Goal: Task Accomplishment & Management: Manage account settings

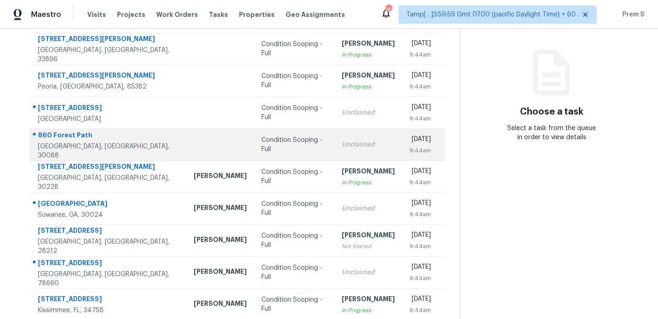
scroll to position [107, 0]
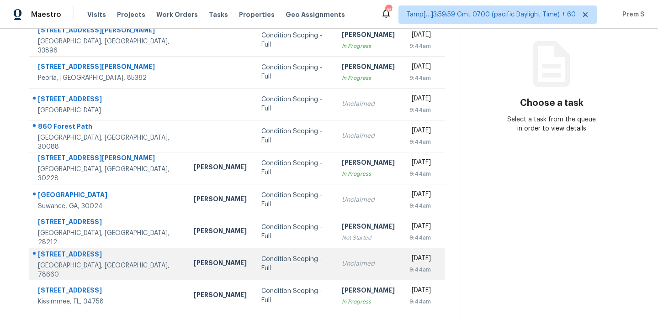
click at [290, 267] on td "Condition Scoping - Full" at bounding box center [294, 264] width 80 height 32
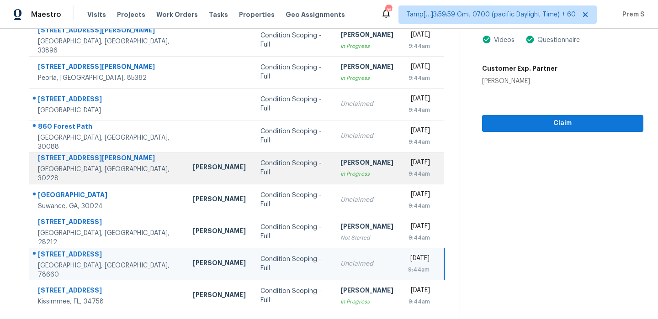
scroll to position [0, 0]
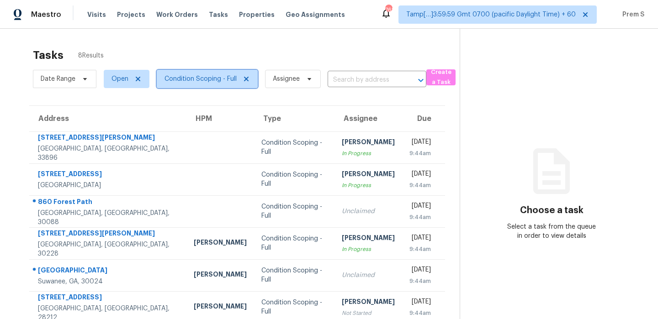
click at [229, 75] on span "Condition Scoping - Full" at bounding box center [200, 78] width 72 height 9
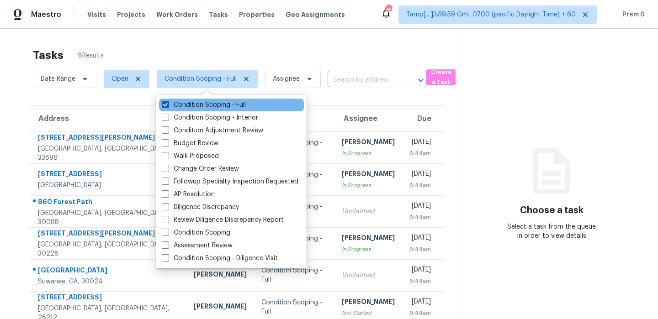
click at [212, 106] on label "Condition Scoping - Full" at bounding box center [204, 104] width 84 height 9
click at [168, 106] on input "Condition Scoping - Full" at bounding box center [165, 103] width 6 height 6
checkbox input "false"
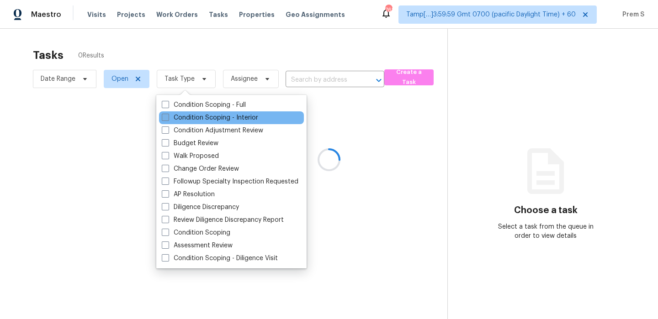
click at [229, 117] on label "Condition Scoping - Interior" at bounding box center [210, 117] width 96 height 9
click at [168, 117] on input "Condition Scoping - Interior" at bounding box center [165, 116] width 6 height 6
checkbox input "true"
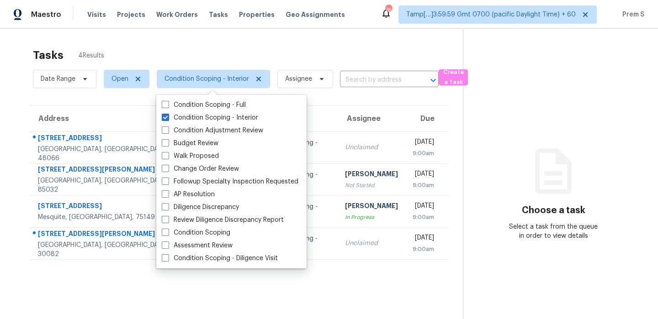
click at [405, 116] on th "Due" at bounding box center [426, 119] width 43 height 26
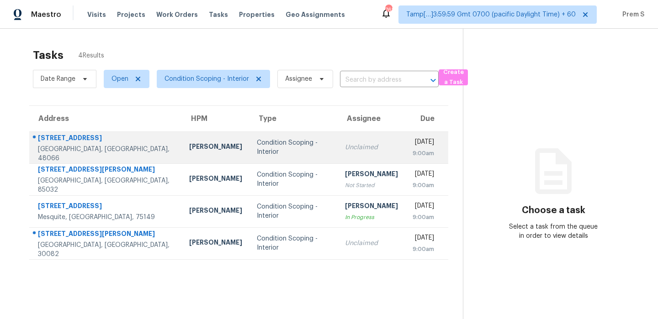
click at [357, 153] on td "Unclaimed" at bounding box center [371, 148] width 68 height 32
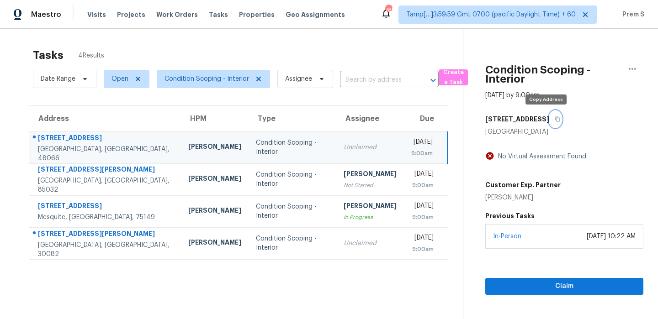
click at [554, 120] on icon "button" at bounding box center [556, 118] width 5 height 5
click at [554, 121] on icon "button" at bounding box center [556, 118] width 5 height 5
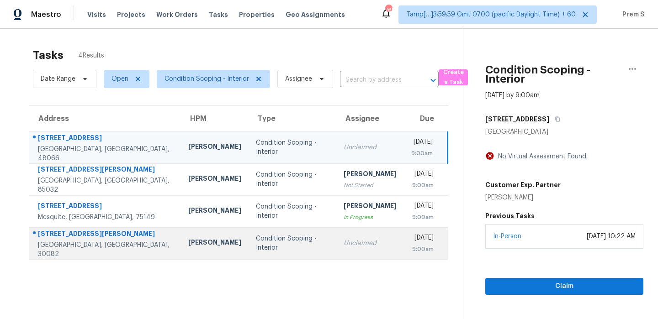
click at [267, 242] on td "Condition Scoping - Interior" at bounding box center [292, 243] width 88 height 32
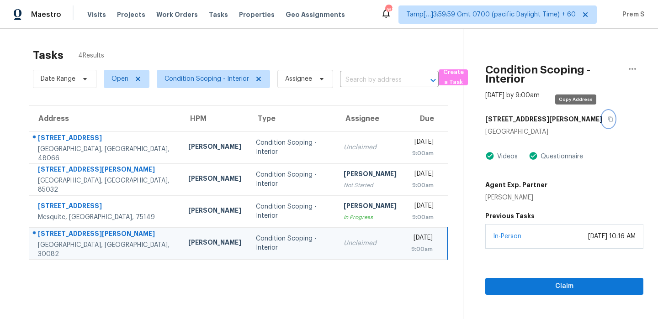
click at [607, 120] on icon "button" at bounding box center [609, 118] width 5 height 5
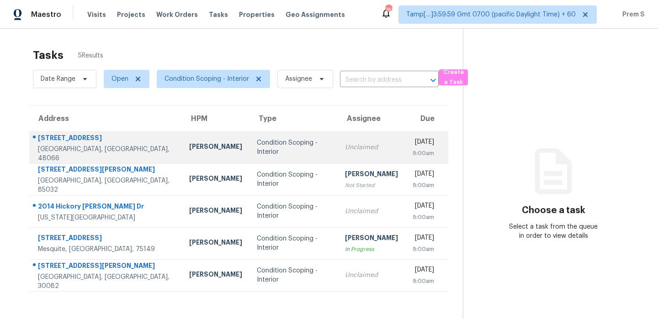
click at [412, 156] on div "9:00am" at bounding box center [422, 153] width 21 height 9
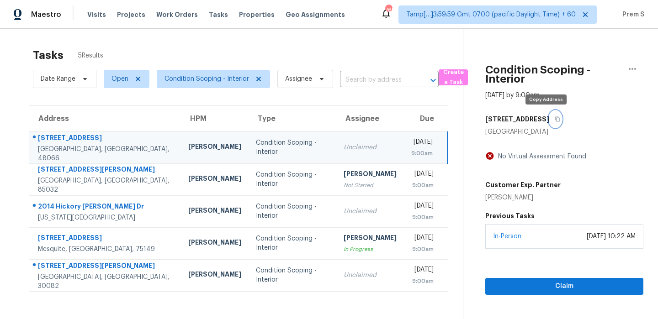
click at [554, 120] on icon "button" at bounding box center [556, 118] width 5 height 5
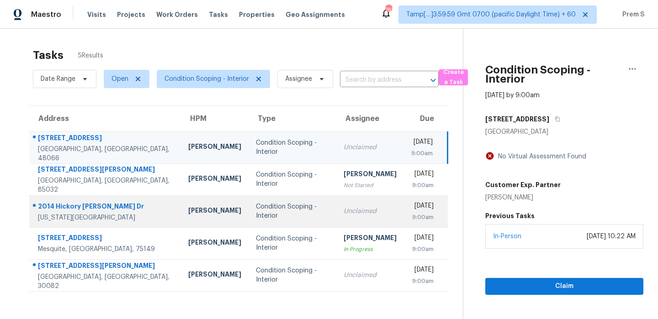
click at [339, 216] on td "Unclaimed" at bounding box center [370, 211] width 68 height 32
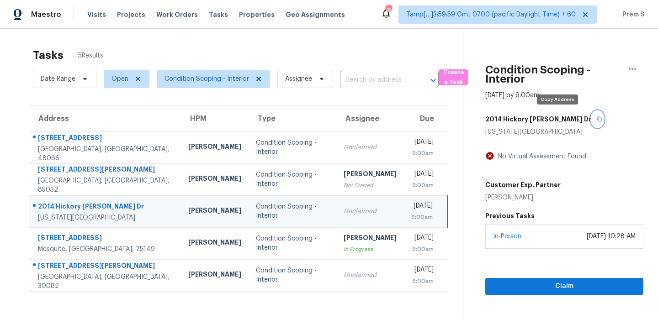
click at [591, 124] on button "button" at bounding box center [597, 119] width 12 height 16
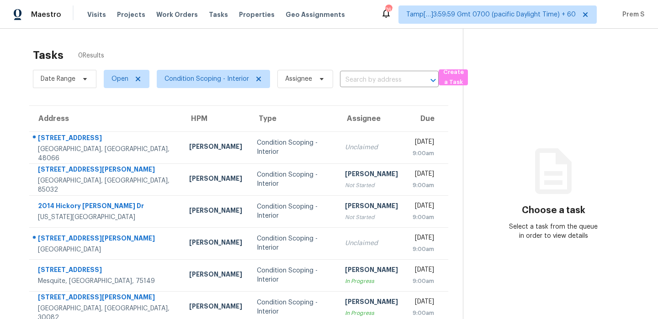
scroll to position [29, 0]
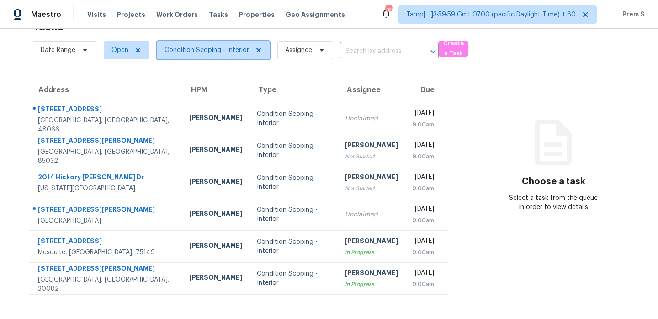
click at [197, 53] on span "Condition Scoping - Interior" at bounding box center [206, 50] width 84 height 9
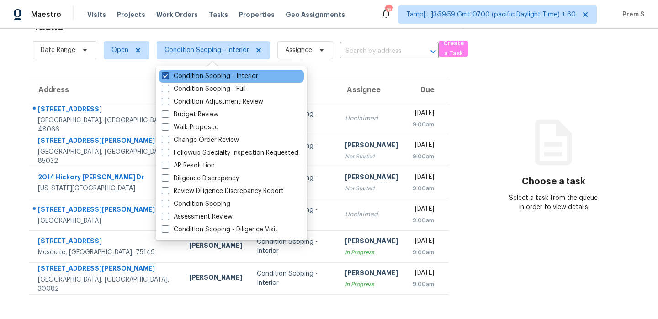
click at [187, 79] on label "Condition Scoping - Interior" at bounding box center [210, 76] width 96 height 9
click at [168, 78] on input "Condition Scoping - Interior" at bounding box center [165, 75] width 6 height 6
checkbox input "false"
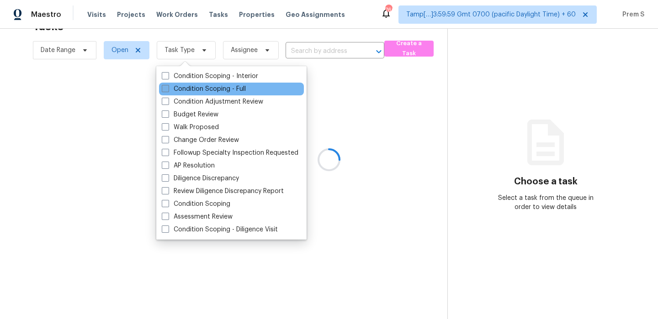
click at [195, 88] on label "Condition Scoping - Full" at bounding box center [204, 88] width 84 height 9
click at [168, 88] on input "Condition Scoping - Full" at bounding box center [165, 87] width 6 height 6
checkbox input "true"
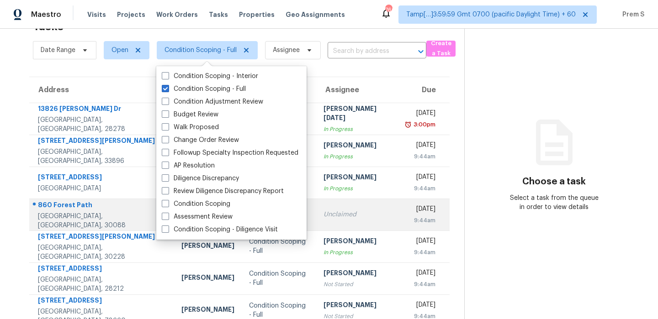
click at [399, 217] on td "Tue, Oct 14th 2025 9:44am" at bounding box center [424, 215] width 50 height 32
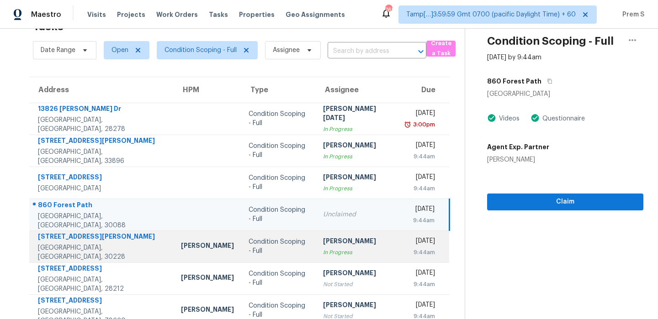
scroll to position [75, 0]
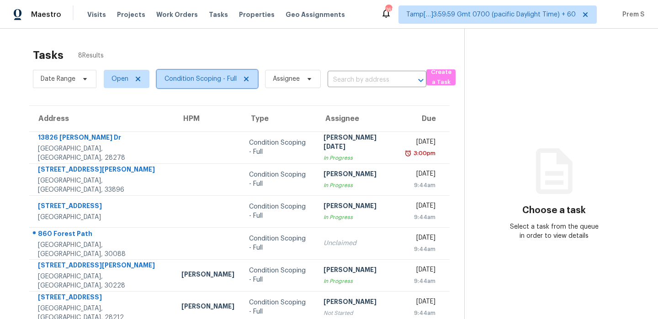
click at [196, 83] on span "Condition Scoping - Full" at bounding box center [200, 78] width 72 height 9
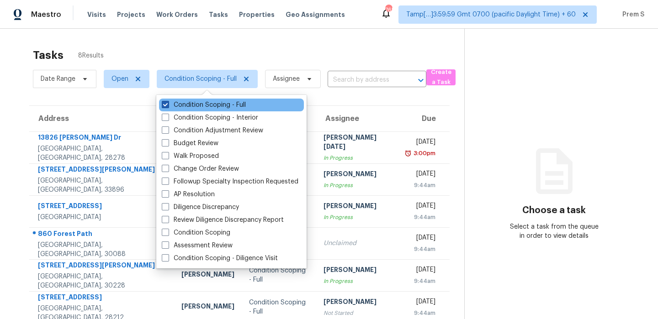
click at [204, 105] on label "Condition Scoping - Full" at bounding box center [204, 104] width 84 height 9
click at [168, 105] on input "Condition Scoping - Full" at bounding box center [165, 103] width 6 height 6
checkbox input "false"
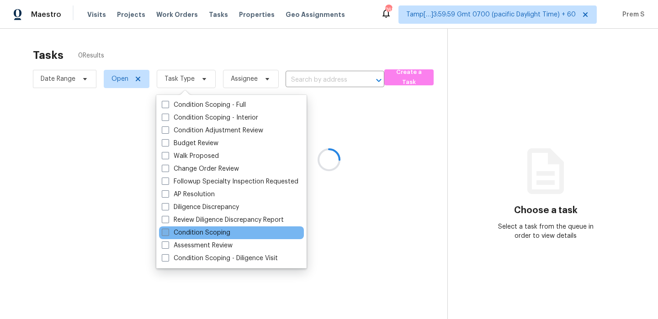
click at [204, 233] on label "Condition Scoping" at bounding box center [196, 232] width 69 height 9
click at [168, 233] on input "Condition Scoping" at bounding box center [165, 231] width 6 height 6
checkbox input "true"
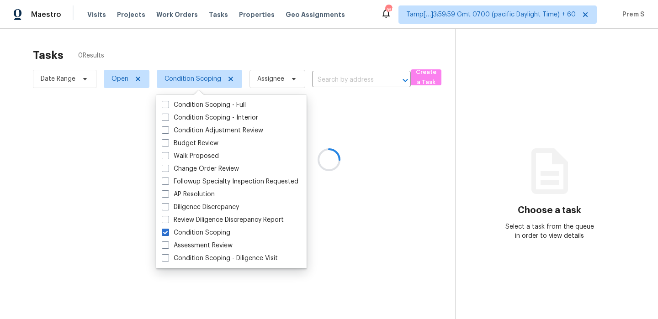
click at [336, 51] on div at bounding box center [329, 159] width 658 height 319
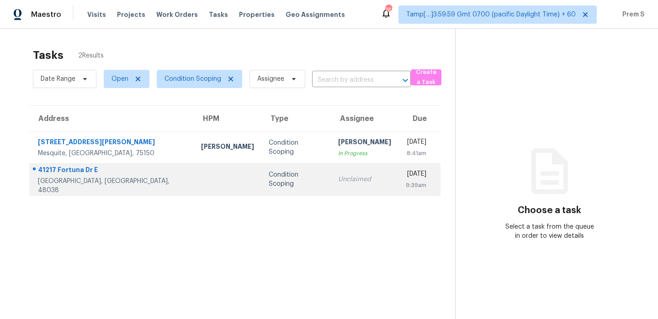
click at [338, 181] on div "Unclaimed" at bounding box center [364, 179] width 53 height 9
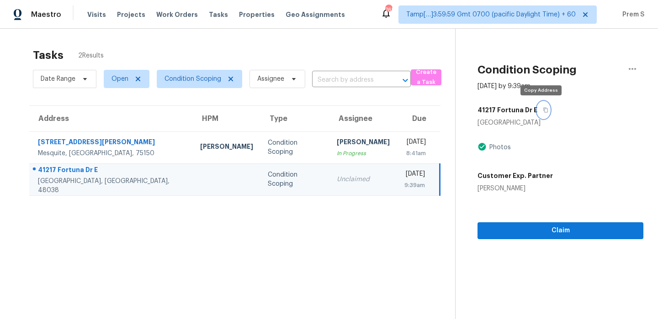
click at [544, 110] on icon "button" at bounding box center [545, 109] width 5 height 5
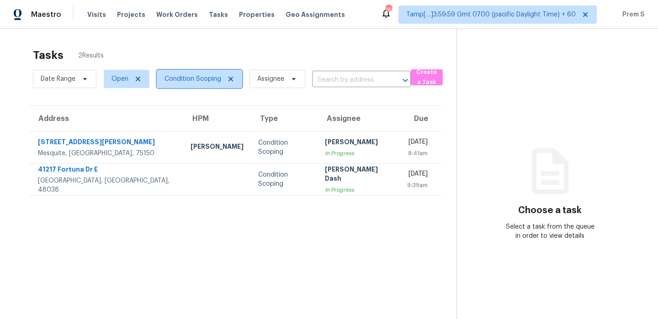
click at [211, 82] on span "Condition Scoping" at bounding box center [192, 78] width 57 height 9
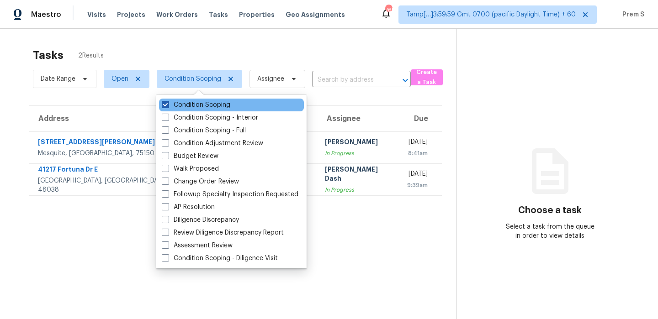
click at [207, 102] on label "Condition Scoping" at bounding box center [196, 104] width 69 height 9
click at [168, 102] on input "Condition Scoping" at bounding box center [165, 103] width 6 height 6
checkbox input "false"
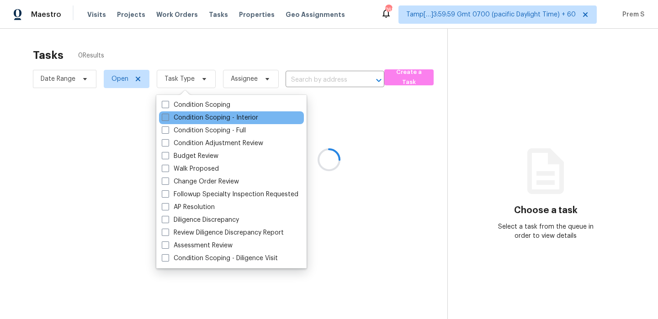
click at [202, 116] on label "Condition Scoping - Interior" at bounding box center [210, 117] width 96 height 9
click at [168, 116] on input "Condition Scoping - Interior" at bounding box center [165, 116] width 6 height 6
checkbox input "true"
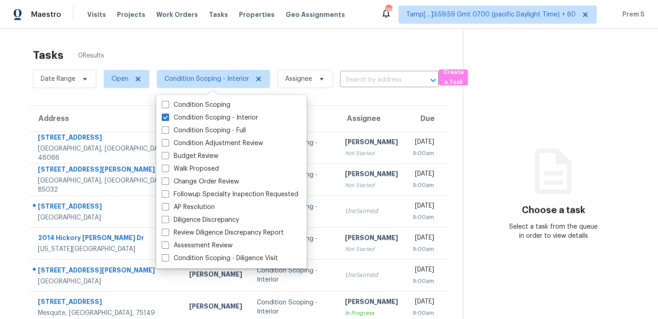
click at [342, 119] on th "Assignee" at bounding box center [371, 119] width 68 height 26
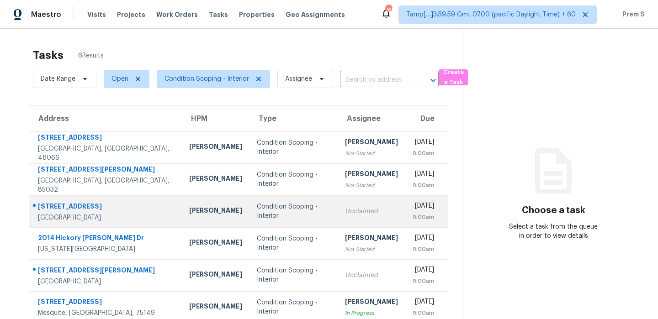
click at [350, 207] on div "Unclaimed" at bounding box center [371, 211] width 53 height 9
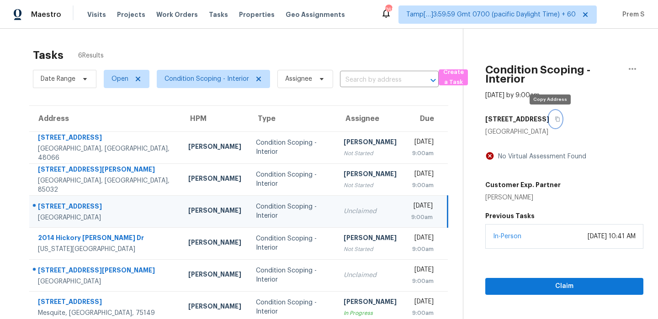
click at [551, 123] on button "button" at bounding box center [555, 119] width 12 height 16
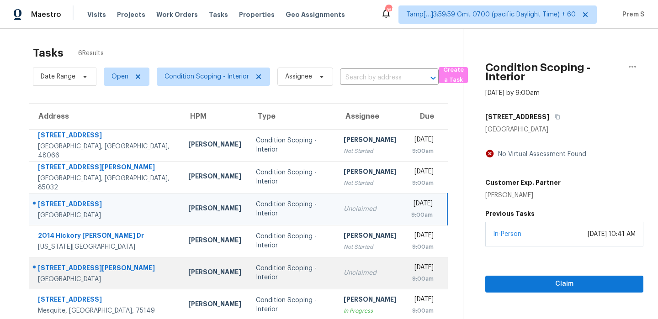
click at [343, 274] on div "Unclaimed" at bounding box center [369, 273] width 53 height 9
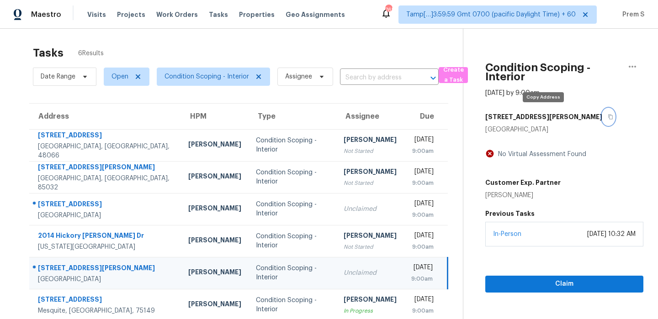
click at [602, 119] on button "button" at bounding box center [608, 117] width 12 height 16
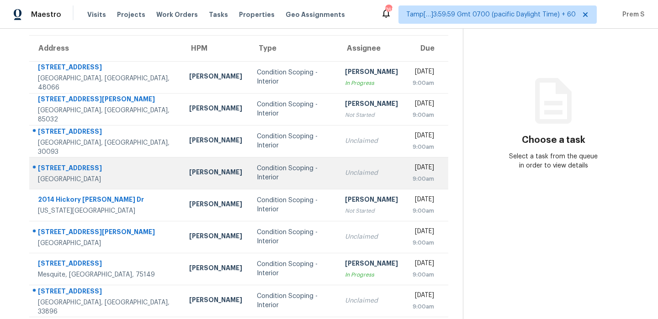
scroll to position [75, 0]
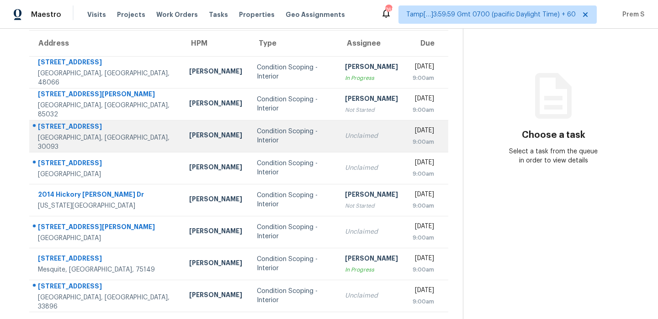
click at [351, 138] on div "Unclaimed" at bounding box center [371, 136] width 53 height 9
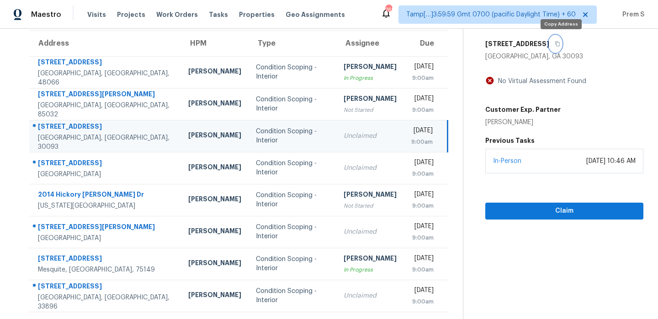
click at [560, 45] on icon "button" at bounding box center [556, 43] width 5 height 5
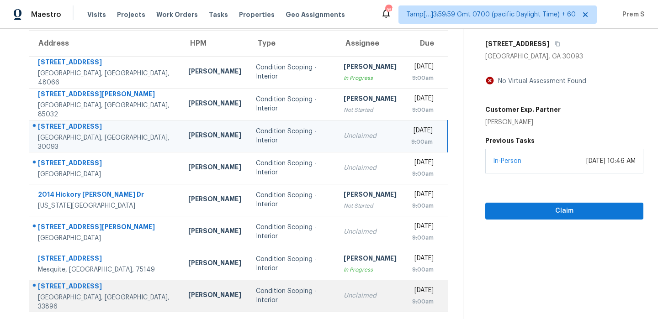
click at [336, 288] on td "Unclaimed" at bounding box center [370, 296] width 68 height 32
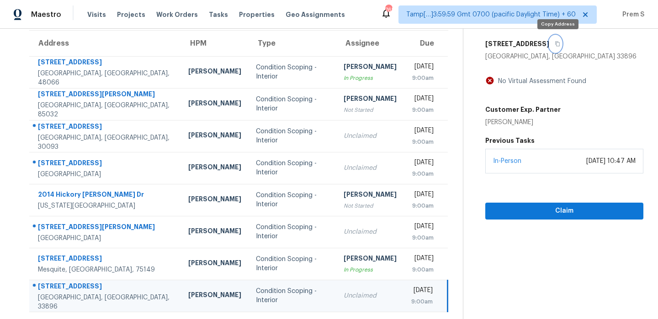
click at [558, 46] on icon "button" at bounding box center [557, 44] width 5 height 5
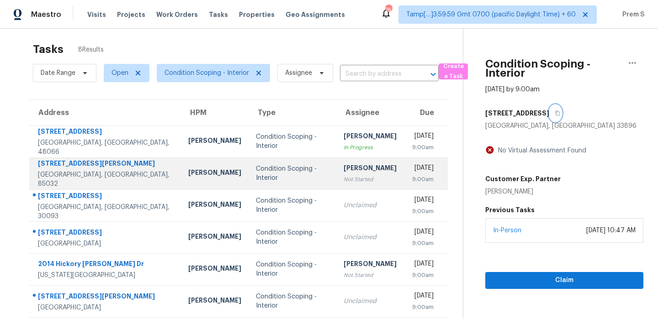
scroll to position [0, 0]
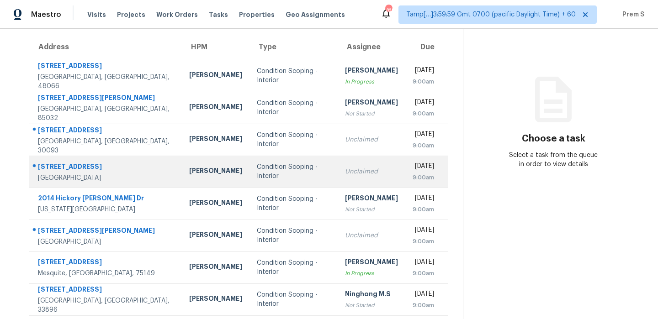
scroll to position [75, 0]
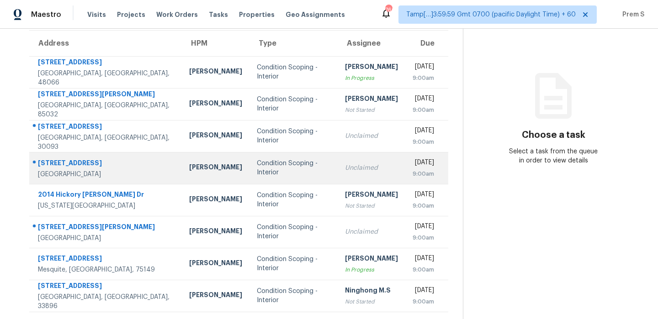
click at [345, 163] on div "Unclaimed" at bounding box center [371, 167] width 53 height 9
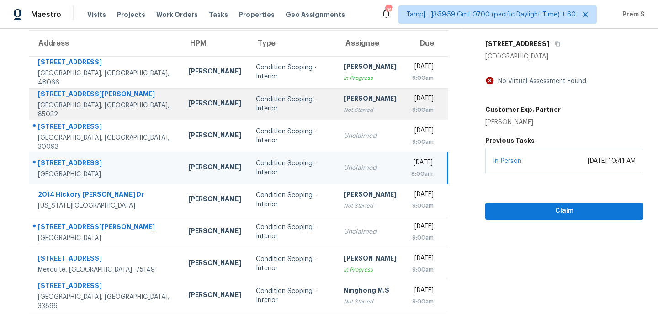
scroll to position [0, 0]
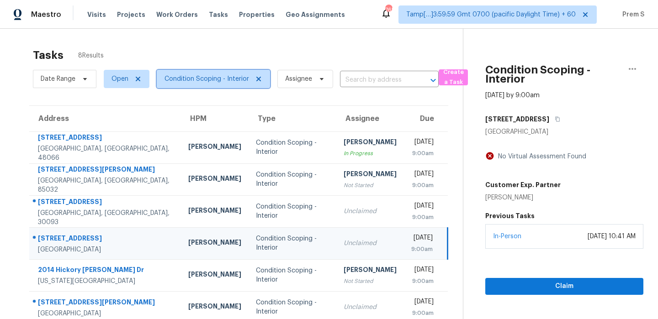
click at [180, 77] on span "Condition Scoping - Interior" at bounding box center [206, 78] width 84 height 9
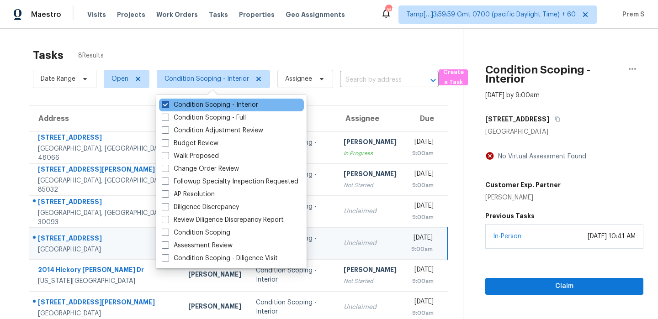
click at [176, 105] on label "Condition Scoping - Interior" at bounding box center [210, 104] width 96 height 9
click at [168, 105] on input "Condition Scoping - Interior" at bounding box center [165, 103] width 6 height 6
checkbox input "false"
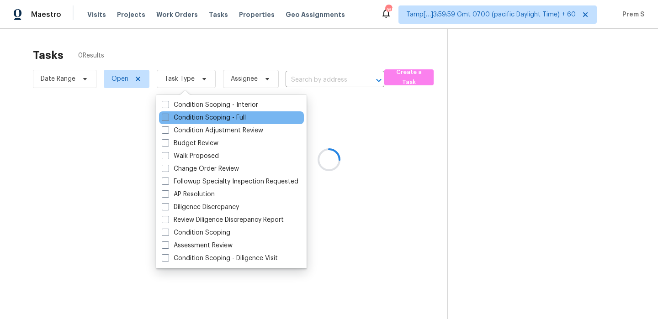
click at [182, 121] on label "Condition Scoping - Full" at bounding box center [204, 117] width 84 height 9
click at [168, 119] on input "Condition Scoping - Full" at bounding box center [165, 116] width 6 height 6
checkbox input "true"
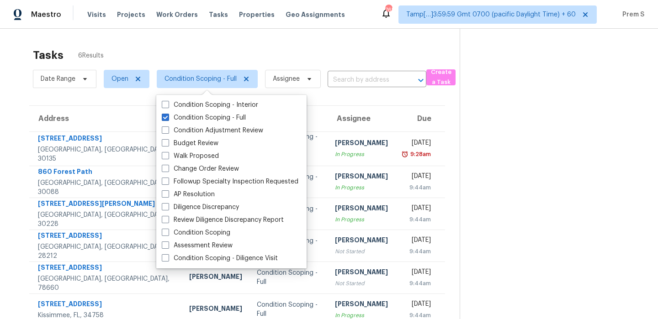
click at [365, 105] on div "Address HPM Type Assignee Due 1214 Brentwood Ct Douglasville, GA, 30135 Steven …" at bounding box center [237, 215] width 416 height 221
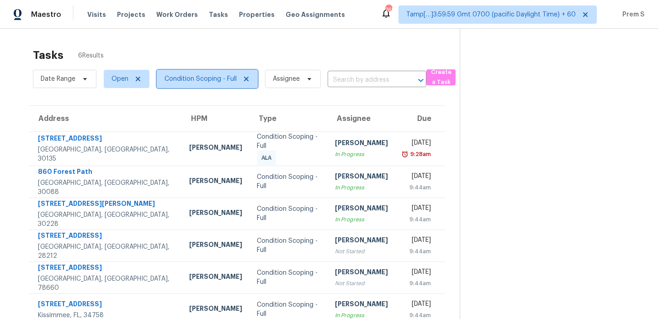
click at [218, 82] on span "Condition Scoping - Full" at bounding box center [200, 78] width 72 height 9
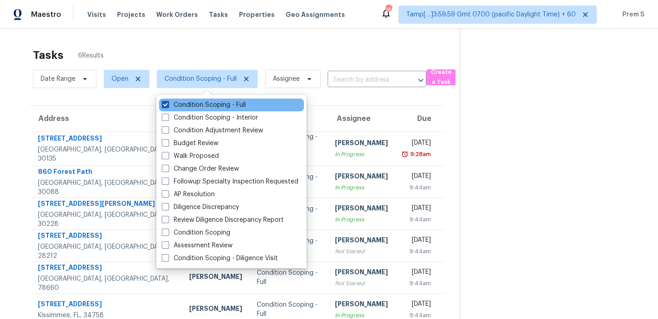
click at [211, 102] on label "Condition Scoping - Full" at bounding box center [204, 104] width 84 height 9
click at [168, 102] on input "Condition Scoping - Full" at bounding box center [165, 103] width 6 height 6
checkbox input "false"
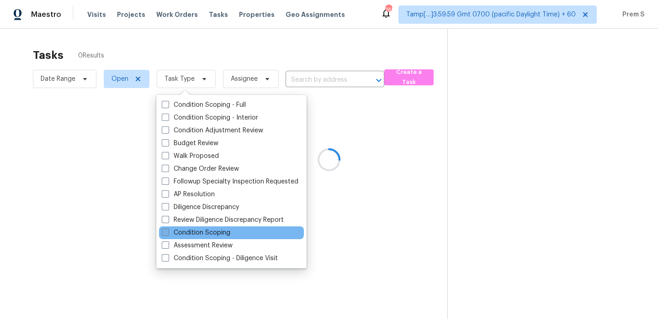
click at [212, 234] on label "Condition Scoping" at bounding box center [196, 232] width 69 height 9
click at [168, 234] on input "Condition Scoping" at bounding box center [165, 231] width 6 height 6
checkbox input "true"
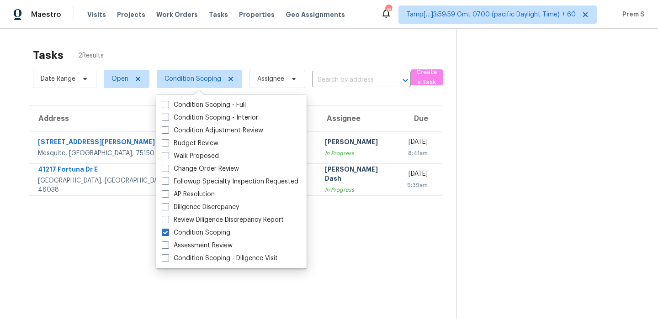
click at [367, 50] on div "Tasks 2 Results" at bounding box center [244, 55] width 423 height 24
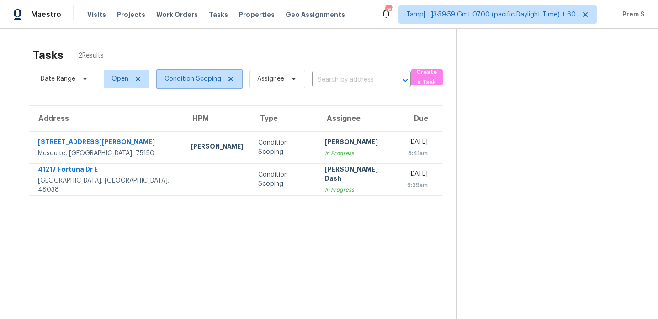
click at [189, 79] on span "Condition Scoping" at bounding box center [192, 78] width 57 height 9
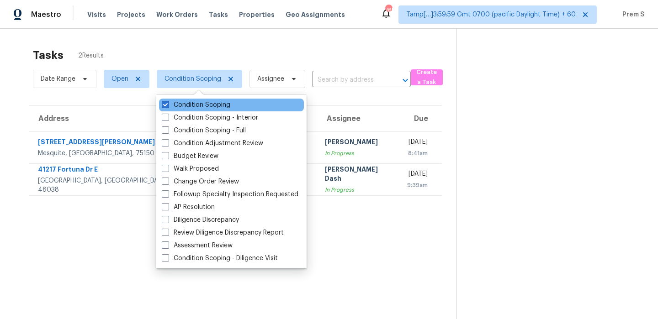
click at [182, 110] on div "Condition Scoping" at bounding box center [231, 105] width 145 height 13
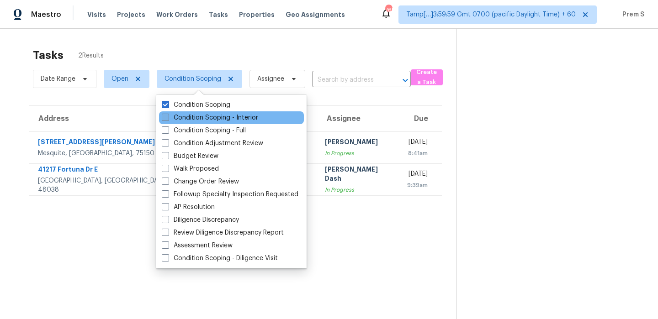
click at [186, 115] on label "Condition Scoping - Interior" at bounding box center [210, 117] width 96 height 9
click at [168, 115] on input "Condition Scoping - Interior" at bounding box center [165, 116] width 6 height 6
checkbox input "true"
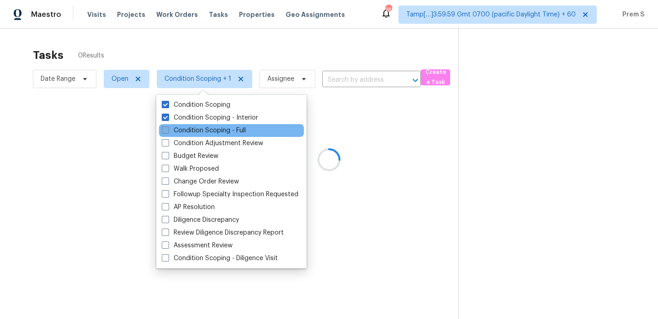
click at [183, 127] on label "Condition Scoping - Full" at bounding box center [204, 130] width 84 height 9
click at [168, 127] on input "Condition Scoping - Full" at bounding box center [165, 129] width 6 height 6
checkbox input "true"
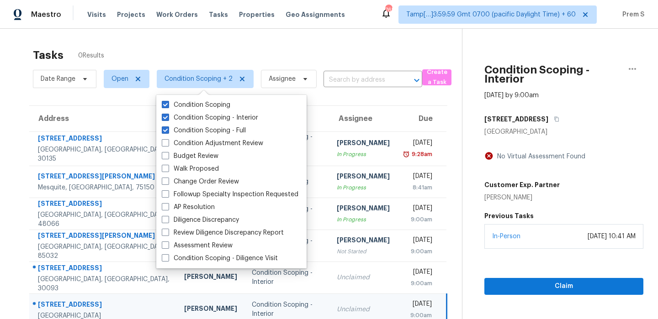
click at [280, 63] on div "Tasks 0 Results" at bounding box center [247, 55] width 429 height 24
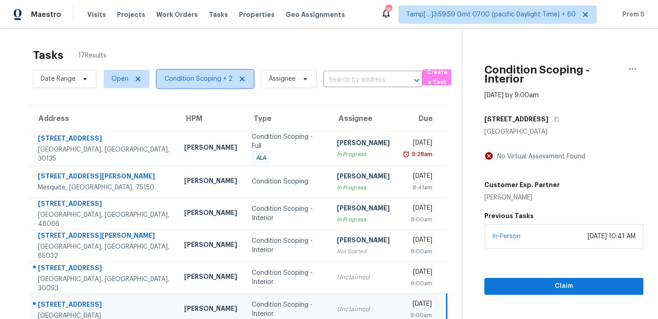
click at [203, 84] on span "Condition Scoping + 2" at bounding box center [205, 79] width 97 height 18
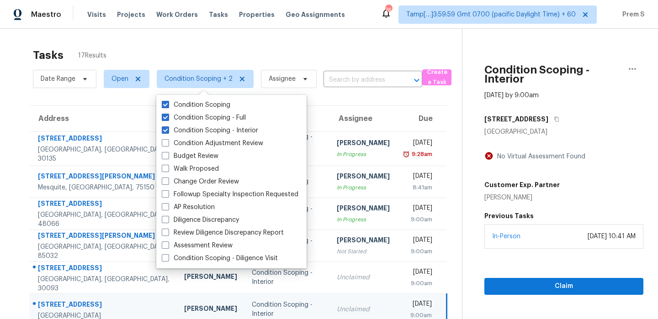
click at [343, 47] on div "Tasks 17 Results" at bounding box center [247, 55] width 429 height 24
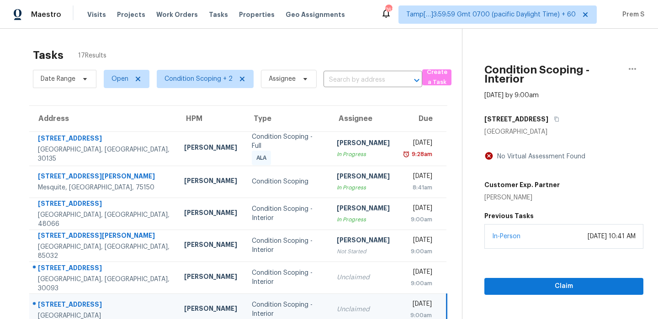
click at [382, 43] on div "Tasks 17 Results" at bounding box center [247, 55] width 429 height 24
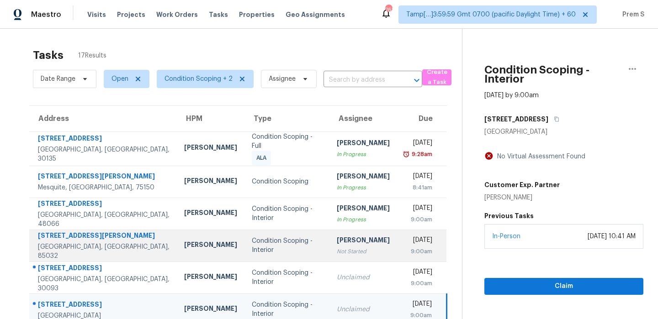
scroll to position [156, 0]
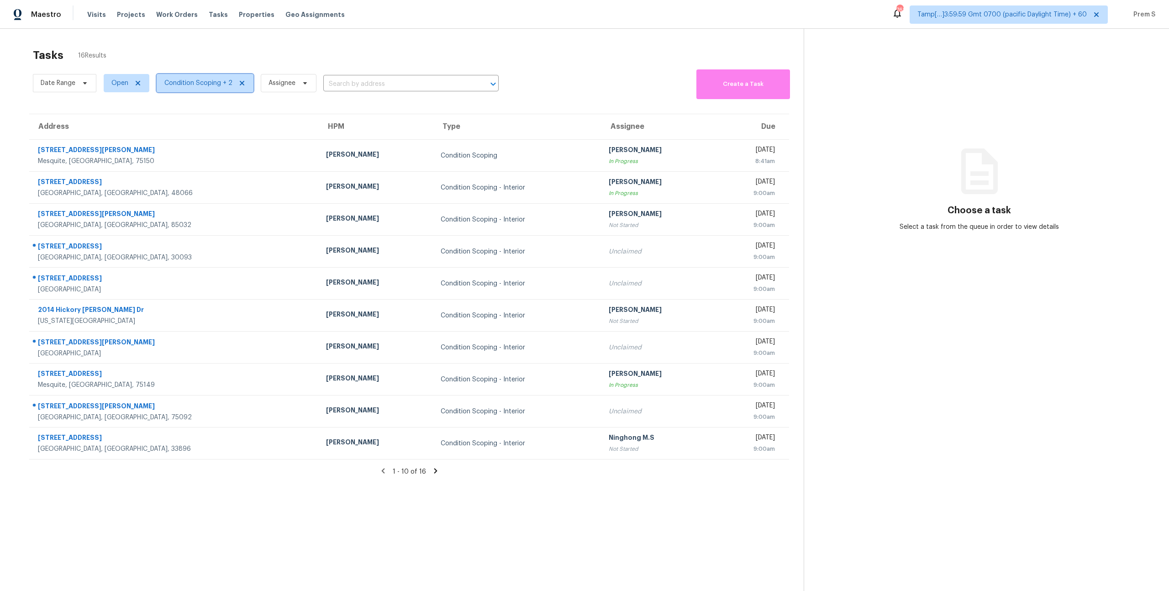
click at [203, 80] on span "Condition Scoping + 2" at bounding box center [198, 83] width 68 height 9
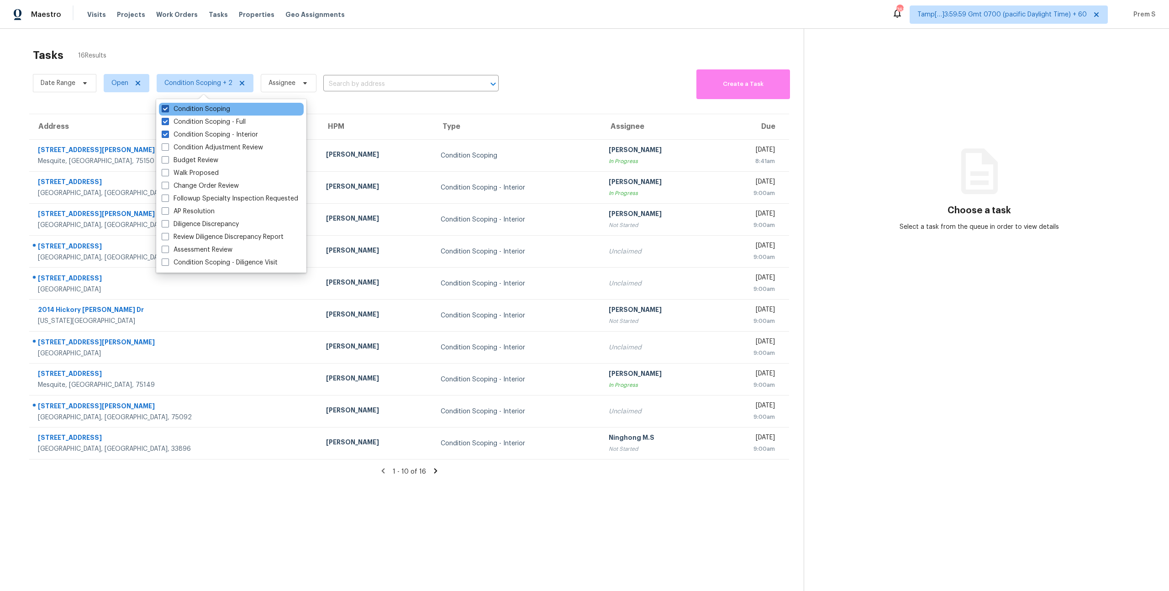
click at [210, 109] on label "Condition Scoping" at bounding box center [196, 109] width 69 height 9
click at [168, 109] on input "Condition Scoping" at bounding box center [165, 108] width 6 height 6
checkbox input "false"
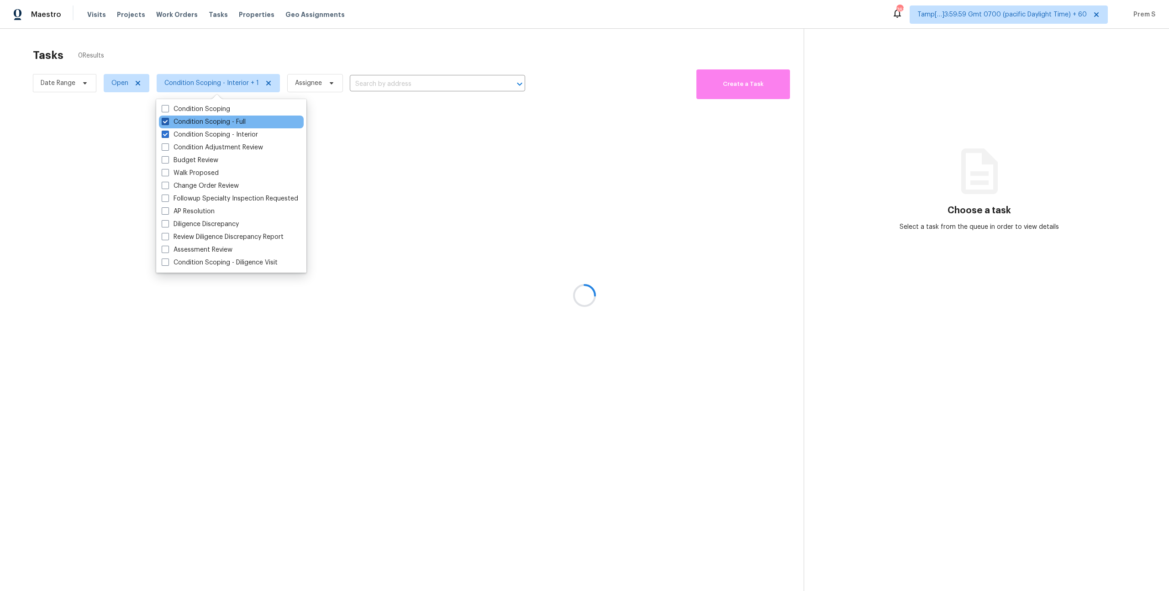
click at [222, 119] on label "Condition Scoping - Full" at bounding box center [204, 121] width 84 height 9
click at [168, 119] on input "Condition Scoping - Full" at bounding box center [165, 120] width 6 height 6
checkbox input "false"
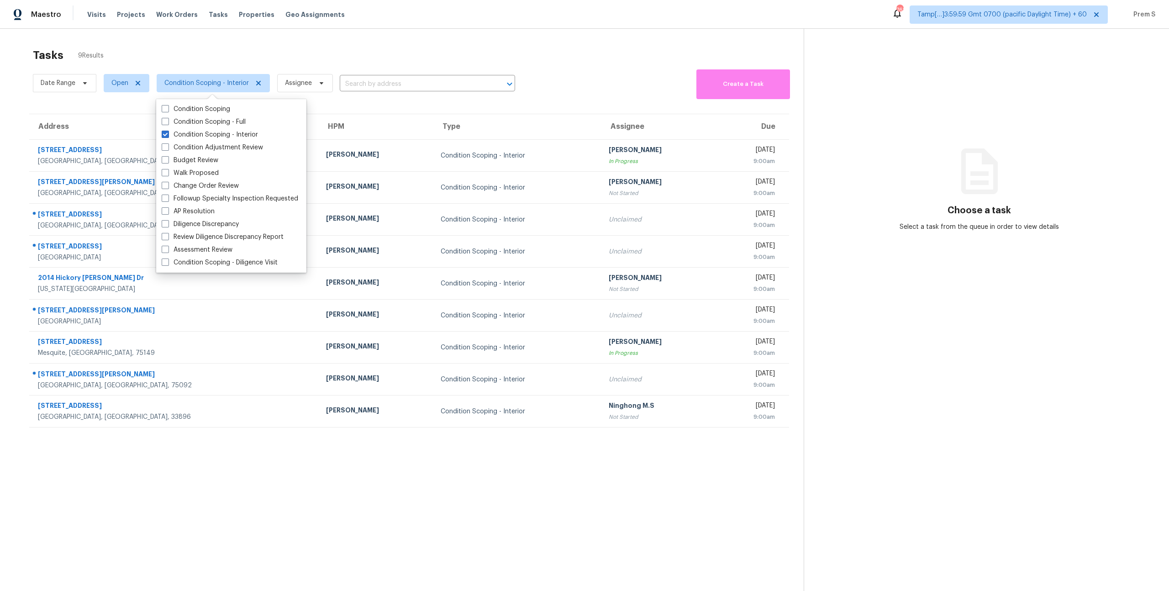
click at [258, 72] on span "Condition Scoping - Interior" at bounding box center [209, 83] width 121 height 24
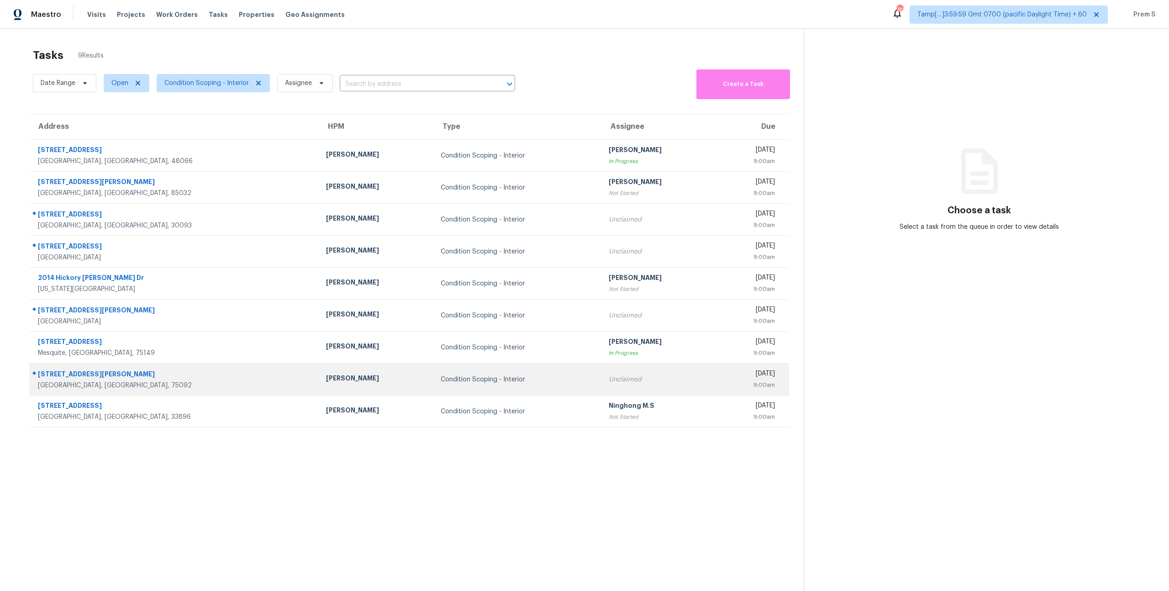
click at [601, 384] on td "Unclaimed" at bounding box center [658, 380] width 115 height 32
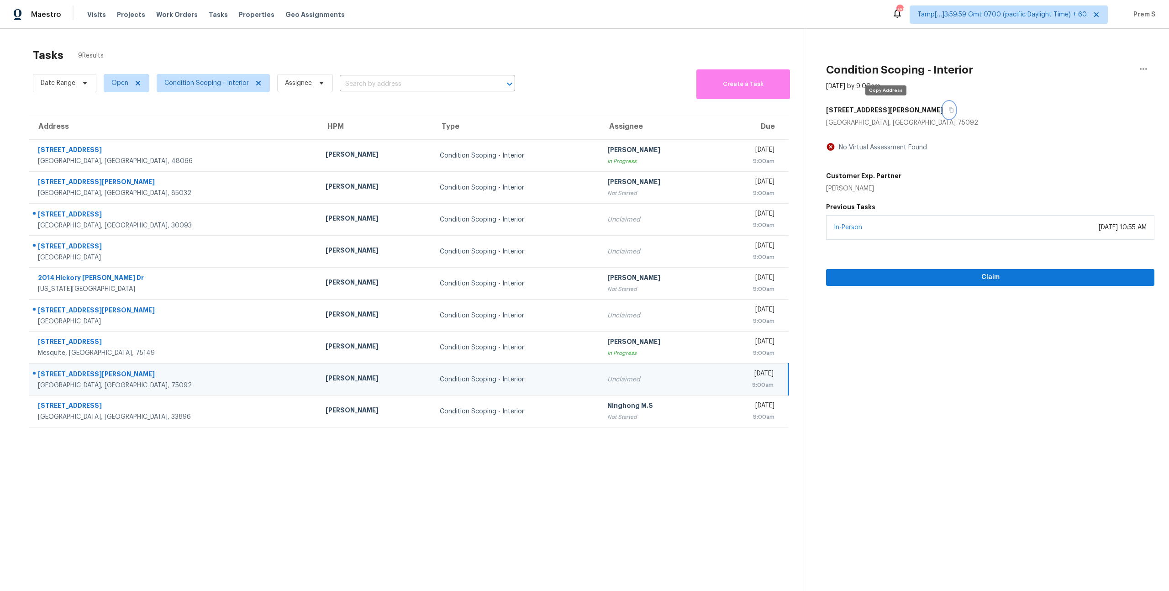
click at [949, 112] on icon "button" at bounding box center [951, 110] width 5 height 5
click at [943, 106] on button "button" at bounding box center [949, 110] width 12 height 16
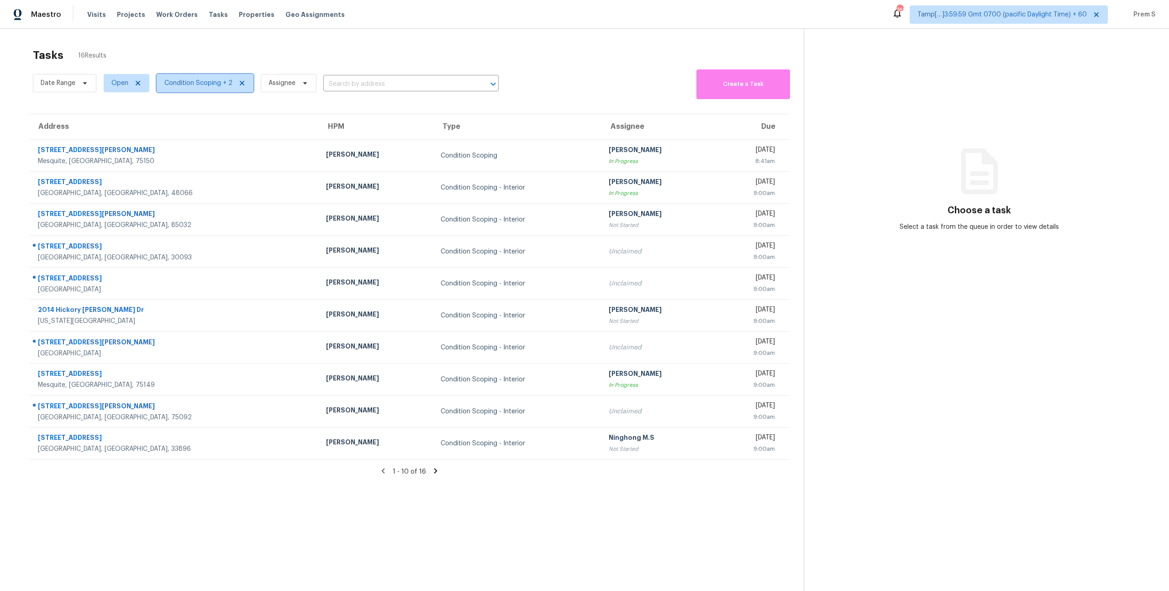
click at [197, 82] on span "Condition Scoping + 2" at bounding box center [198, 83] width 68 height 9
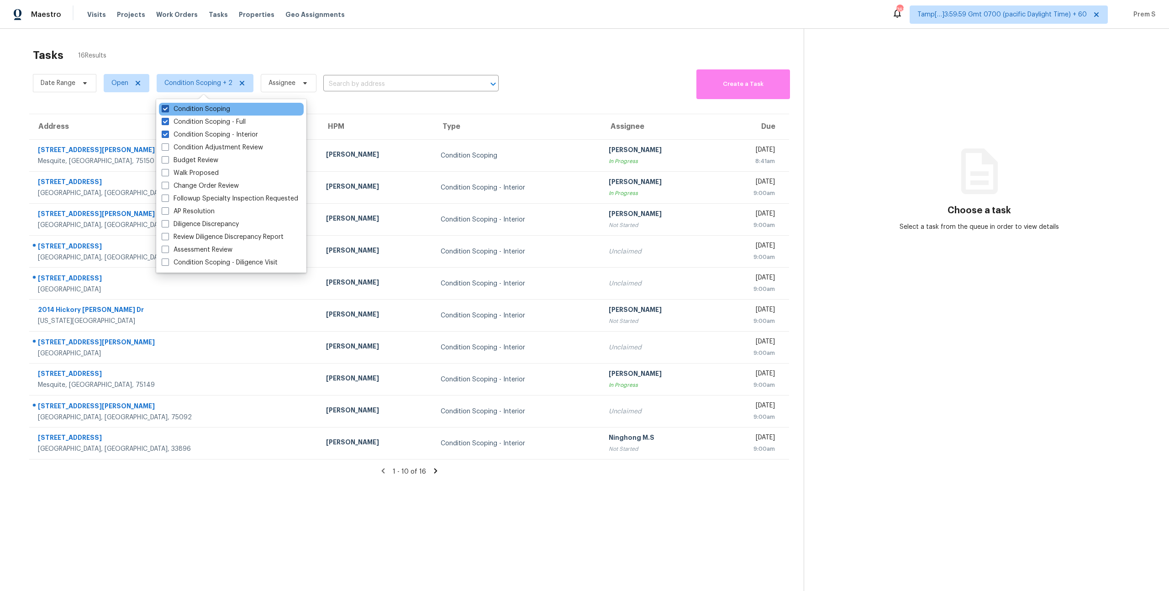
click at [194, 110] on label "Condition Scoping" at bounding box center [196, 109] width 69 height 9
click at [168, 110] on input "Condition Scoping" at bounding box center [165, 108] width 6 height 6
checkbox input "false"
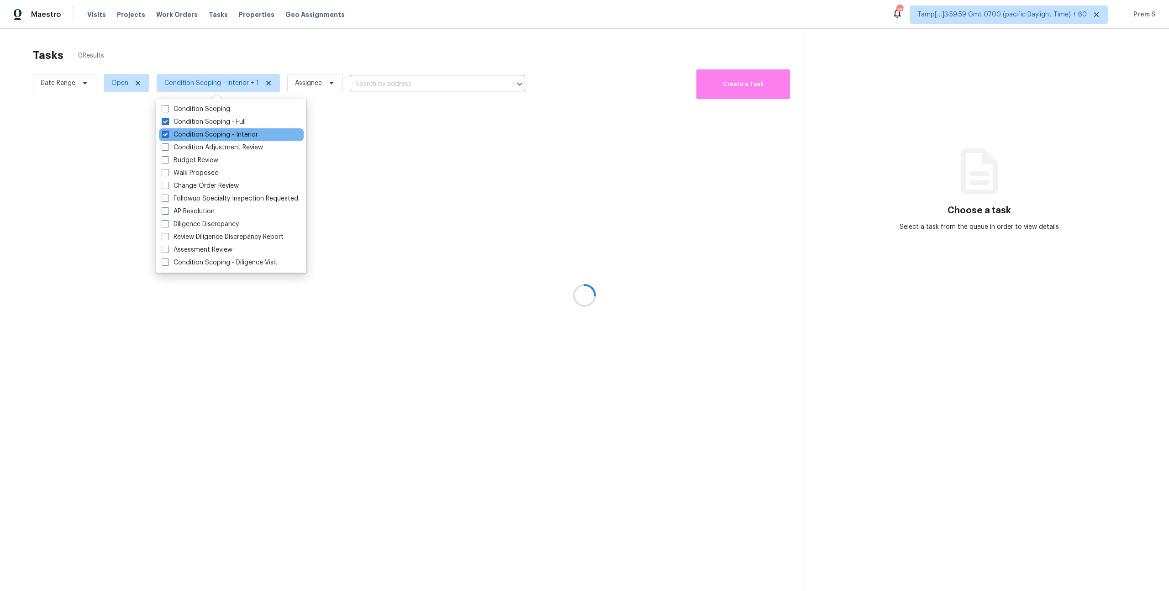
click at [195, 139] on div "Condition Scoping - Interior" at bounding box center [231, 134] width 145 height 13
click at [207, 138] on label "Condition Scoping - Interior" at bounding box center [210, 134] width 96 height 9
click at [168, 136] on input "Condition Scoping - Interior" at bounding box center [165, 133] width 6 height 6
checkbox input "false"
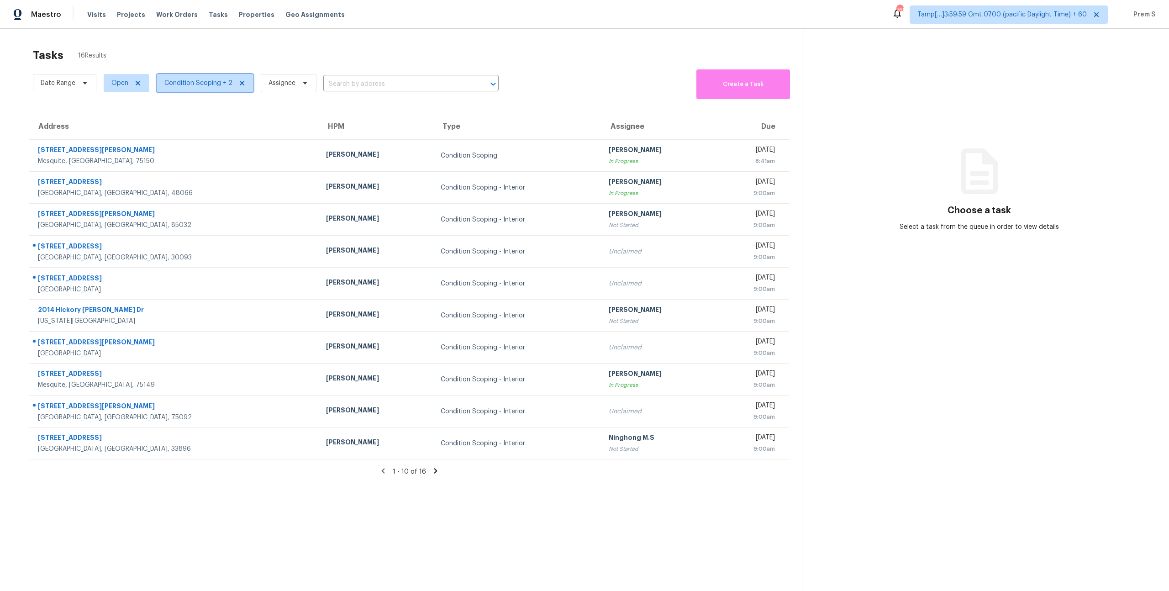
click at [207, 84] on span "Condition Scoping + 2" at bounding box center [198, 83] width 68 height 9
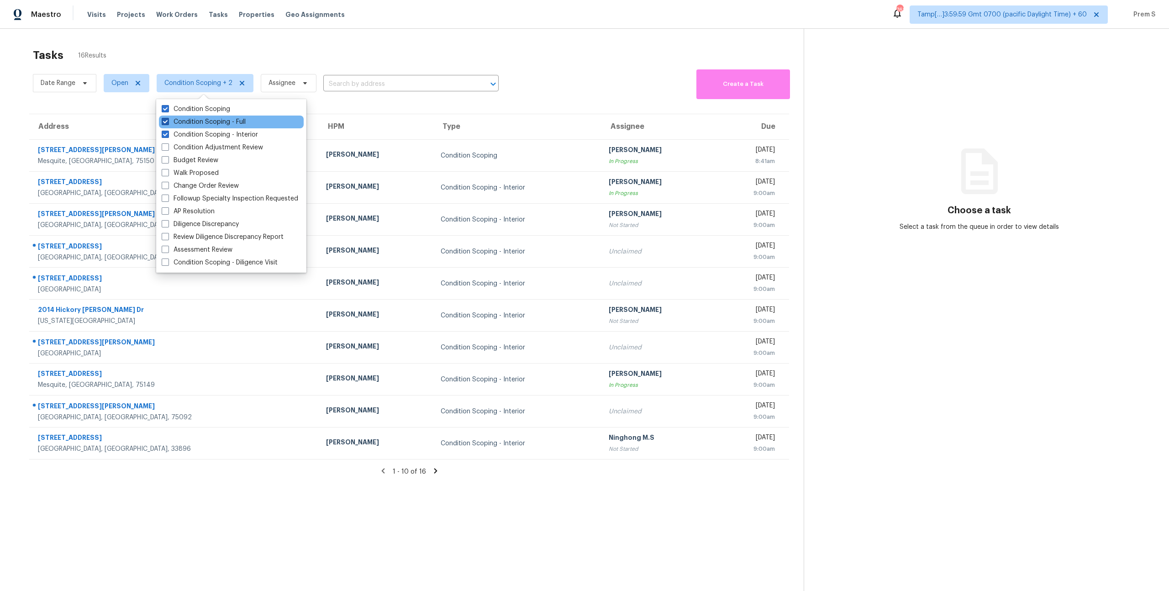
click at [205, 121] on label "Condition Scoping - Full" at bounding box center [204, 121] width 84 height 9
click at [168, 121] on input "Condition Scoping - Full" at bounding box center [165, 120] width 6 height 6
checkbox input "false"
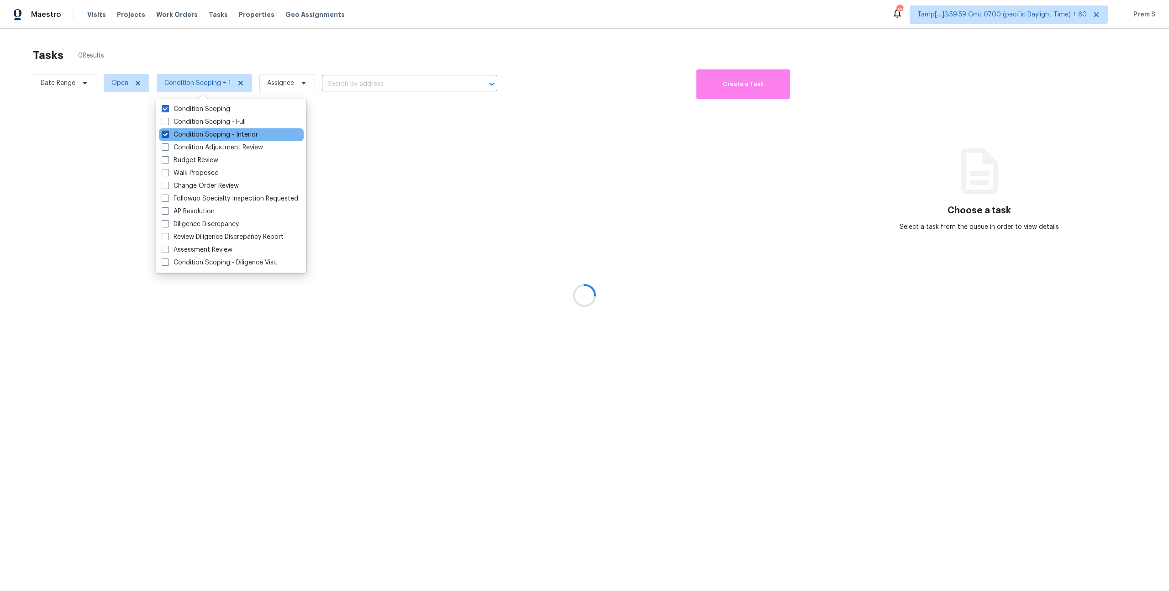
click at [203, 137] on label "Condition Scoping - Interior" at bounding box center [210, 134] width 96 height 9
click at [168, 136] on input "Condition Scoping - Interior" at bounding box center [165, 133] width 6 height 6
checkbox input "false"
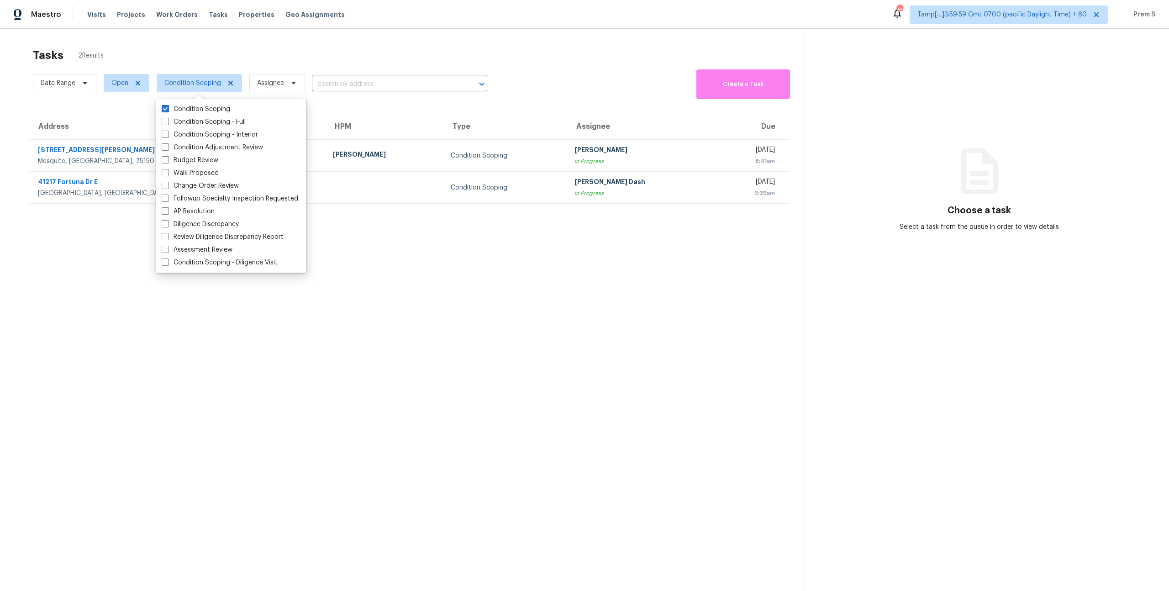
click at [253, 49] on div "Tasks 2 Results" at bounding box center [418, 55] width 771 height 24
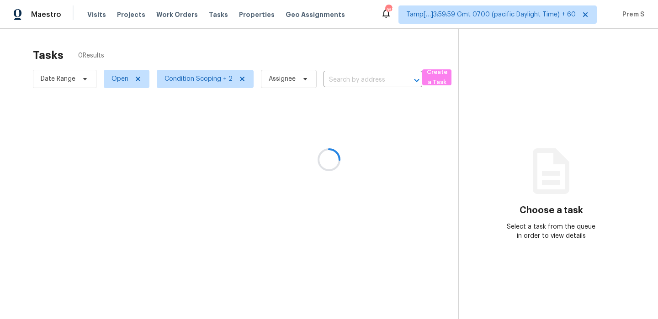
click at [210, 77] on div at bounding box center [329, 159] width 658 height 319
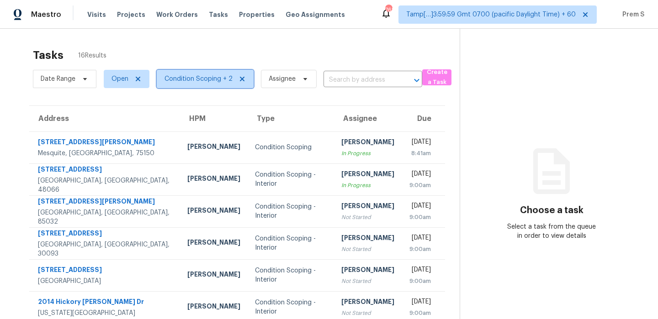
click at [215, 81] on span "Condition Scoping + 2" at bounding box center [198, 78] width 68 height 9
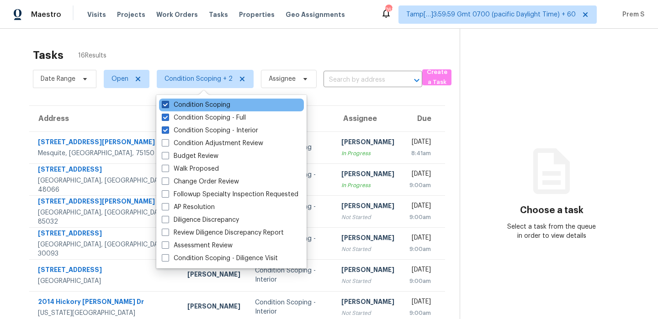
click at [203, 102] on label "Condition Scoping" at bounding box center [196, 104] width 69 height 9
click at [168, 102] on input "Condition Scoping" at bounding box center [165, 103] width 6 height 6
checkbox input "false"
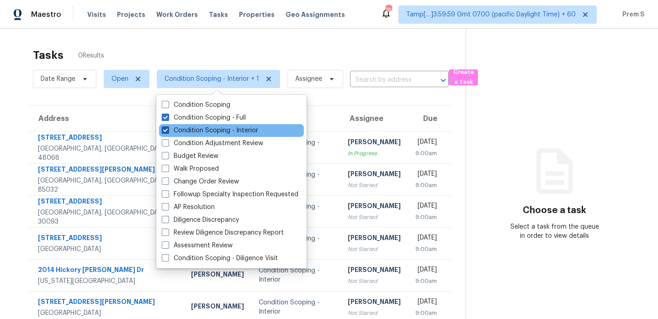
click at [207, 131] on label "Condition Scoping - Interior" at bounding box center [210, 130] width 96 height 9
click at [168, 131] on input "Condition Scoping - Interior" at bounding box center [165, 129] width 6 height 6
checkbox input "false"
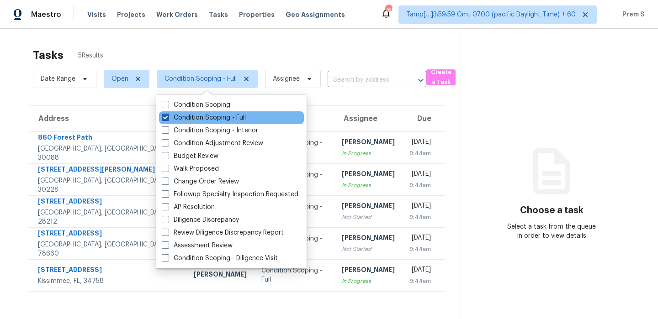
click at [227, 116] on label "Condition Scoping - Full" at bounding box center [204, 117] width 84 height 9
click at [168, 116] on input "Condition Scoping - Full" at bounding box center [165, 116] width 6 height 6
checkbox input "false"
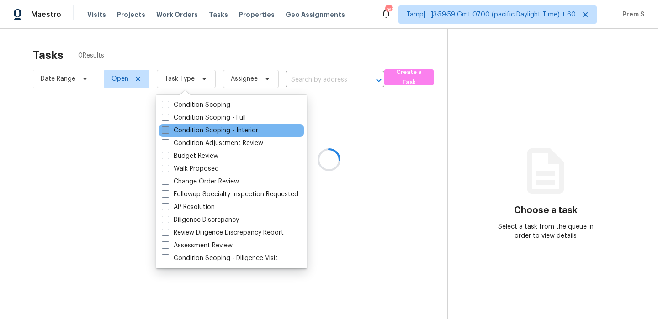
click at [200, 129] on label "Condition Scoping - Interior" at bounding box center [210, 130] width 96 height 9
click at [168, 129] on input "Condition Scoping - Interior" at bounding box center [165, 129] width 6 height 6
checkbox input "true"
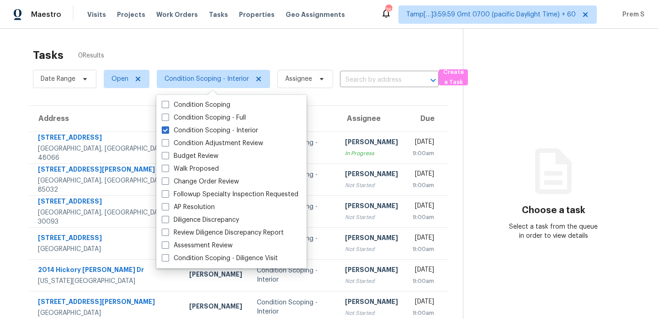
click at [260, 42] on div "Tasks 0 Results Date Range Open Condition Scoping - Interior Assignee ​ Create …" at bounding box center [329, 228] width 658 height 398
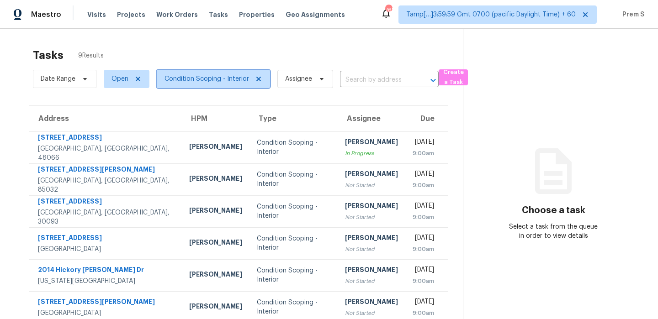
click at [233, 74] on span "Condition Scoping - Interior" at bounding box center [206, 78] width 84 height 9
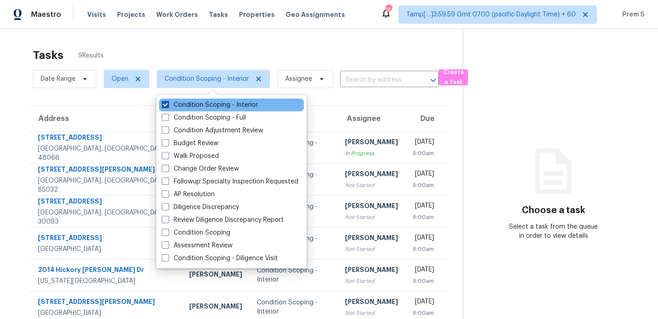
click at [199, 108] on label "Condition Scoping - Interior" at bounding box center [210, 104] width 96 height 9
click at [168, 106] on input "Condition Scoping - Interior" at bounding box center [165, 103] width 6 height 6
checkbox input "false"
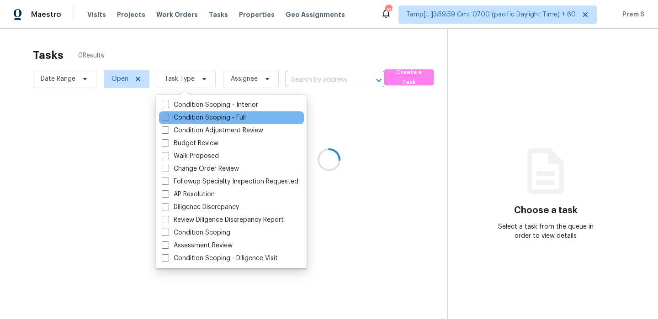
click at [236, 121] on label "Condition Scoping - Full" at bounding box center [204, 117] width 84 height 9
click at [168, 119] on input "Condition Scoping - Full" at bounding box center [165, 116] width 6 height 6
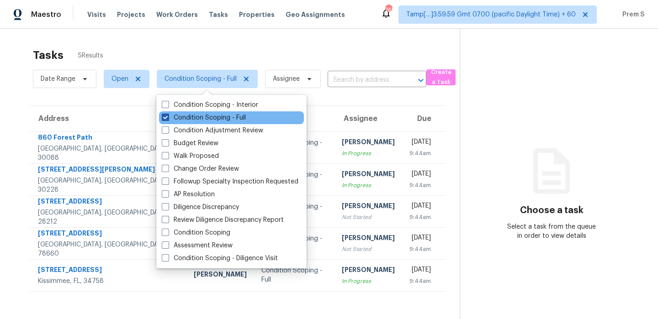
click at [230, 118] on label "Condition Scoping - Full" at bounding box center [204, 117] width 84 height 9
click at [168, 118] on input "Condition Scoping - Full" at bounding box center [165, 116] width 6 height 6
checkbox input "false"
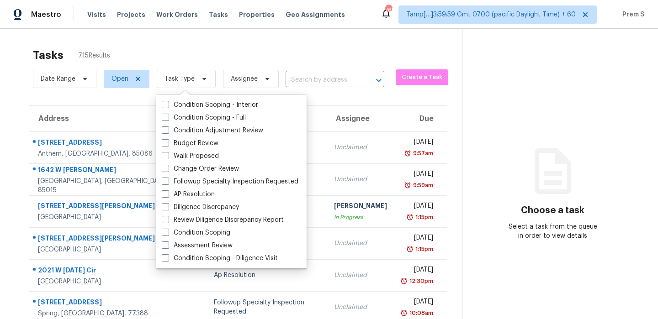
click at [485, 194] on div "Choose a task Select a task from the queue in order to view details" at bounding box center [552, 203] width 181 height 75
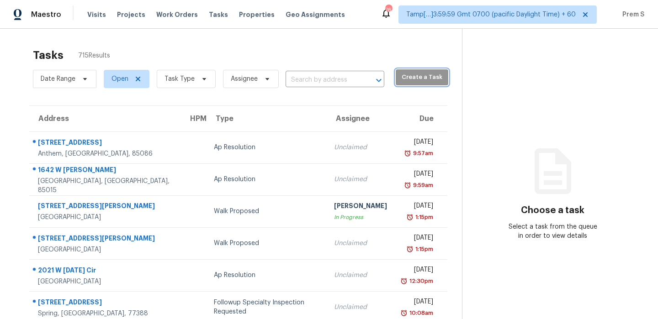
click at [416, 84] on button "Create a Task" at bounding box center [421, 77] width 53 height 16
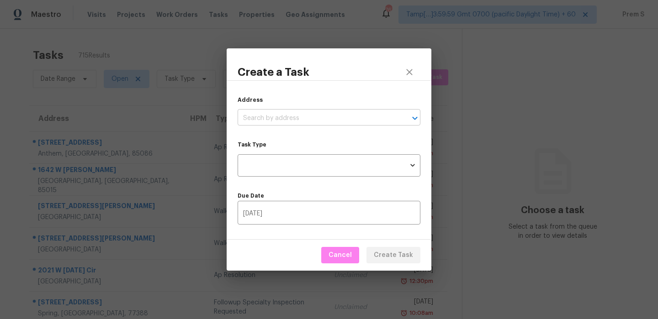
click at [325, 114] on input "text" at bounding box center [315, 118] width 157 height 14
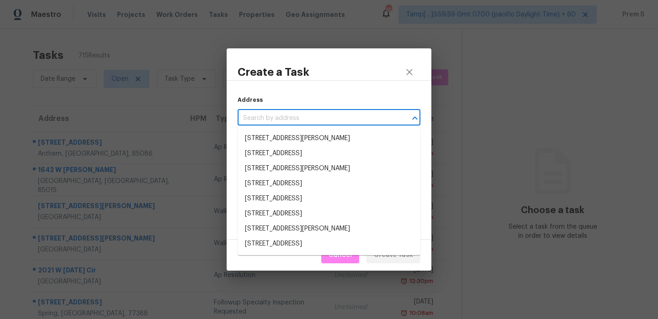
paste input "3911 Brianna Dr, Powder Springs, GA 30127"
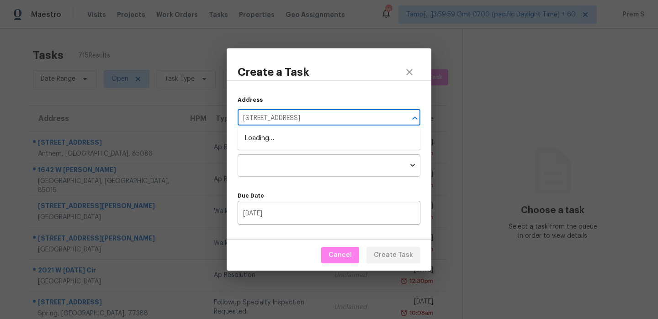
type input "3911 Brianna Dr, Powder Springs, GA 30127"
click at [304, 166] on body "Maestro Visits Projects Work Orders Tasks Properties Geo Assignments 767 Tamp[……" at bounding box center [329, 159] width 658 height 319
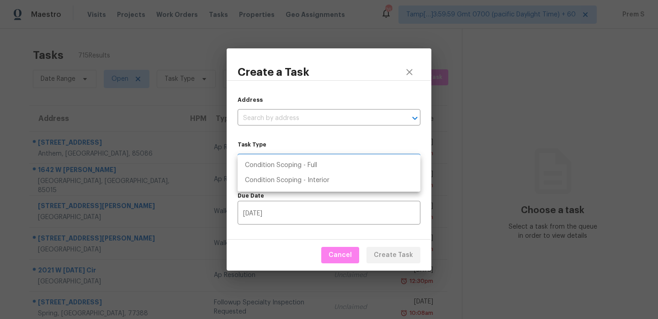
click at [318, 165] on li "Condition Scoping - Full" at bounding box center [328, 165] width 183 height 15
type input "virtual_full_assessment"
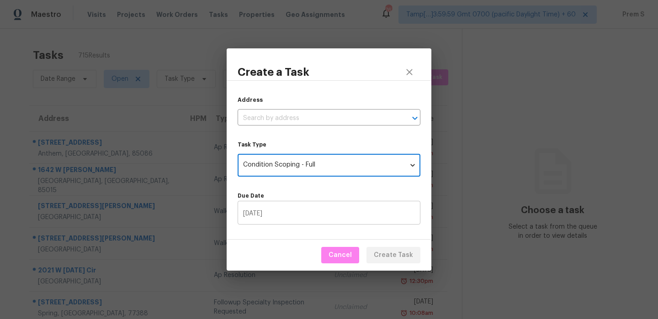
click at [338, 216] on input "10/13/2025" at bounding box center [328, 213] width 183 height 21
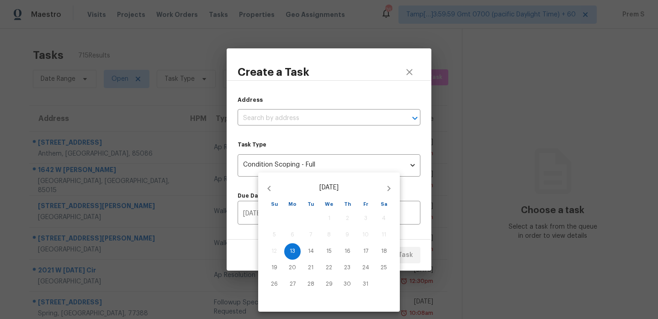
click at [327, 117] on div at bounding box center [329, 159] width 658 height 319
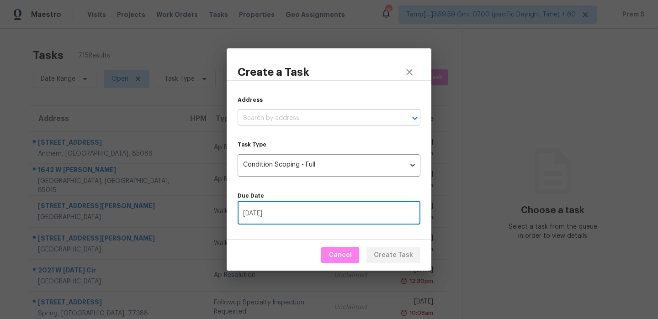
click at [301, 117] on input "text" at bounding box center [315, 118] width 157 height 14
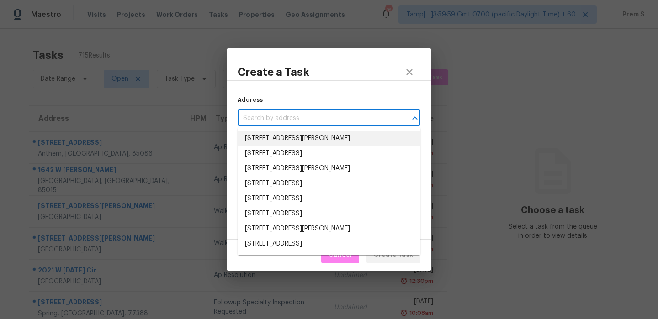
paste input "3911 Brianna Dr, Powder Springs, GA 30127"
type input "3911 Brianna Dr, Powder Springs, GA 30127"
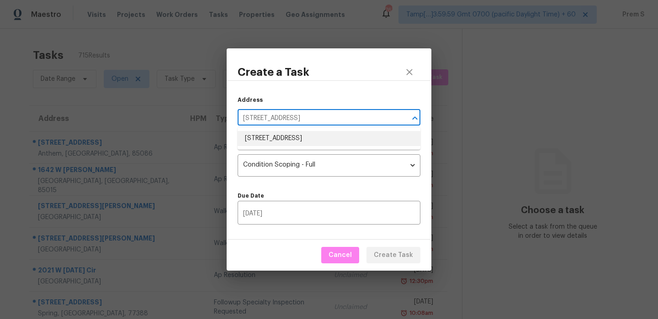
click at [292, 134] on li "3911 Brianna Dr, Powder Springs, GA 30127" at bounding box center [328, 138] width 183 height 15
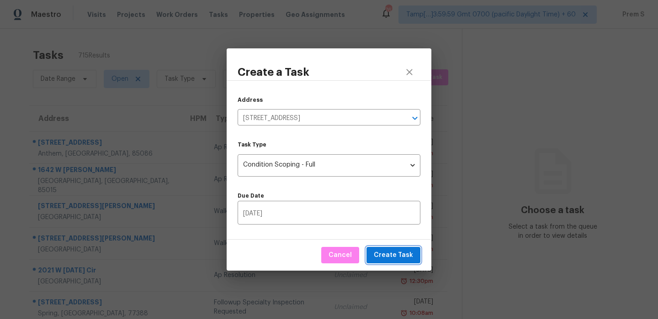
click at [401, 255] on span "Create Task" at bounding box center [393, 255] width 39 height 11
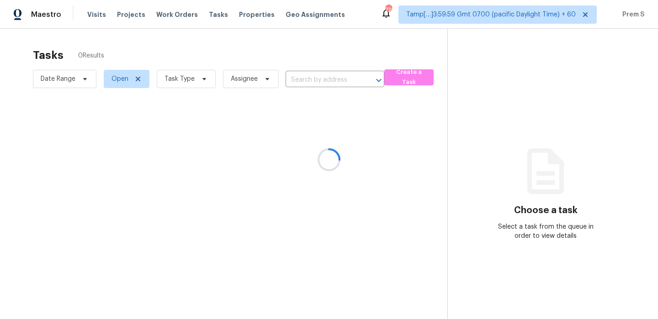
click at [187, 82] on div at bounding box center [329, 159] width 658 height 319
click at [185, 78] on div at bounding box center [329, 159] width 658 height 319
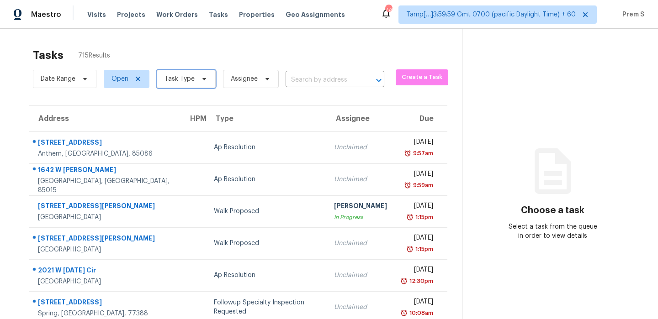
click at [185, 78] on span "Task Type" at bounding box center [179, 78] width 30 height 9
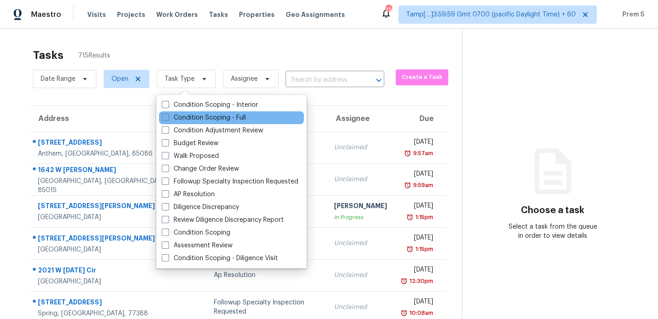
click at [196, 117] on label "Condition Scoping - Full" at bounding box center [204, 117] width 84 height 9
click at [168, 117] on input "Condition Scoping - Full" at bounding box center [165, 116] width 6 height 6
checkbox input "true"
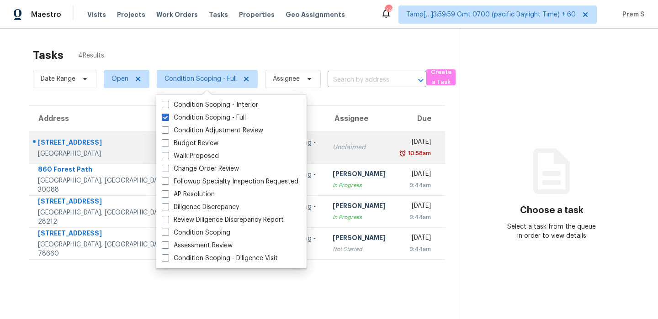
click at [393, 156] on td "Mon, Oct 13th 2025 10:58am" at bounding box center [419, 148] width 52 height 32
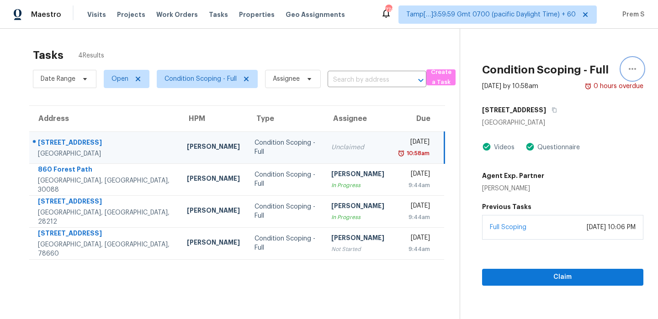
click at [633, 66] on icon "button" at bounding box center [632, 68] width 11 height 11
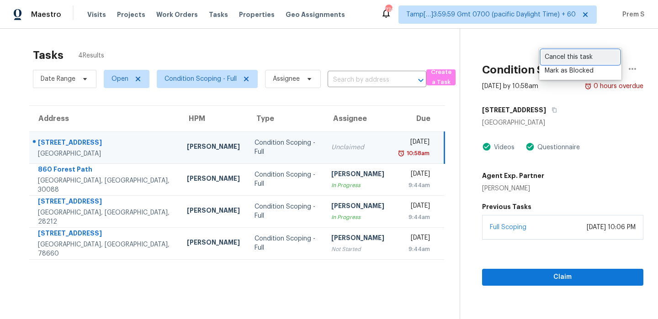
click at [578, 59] on div "Cancel this task" at bounding box center [579, 57] width 71 height 9
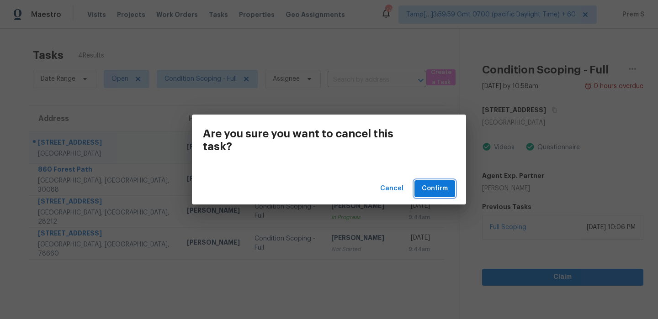
click at [427, 190] on span "Confirm" at bounding box center [435, 188] width 26 height 11
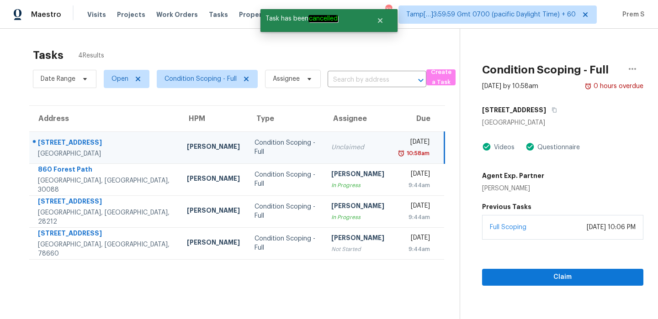
click at [395, 58] on div "Tasks 4 Results" at bounding box center [246, 55] width 427 height 24
click at [448, 83] on span "Create a Task" at bounding box center [441, 77] width 20 height 21
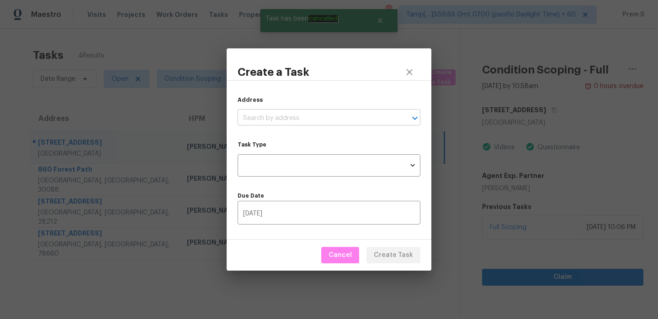
click at [344, 117] on input "text" at bounding box center [315, 118] width 157 height 14
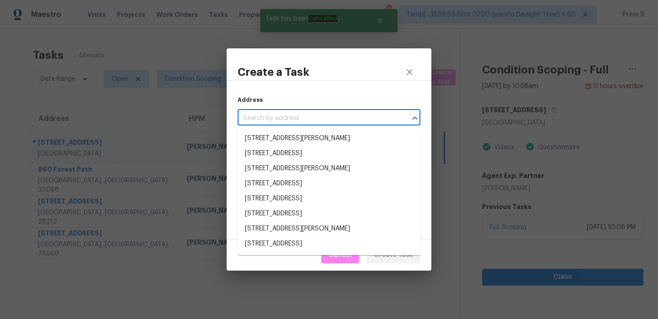
paste input "[STREET_ADDRESS]"
type input "[STREET_ADDRESS]"
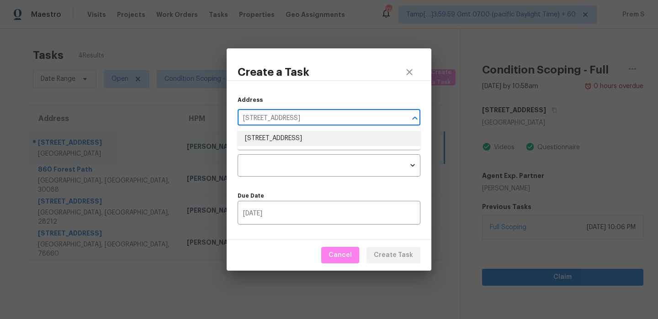
click at [312, 140] on li "3911 Brianna Dr, Powder Springs, GA 30127" at bounding box center [328, 138] width 183 height 15
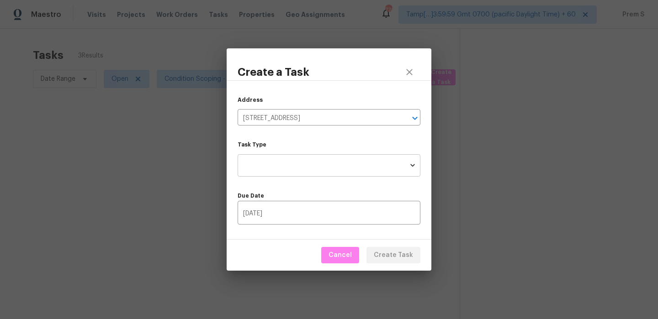
click at [284, 164] on body "Maestro Visits Projects Work Orders Tasks Properties Geo Assignments 774 Tamp[……" at bounding box center [329, 159] width 658 height 319
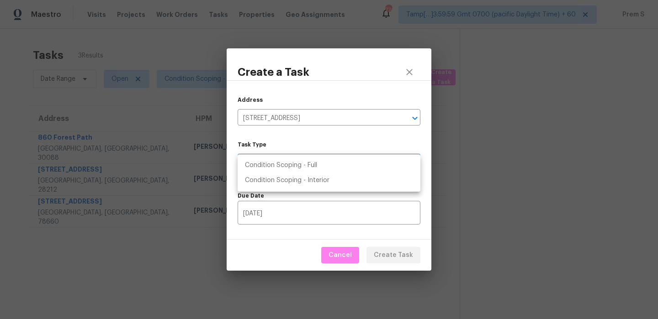
click at [314, 170] on li "Condition Scoping - Full" at bounding box center [328, 165] width 183 height 15
type input "virtual_full_assessment"
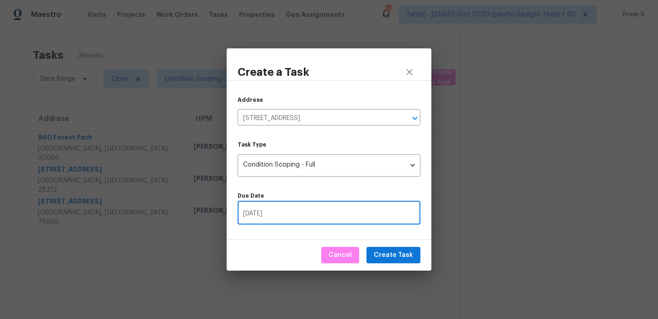
click at [255, 215] on input "10/13/2025" at bounding box center [328, 213] width 183 height 21
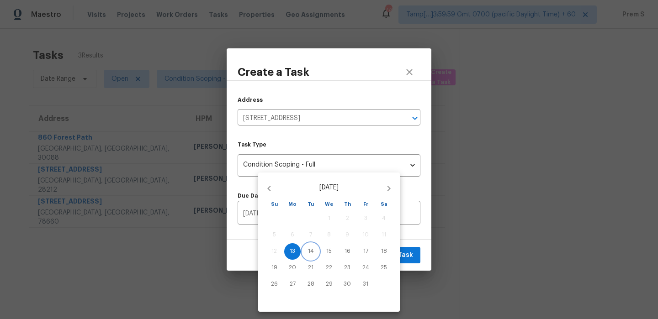
click at [309, 248] on p "14" at bounding box center [311, 252] width 6 height 8
type input "10/14/2025"
click at [417, 257] on div at bounding box center [329, 159] width 658 height 319
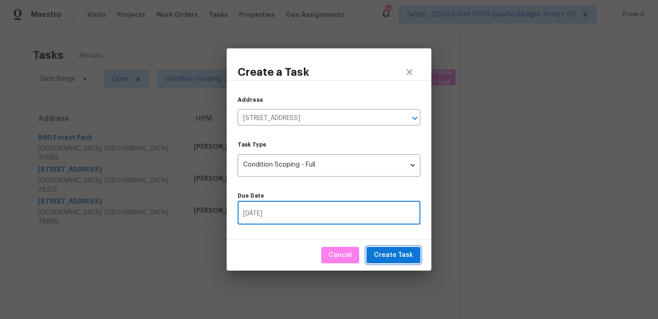
click at [402, 256] on span "Create Task" at bounding box center [393, 255] width 39 height 11
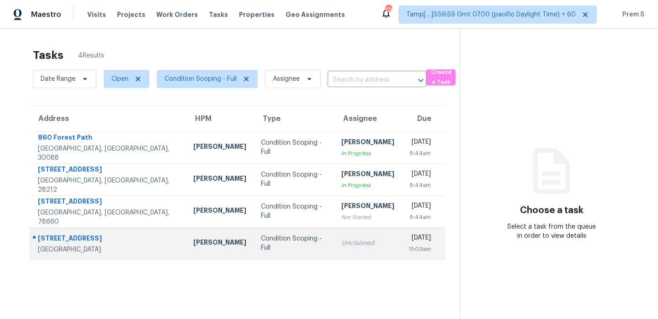
click at [334, 252] on td "Unclaimed" at bounding box center [368, 243] width 68 height 32
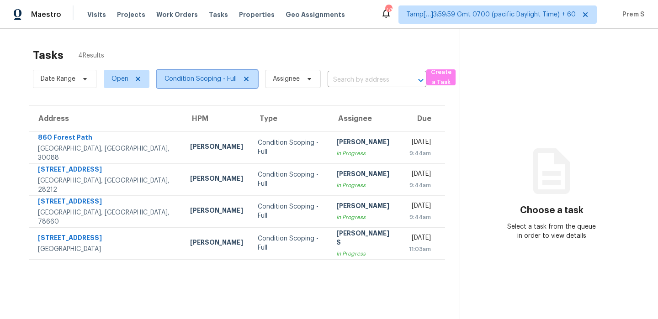
click at [179, 78] on span "Condition Scoping - Full" at bounding box center [200, 78] width 72 height 9
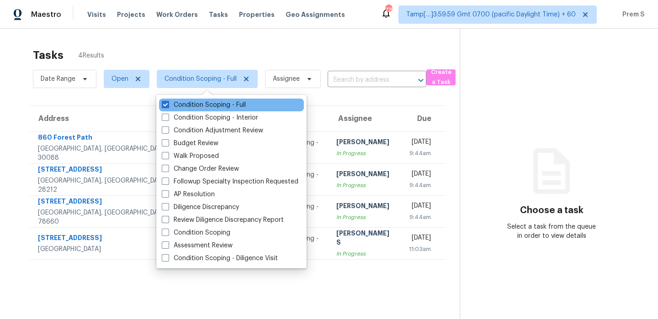
click at [182, 99] on div "Condition Scoping - Full" at bounding box center [231, 105] width 145 height 13
click at [181, 103] on label "Condition Scoping - Full" at bounding box center [204, 104] width 84 height 9
click at [168, 103] on input "Condition Scoping - Full" at bounding box center [165, 103] width 6 height 6
checkbox input "false"
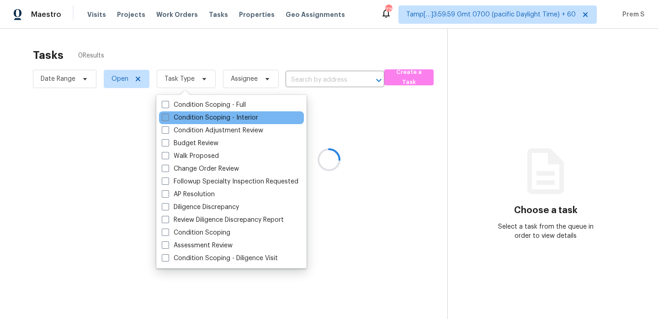
click at [187, 119] on label "Condition Scoping - Interior" at bounding box center [210, 117] width 96 height 9
click at [168, 119] on input "Condition Scoping - Interior" at bounding box center [165, 116] width 6 height 6
checkbox input "true"
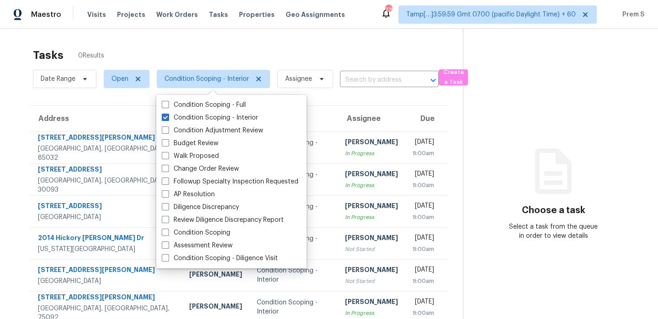
click at [340, 48] on div "Tasks 0 Results" at bounding box center [248, 55] width 430 height 24
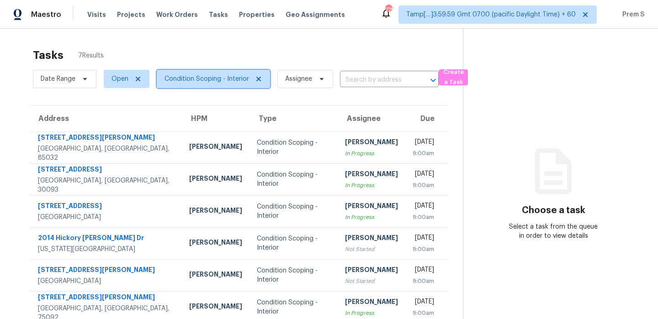
click at [216, 81] on span "Condition Scoping - Interior" at bounding box center [206, 78] width 84 height 9
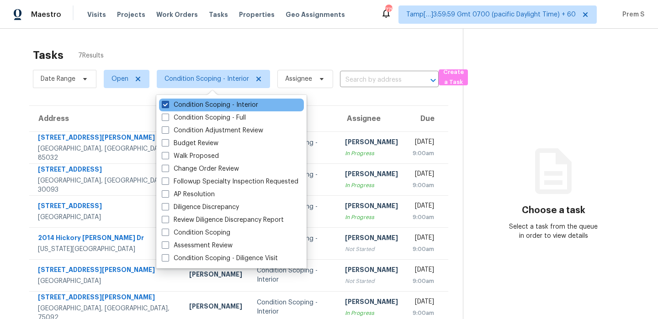
click at [204, 102] on label "Condition Scoping - Interior" at bounding box center [210, 104] width 96 height 9
click at [168, 102] on input "Condition Scoping - Interior" at bounding box center [165, 103] width 6 height 6
checkbox input "false"
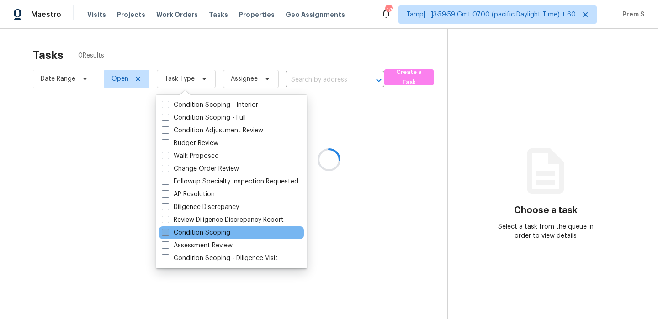
click at [221, 235] on label "Condition Scoping" at bounding box center [196, 232] width 69 height 9
click at [168, 234] on input "Condition Scoping" at bounding box center [165, 231] width 6 height 6
checkbox input "true"
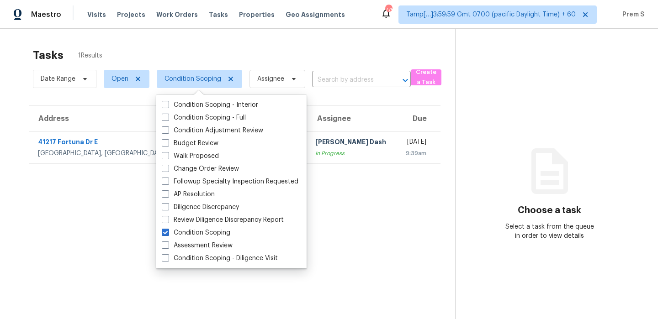
click at [358, 50] on div "Tasks 1 Results" at bounding box center [244, 55] width 422 height 24
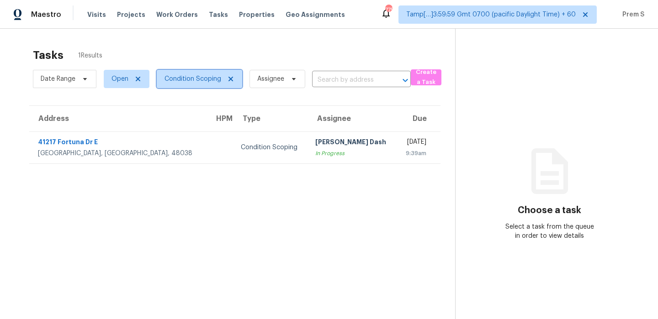
click at [175, 75] on span "Condition Scoping" at bounding box center [192, 78] width 57 height 9
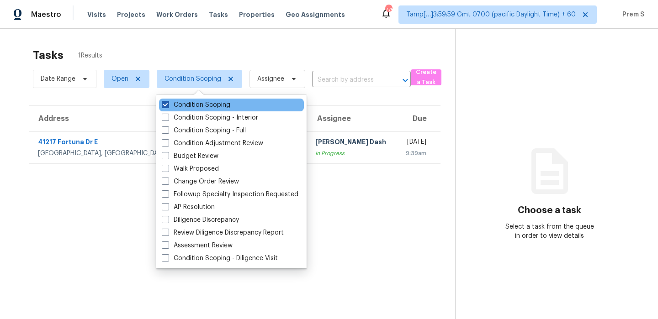
click at [184, 107] on label "Condition Scoping" at bounding box center [196, 104] width 69 height 9
click at [168, 106] on input "Condition Scoping" at bounding box center [165, 103] width 6 height 6
checkbox input "false"
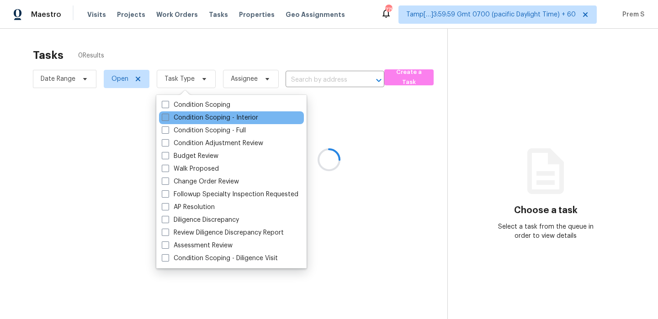
click at [182, 118] on label "Condition Scoping - Interior" at bounding box center [210, 117] width 96 height 9
click at [168, 118] on input "Condition Scoping - Interior" at bounding box center [165, 116] width 6 height 6
checkbox input "true"
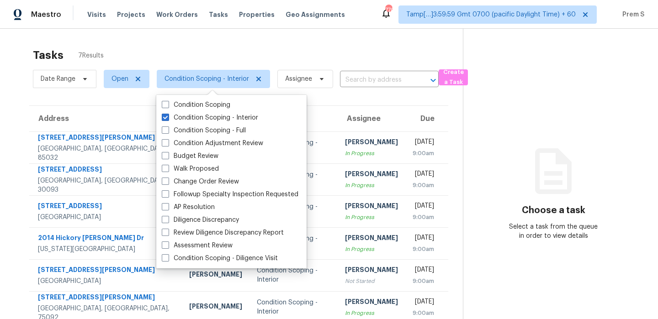
click at [364, 63] on div "Tasks 7 Results" at bounding box center [248, 55] width 430 height 24
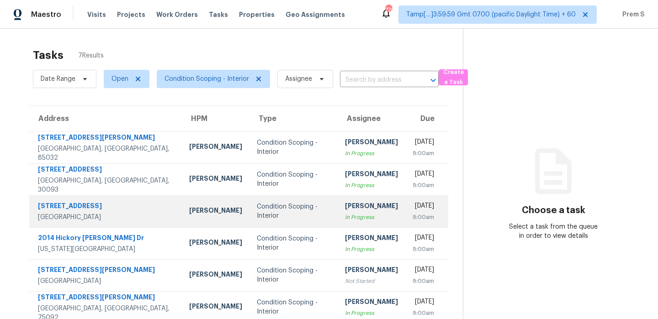
scroll to position [43, 0]
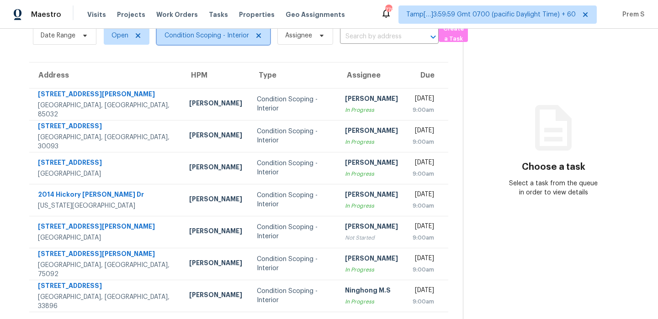
click at [211, 34] on span "Condition Scoping - Interior" at bounding box center [206, 35] width 84 height 9
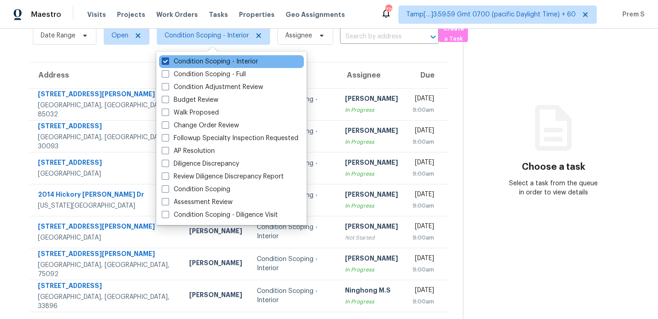
click at [201, 61] on label "Condition Scoping - Interior" at bounding box center [210, 61] width 96 height 9
click at [168, 61] on input "Condition Scoping - Interior" at bounding box center [165, 60] width 6 height 6
checkbox input "false"
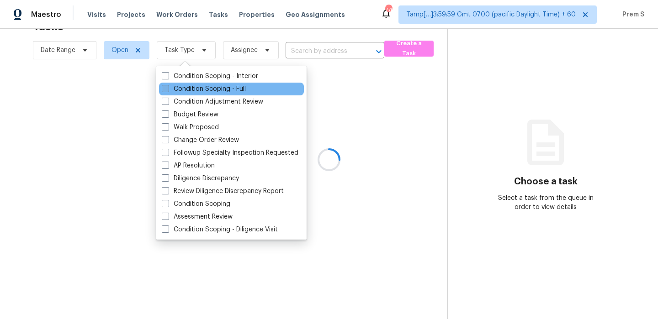
click at [196, 85] on label "Condition Scoping - Full" at bounding box center [204, 88] width 84 height 9
click at [168, 85] on input "Condition Scoping - Full" at bounding box center [165, 87] width 6 height 6
checkbox input "true"
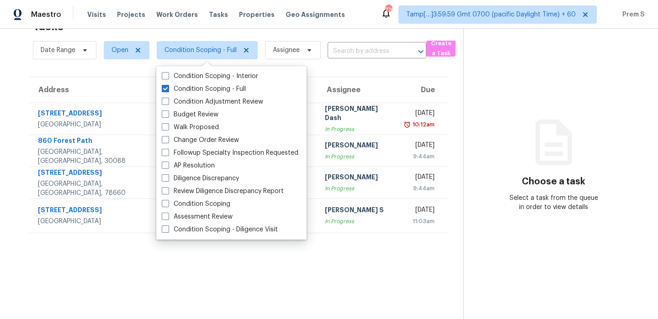
click at [348, 85] on th "Assignee" at bounding box center [357, 90] width 80 height 26
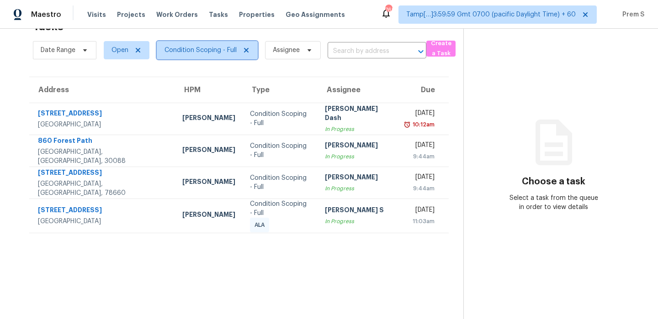
click at [190, 51] on span "Condition Scoping - Full" at bounding box center [200, 50] width 72 height 9
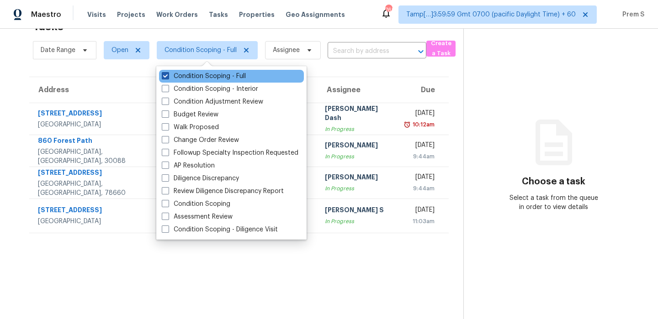
click at [202, 76] on label "Condition Scoping - Full" at bounding box center [204, 76] width 84 height 9
click at [168, 76] on input "Condition Scoping - Full" at bounding box center [165, 75] width 6 height 6
checkbox input "false"
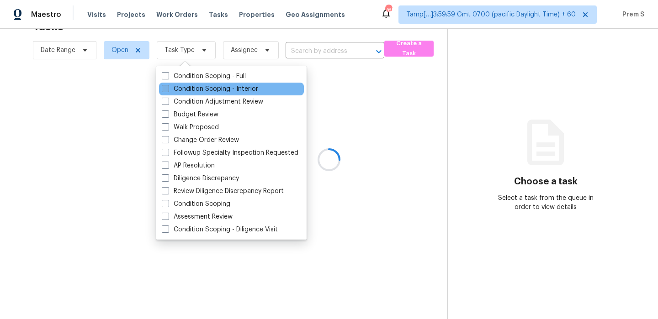
click at [195, 88] on label "Condition Scoping - Interior" at bounding box center [210, 88] width 96 height 9
click at [168, 88] on input "Condition Scoping - Interior" at bounding box center [165, 87] width 6 height 6
checkbox input "true"
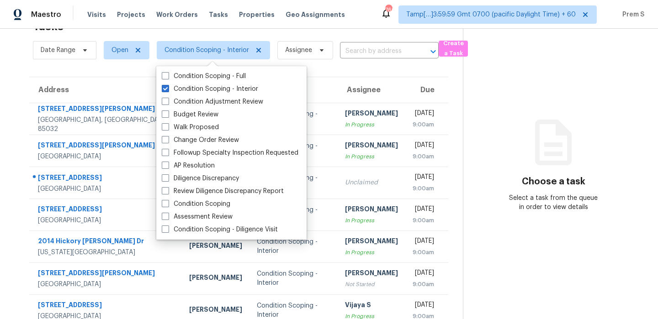
click at [502, 111] on section "Choose a task Select a task from the queue in order to view details" at bounding box center [553, 199] width 180 height 398
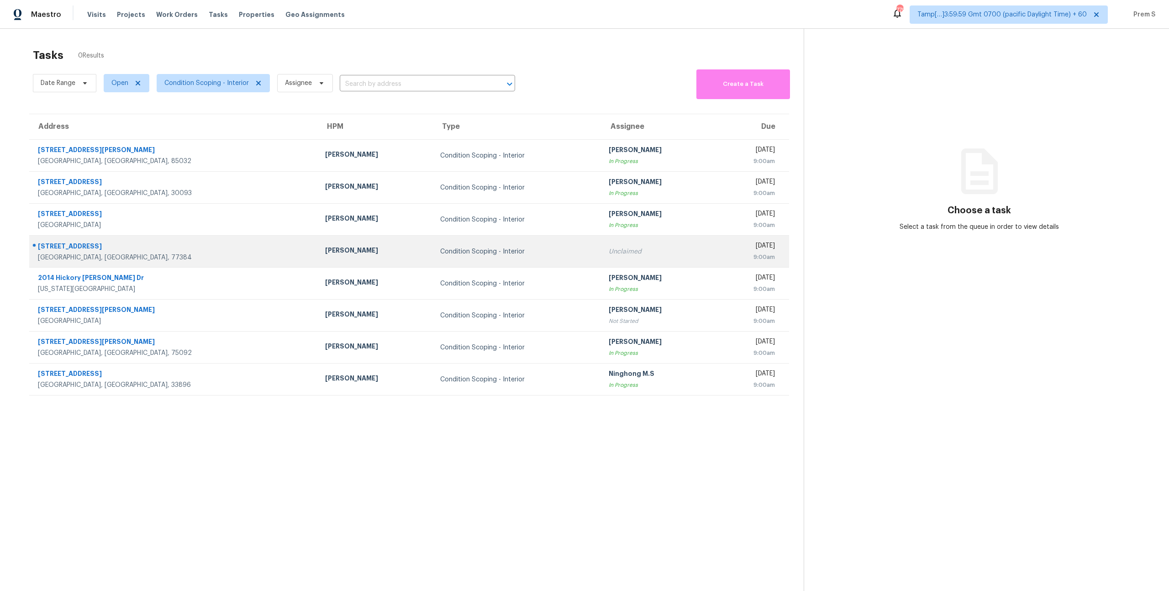
click at [609, 248] on div "Unclaimed" at bounding box center [659, 251] width 100 height 9
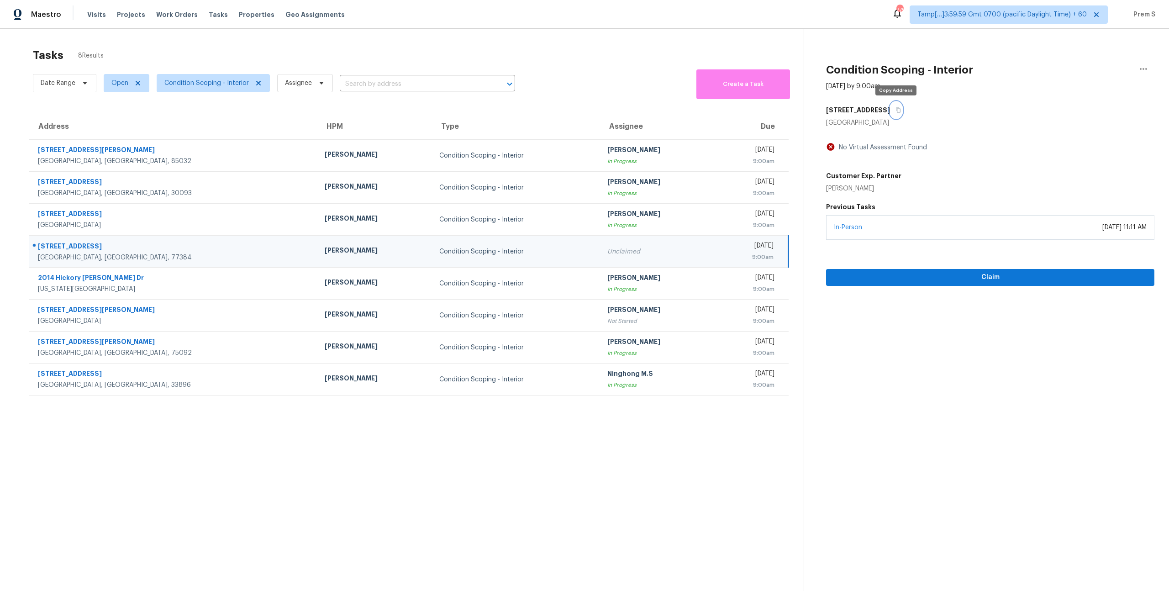
click at [896, 111] on icon "button" at bounding box center [898, 109] width 5 height 5
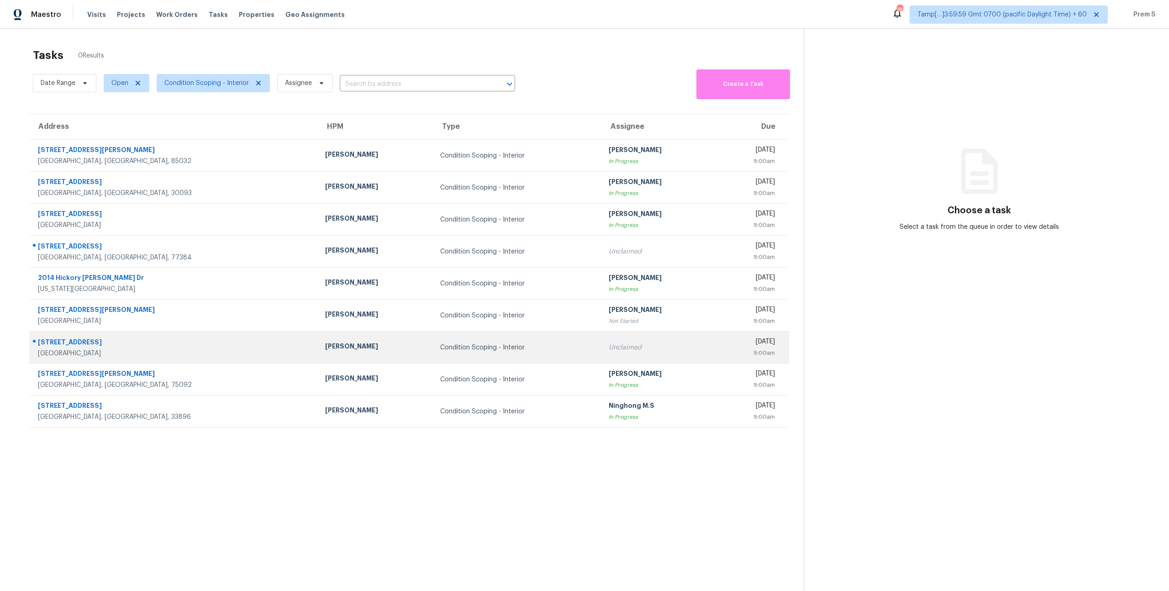
click at [601, 338] on td "Unclaimed" at bounding box center [658, 348] width 115 height 32
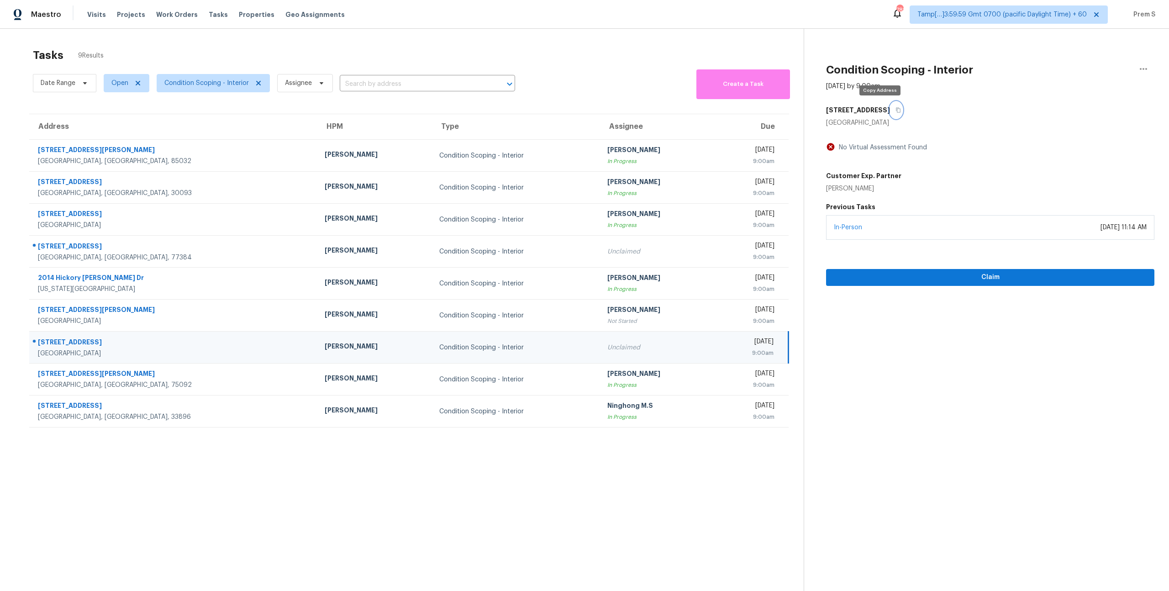
click at [896, 107] on icon "button" at bounding box center [898, 109] width 5 height 5
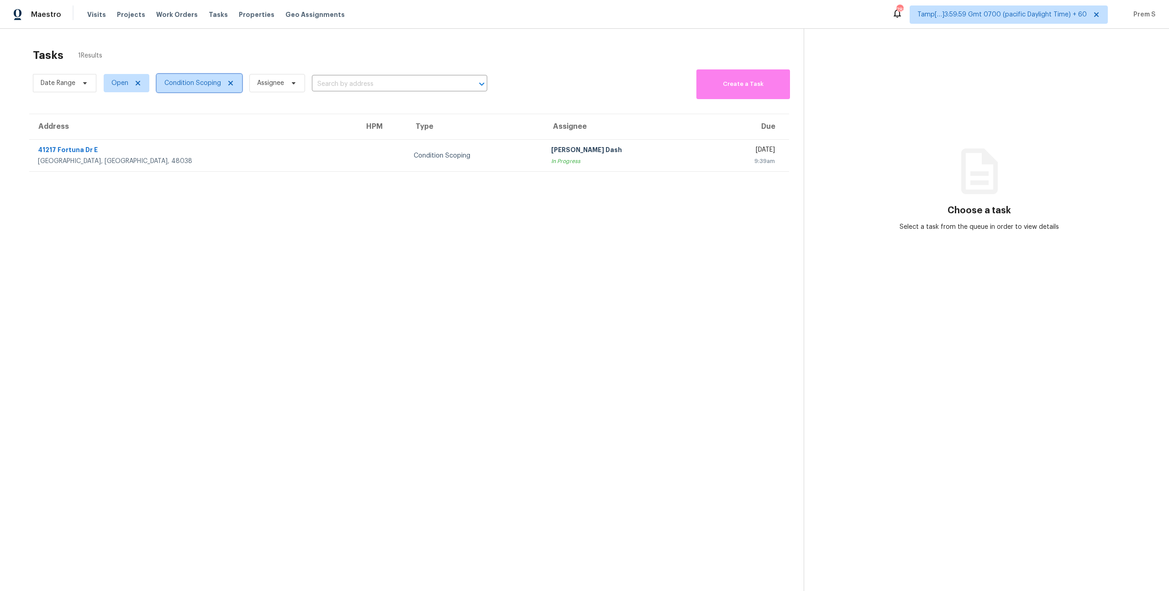
click at [195, 88] on span "Condition Scoping" at bounding box center [199, 83] width 85 height 18
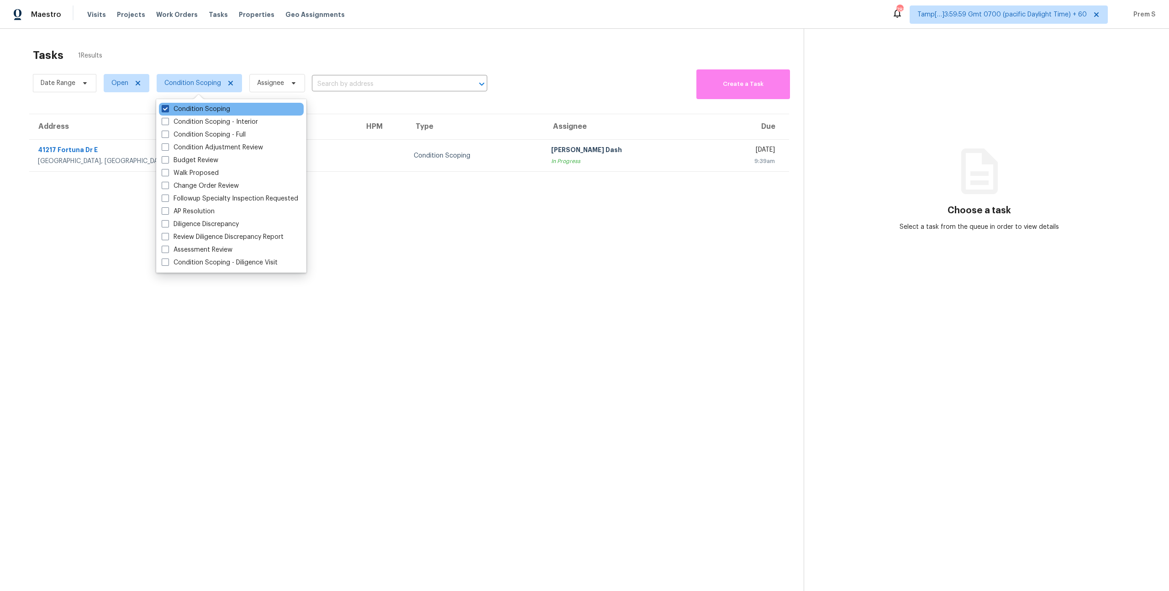
click at [193, 111] on label "Condition Scoping" at bounding box center [196, 109] width 69 height 9
click at [168, 111] on input "Condition Scoping" at bounding box center [165, 108] width 6 height 6
checkbox input "false"
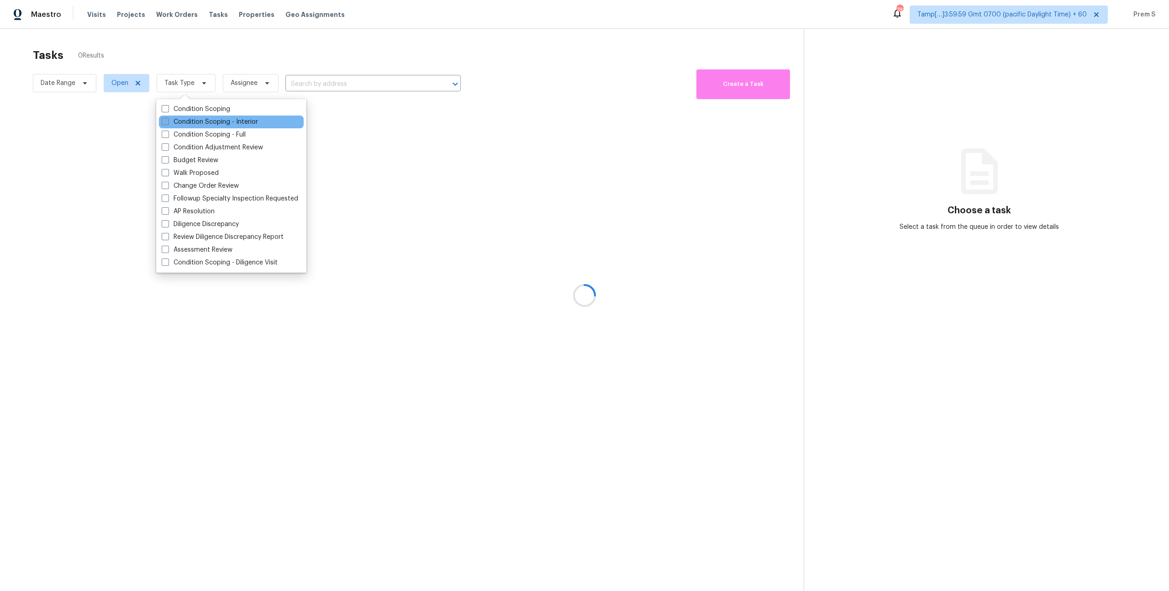
click at [190, 124] on label "Condition Scoping - Interior" at bounding box center [210, 121] width 96 height 9
click at [168, 123] on input "Condition Scoping - Interior" at bounding box center [165, 120] width 6 height 6
checkbox input "true"
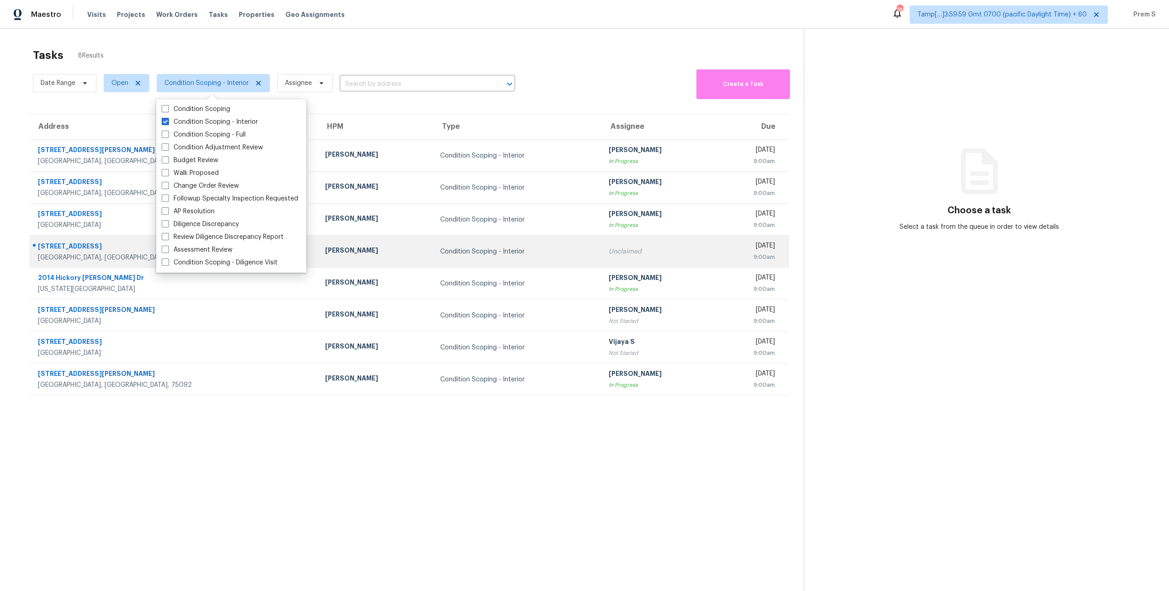
click at [601, 263] on td "Unclaimed" at bounding box center [658, 252] width 115 height 32
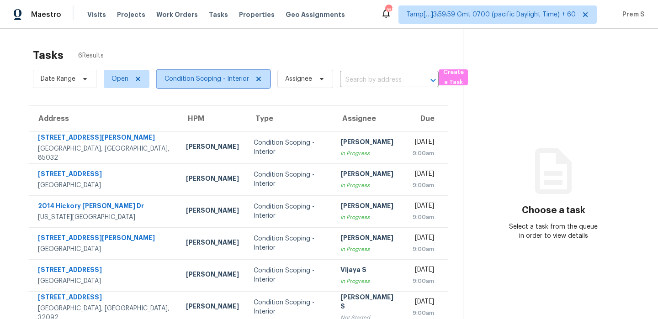
click at [235, 78] on span "Condition Scoping - Interior" at bounding box center [206, 78] width 84 height 9
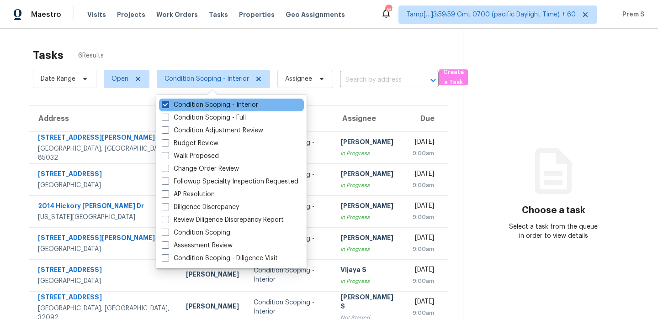
click at [209, 104] on label "Condition Scoping - Interior" at bounding box center [210, 104] width 96 height 9
click at [168, 104] on input "Condition Scoping - Interior" at bounding box center [165, 103] width 6 height 6
checkbox input "false"
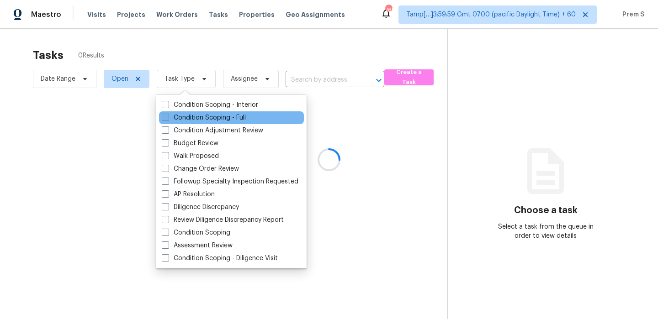
click at [200, 120] on label "Condition Scoping - Full" at bounding box center [204, 117] width 84 height 9
click at [168, 119] on input "Condition Scoping - Full" at bounding box center [165, 116] width 6 height 6
checkbox input "true"
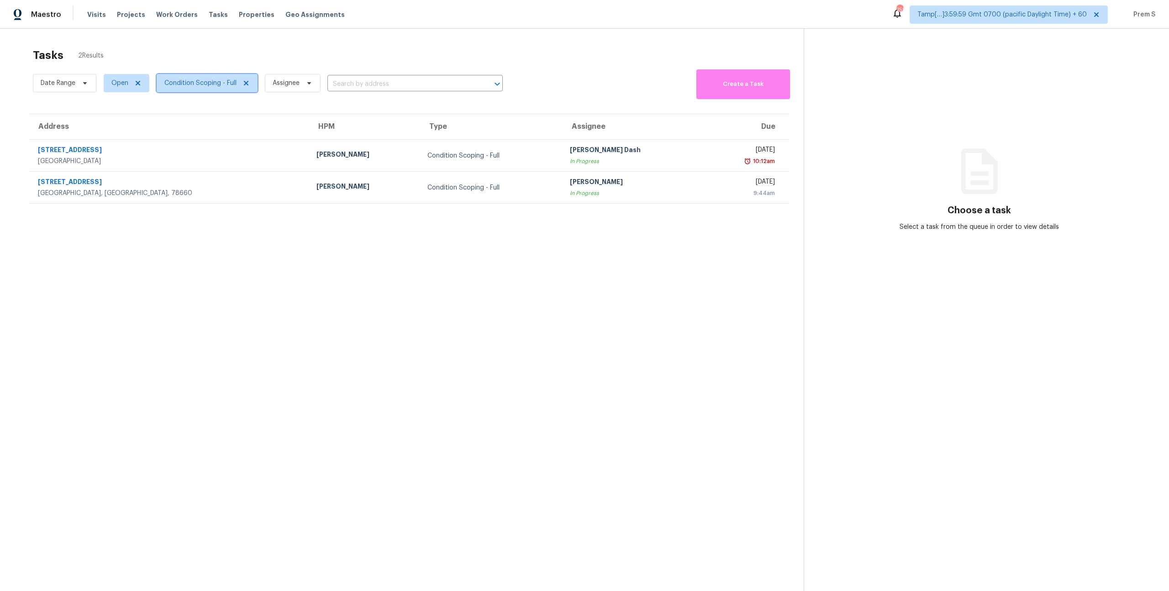
click at [184, 80] on span "Condition Scoping - Full" at bounding box center [200, 83] width 72 height 9
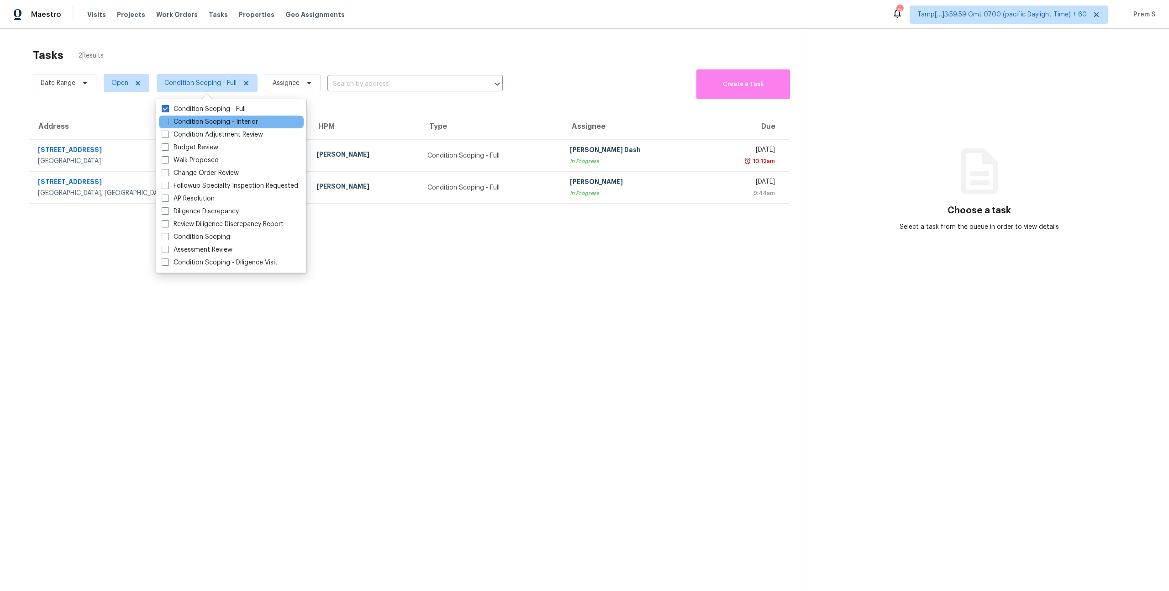
click at [195, 127] on div "Condition Scoping - Interior" at bounding box center [231, 122] width 145 height 13
click at [196, 122] on label "Condition Scoping - Interior" at bounding box center [210, 121] width 96 height 9
click at [168, 122] on input "Condition Scoping - Interior" at bounding box center [165, 120] width 6 height 6
checkbox input "true"
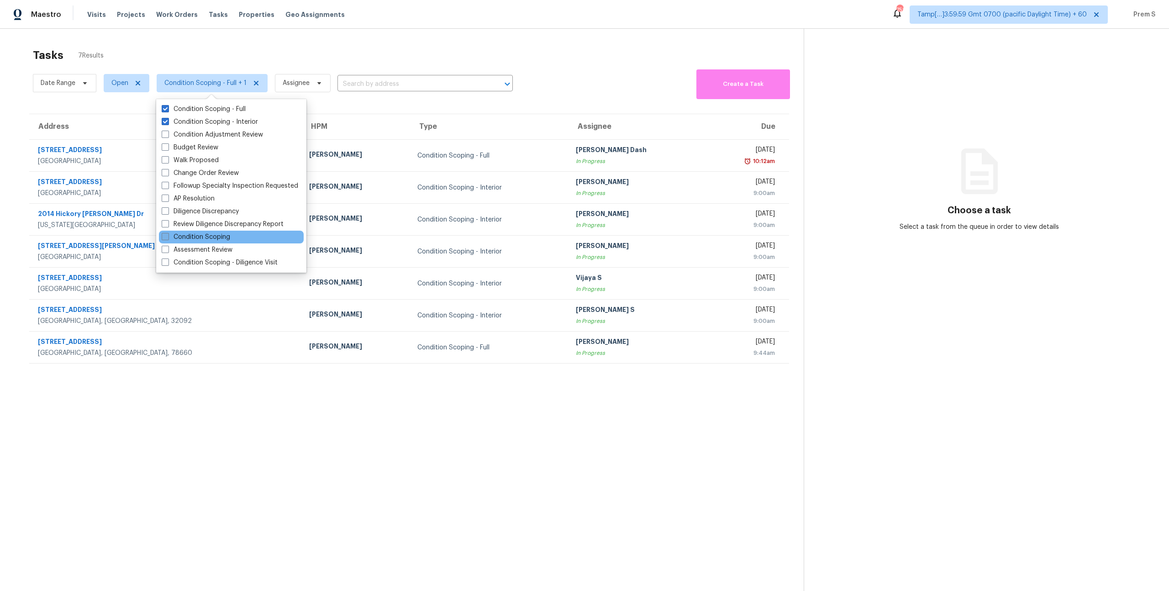
click at [215, 237] on label "Condition Scoping" at bounding box center [196, 236] width 69 height 9
click at [168, 237] on input "Condition Scoping" at bounding box center [165, 235] width 6 height 6
checkbox input "true"
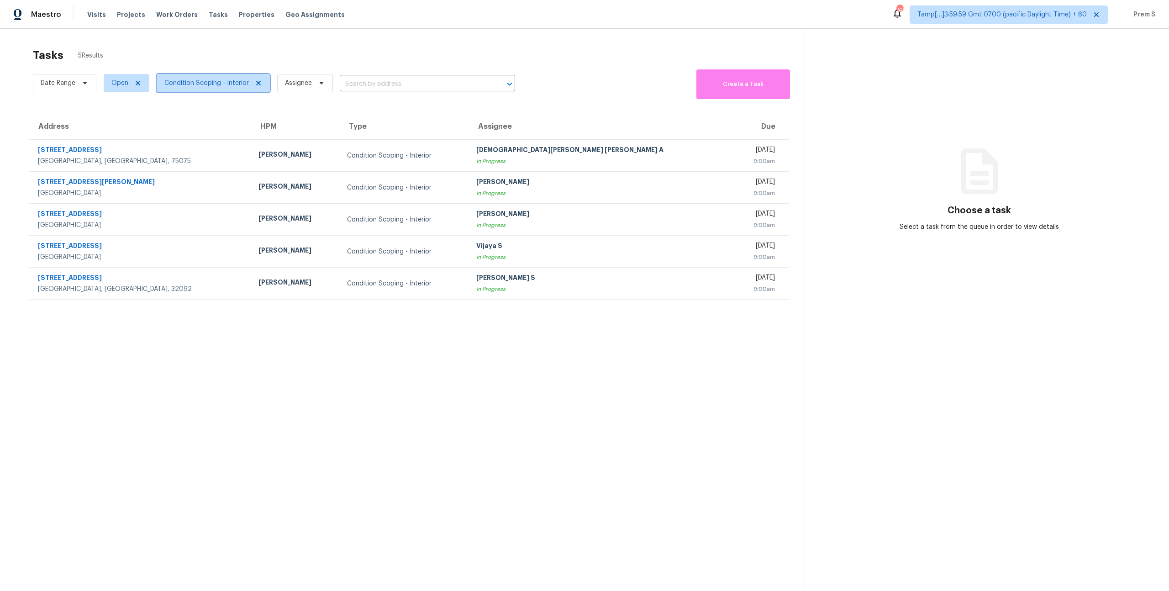
click at [235, 86] on span "Condition Scoping - Interior" at bounding box center [206, 83] width 84 height 9
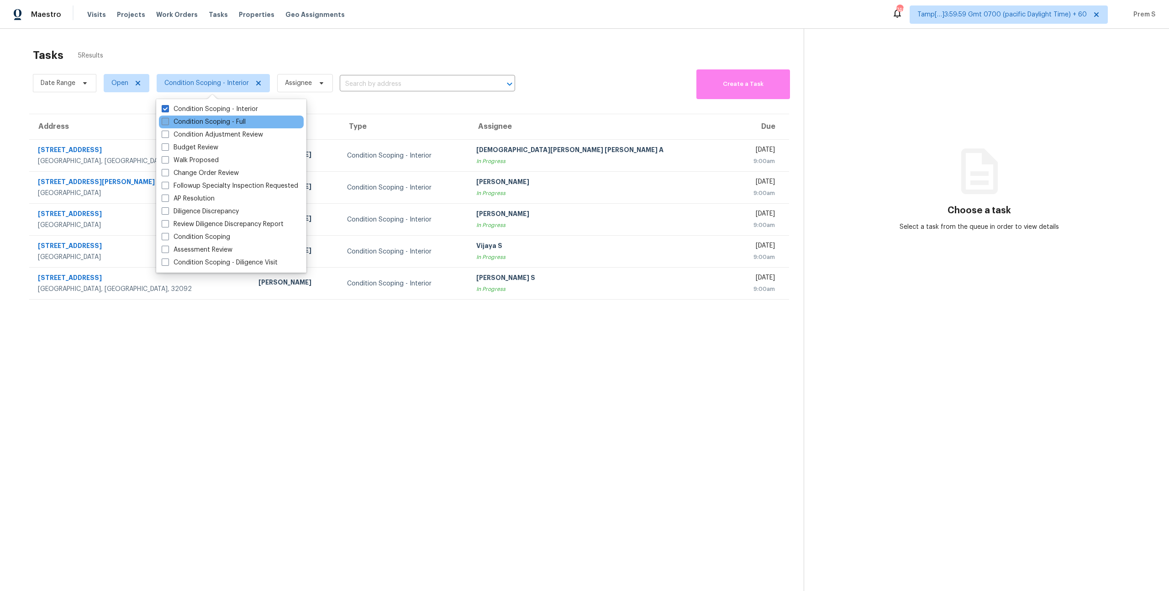
click at [220, 123] on label "Condition Scoping - Full" at bounding box center [204, 121] width 84 height 9
click at [168, 123] on input "Condition Scoping - Full" at bounding box center [165, 120] width 6 height 6
checkbox input "true"
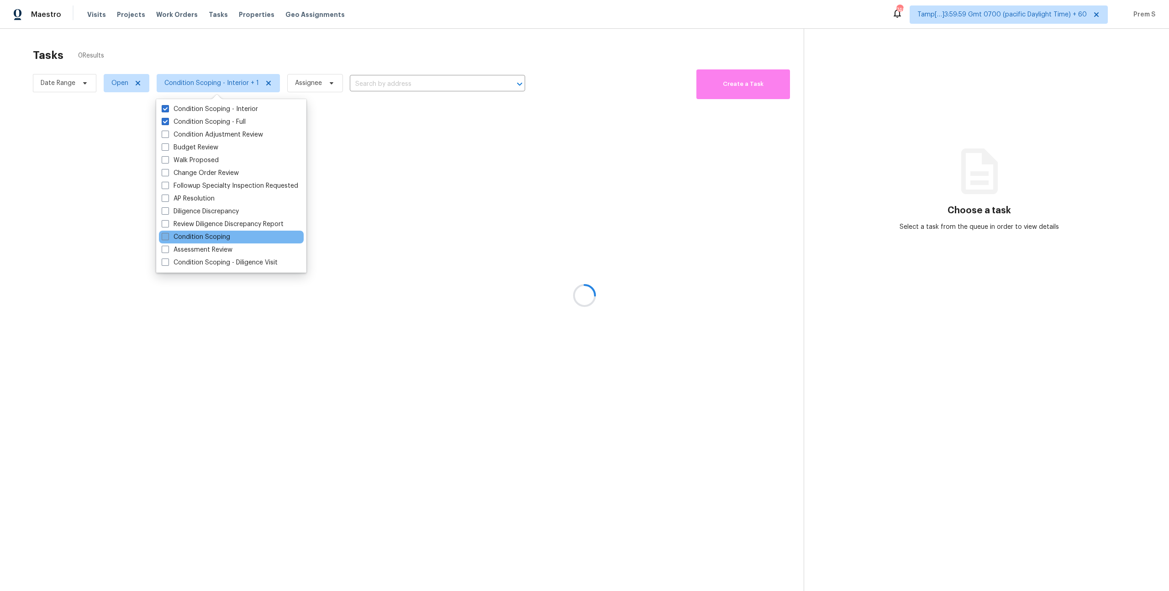
click at [222, 233] on label "Condition Scoping" at bounding box center [196, 236] width 69 height 9
click at [168, 233] on input "Condition Scoping" at bounding box center [165, 235] width 6 height 6
checkbox input "true"
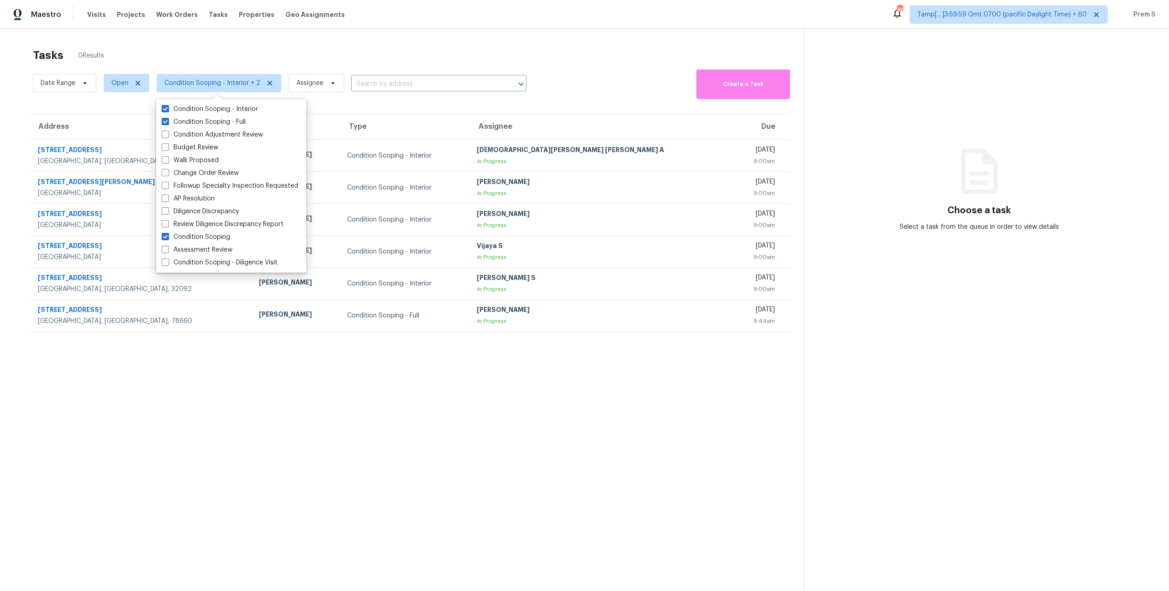
click at [247, 41] on div "Tasks 0 Results Date Range Open Condition Scoping - Interior + 2 Assignee ​ Cre…" at bounding box center [584, 324] width 1169 height 591
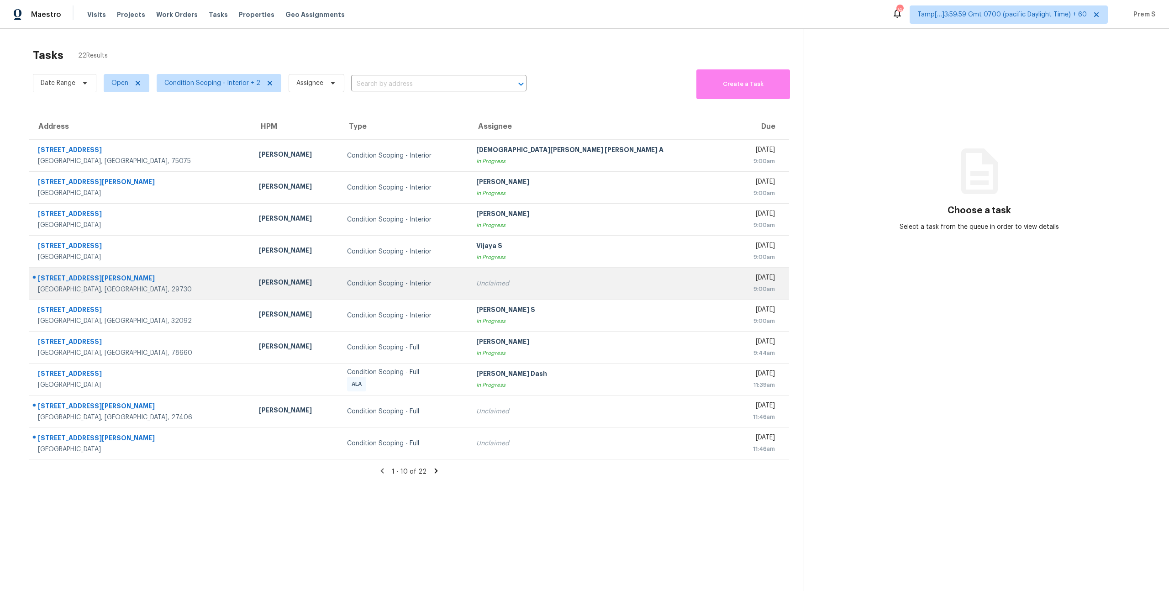
click at [454, 297] on td "Condition Scoping - Interior" at bounding box center [404, 284] width 129 height 32
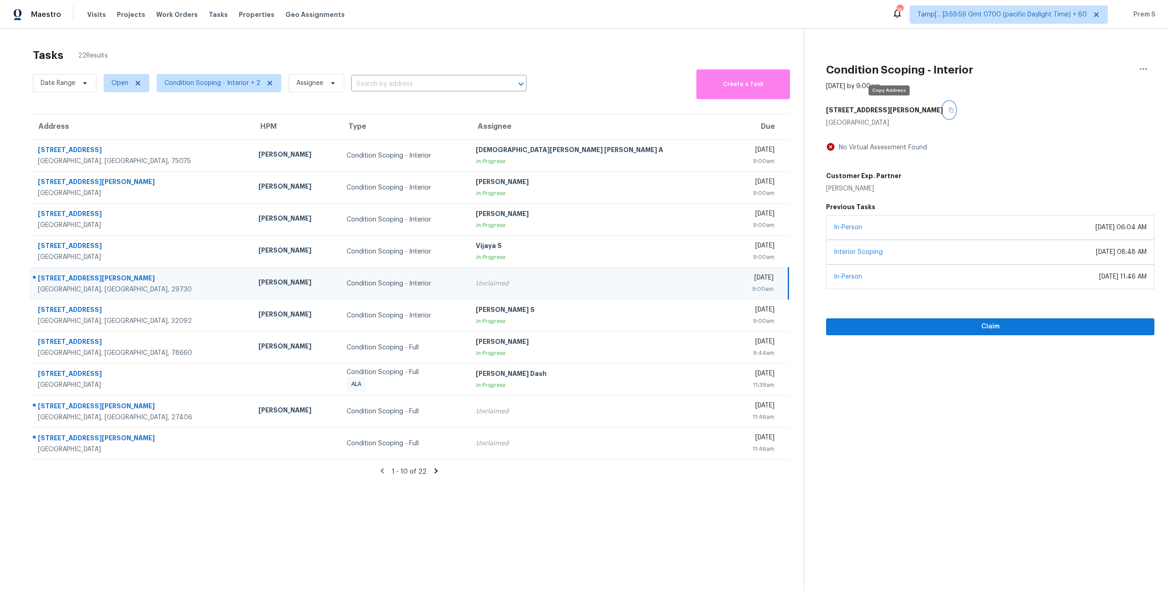
click at [949, 111] on icon "button" at bounding box center [951, 109] width 5 height 5
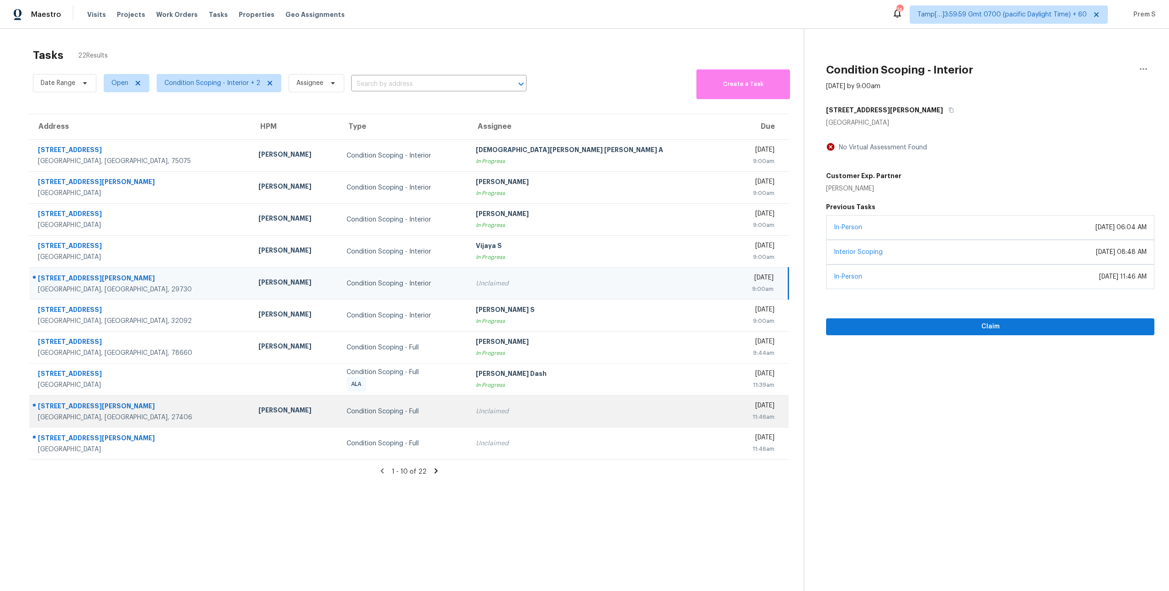
click at [556, 410] on div "Unclaimed" at bounding box center [600, 411] width 248 height 9
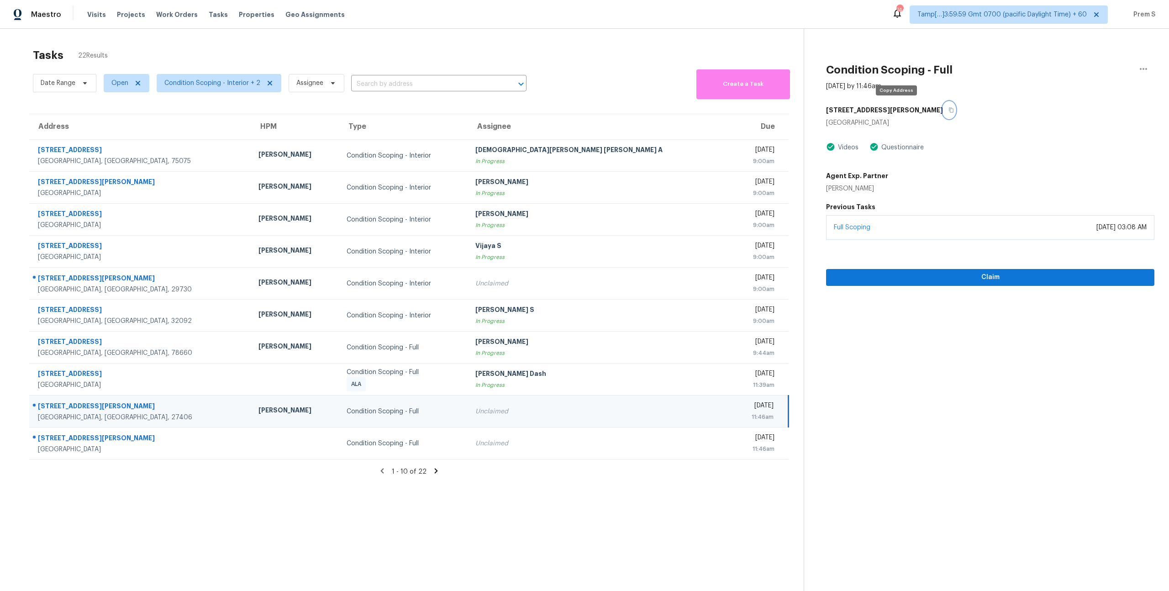
click at [949, 110] on icon "button" at bounding box center [951, 109] width 5 height 5
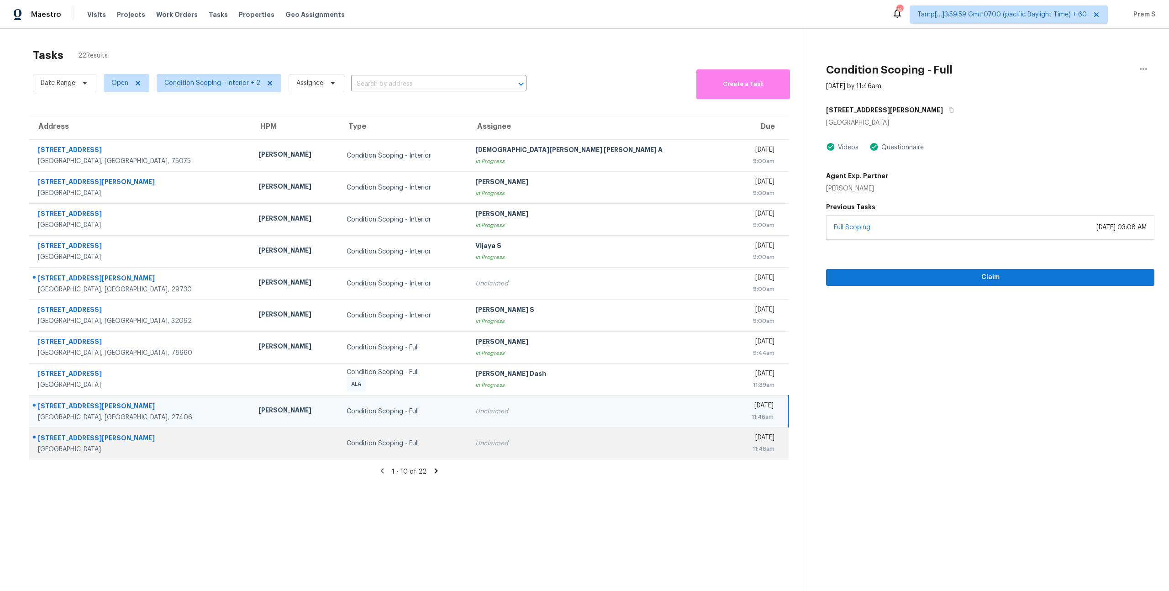
click at [500, 446] on div "Unclaimed" at bounding box center [599, 443] width 248 height 9
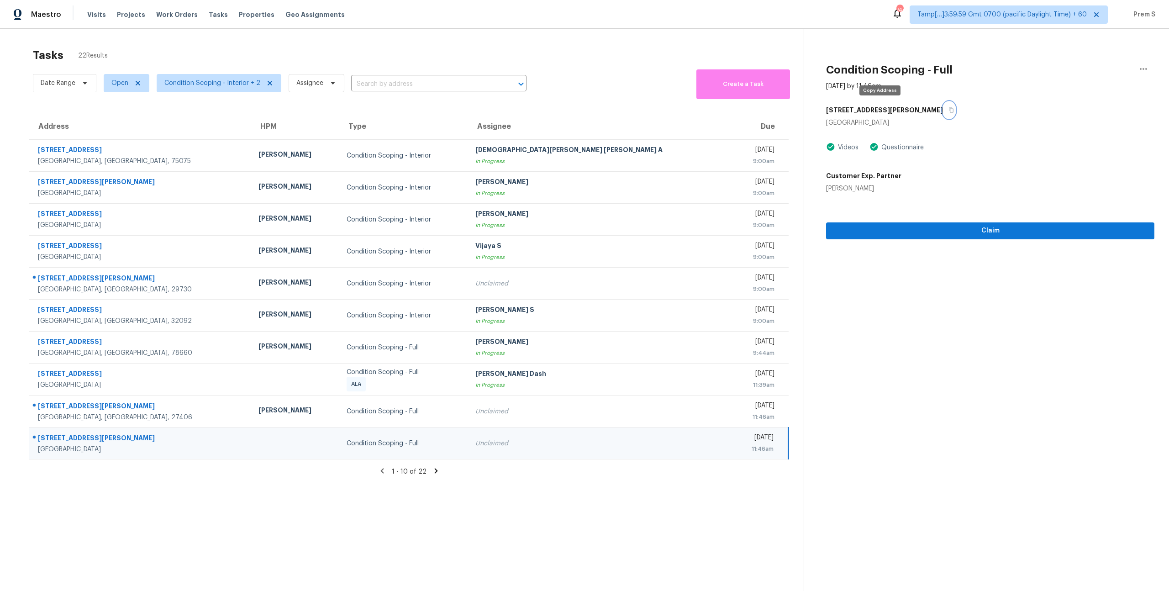
click at [949, 112] on icon "button" at bounding box center [951, 110] width 5 height 5
click at [214, 83] on span "Condition Scoping - Interior + 2" at bounding box center [212, 83] width 96 height 9
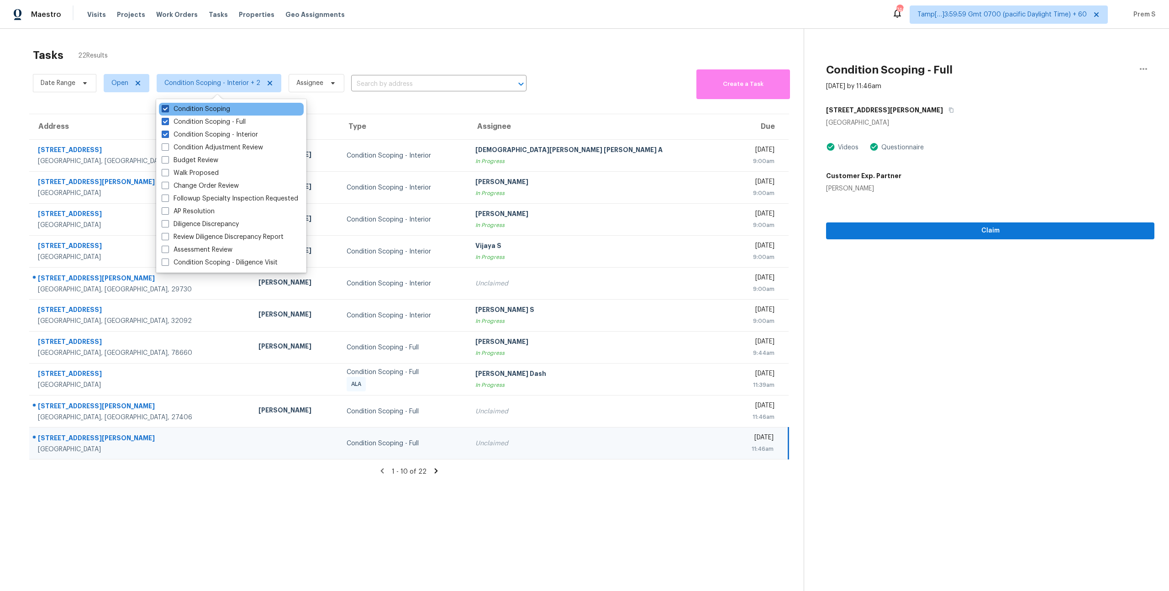
click at [217, 110] on label "Condition Scoping" at bounding box center [196, 109] width 69 height 9
click at [168, 110] on input "Condition Scoping" at bounding box center [165, 108] width 6 height 6
checkbox input "false"
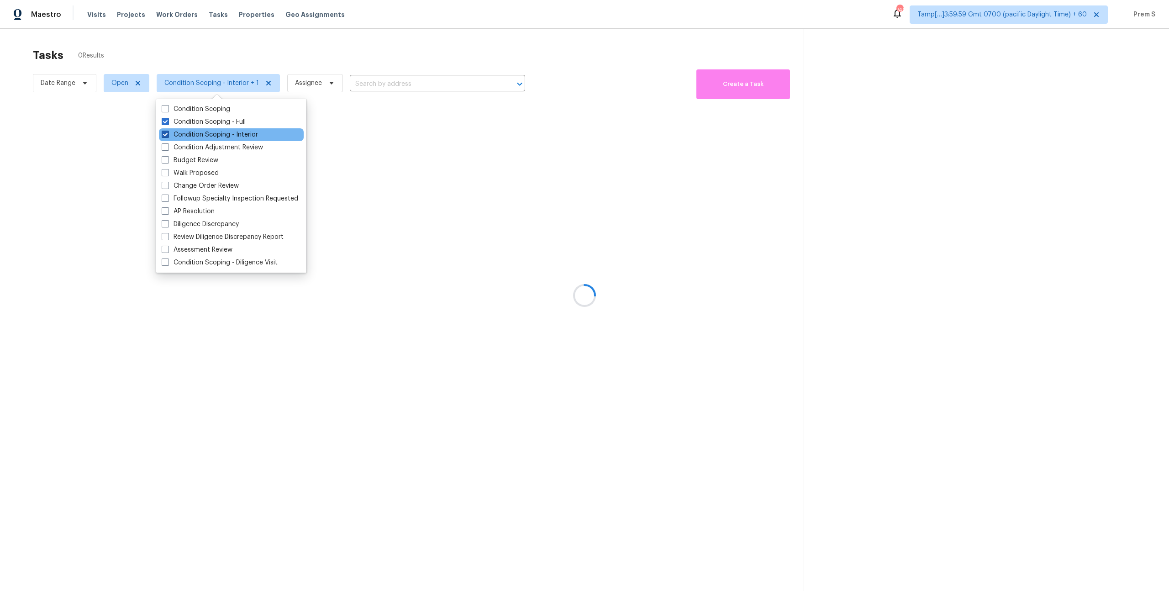
click at [206, 137] on label "Condition Scoping - Interior" at bounding box center [210, 134] width 96 height 9
click at [168, 136] on input "Condition Scoping - Interior" at bounding box center [165, 133] width 6 height 6
checkbox input "false"
click at [363, 36] on div at bounding box center [584, 295] width 1169 height 591
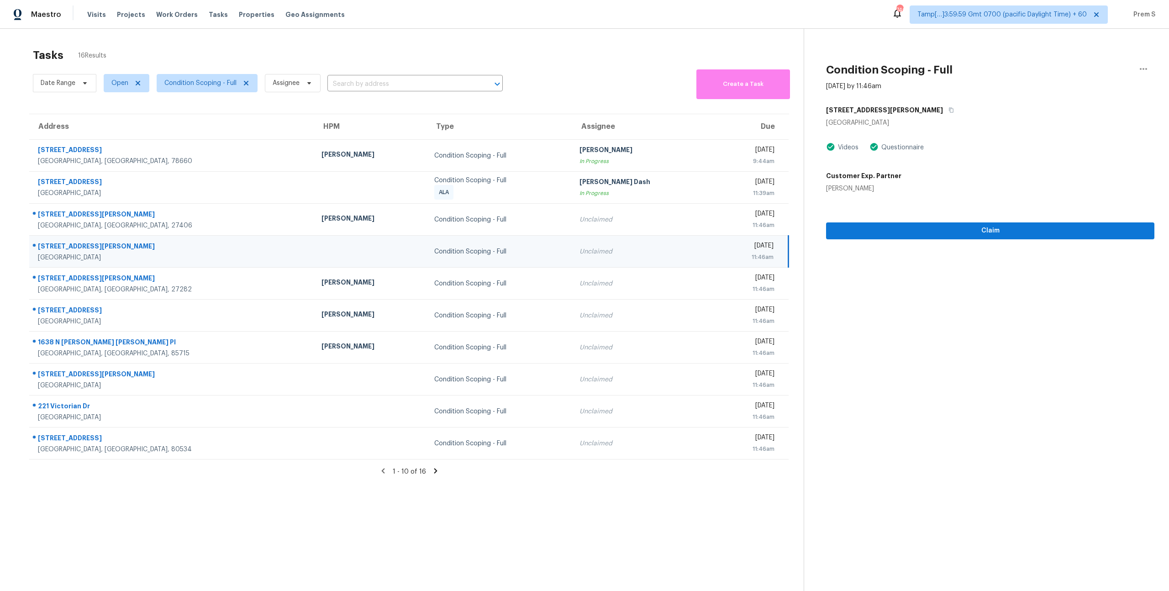
scroll to position [29, 0]
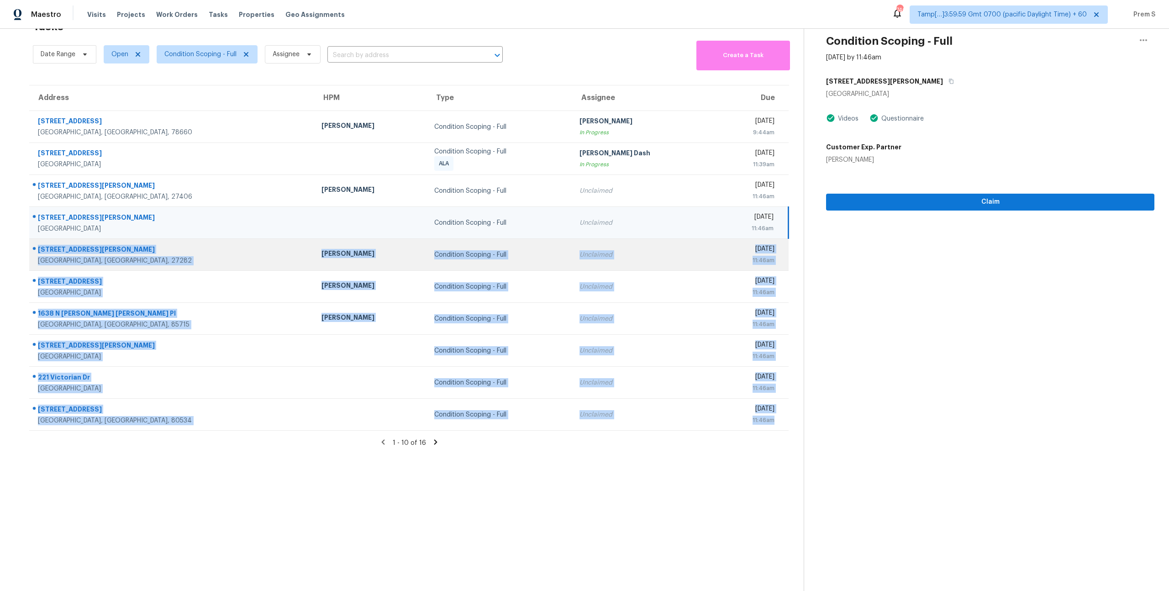
drag, startPoint x: 781, startPoint y: 422, endPoint x: 38, endPoint y: 250, distance: 762.0
click at [38, 250] on tbody "16404 Edgemere Dr Pflugerville, TX, 78660 Martin Chagolla Condition Scoping - F…" at bounding box center [408, 271] width 759 height 320
copy tbody "4312 Vickrey Chapel Rd N Jamestown, NC, 27282 Ken Romain Condition Scoping - Fu…"
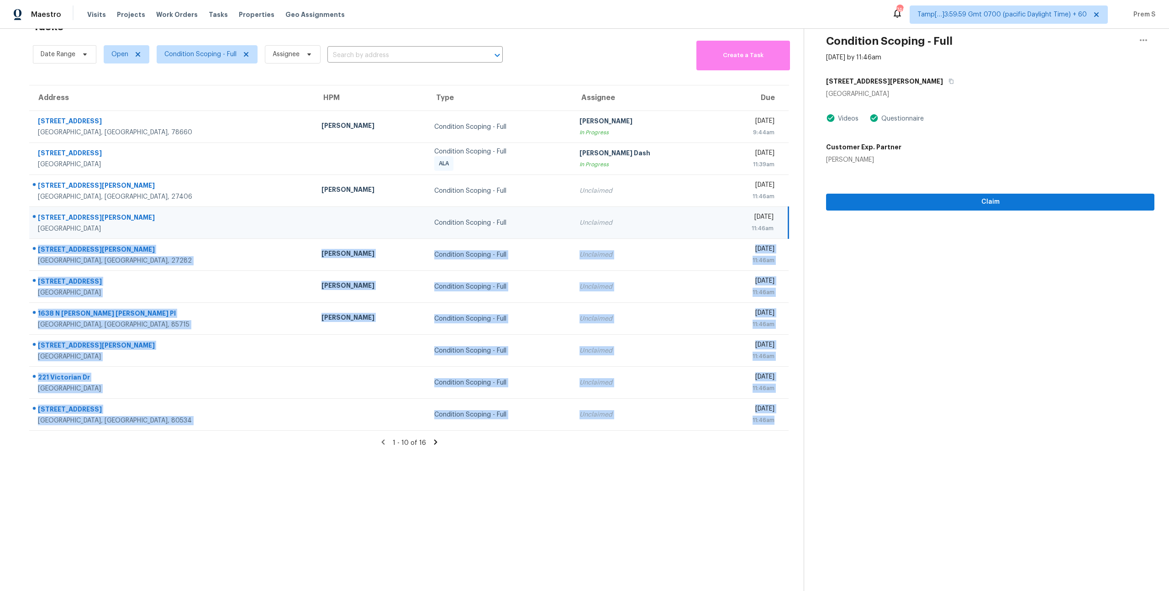
click at [434, 443] on icon at bounding box center [435, 442] width 3 height 5
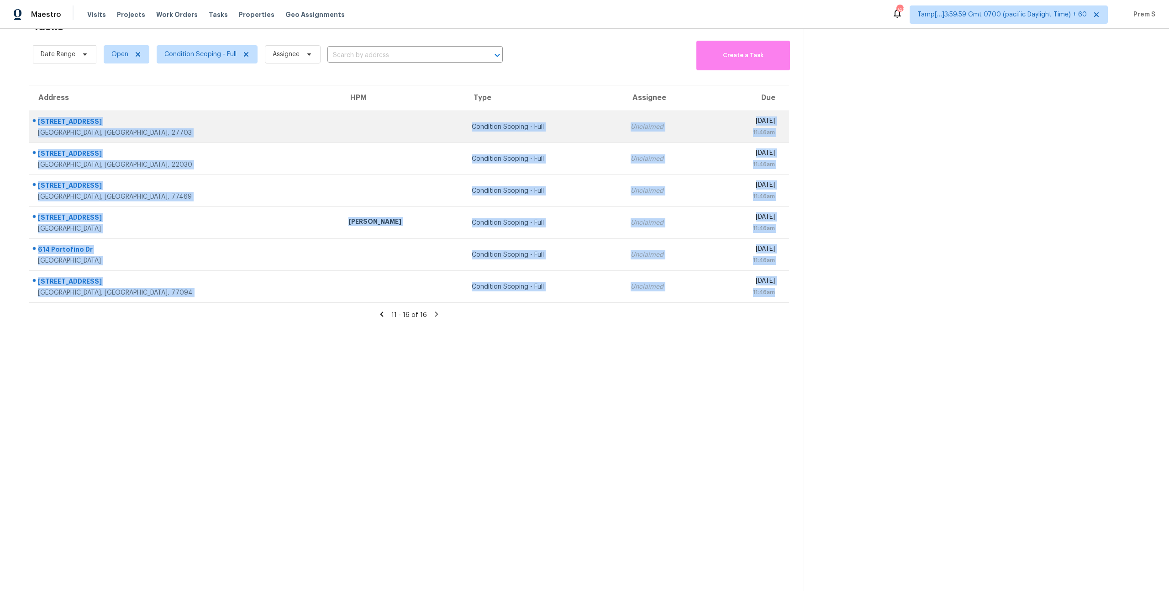
drag, startPoint x: 779, startPoint y: 291, endPoint x: 36, endPoint y: 121, distance: 761.7
click at [36, 121] on tbody "1513 Sunset Peak Way Durham, NC, 27703 Condition Scoping - Full Unclaimed Tue, …" at bounding box center [409, 207] width 760 height 192
copy tbody "1513 Sunset Peak Way Durham, NC, 27703 Condition Scoping - Full Unclaimed Tue, …"
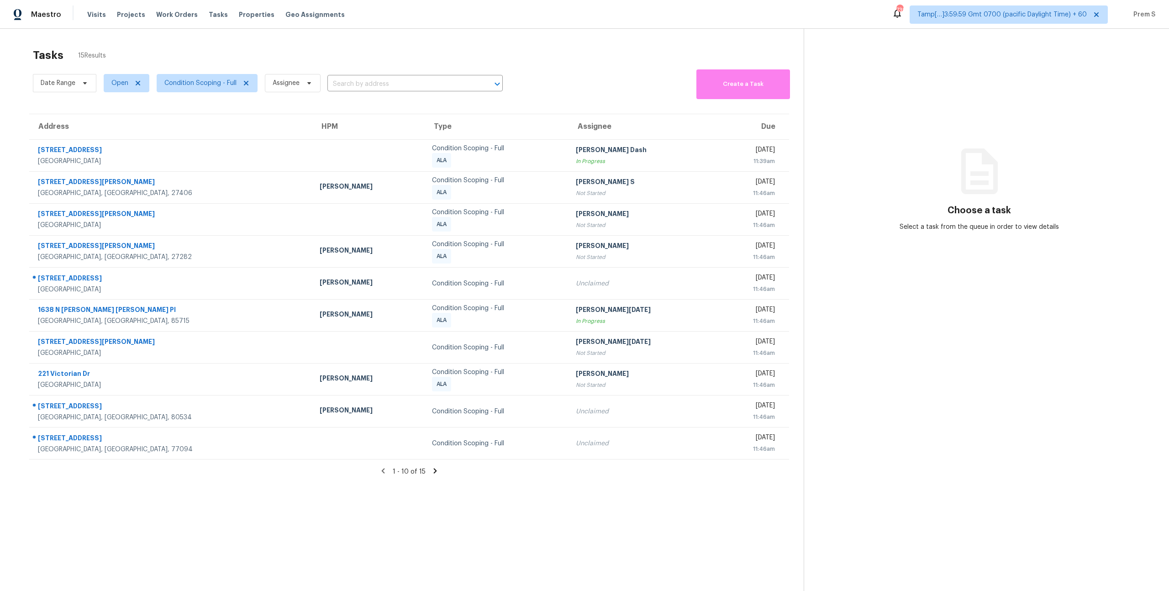
scroll to position [29, 0]
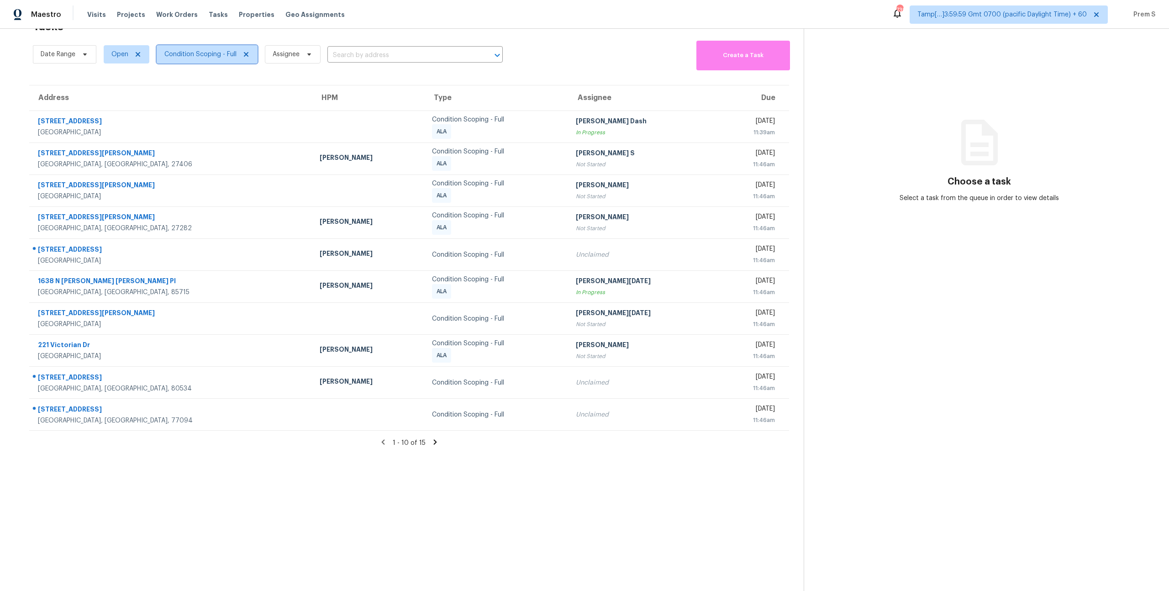
click at [179, 59] on span "Condition Scoping - Full" at bounding box center [207, 54] width 101 height 18
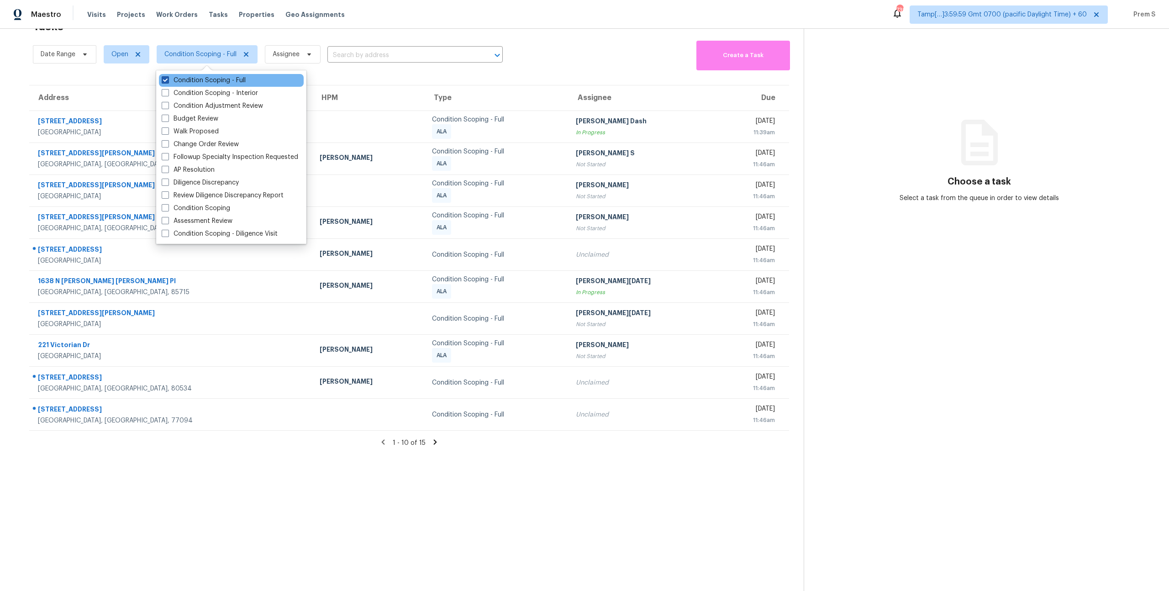
click at [182, 77] on label "Condition Scoping - Full" at bounding box center [204, 80] width 84 height 9
click at [168, 77] on input "Condition Scoping - Full" at bounding box center [165, 79] width 6 height 6
checkbox input "false"
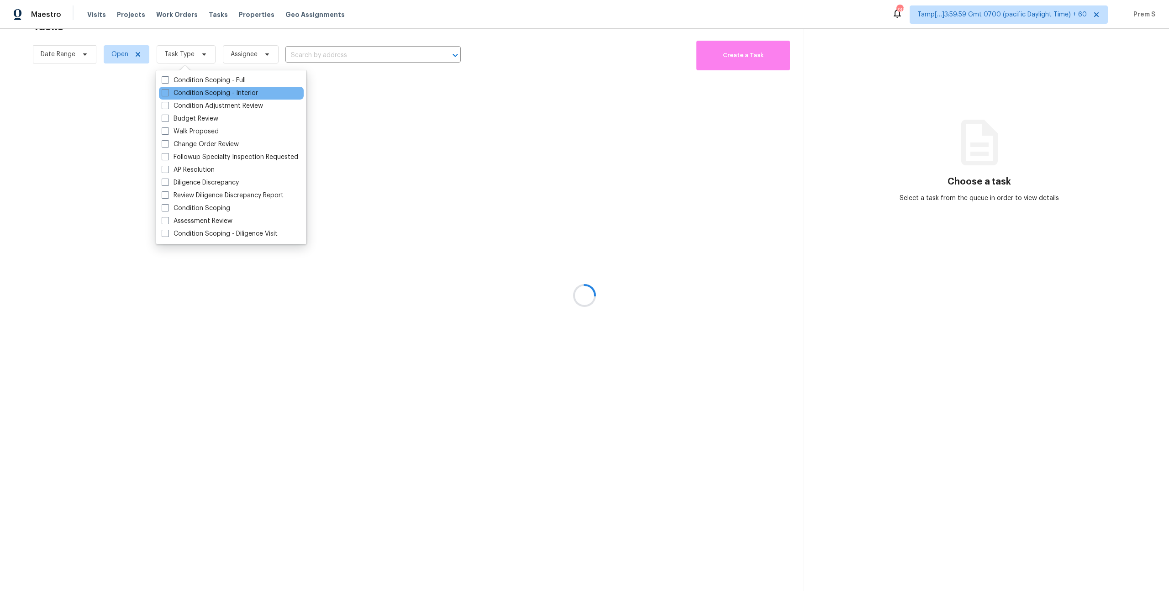
click at [236, 98] on div "Condition Scoping - Interior" at bounding box center [231, 93] width 145 height 13
click at [242, 92] on label "Condition Scoping - Interior" at bounding box center [210, 93] width 96 height 9
click at [168, 92] on input "Condition Scoping - Interior" at bounding box center [165, 92] width 6 height 6
checkbox input "true"
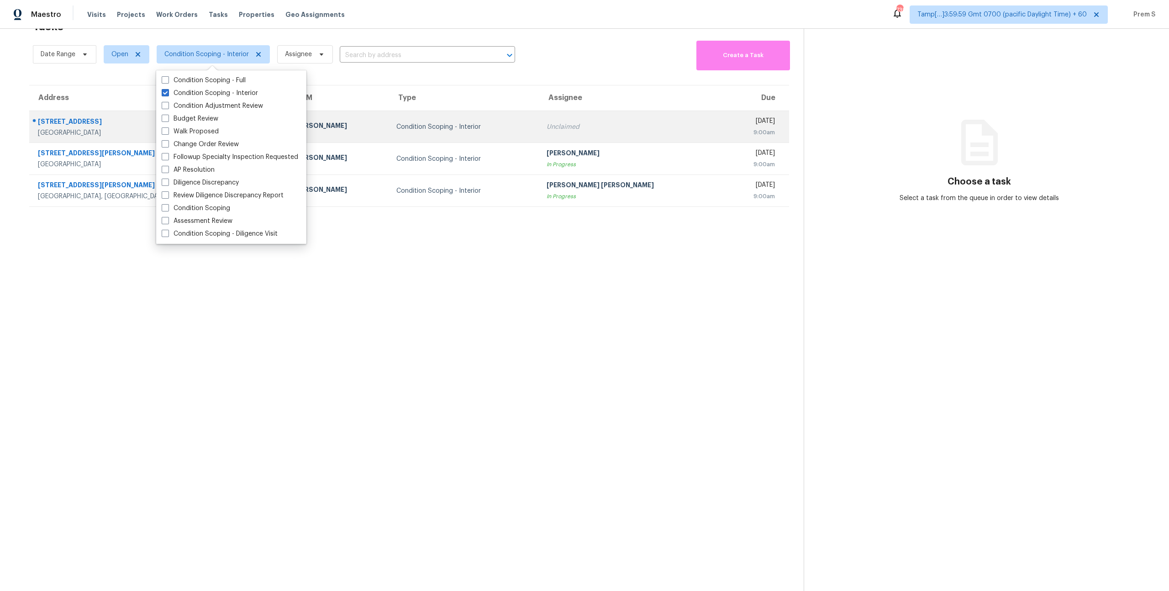
click at [491, 138] on td "Condition Scoping - Interior" at bounding box center [464, 127] width 150 height 32
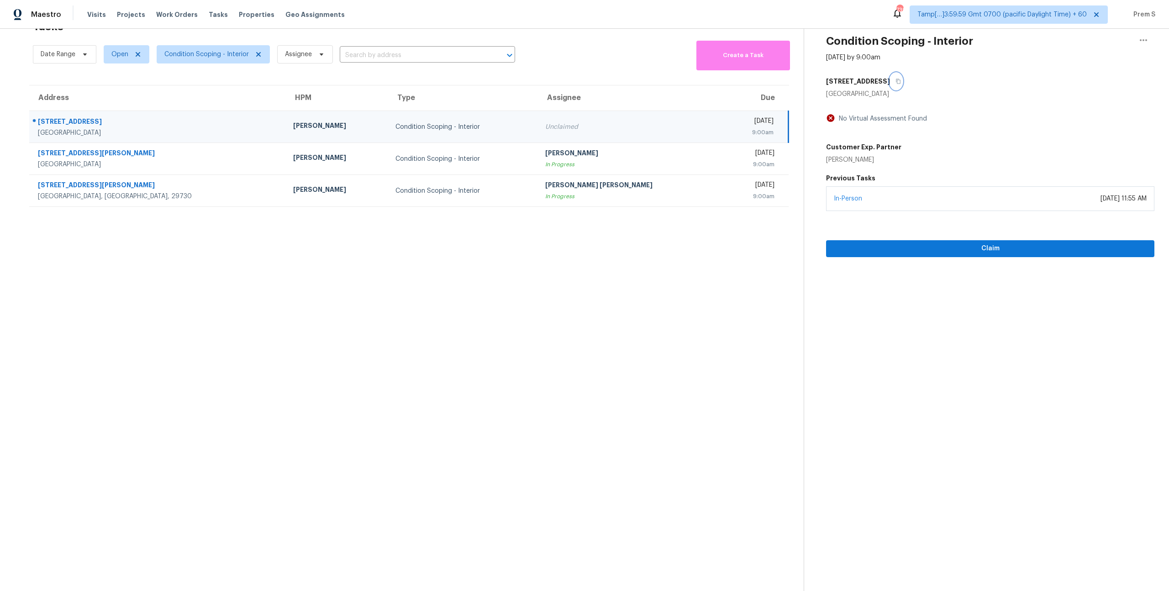
click at [896, 81] on icon "button" at bounding box center [898, 81] width 5 height 5
click at [221, 50] on span "Condition Scoping - Interior" at bounding box center [206, 54] width 84 height 9
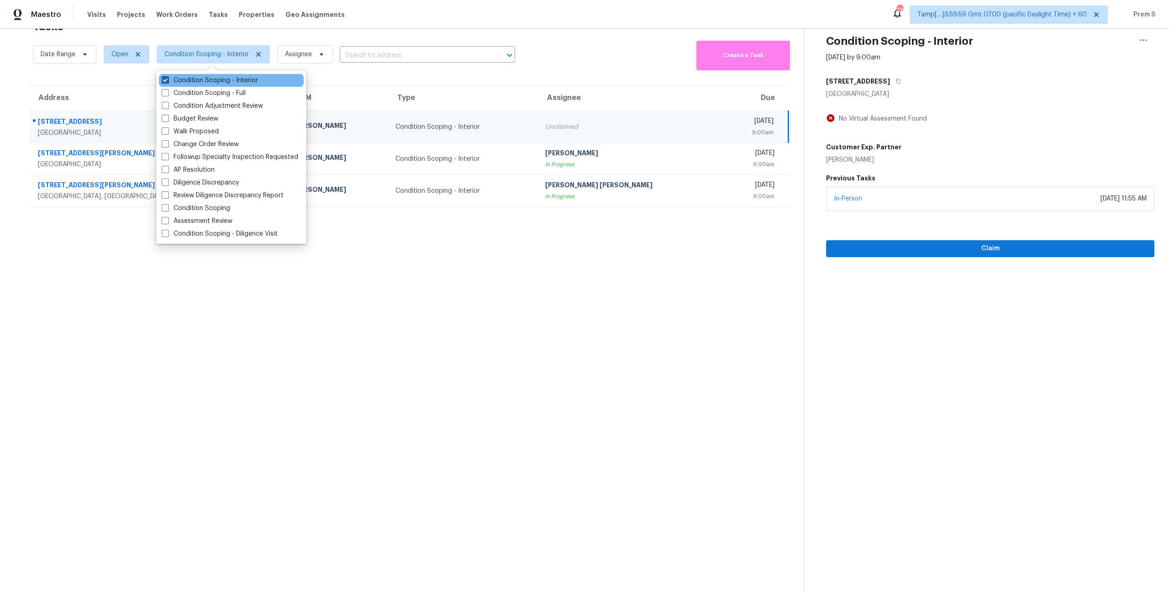
click at [202, 79] on label "Condition Scoping - Interior" at bounding box center [210, 80] width 96 height 9
click at [168, 79] on input "Condition Scoping - Interior" at bounding box center [165, 79] width 6 height 6
checkbox input "false"
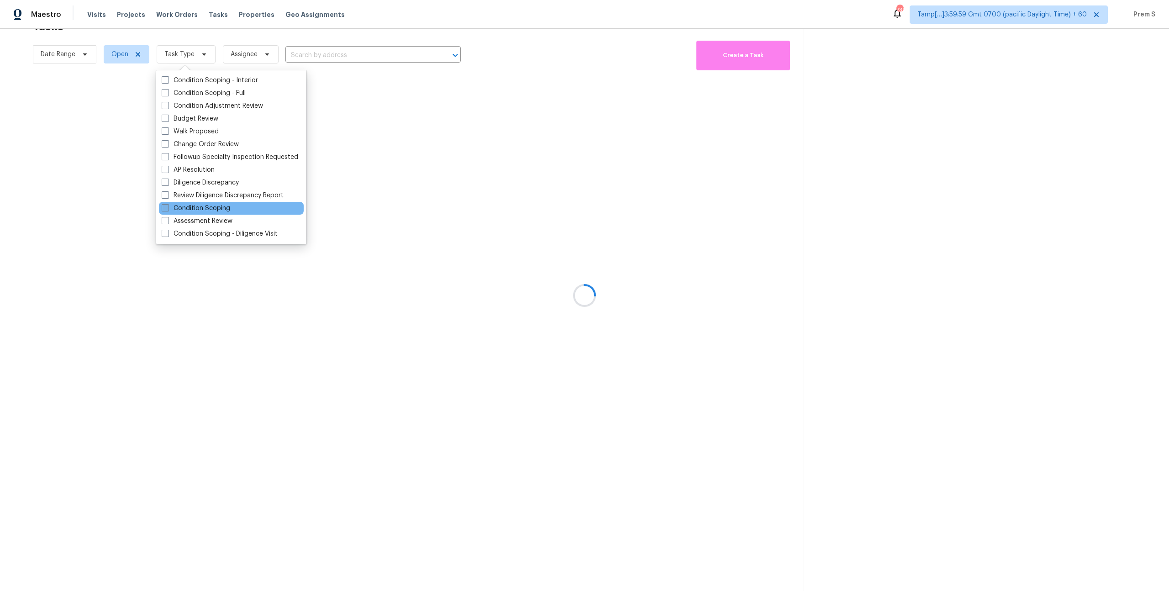
click at [221, 210] on label "Condition Scoping" at bounding box center [196, 208] width 69 height 9
click at [168, 210] on input "Condition Scoping" at bounding box center [165, 207] width 6 height 6
checkbox input "true"
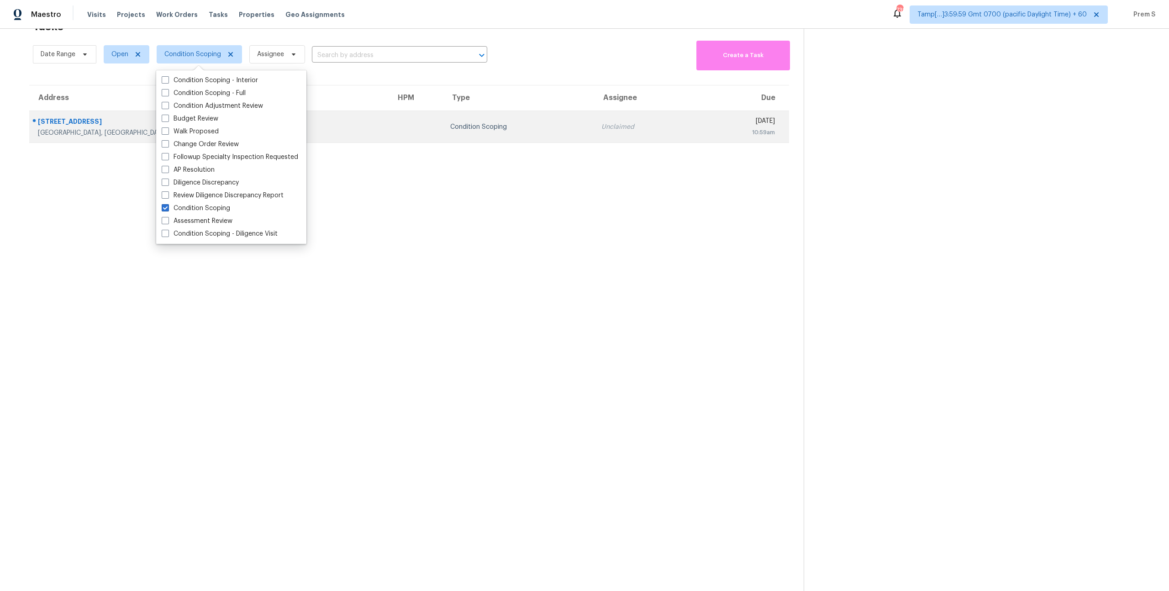
click at [450, 124] on div "Condition Scoping" at bounding box center [518, 126] width 137 height 9
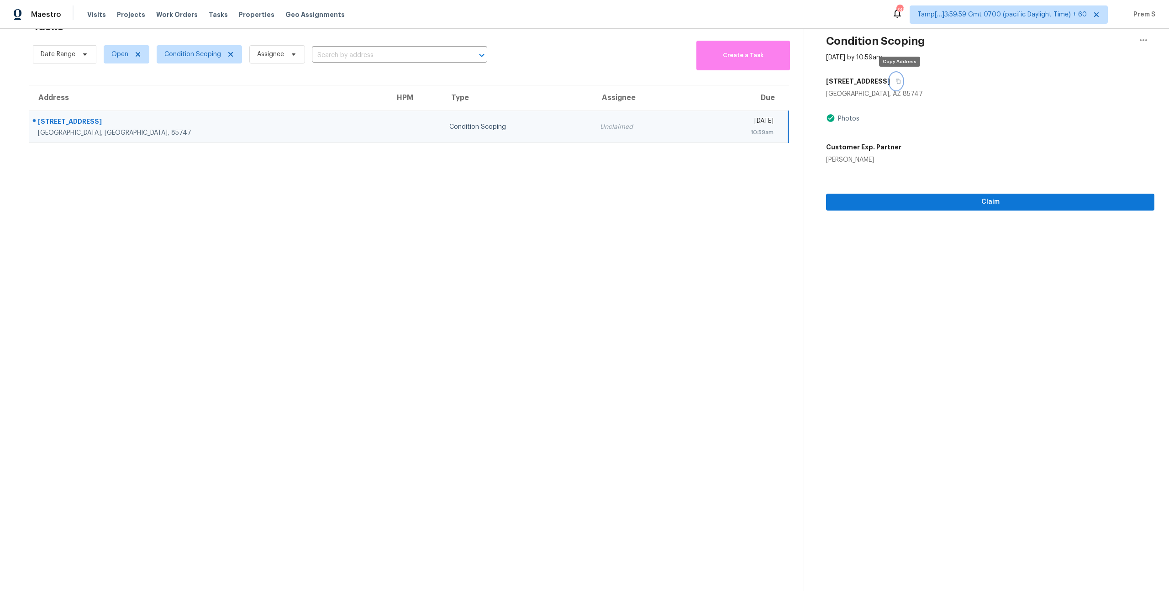
click at [901, 80] on icon "button" at bounding box center [898, 81] width 5 height 5
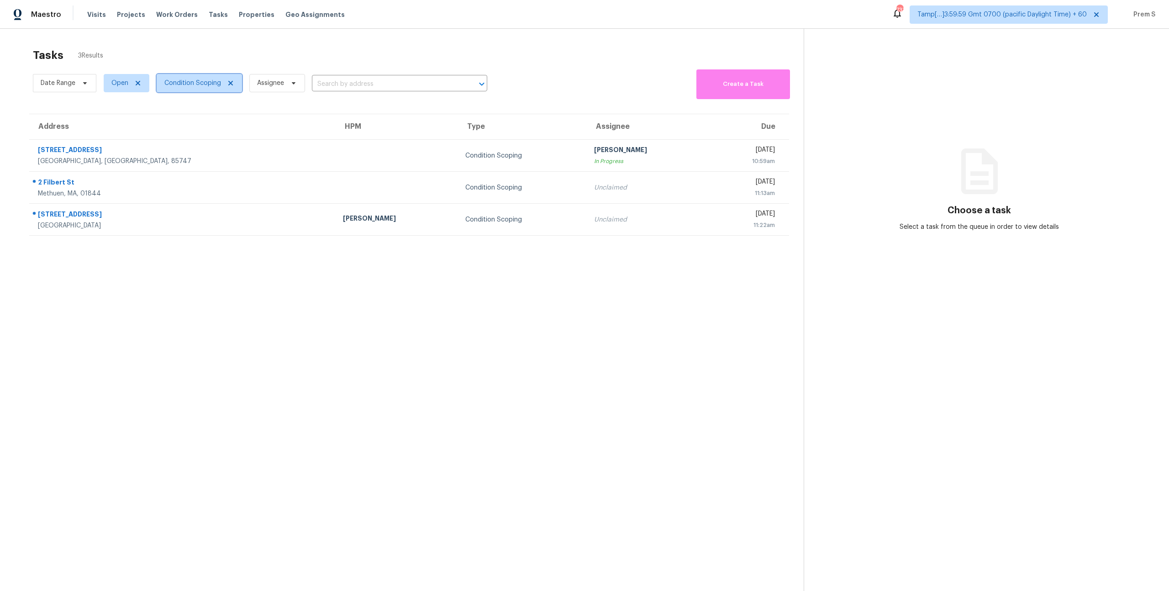
click at [195, 85] on span "Condition Scoping" at bounding box center [192, 83] width 57 height 9
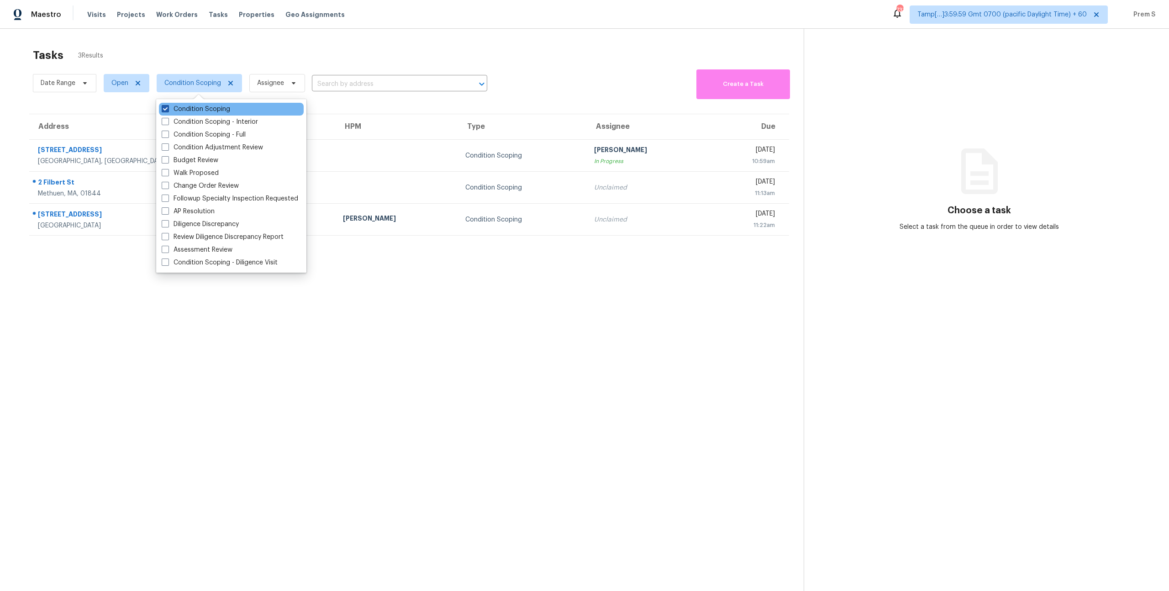
click at [200, 107] on label "Condition Scoping" at bounding box center [196, 109] width 69 height 9
click at [168, 107] on input "Condition Scoping" at bounding box center [165, 108] width 6 height 6
checkbox input "false"
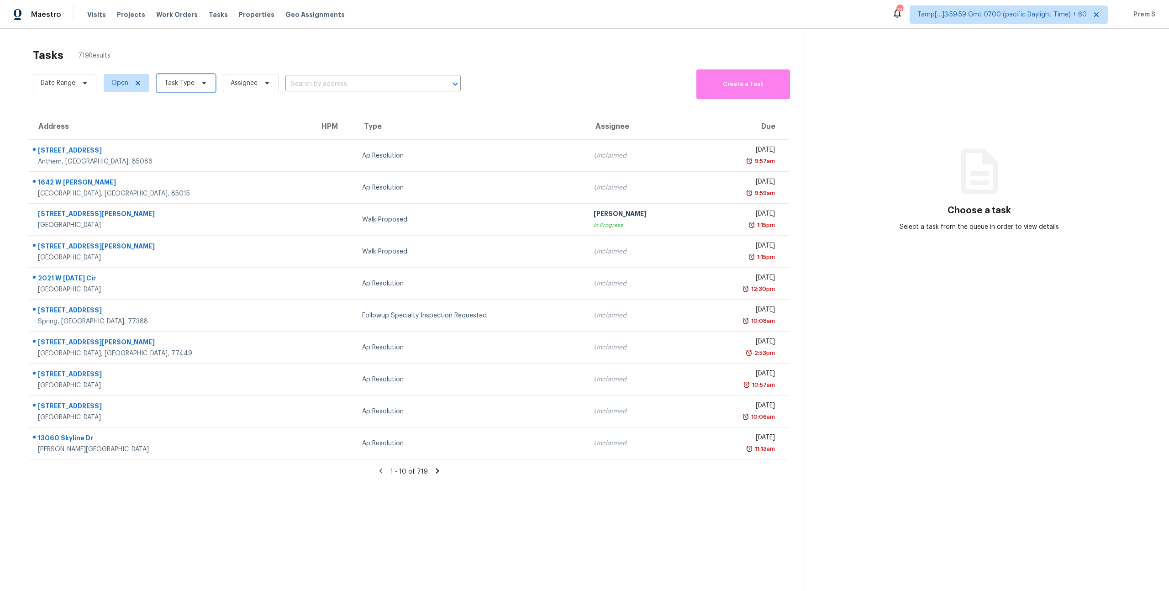
click at [183, 84] on span "Task Type" at bounding box center [179, 83] width 30 height 9
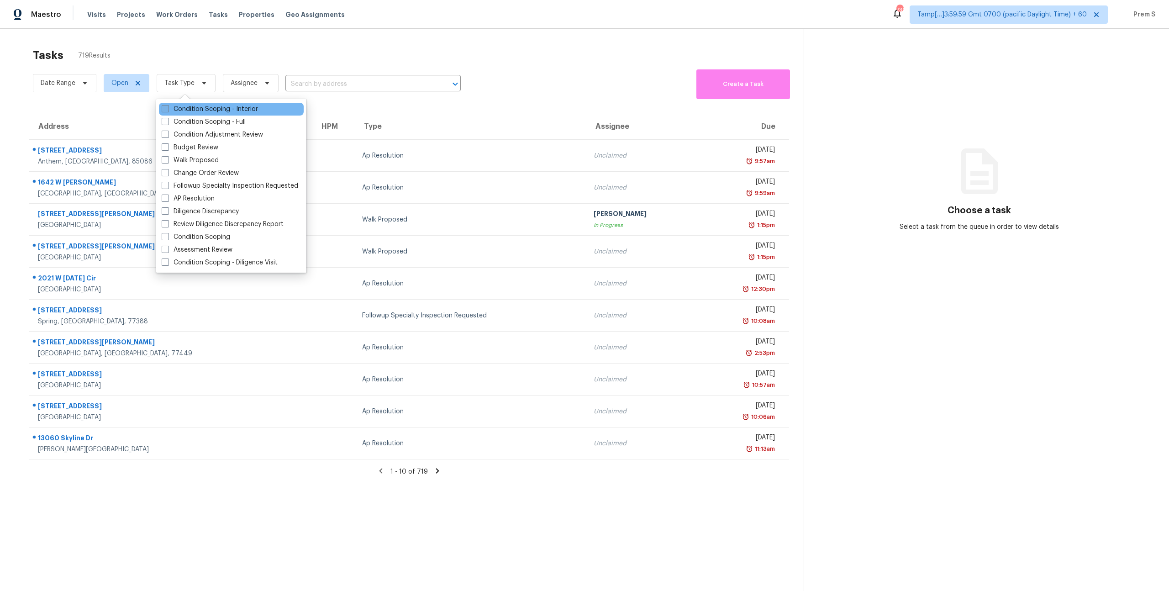
click at [186, 108] on label "Condition Scoping - Interior" at bounding box center [210, 109] width 96 height 9
click at [168, 108] on input "Condition Scoping - Interior" at bounding box center [165, 108] width 6 height 6
checkbox input "true"
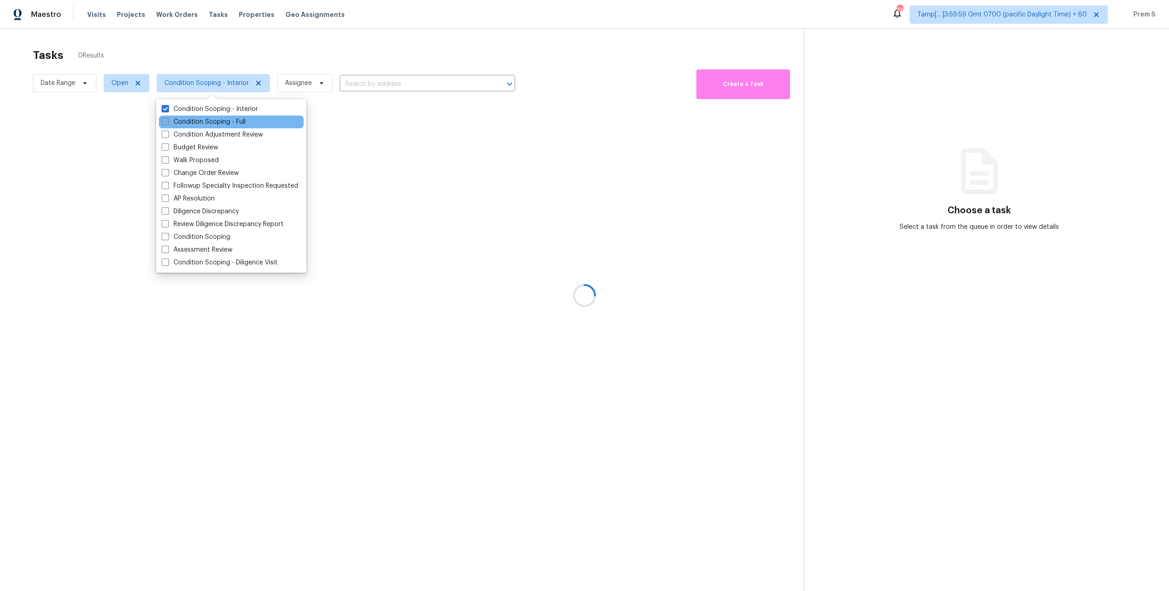
click at [199, 124] on label "Condition Scoping - Full" at bounding box center [204, 121] width 84 height 9
click at [168, 123] on input "Condition Scoping - Full" at bounding box center [165, 120] width 6 height 6
checkbox input "true"
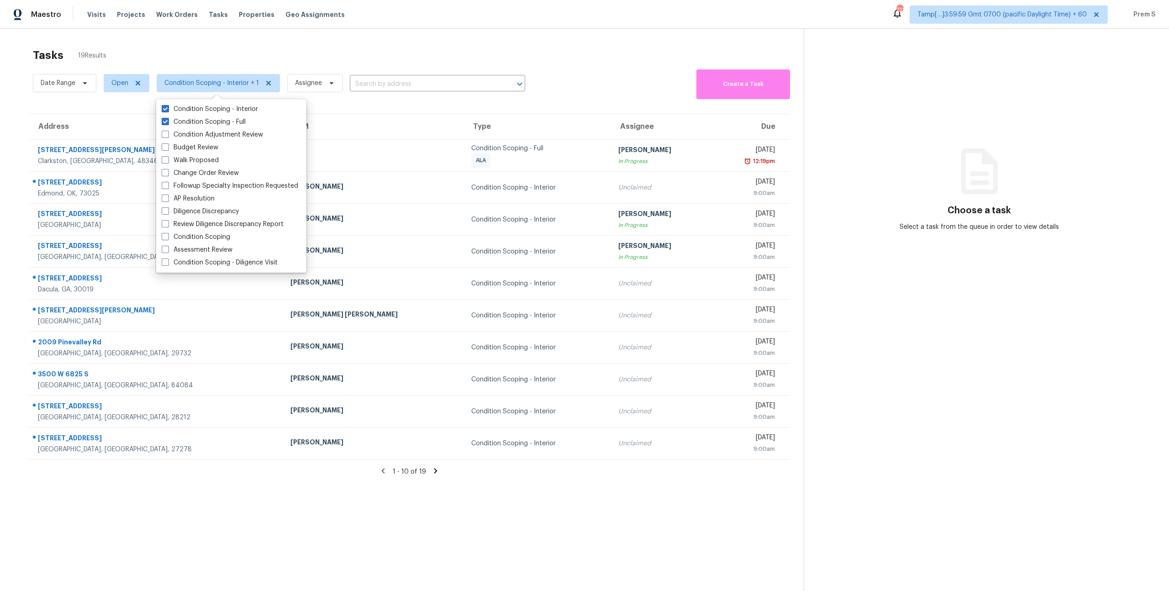
click at [279, 27] on div "Maestro Visits Projects Work Orders Tasks Properties Geo Assignments 722 Tamp[……" at bounding box center [584, 14] width 1169 height 29
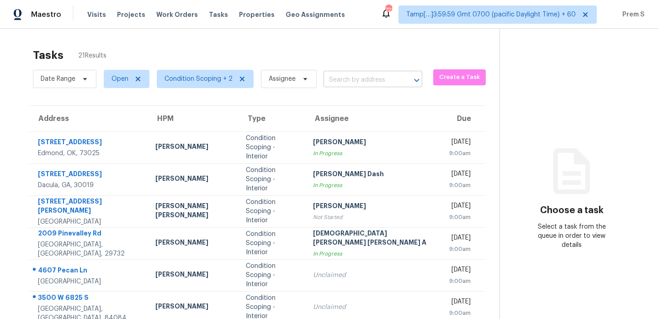
click at [353, 83] on input "text" at bounding box center [359, 80] width 73 height 14
paste input "[STREET_ADDRESS]"
type input "[STREET_ADDRESS]"
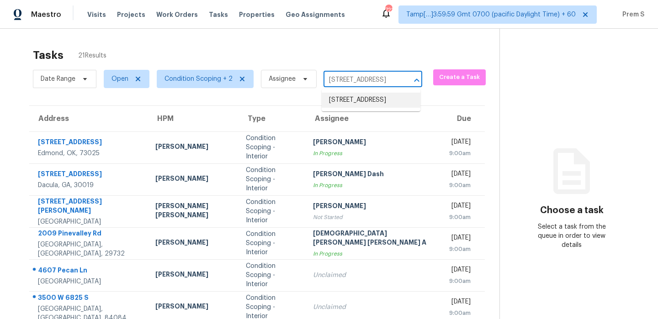
click at [364, 108] on li "[STREET_ADDRESS]" at bounding box center [370, 100] width 99 height 15
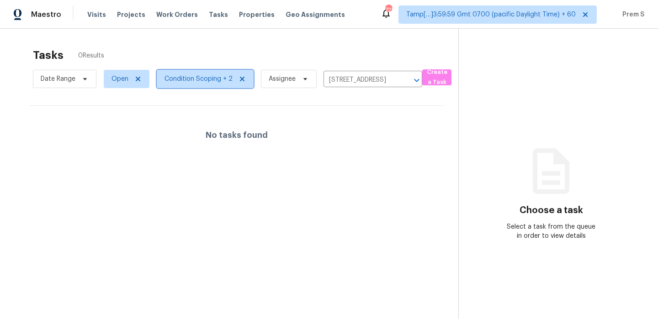
click at [242, 81] on icon at bounding box center [241, 78] width 7 height 7
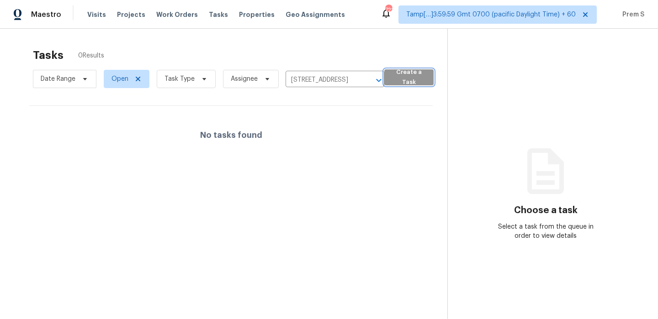
click at [407, 83] on button "Create a Task" at bounding box center [408, 77] width 49 height 16
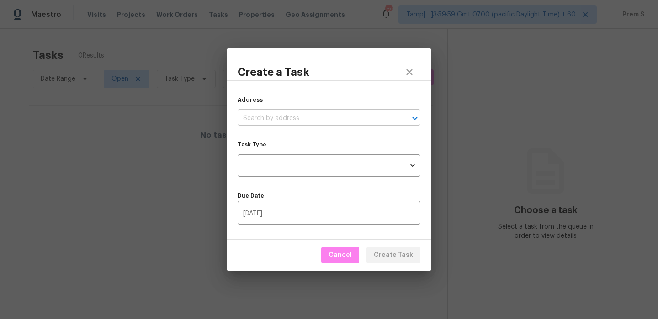
click at [315, 115] on input "text" at bounding box center [315, 118] width 157 height 14
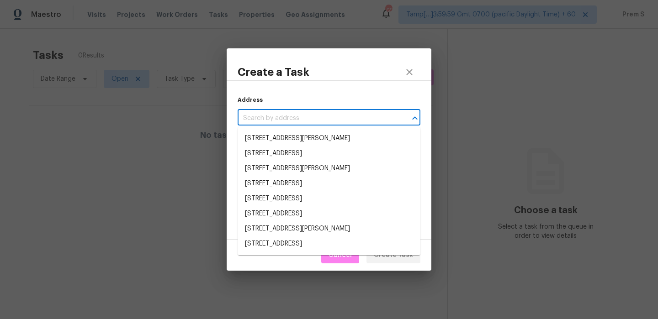
paste input "[STREET_ADDRESS]"
type input "[STREET_ADDRESS]"
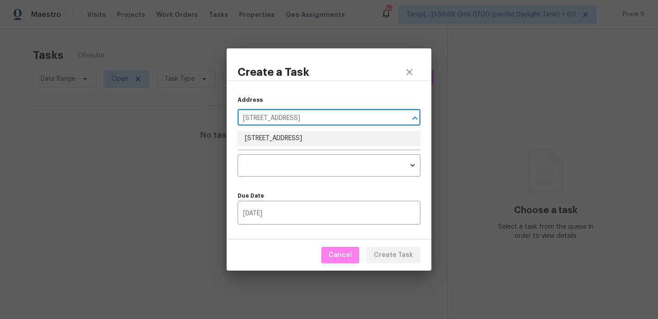
click at [298, 139] on li "[STREET_ADDRESS]" at bounding box center [328, 138] width 183 height 15
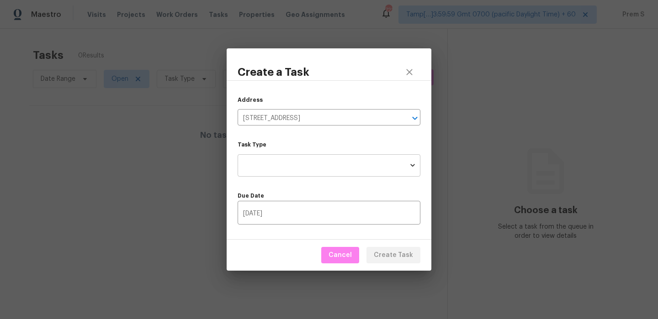
click at [274, 166] on body "Maestro Visits Projects Work Orders Tasks Properties Geo Assignments 722 Tamp[……" at bounding box center [329, 159] width 658 height 319
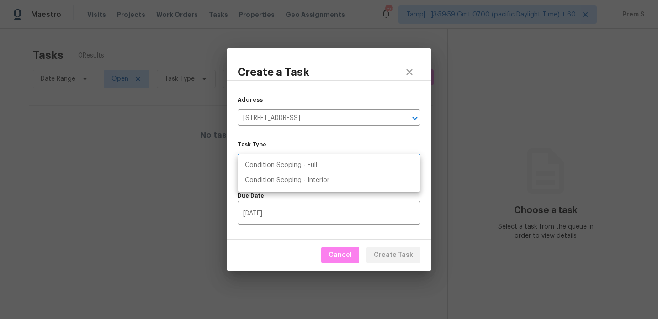
click at [301, 171] on li "Condition Scoping - Full" at bounding box center [328, 165] width 183 height 15
type input "virtual_full_assessment"
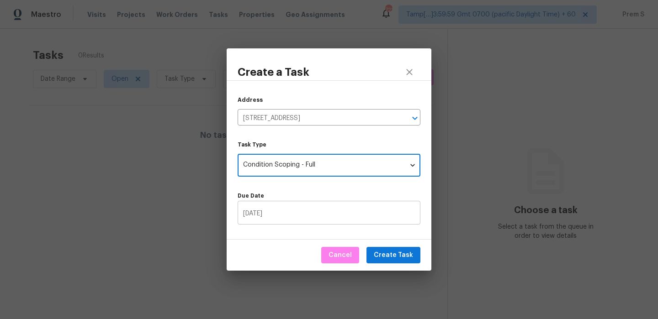
click at [257, 213] on input "10/13/2025" at bounding box center [328, 213] width 183 height 21
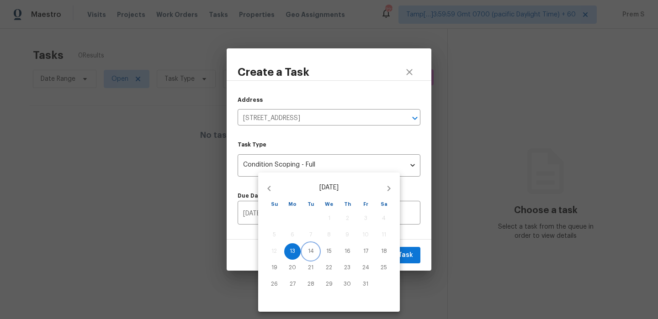
click at [311, 253] on p "14" at bounding box center [311, 252] width 6 height 8
type input "10/14/2025"
click at [411, 258] on div at bounding box center [329, 159] width 658 height 319
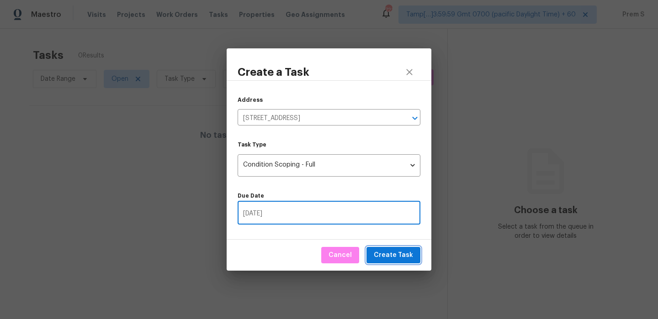
click at [393, 253] on span "Create Task" at bounding box center [393, 255] width 39 height 11
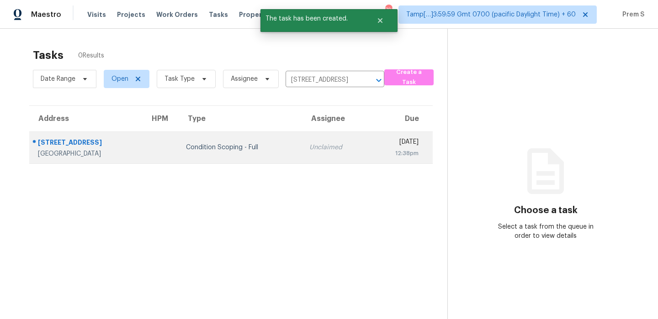
click at [308, 158] on td "Unclaimed" at bounding box center [335, 148] width 67 height 32
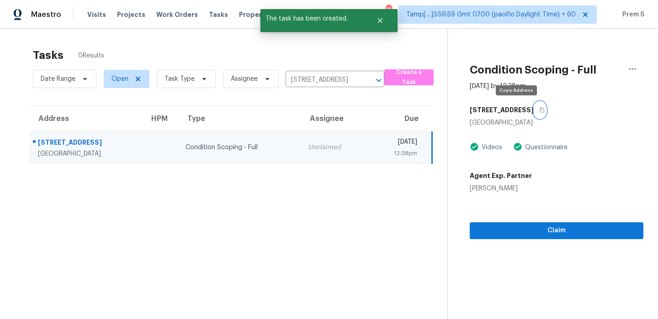
click at [539, 111] on icon "button" at bounding box center [541, 109] width 5 height 5
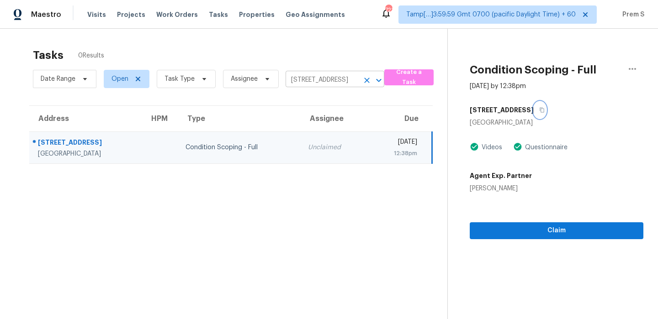
click at [367, 80] on icon "Clear" at bounding box center [366, 80] width 9 height 9
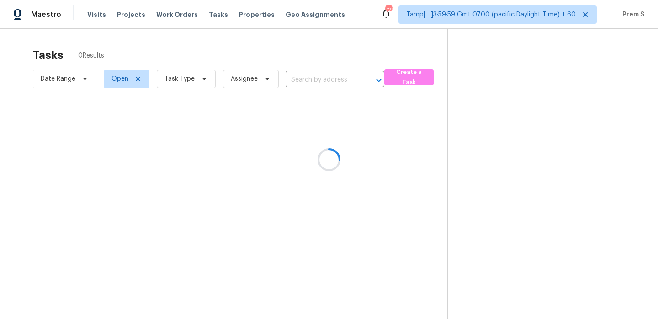
click at [184, 83] on div at bounding box center [329, 159] width 658 height 319
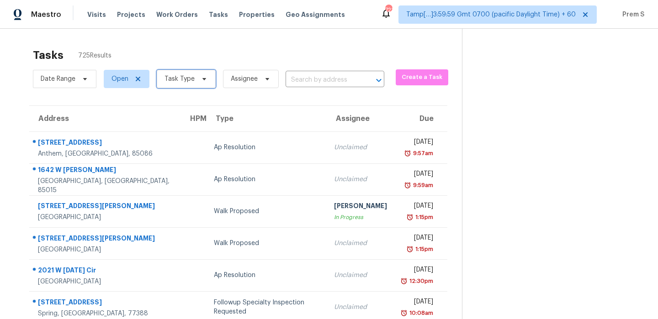
click at [188, 77] on span "Task Type" at bounding box center [179, 78] width 30 height 9
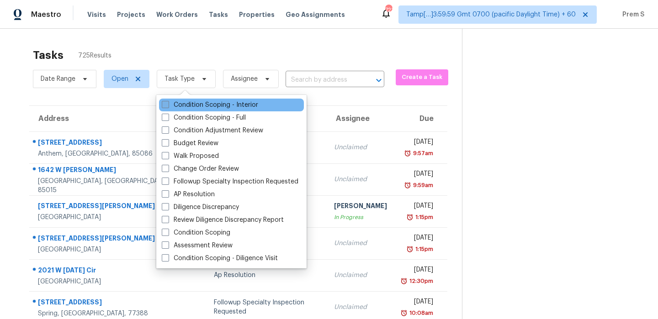
click at [182, 103] on label "Condition Scoping - Interior" at bounding box center [210, 104] width 96 height 9
click at [168, 103] on input "Condition Scoping - Interior" at bounding box center [165, 103] width 6 height 6
checkbox input "true"
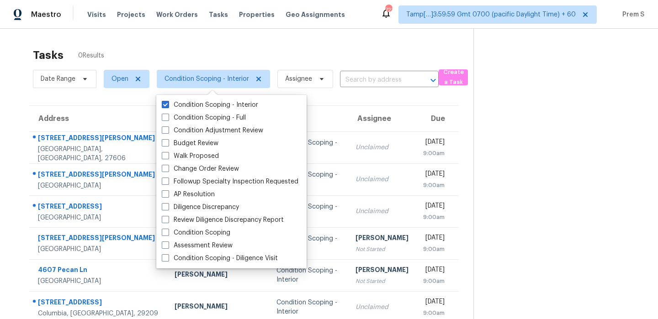
click at [364, 52] on div "Tasks 0 Results" at bounding box center [253, 55] width 440 height 24
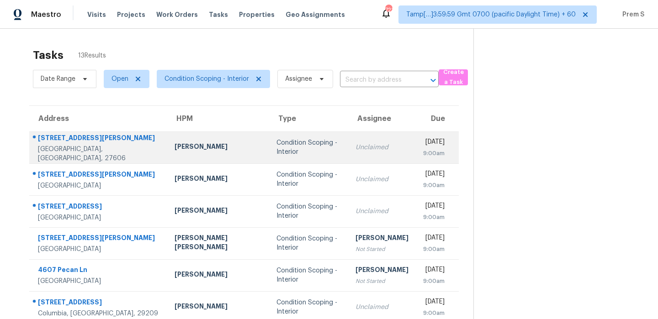
click at [348, 156] on td "Unclaimed" at bounding box center [382, 148] width 68 height 32
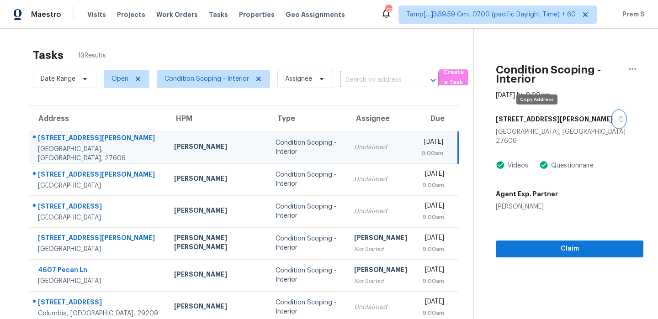
click at [618, 117] on icon "button" at bounding box center [620, 118] width 5 height 5
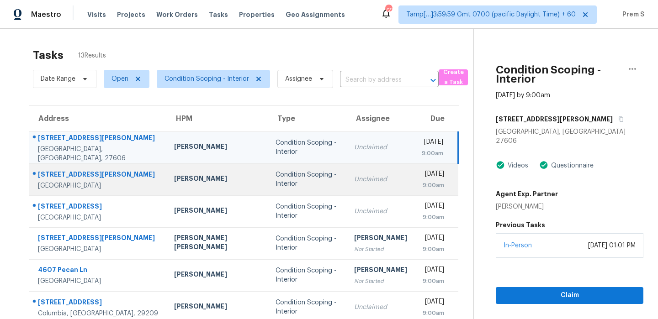
click at [422, 181] on div "9:00am" at bounding box center [433, 185] width 22 height 9
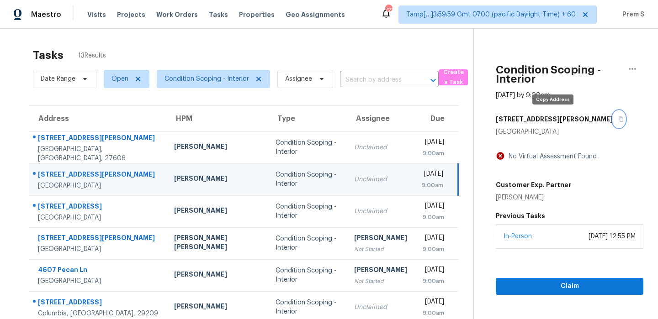
click at [618, 119] on icon "button" at bounding box center [620, 118] width 5 height 5
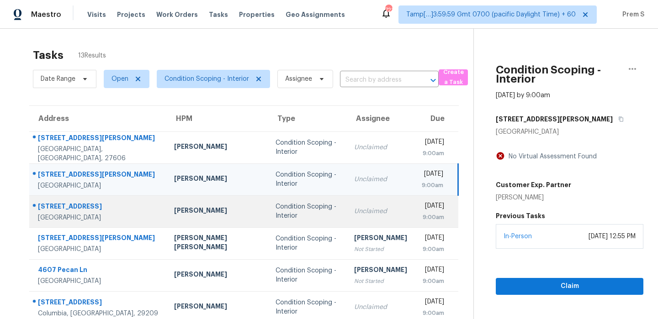
click at [422, 214] on div "9:00am" at bounding box center [433, 217] width 22 height 9
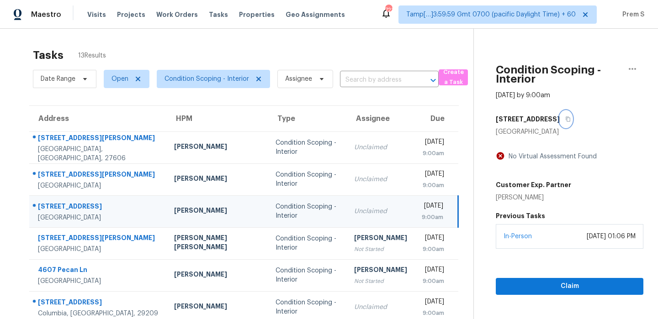
click at [565, 119] on icon "button" at bounding box center [567, 118] width 5 height 5
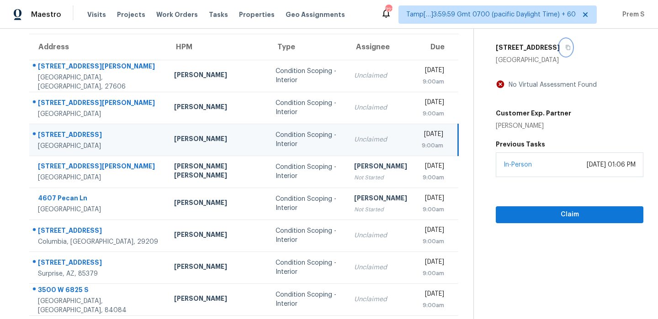
scroll to position [74, 0]
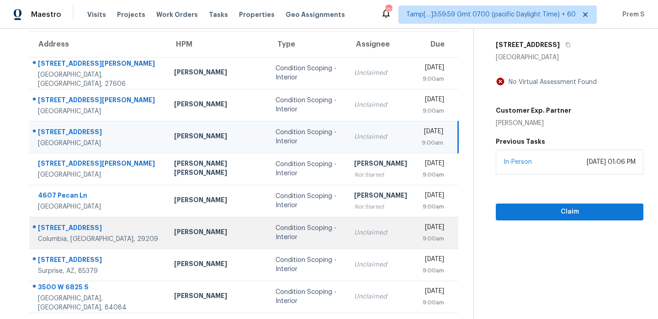
click at [422, 224] on div "[DATE]" at bounding box center [433, 228] width 22 height 11
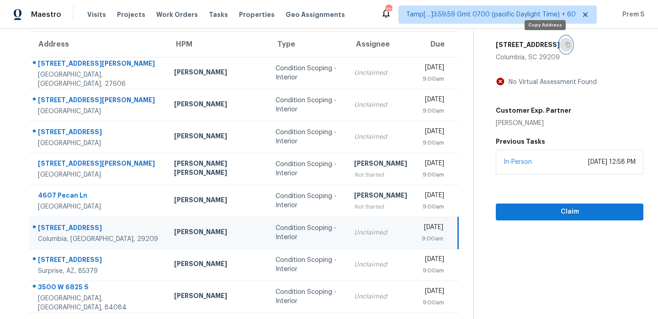
click at [565, 46] on icon "button" at bounding box center [567, 44] width 5 height 5
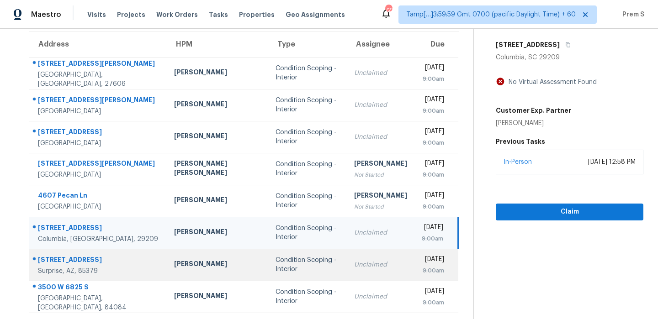
click at [354, 262] on div "Unclaimed" at bounding box center [380, 264] width 53 height 9
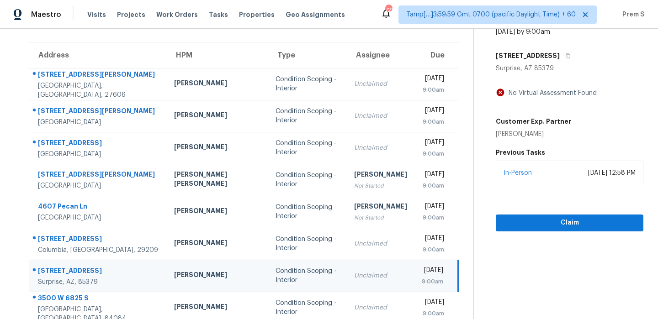
scroll to position [55, 0]
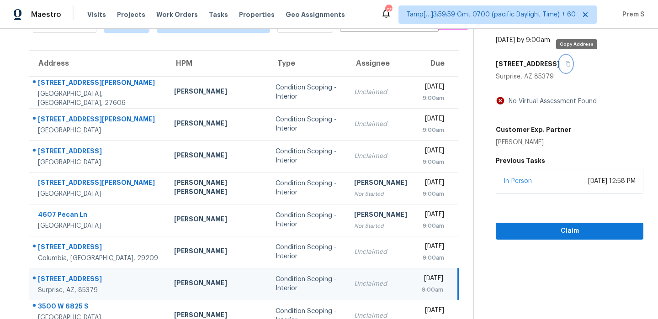
click at [572, 68] on button "button" at bounding box center [565, 64] width 12 height 16
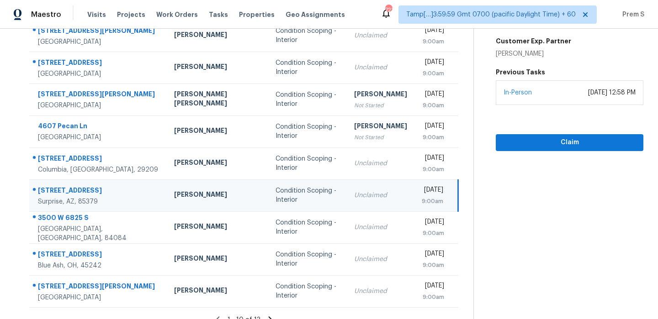
scroll to position [143, 0]
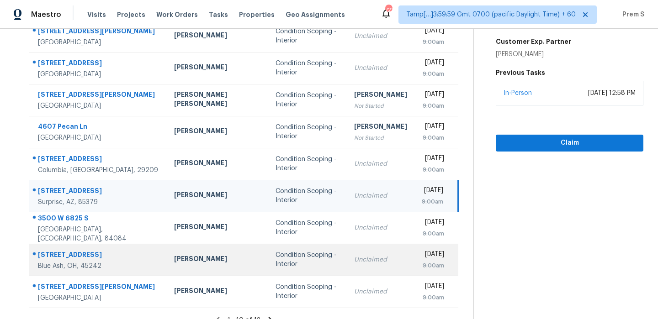
click at [354, 255] on div "Unclaimed" at bounding box center [380, 259] width 53 height 9
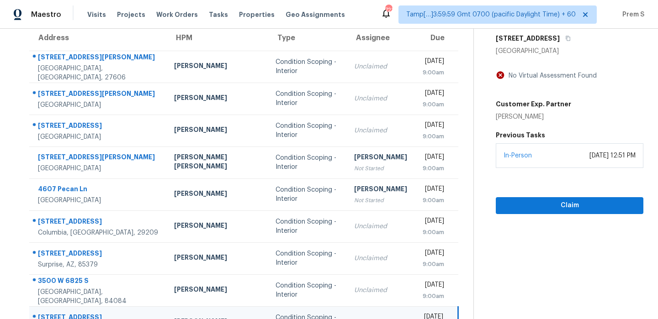
scroll to position [48, 0]
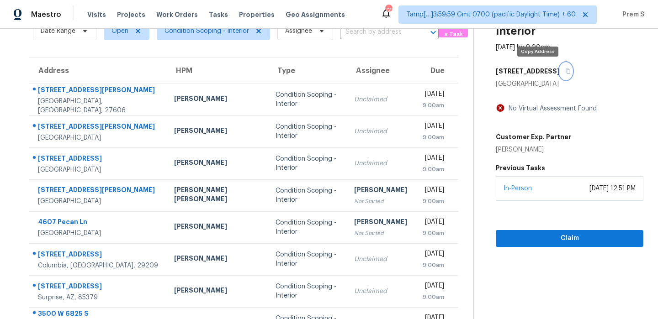
click at [565, 70] on icon "button" at bounding box center [567, 71] width 5 height 5
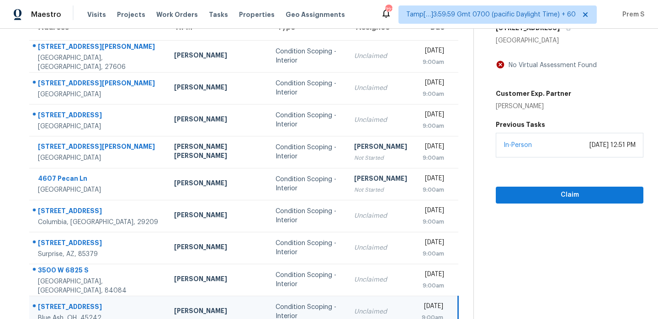
scroll to position [156, 0]
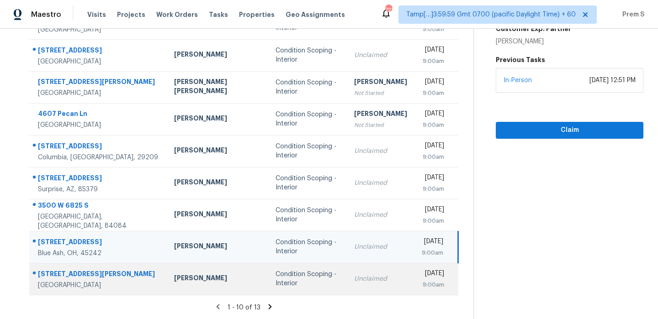
click at [354, 278] on div "Unclaimed" at bounding box center [380, 278] width 53 height 9
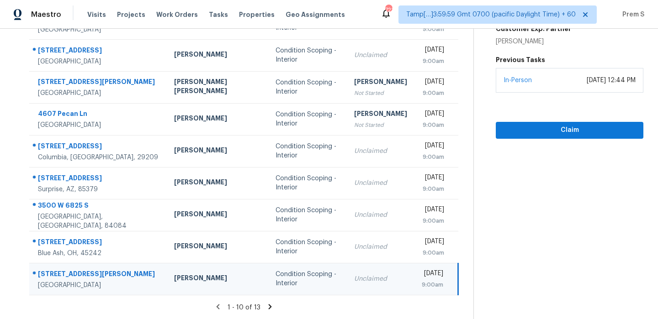
click at [266, 308] on icon at bounding box center [270, 307] width 8 height 8
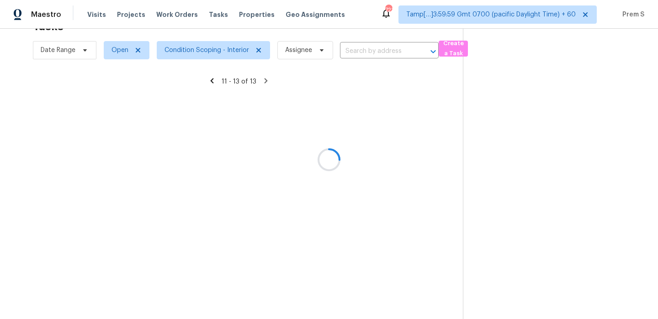
scroll to position [29, 0]
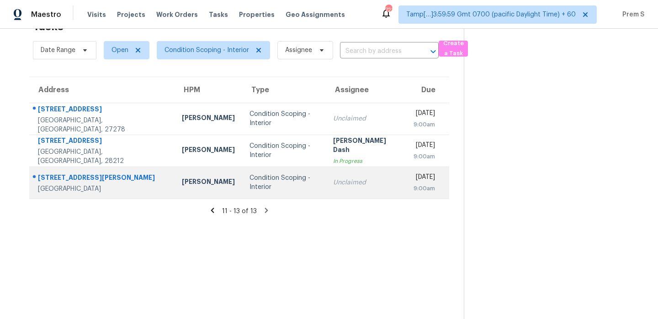
click at [353, 179] on div "Unclaimed" at bounding box center [366, 182] width 66 height 9
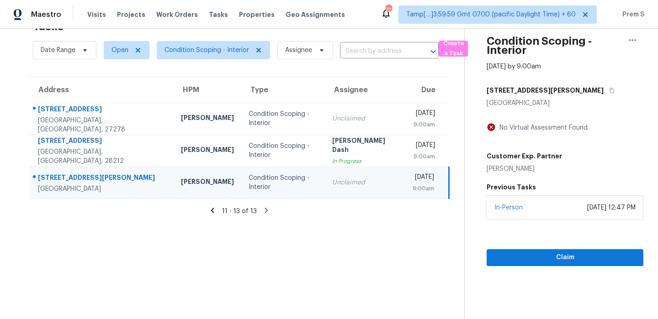
click at [539, 95] on div "[STREET_ADDRESS][PERSON_NAME]" at bounding box center [564, 90] width 157 height 16
click at [609, 92] on icon "button" at bounding box center [611, 90] width 5 height 5
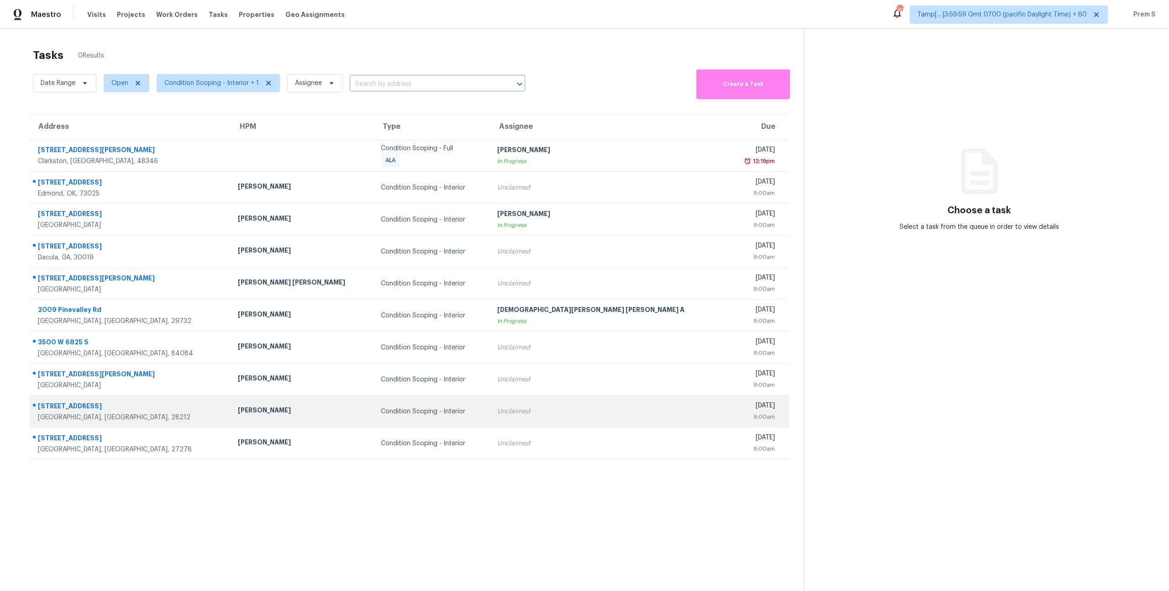
scroll to position [29, 0]
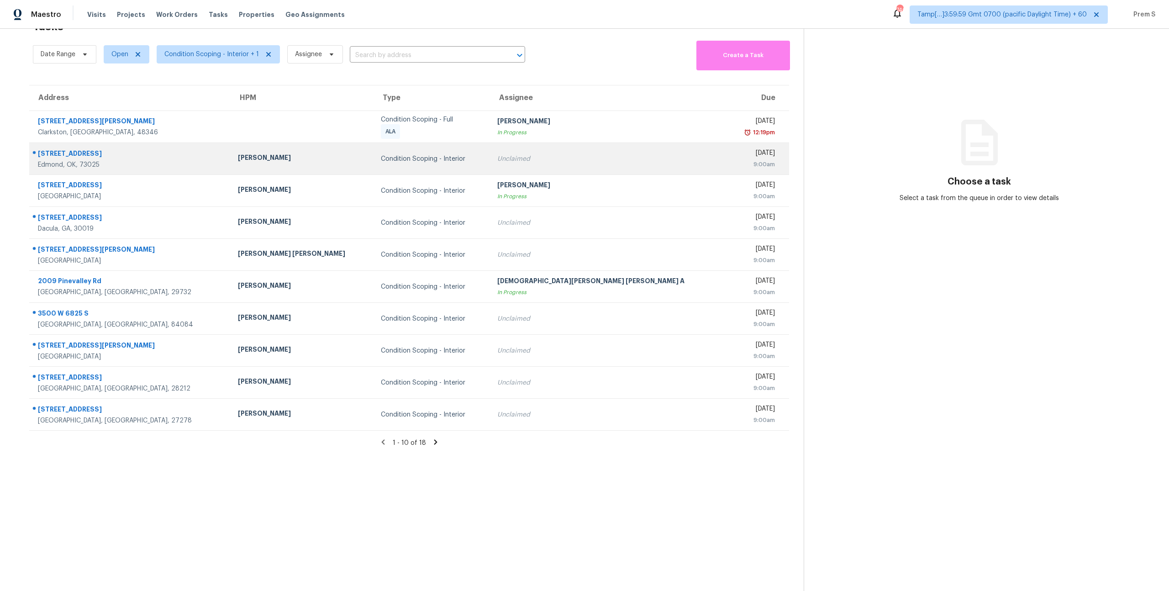
click at [389, 160] on div "Condition Scoping - Interior" at bounding box center [432, 158] width 102 height 9
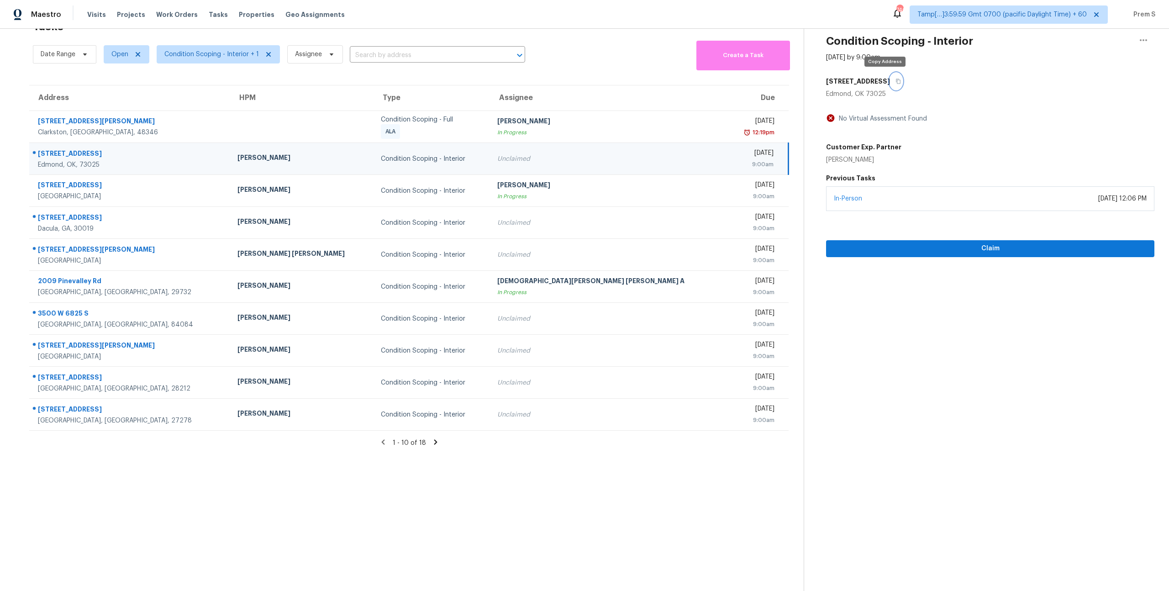
click at [896, 79] on icon "button" at bounding box center [898, 81] width 5 height 5
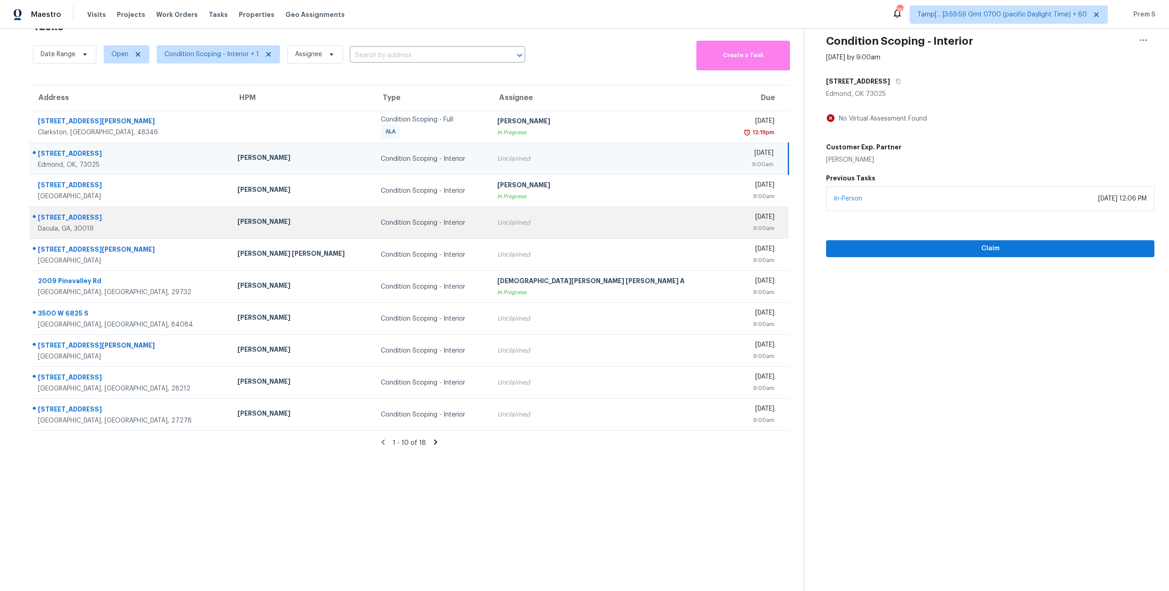
click at [610, 235] on td "Unclaimed" at bounding box center [608, 223] width 237 height 32
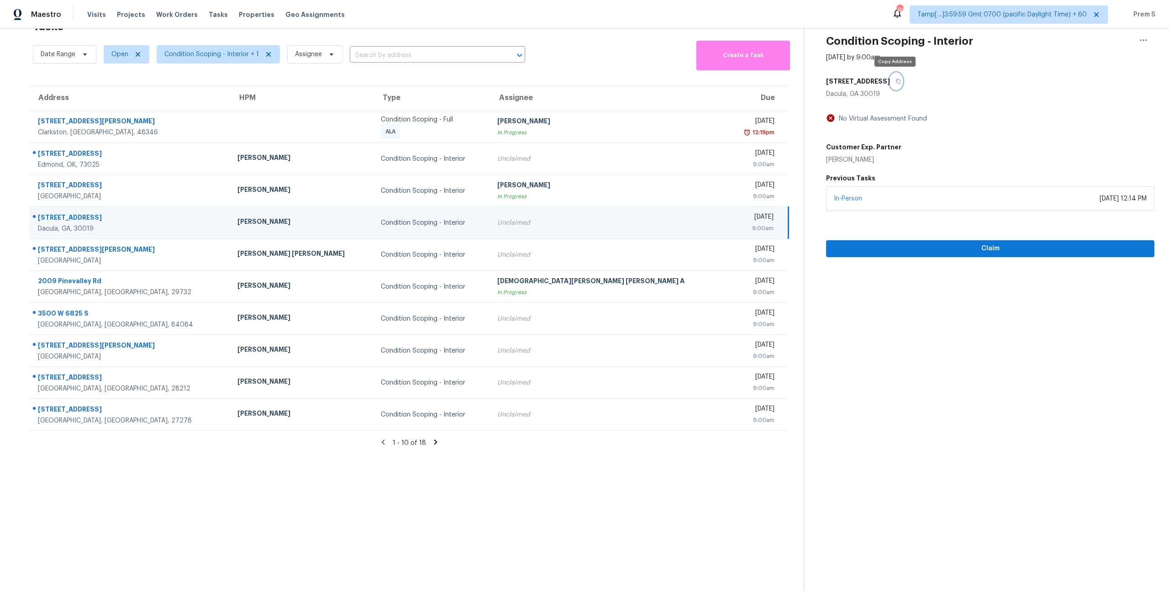
click at [896, 82] on icon "button" at bounding box center [898, 81] width 5 height 5
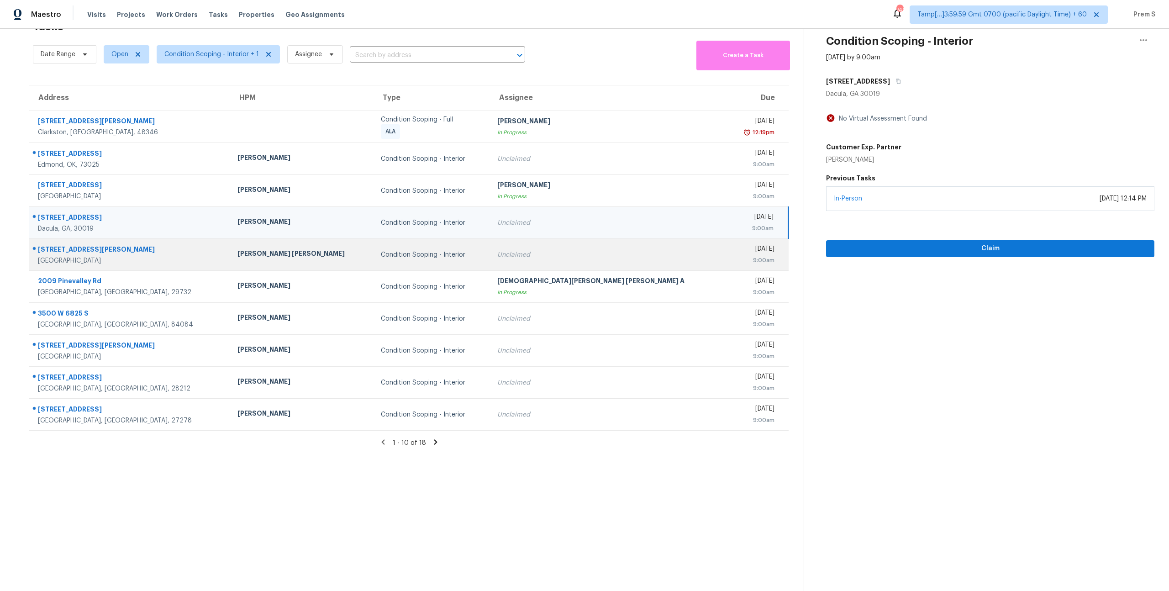
click at [571, 261] on td "Unclaimed" at bounding box center [608, 255] width 237 height 32
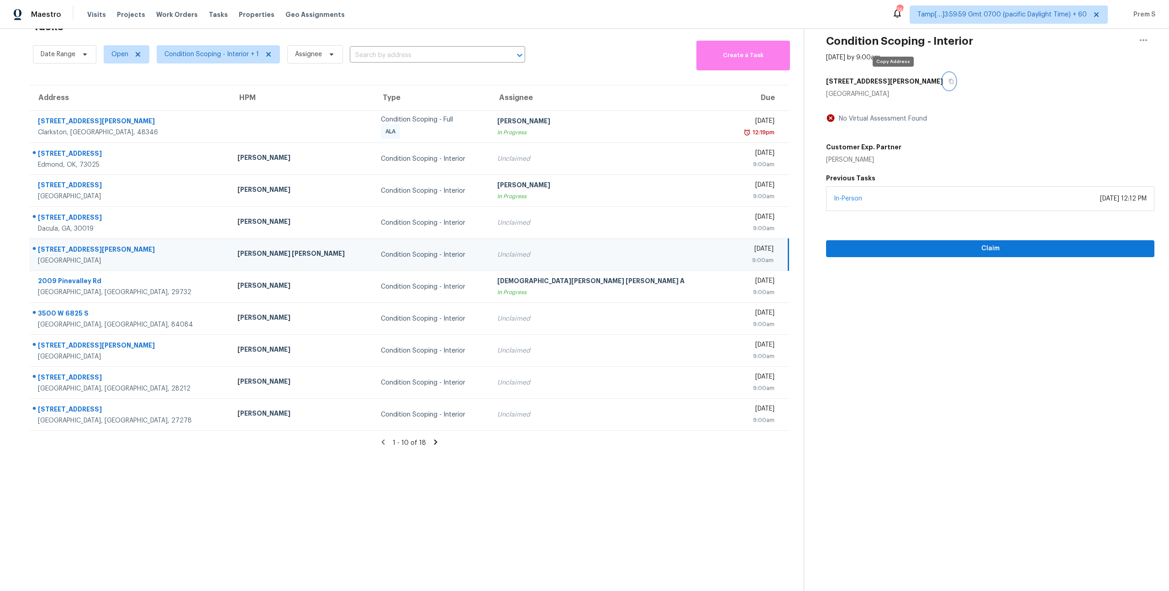
click at [949, 82] on icon "button" at bounding box center [951, 81] width 5 height 5
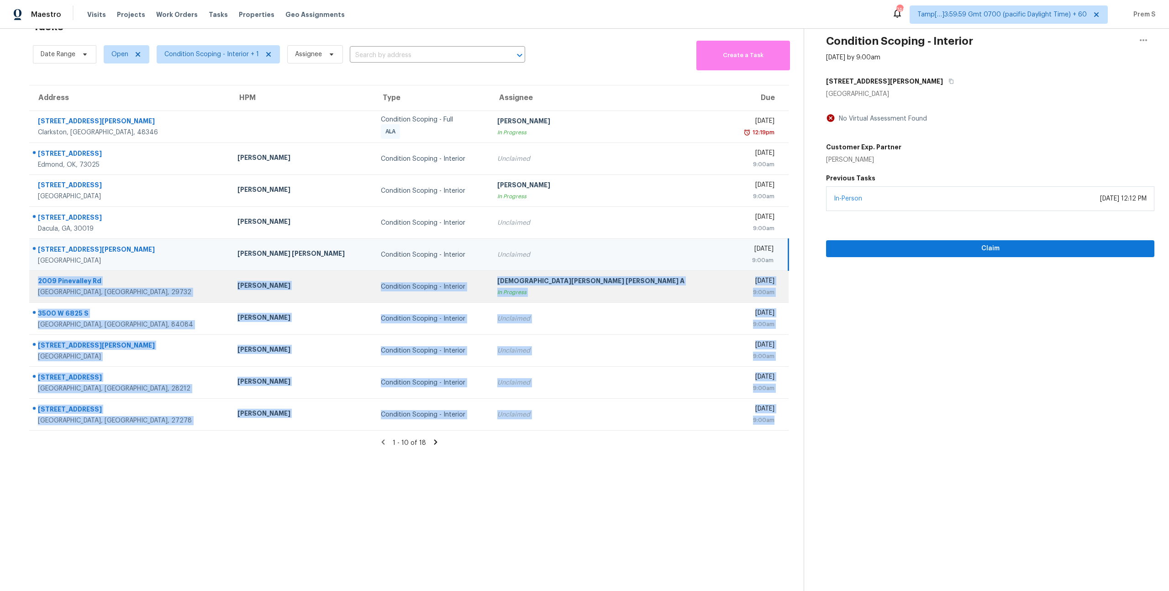
drag, startPoint x: 783, startPoint y: 425, endPoint x: 36, endPoint y: 282, distance: 760.7
click at [36, 282] on tbody "[STREET_ADDRESS][PERSON_NAME] Condition Scoping - Full ALA [PERSON_NAME] B In P…" at bounding box center [408, 271] width 759 height 320
copy tbody "[STREET_ADDRESS] [PERSON_NAME] Condition Scoping - Interior [PERSON_NAME] [PERS…"
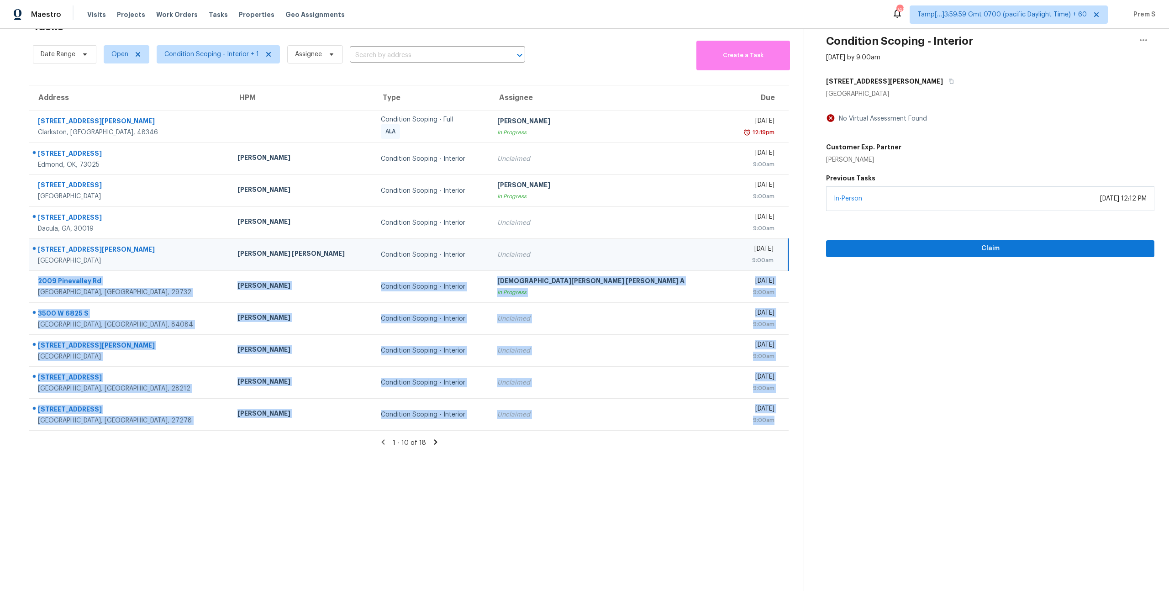
click at [435, 444] on icon at bounding box center [436, 442] width 8 height 8
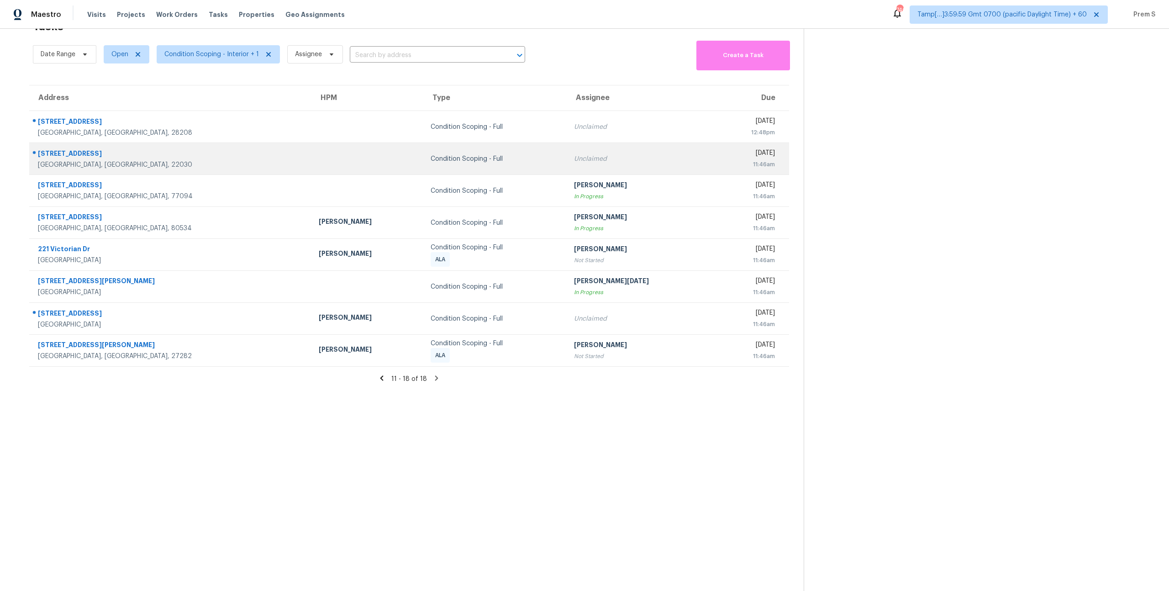
click at [782, 165] on div "[DATE] 11:46am" at bounding box center [755, 158] width 67 height 21
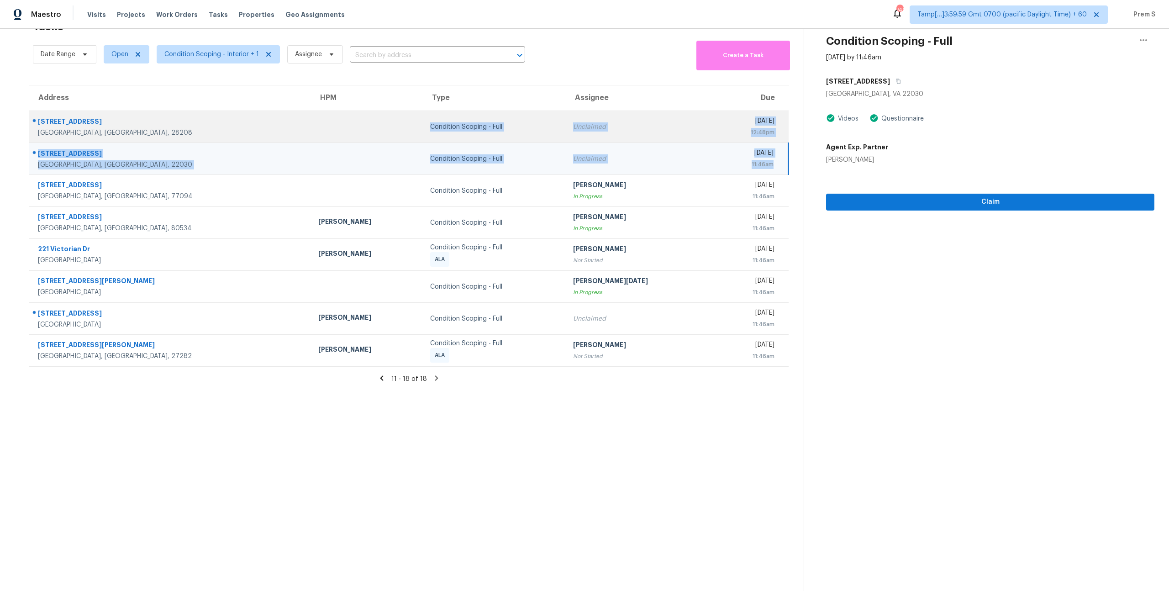
drag, startPoint x: 782, startPoint y: 165, endPoint x: 231, endPoint y: 126, distance: 552.6
click at [231, 126] on tbody "[STREET_ADDRESS] Condition Scoping - Full Unclaimed [DATE] 12:48pm [STREET_ADDR…" at bounding box center [408, 239] width 759 height 256
click at [318, 126] on div at bounding box center [366, 127] width 97 height 2
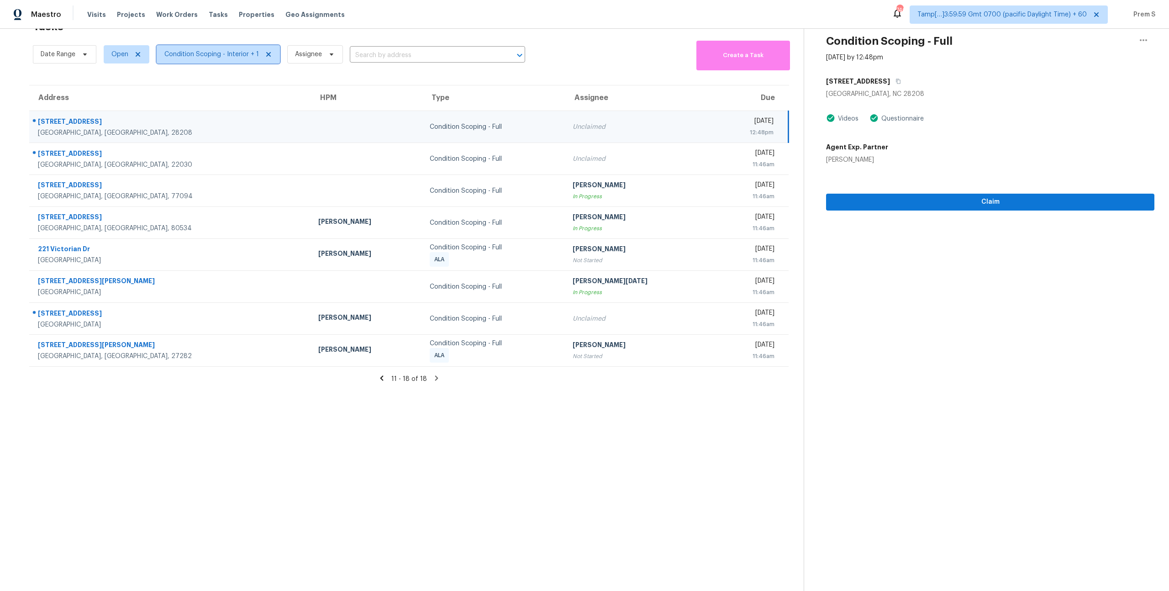
click at [234, 53] on span "Condition Scoping - Interior + 1" at bounding box center [211, 54] width 95 height 9
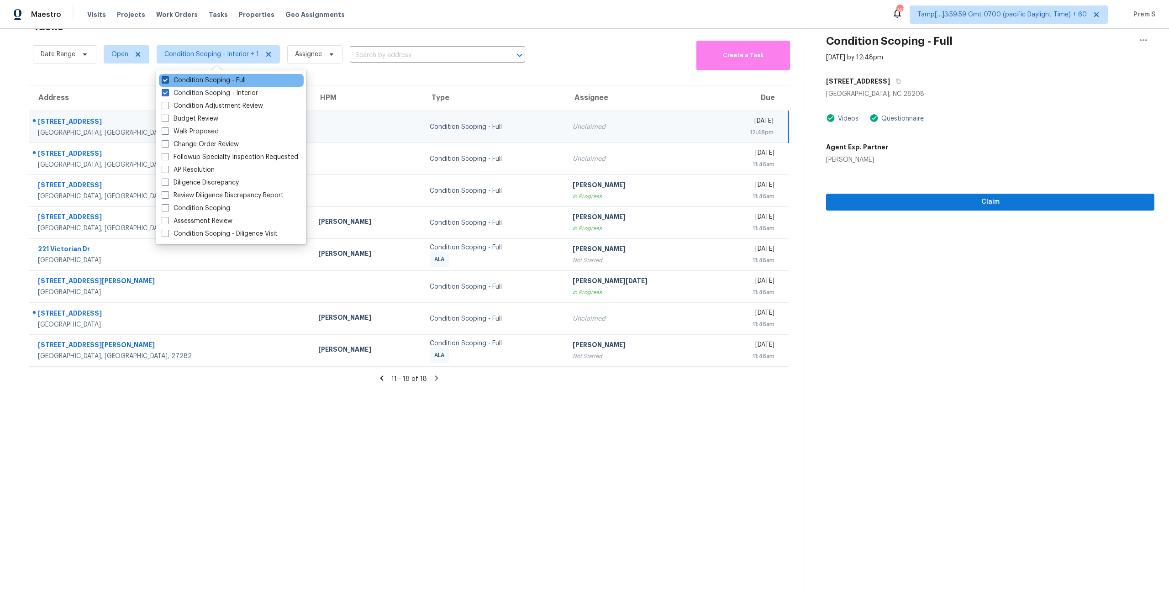
click at [232, 82] on label "Condition Scoping - Full" at bounding box center [204, 80] width 84 height 9
click at [168, 82] on input "Condition Scoping - Full" at bounding box center [165, 79] width 6 height 6
checkbox input "false"
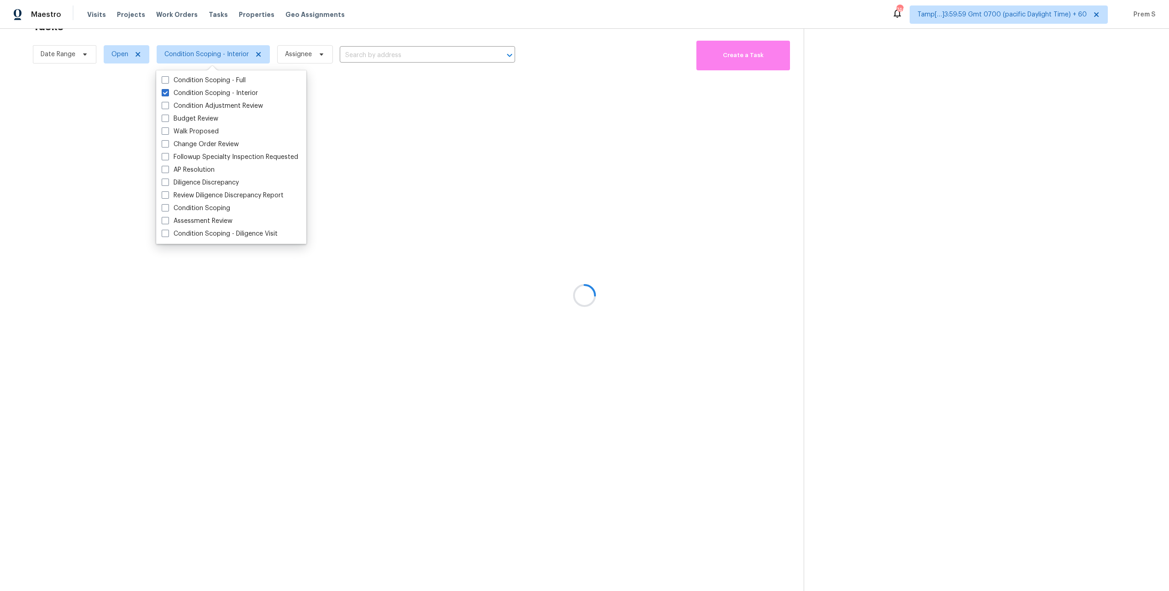
click at [392, 165] on div at bounding box center [584, 295] width 1169 height 591
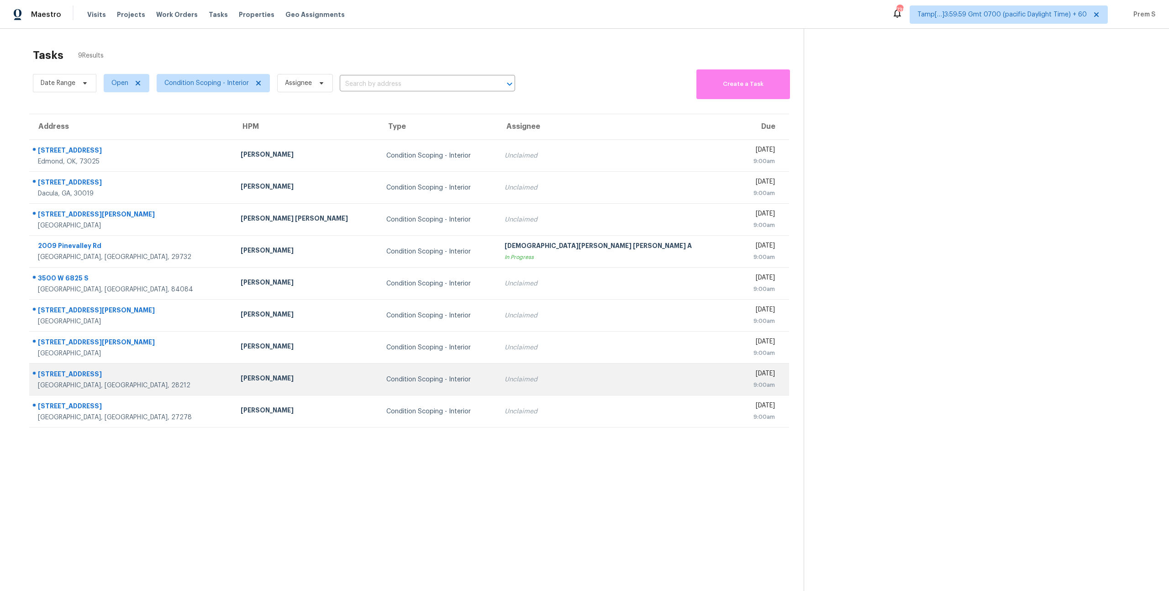
scroll to position [29, 0]
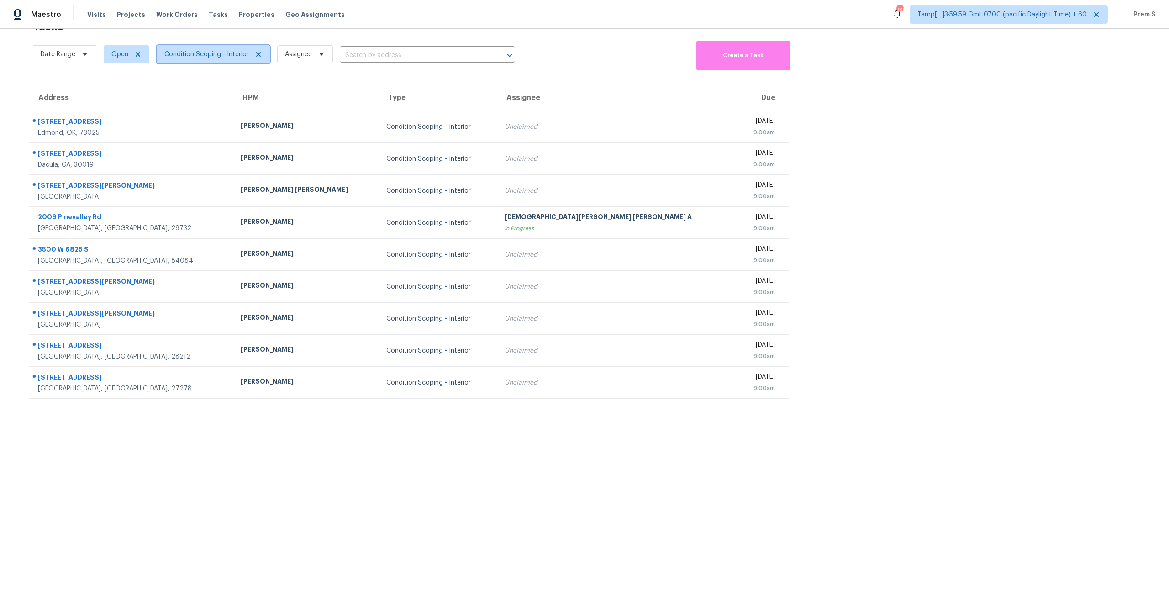
click at [202, 59] on span "Condition Scoping - Interior" at bounding box center [213, 54] width 113 height 18
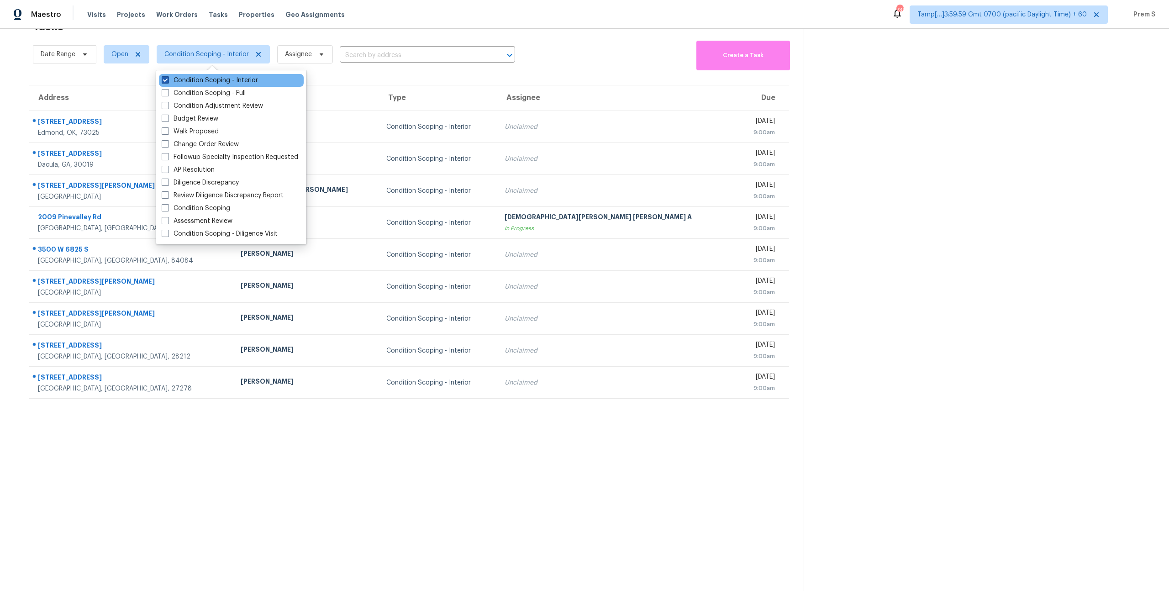
click at [201, 82] on label "Condition Scoping - Interior" at bounding box center [210, 80] width 96 height 9
click at [168, 82] on input "Condition Scoping - Interior" at bounding box center [165, 79] width 6 height 6
checkbox input "false"
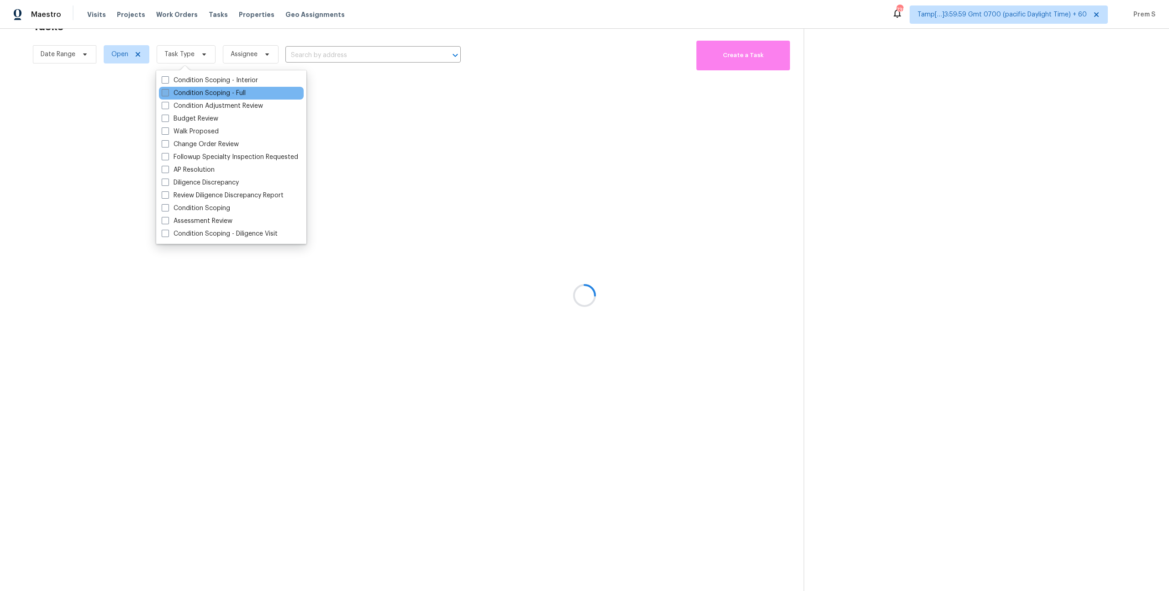
click at [197, 92] on label "Condition Scoping - Full" at bounding box center [204, 93] width 84 height 9
click at [168, 92] on input "Condition Scoping - Full" at bounding box center [165, 92] width 6 height 6
checkbox input "true"
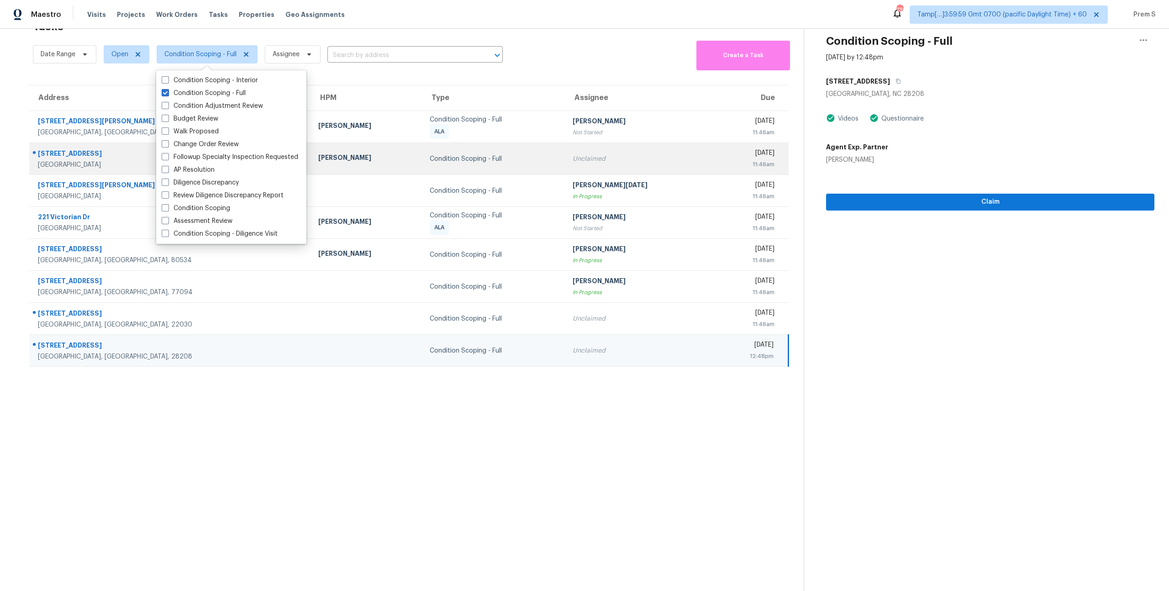
click at [573, 158] on div "Unclaimed" at bounding box center [639, 158] width 133 height 9
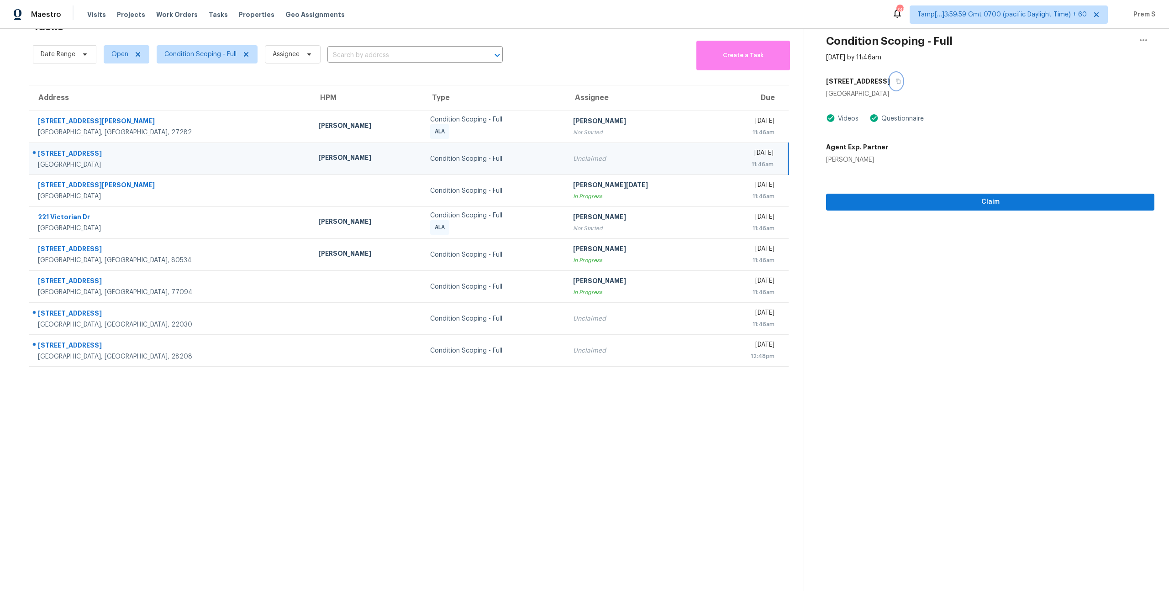
click at [890, 86] on button "button" at bounding box center [896, 81] width 12 height 16
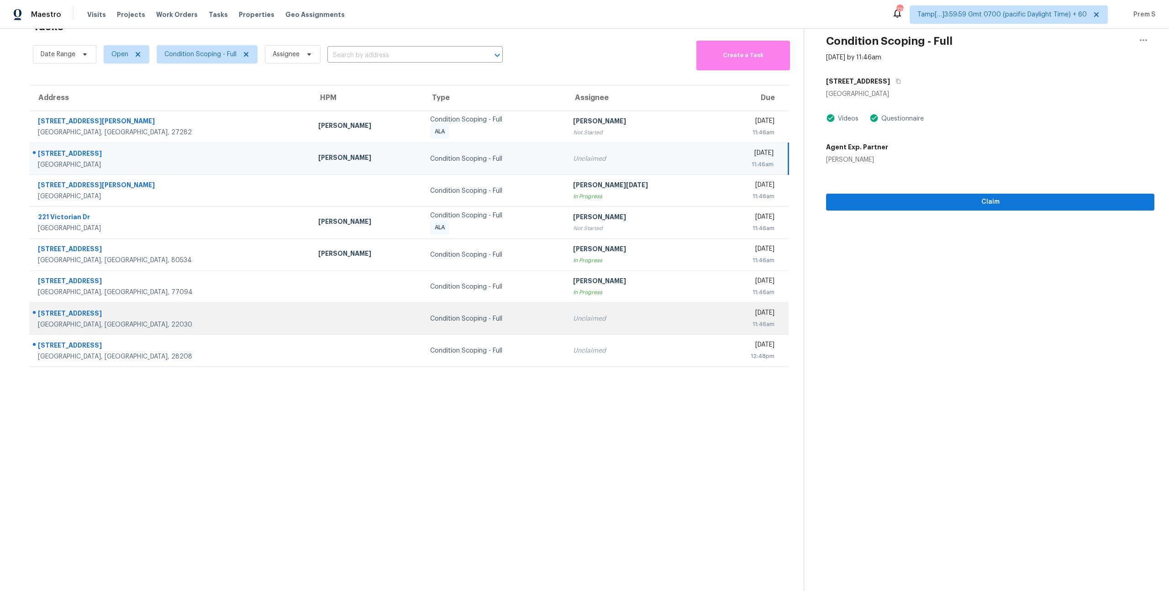
click at [620, 308] on td "Unclaimed" at bounding box center [640, 319] width 148 height 32
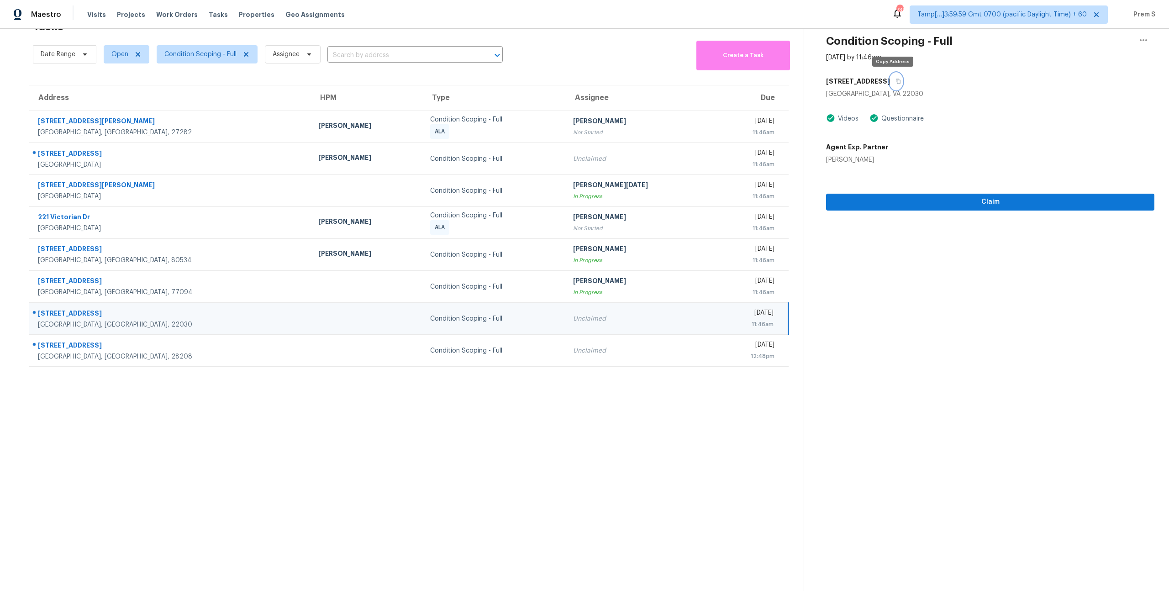
click at [896, 81] on icon "button" at bounding box center [898, 81] width 5 height 5
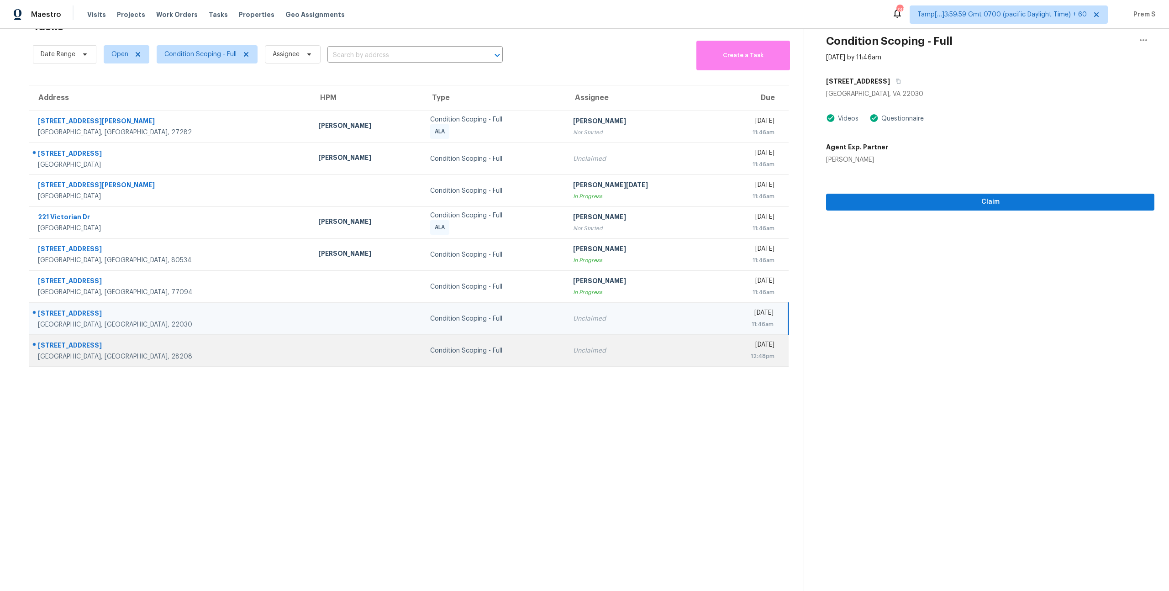
click at [488, 358] on td "Condition Scoping - Full" at bounding box center [494, 351] width 143 height 32
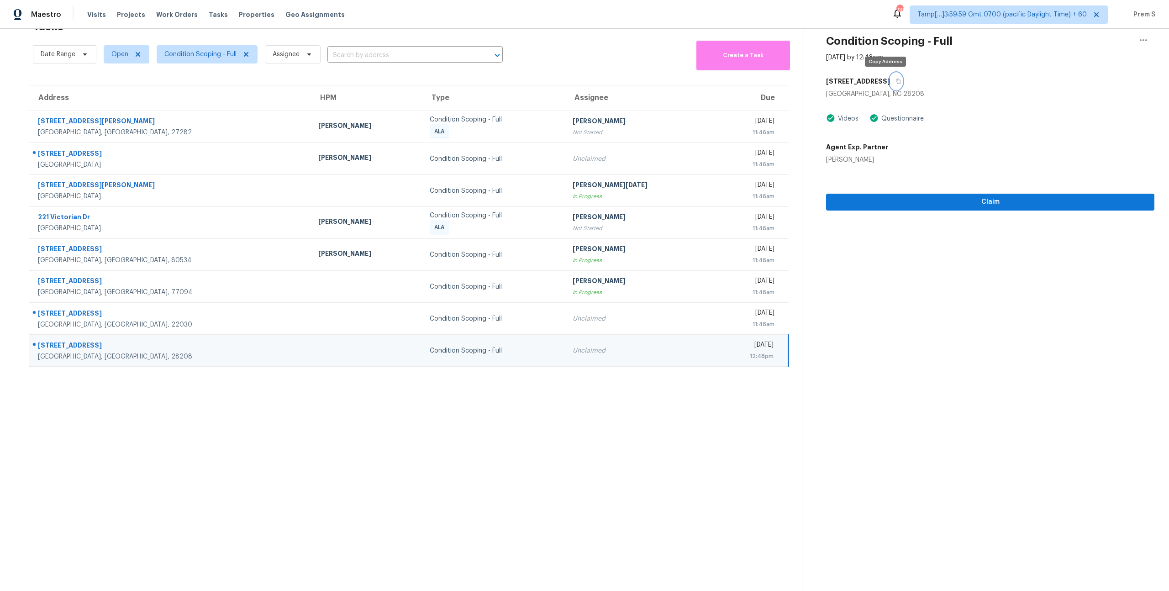
click at [890, 86] on button "button" at bounding box center [896, 81] width 12 height 16
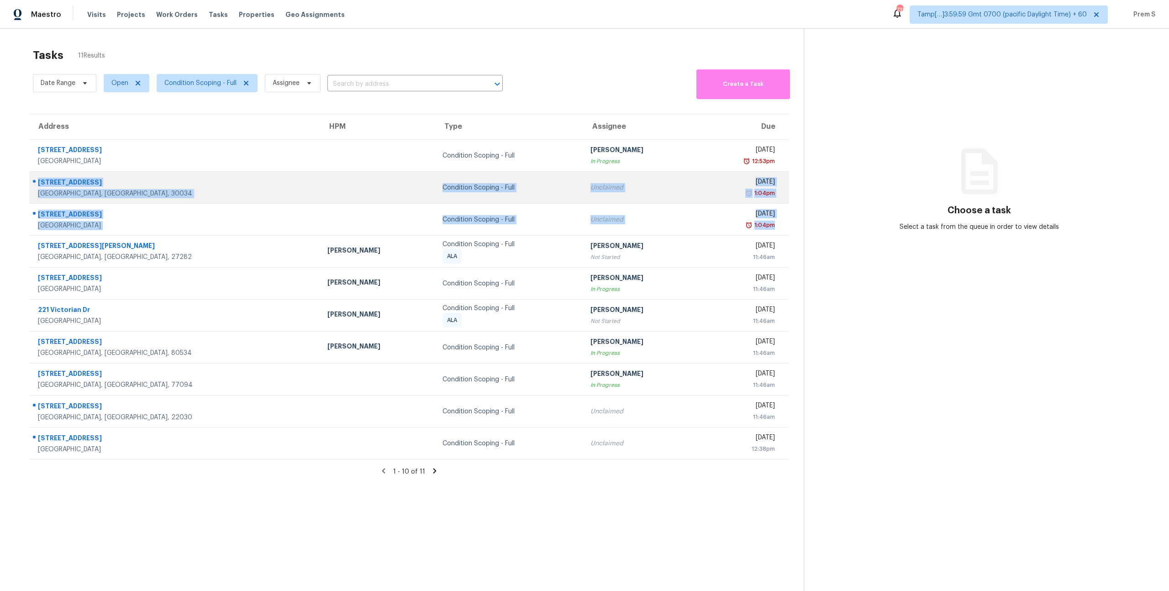
drag, startPoint x: 785, startPoint y: 226, endPoint x: 38, endPoint y: 182, distance: 748.4
click at [38, 182] on tbody "[STREET_ADDRESS] Condition Scoping - Full [PERSON_NAME] In Progress [DATE] 12:5…" at bounding box center [409, 300] width 760 height 320
copy tbody "[STREET_ADDRESS] Condition Scoping - Full Unclaimed [DATE] 1:04pm [STREET_ADDRE…"
click at [176, 197] on div "[GEOGRAPHIC_DATA], [GEOGRAPHIC_DATA], 30034" at bounding box center [175, 193] width 275 height 9
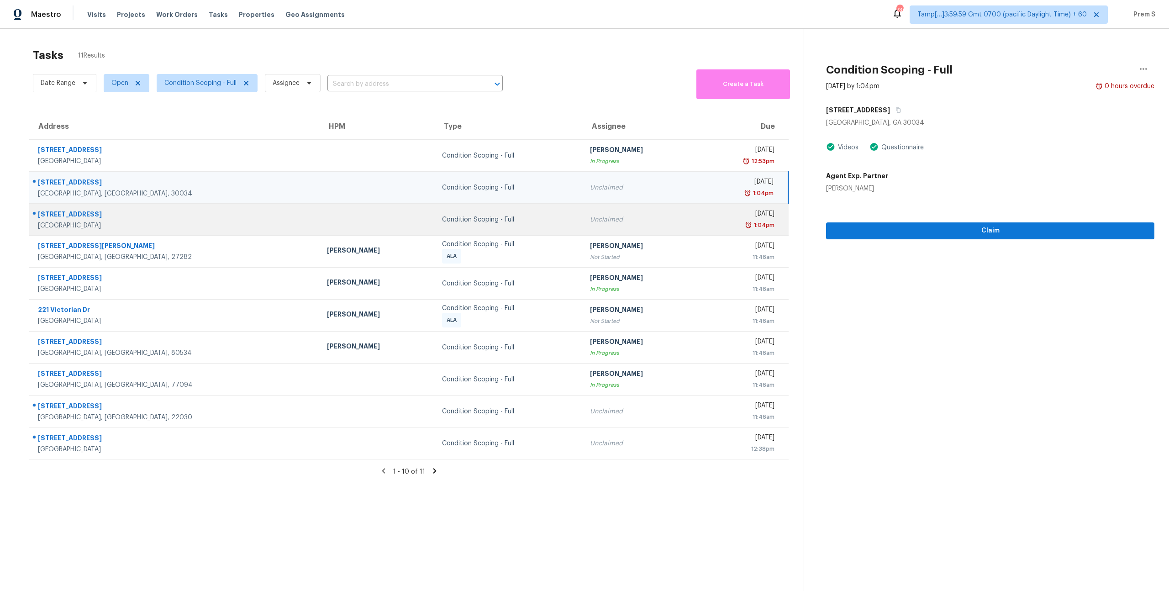
click at [170, 215] on div "[STREET_ADDRESS]" at bounding box center [175, 215] width 274 height 11
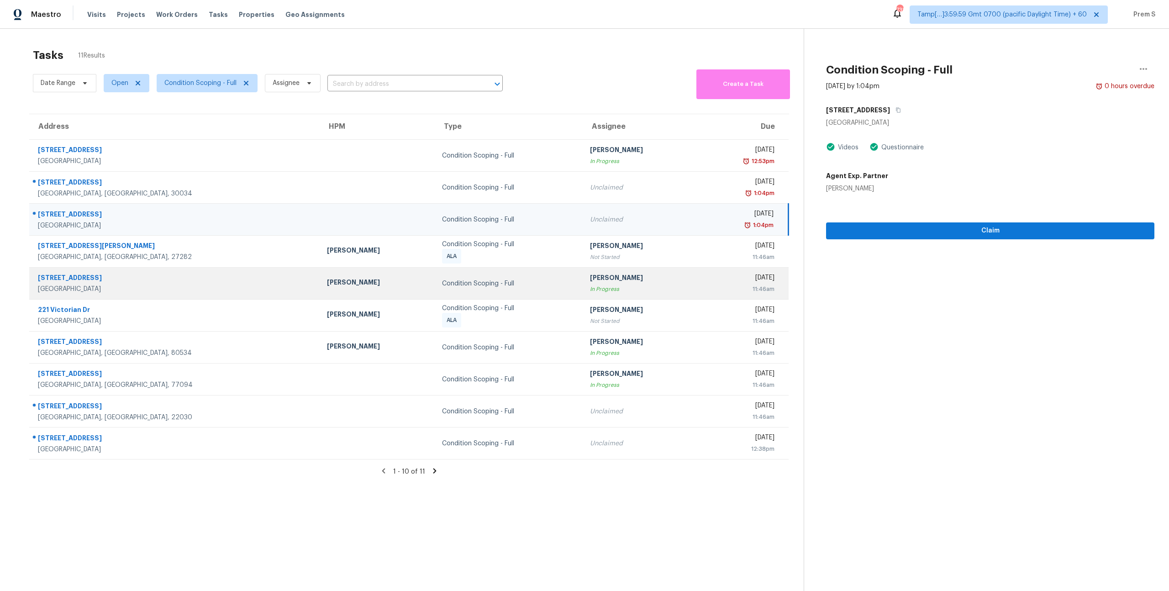
scroll to position [29, 0]
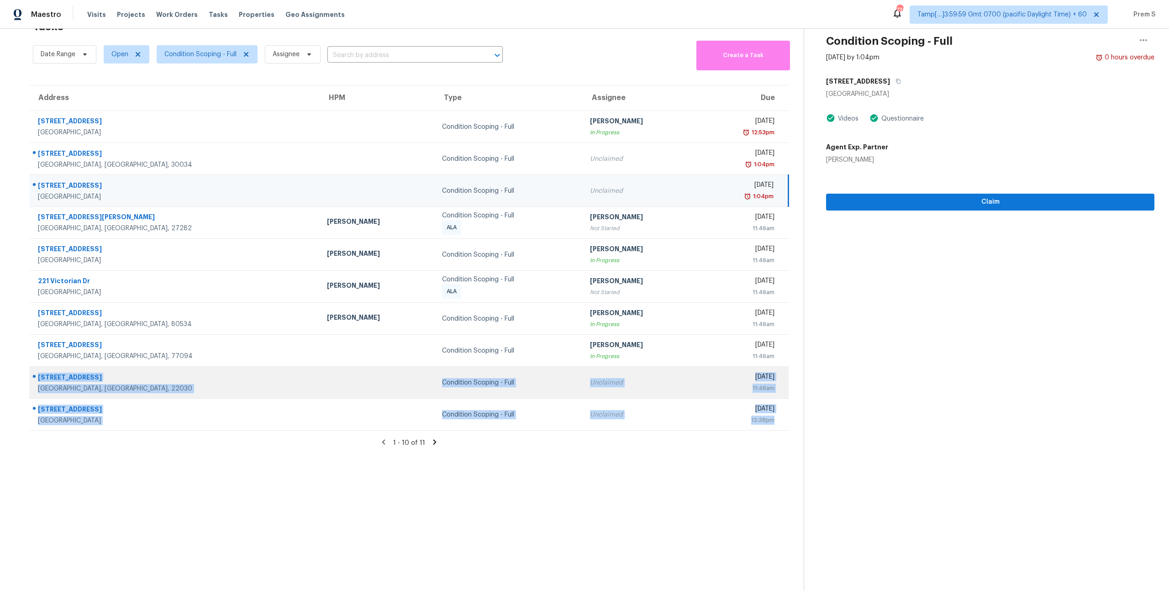
drag, startPoint x: 780, startPoint y: 421, endPoint x: 39, endPoint y: 377, distance: 742.5
click at [39, 377] on tbody "[STREET_ADDRESS] Condition Scoping - Full [PERSON_NAME] In Progress [DATE] 12:5…" at bounding box center [408, 271] width 759 height 320
copy tbody "[STREET_ADDRESS][PERSON_NAME] Condition Scoping - Full Unclaimed [DATE] 11:46am…"
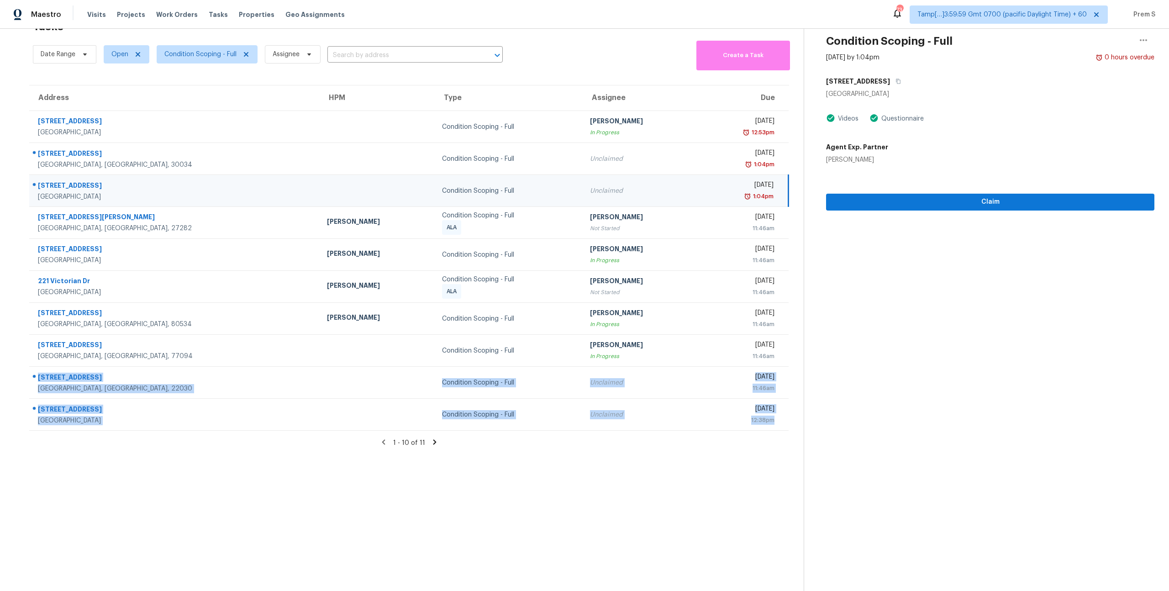
click at [434, 443] on icon at bounding box center [434, 442] width 3 height 5
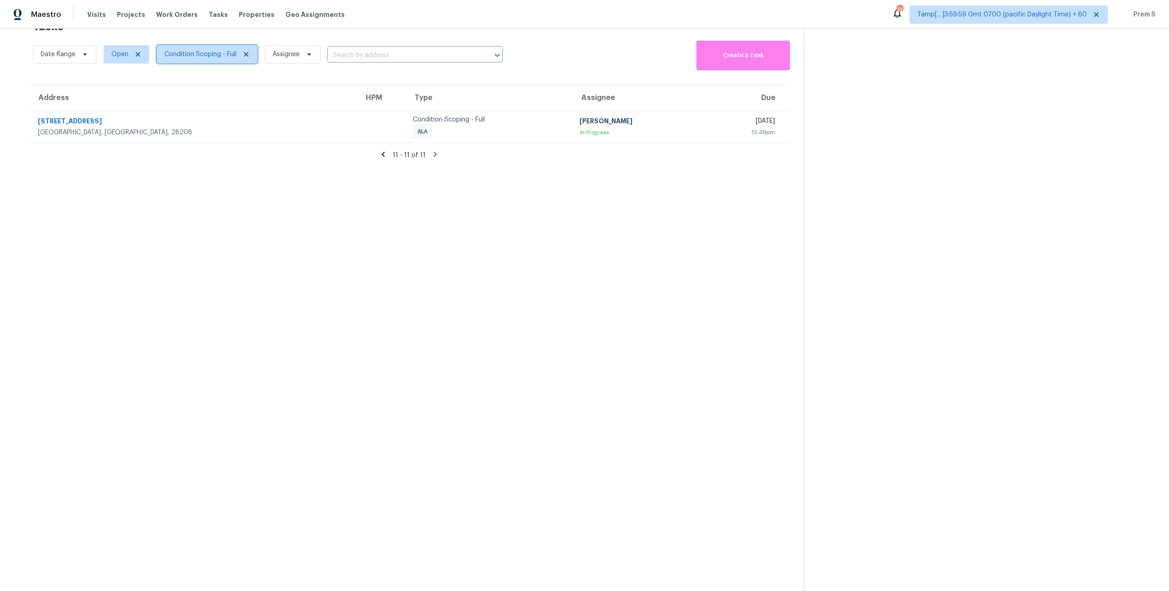
click at [203, 57] on span "Condition Scoping - Full" at bounding box center [200, 54] width 72 height 9
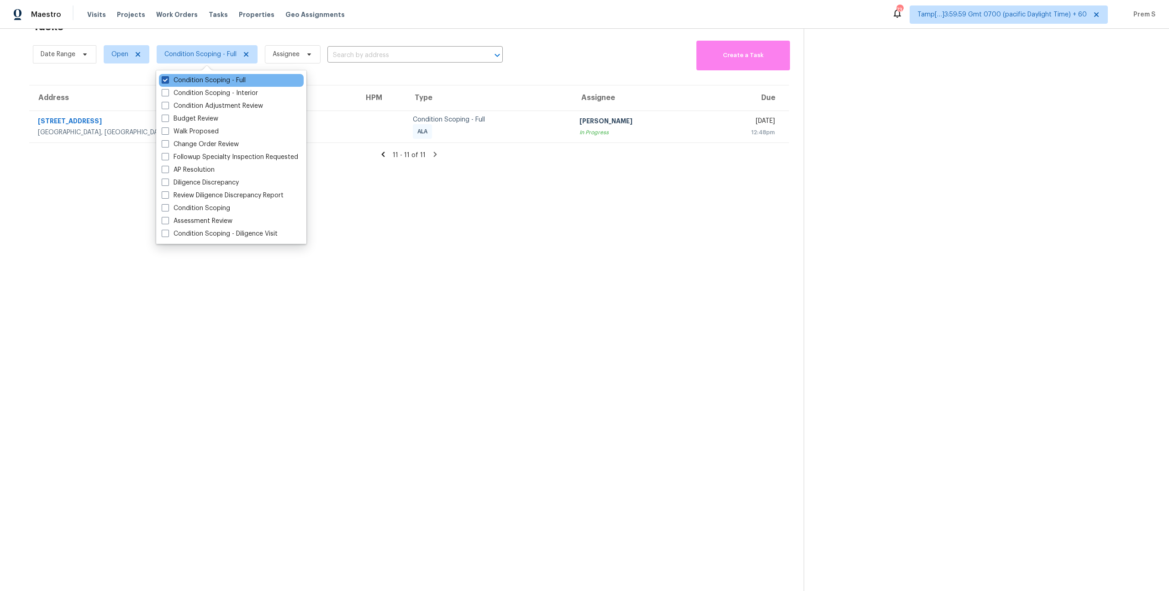
click at [199, 79] on label "Condition Scoping - Full" at bounding box center [204, 80] width 84 height 9
click at [168, 79] on input "Condition Scoping - Full" at bounding box center [165, 79] width 6 height 6
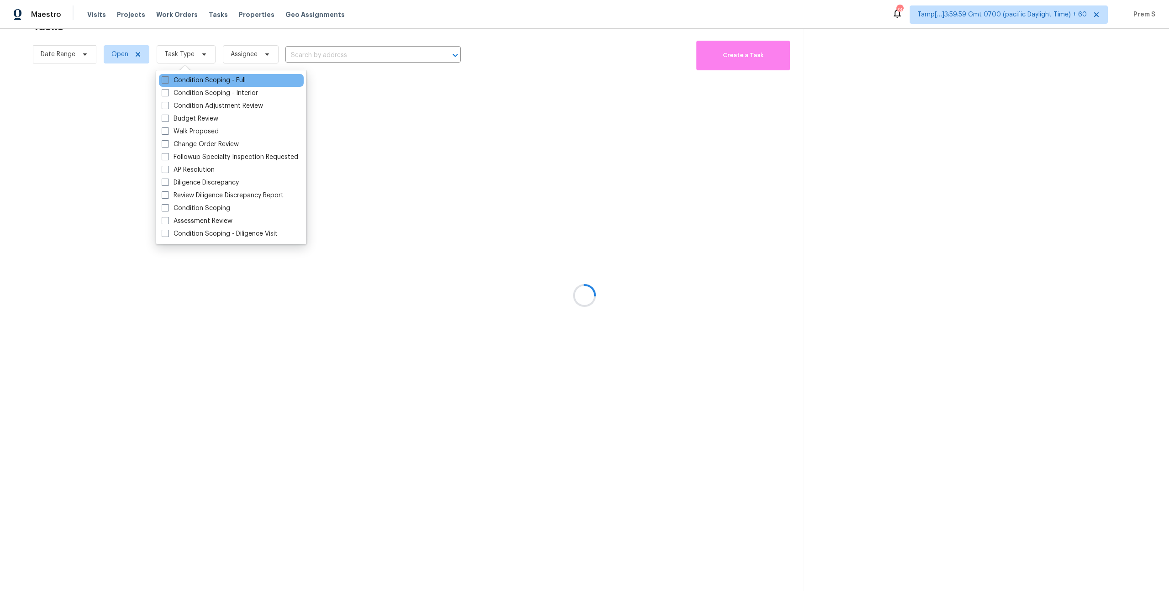
click at [199, 79] on label "Condition Scoping - Full" at bounding box center [204, 80] width 84 height 9
click at [168, 79] on input "Condition Scoping - Full" at bounding box center [165, 79] width 6 height 6
checkbox input "true"
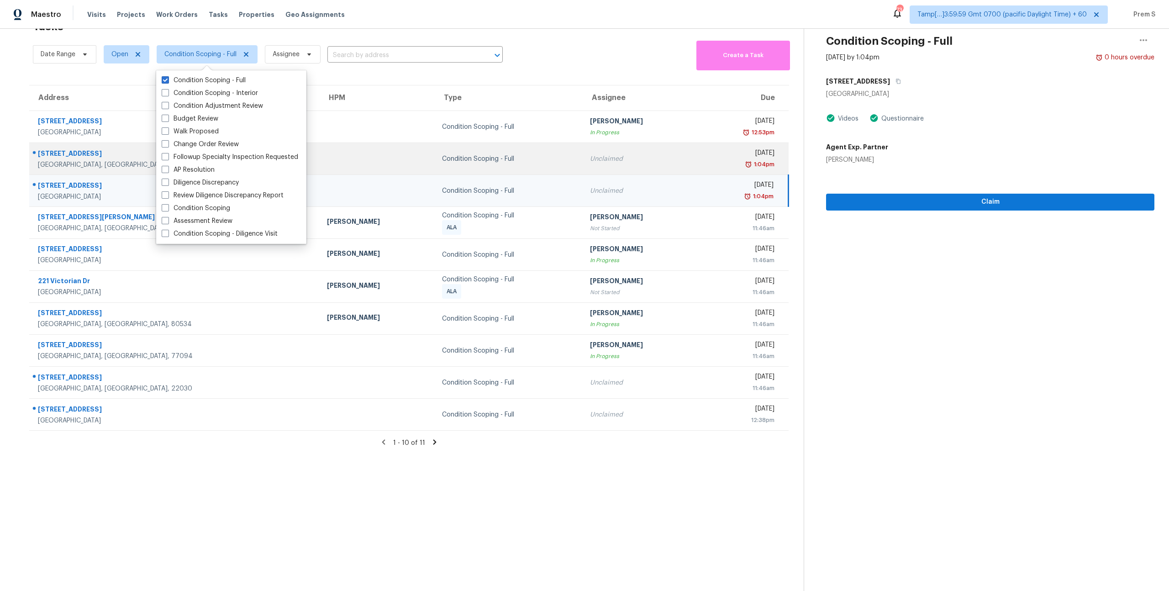
click at [583, 149] on td "Unclaimed" at bounding box center [640, 159] width 115 height 32
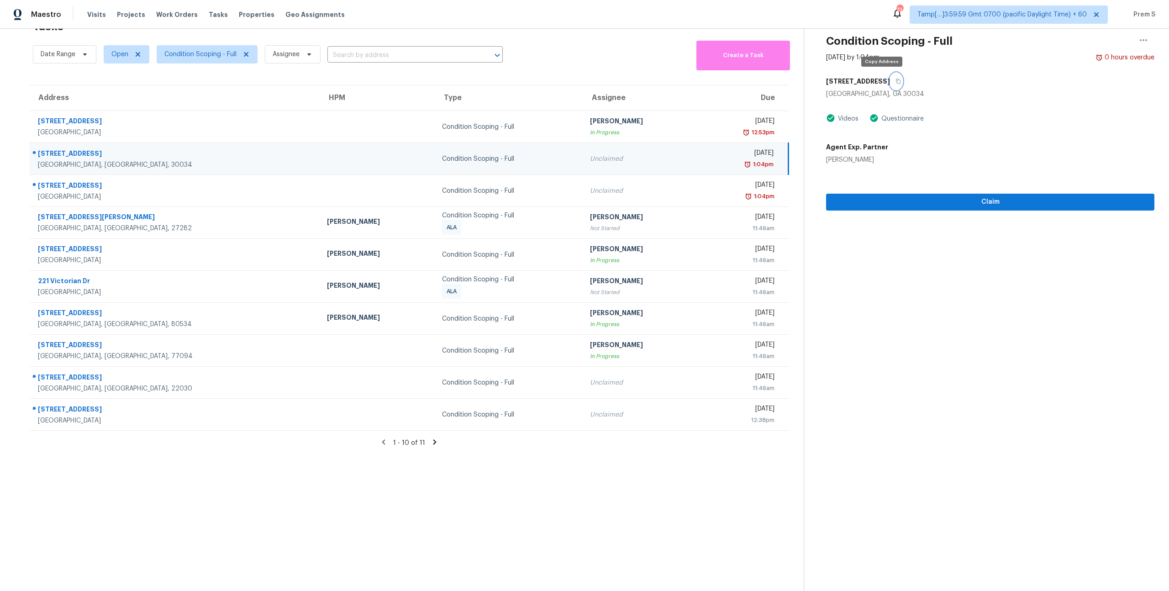
click at [890, 80] on button "button" at bounding box center [896, 81] width 12 height 16
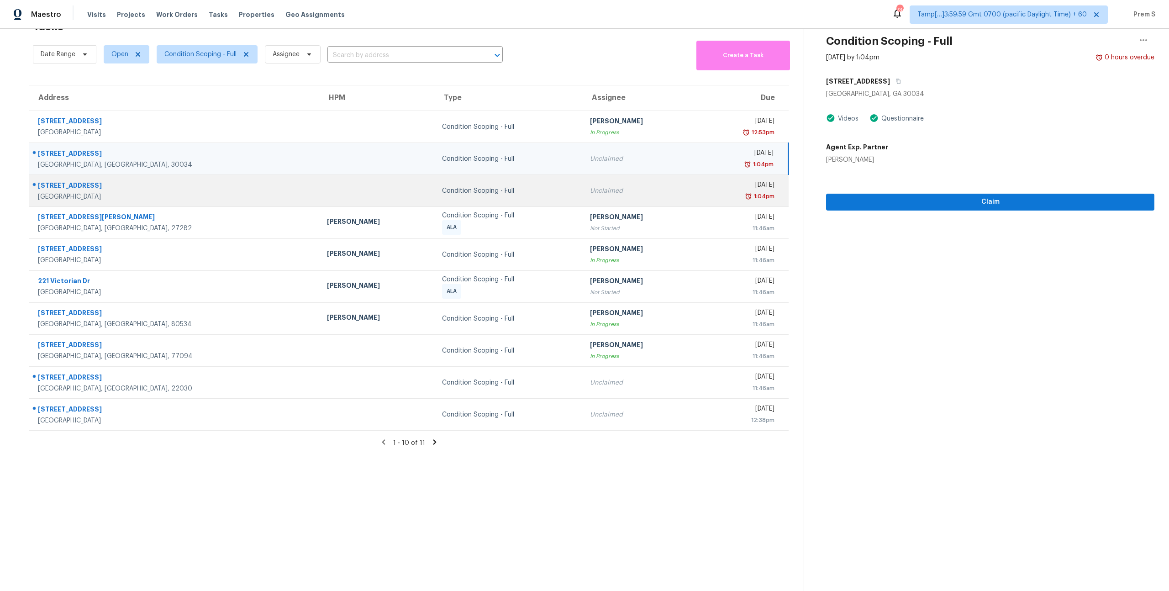
click at [465, 189] on td "Condition Scoping - Full" at bounding box center [509, 191] width 148 height 32
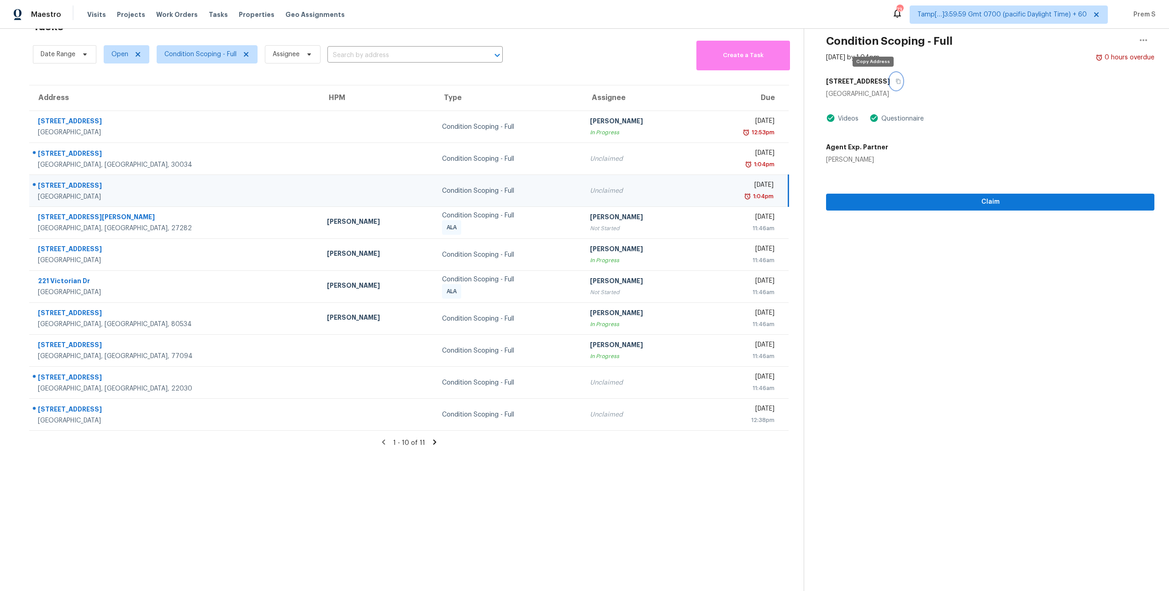
click at [890, 84] on button "button" at bounding box center [896, 81] width 12 height 16
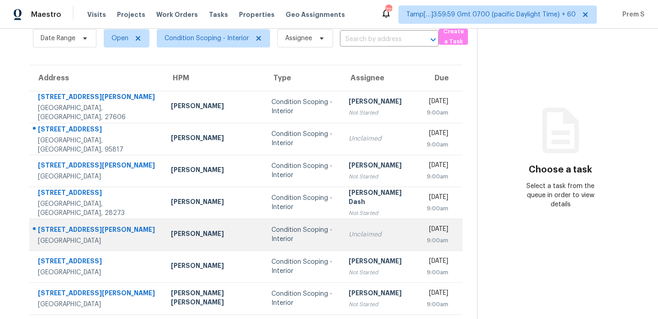
scroll to position [11, 0]
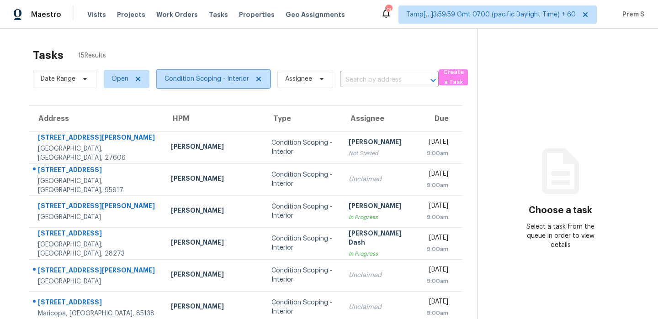
click at [218, 86] on span "Condition Scoping - Interior" at bounding box center [213, 79] width 113 height 18
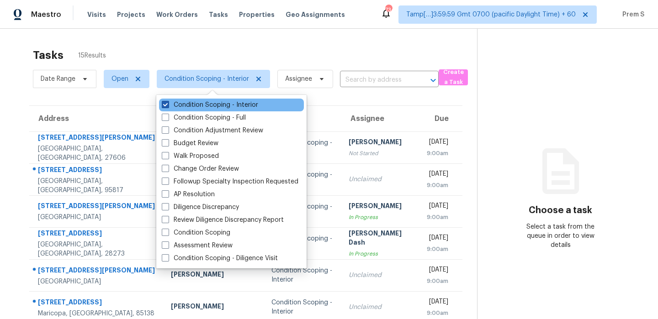
click at [208, 105] on label "Condition Scoping - Interior" at bounding box center [210, 104] width 96 height 9
click at [168, 105] on input "Condition Scoping - Interior" at bounding box center [165, 103] width 6 height 6
checkbox input "false"
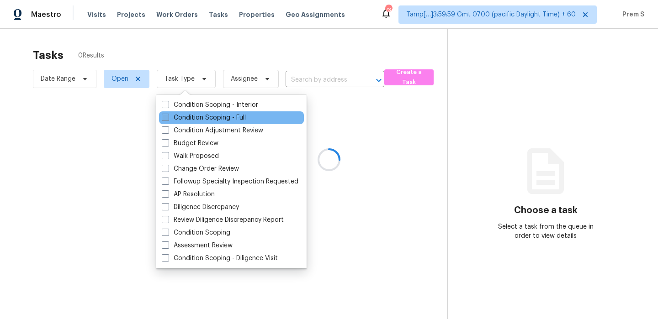
click at [199, 116] on label "Condition Scoping - Full" at bounding box center [204, 117] width 84 height 9
click at [168, 116] on input "Condition Scoping - Full" at bounding box center [165, 116] width 6 height 6
checkbox input "true"
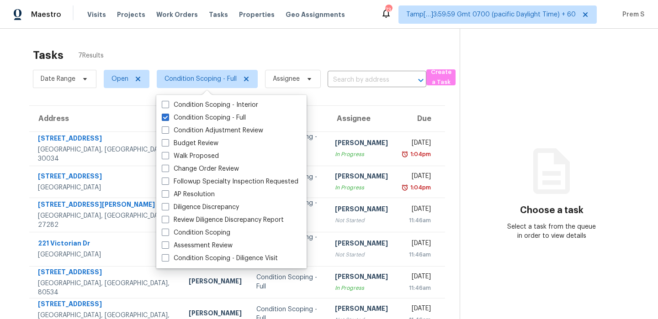
click at [395, 109] on th "Due" at bounding box center [420, 119] width 50 height 26
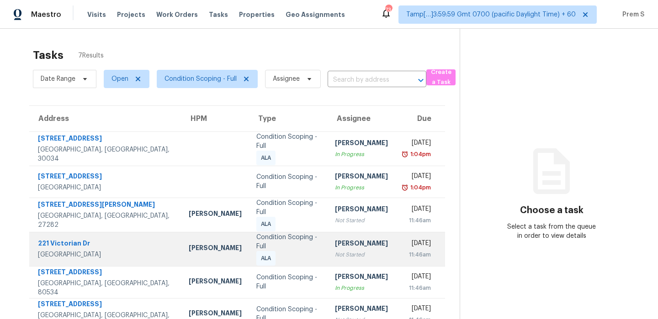
scroll to position [43, 0]
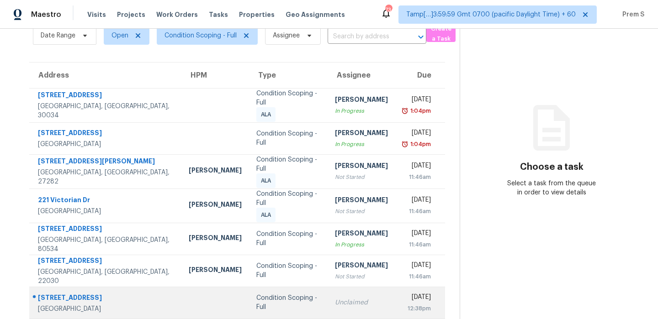
click at [335, 298] on div "Unclaimed" at bounding box center [361, 302] width 53 height 9
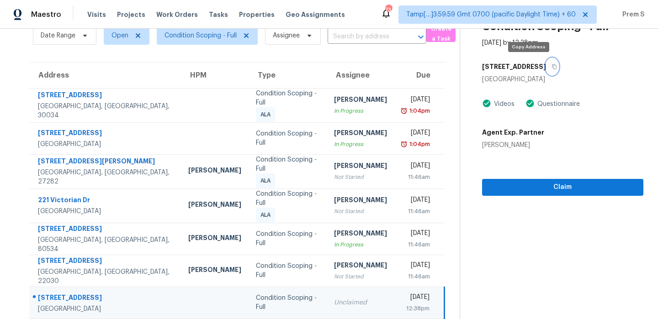
click at [551, 65] on icon "button" at bounding box center [553, 66] width 5 height 5
click at [225, 37] on span "Condition Scoping - Full" at bounding box center [200, 35] width 72 height 9
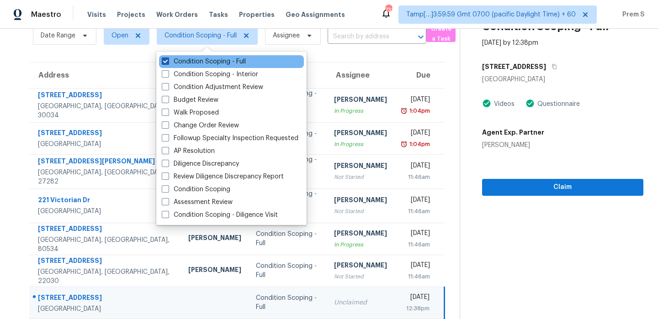
click at [203, 60] on label "Condition Scoping - Full" at bounding box center [204, 61] width 84 height 9
click at [168, 60] on input "Condition Scoping - Full" at bounding box center [165, 60] width 6 height 6
checkbox input "false"
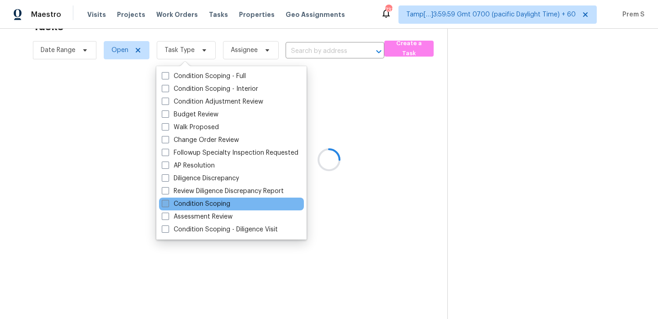
click at [216, 208] on label "Condition Scoping" at bounding box center [196, 204] width 69 height 9
click at [168, 206] on input "Condition Scoping" at bounding box center [165, 203] width 6 height 6
checkbox input "true"
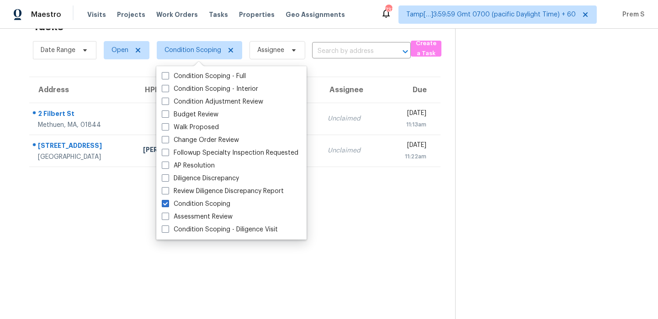
click at [369, 210] on section "Tasks 2 Results Date Range Open Condition Scoping Assignee ​ Create a Task Addr…" at bounding box center [235, 167] width 440 height 305
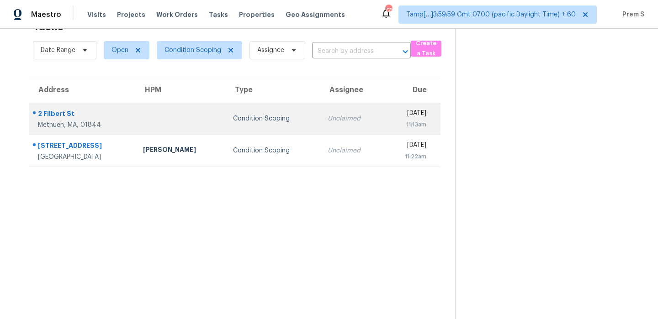
click at [257, 121] on div "Condition Scoping" at bounding box center [273, 118] width 80 height 9
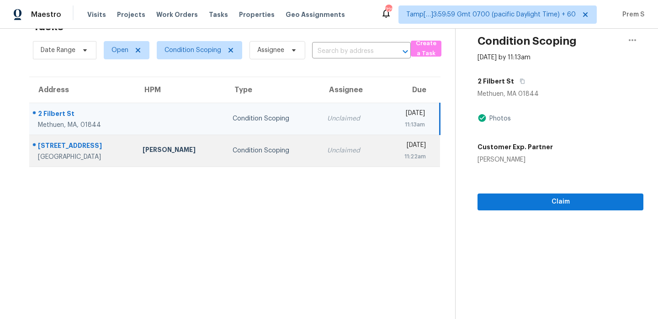
click at [281, 161] on td "Condition Scoping" at bounding box center [272, 151] width 95 height 32
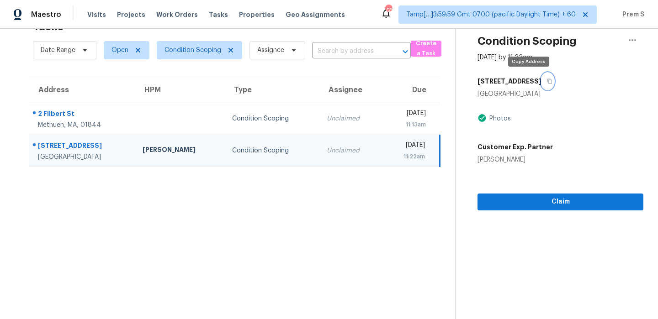
click at [548, 81] on icon "button" at bounding box center [550, 81] width 5 height 5
click at [286, 147] on td "Condition Scoping" at bounding box center [272, 151] width 95 height 32
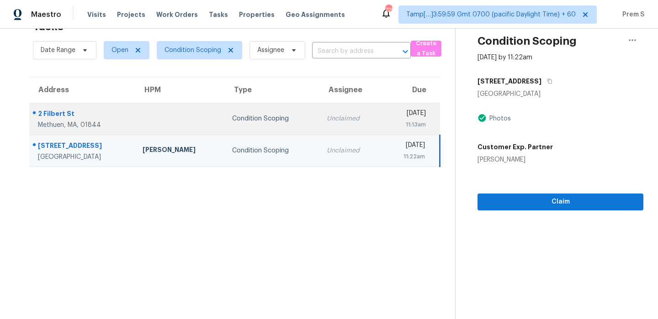
click at [327, 116] on div "Unclaimed" at bounding box center [351, 118] width 48 height 9
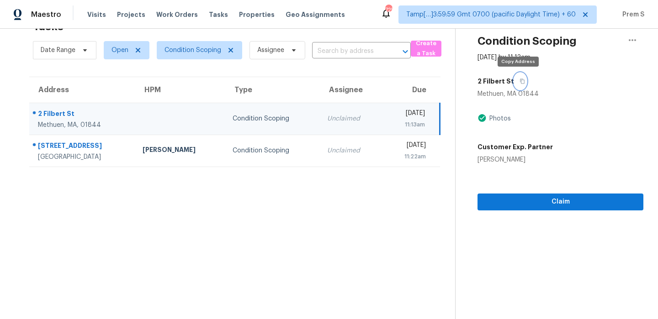
click at [520, 84] on button "button" at bounding box center [520, 81] width 12 height 16
click at [169, 48] on span "Condition Scoping" at bounding box center [192, 50] width 57 height 9
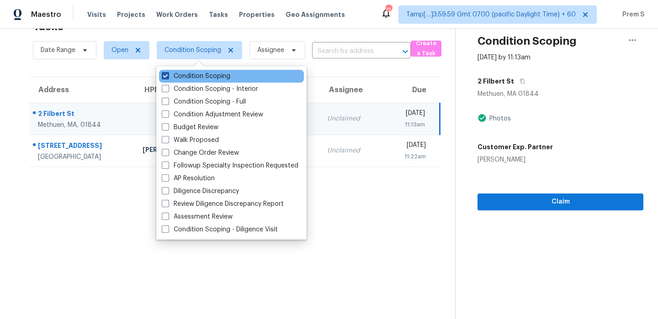
click at [173, 77] on label "Condition Scoping" at bounding box center [196, 76] width 69 height 9
click at [168, 77] on input "Condition Scoping" at bounding box center [165, 75] width 6 height 6
checkbox input "false"
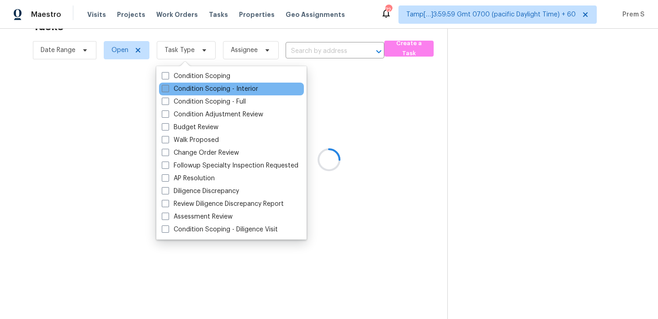
click at [250, 89] on label "Condition Scoping - Interior" at bounding box center [210, 88] width 96 height 9
click at [168, 89] on input "Condition Scoping - Interior" at bounding box center [165, 87] width 6 height 6
checkbox input "true"
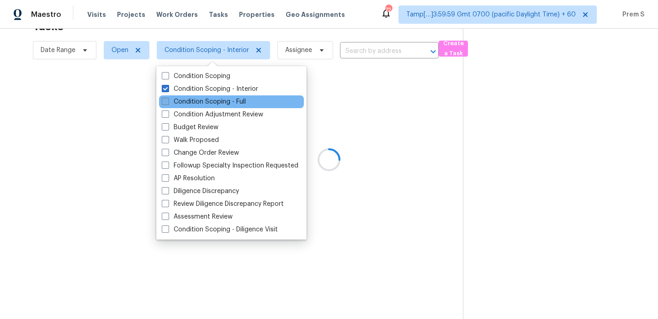
click at [228, 100] on label "Condition Scoping - Full" at bounding box center [204, 101] width 84 height 9
click at [168, 100] on input "Condition Scoping - Full" at bounding box center [165, 100] width 6 height 6
checkbox input "true"
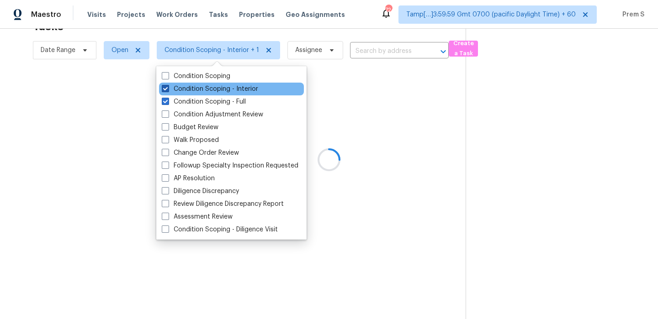
click at [223, 84] on label "Condition Scoping - Interior" at bounding box center [210, 88] width 96 height 9
click at [168, 84] on input "Condition Scoping - Interior" at bounding box center [165, 87] width 6 height 6
checkbox input "false"
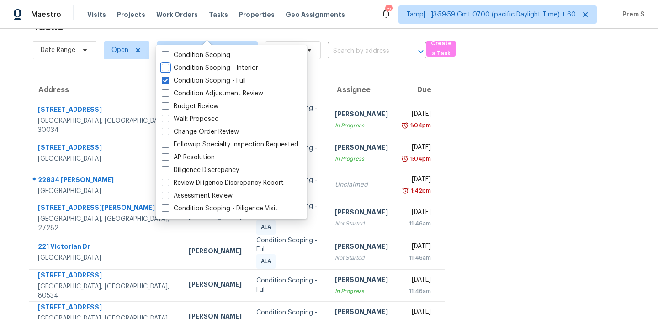
scroll to position [75, 0]
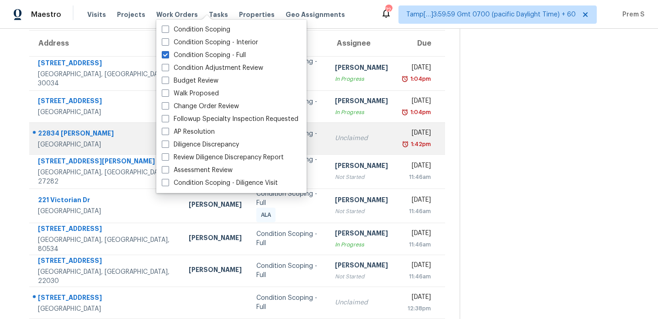
click at [395, 145] on td "Mon, Oct 13th 2025 1:42pm" at bounding box center [420, 138] width 50 height 32
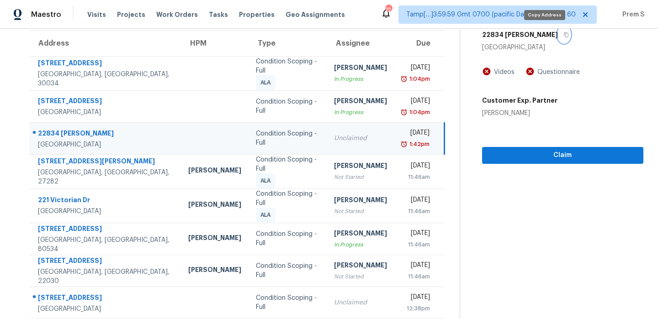
click at [558, 38] on button "button" at bounding box center [564, 34] width 12 height 16
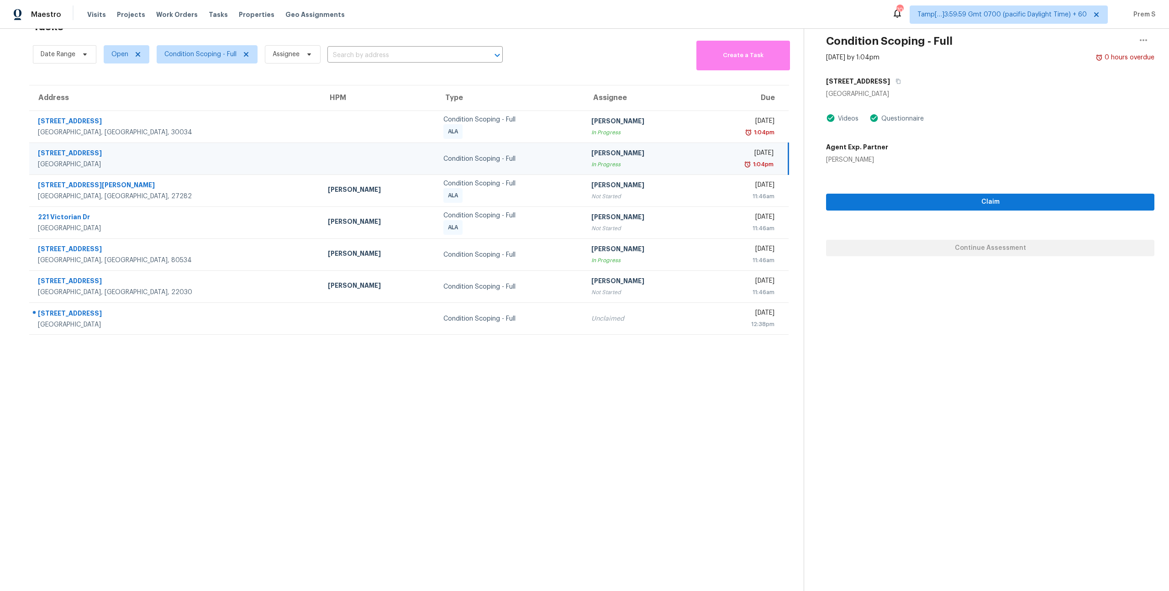
scroll to position [29, 0]
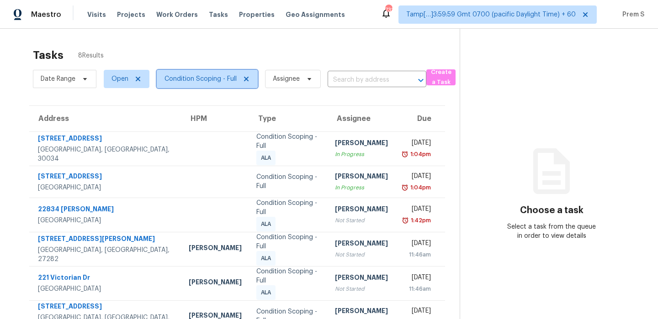
click at [208, 77] on span "Condition Scoping - Full" at bounding box center [200, 78] width 72 height 9
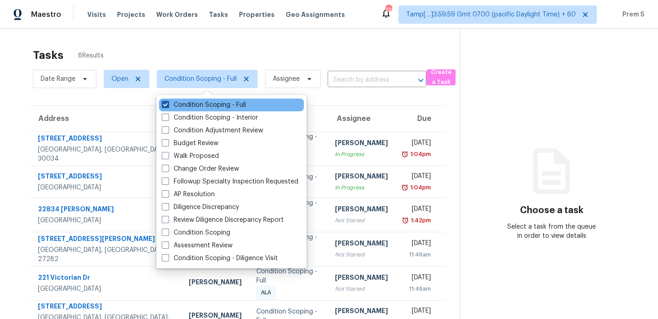
click at [199, 105] on label "Condition Scoping - Full" at bounding box center [204, 104] width 84 height 9
click at [168, 105] on input "Condition Scoping - Full" at bounding box center [165, 103] width 6 height 6
checkbox input "false"
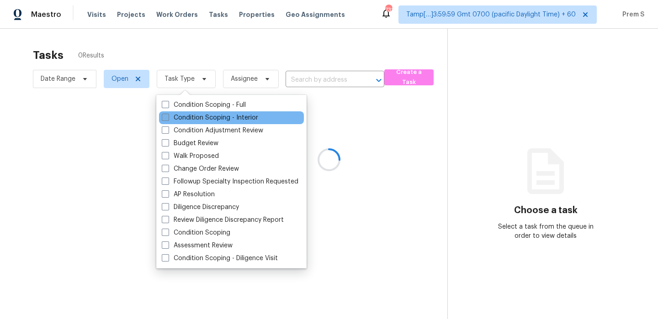
click at [195, 119] on label "Condition Scoping - Interior" at bounding box center [210, 117] width 96 height 9
click at [168, 119] on input "Condition Scoping - Interior" at bounding box center [165, 116] width 6 height 6
checkbox input "true"
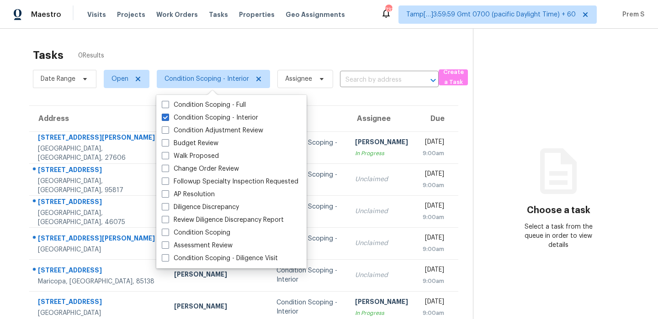
click at [355, 48] on div "Tasks 0 Results" at bounding box center [253, 55] width 440 height 24
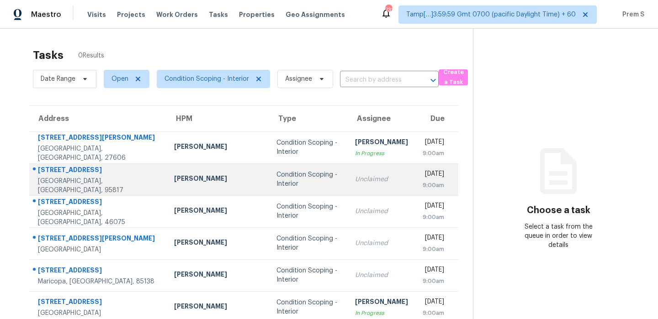
click at [348, 170] on td "Unclaimed" at bounding box center [382, 179] width 68 height 32
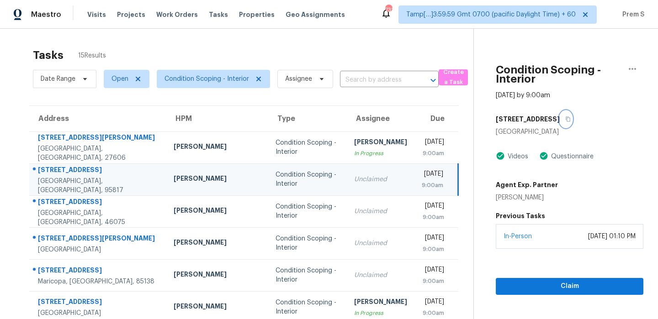
click at [565, 120] on icon "button" at bounding box center [567, 118] width 5 height 5
click at [565, 118] on icon "button" at bounding box center [567, 119] width 5 height 5
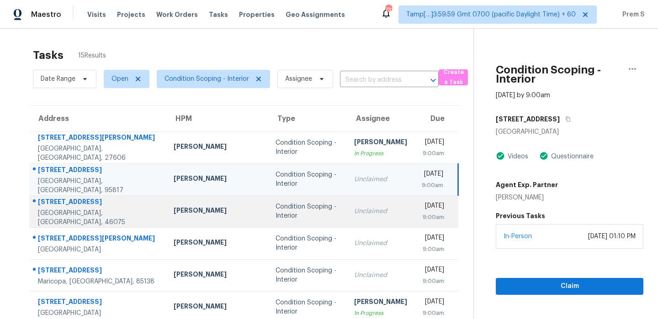
click at [347, 200] on td "Unclaimed" at bounding box center [381, 211] width 68 height 32
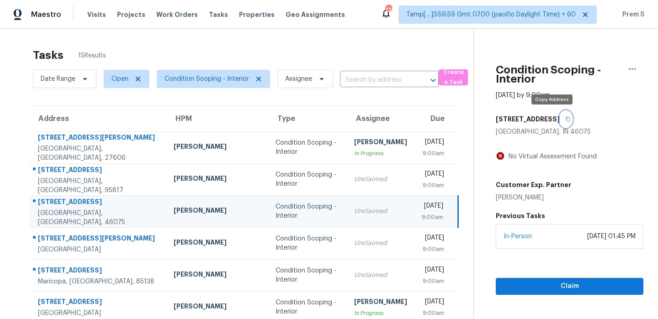
click at [565, 121] on icon "button" at bounding box center [567, 118] width 5 height 5
click at [559, 115] on button "button" at bounding box center [565, 119] width 12 height 16
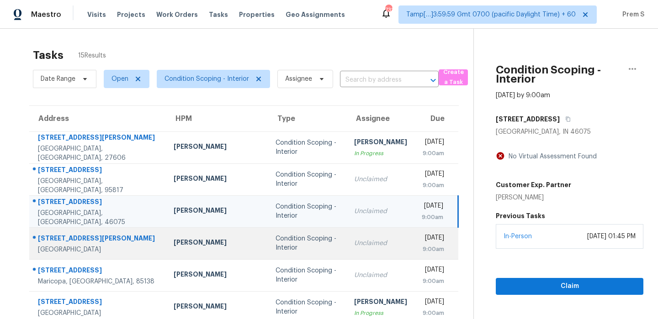
click at [354, 244] on div "Unclaimed" at bounding box center [380, 243] width 53 height 9
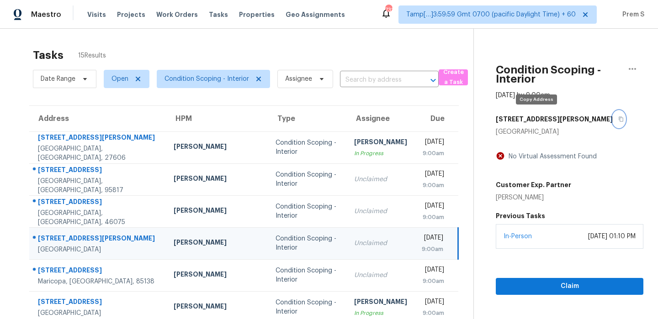
click at [618, 120] on icon "button" at bounding box center [620, 118] width 5 height 5
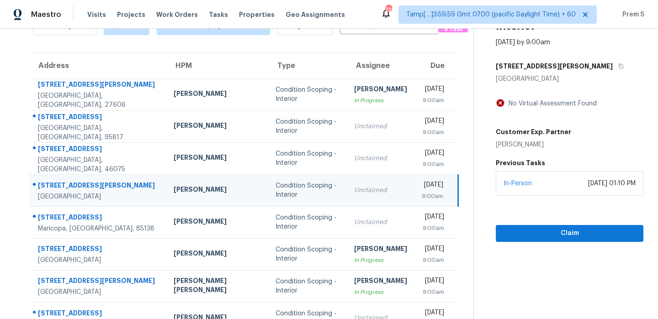
scroll to position [68, 0]
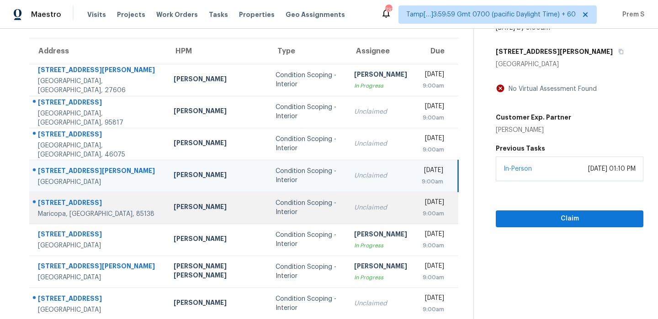
click at [354, 209] on div "Unclaimed" at bounding box center [380, 207] width 53 height 9
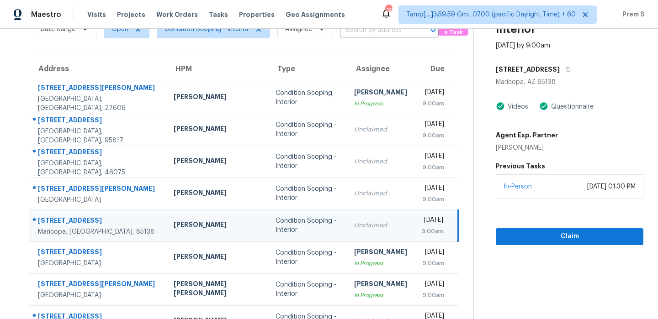
scroll to position [47, 0]
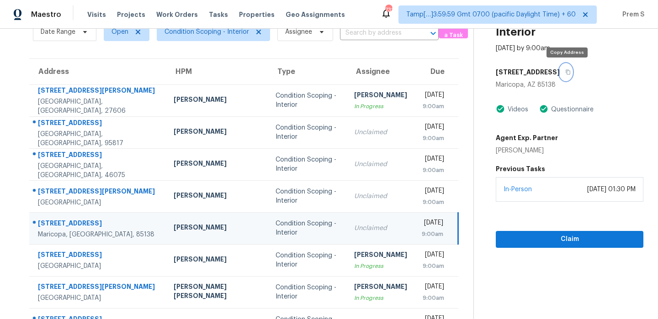
click at [567, 76] on button "button" at bounding box center [565, 72] width 12 height 16
click at [569, 73] on icon "button" at bounding box center [567, 71] width 5 height 5
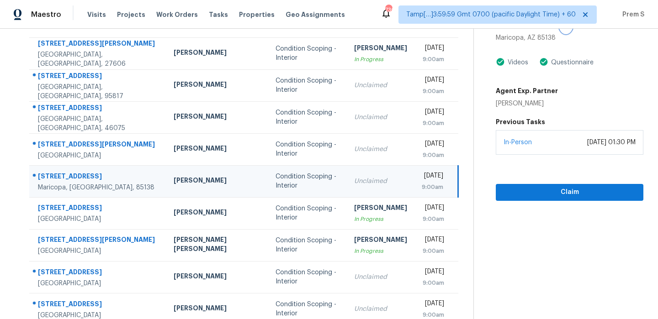
scroll to position [156, 0]
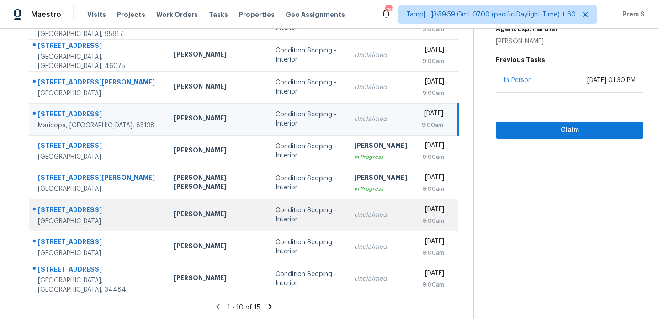
click at [354, 218] on div "Unclaimed" at bounding box center [380, 215] width 53 height 9
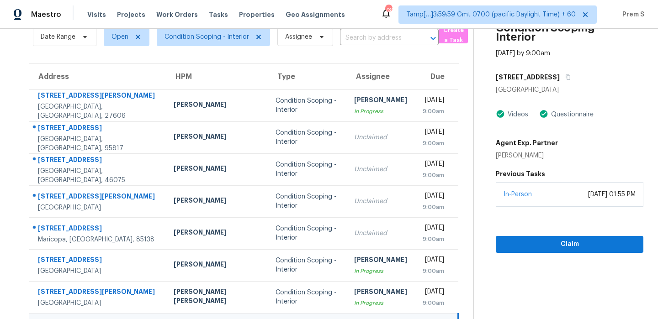
scroll to position [29, 0]
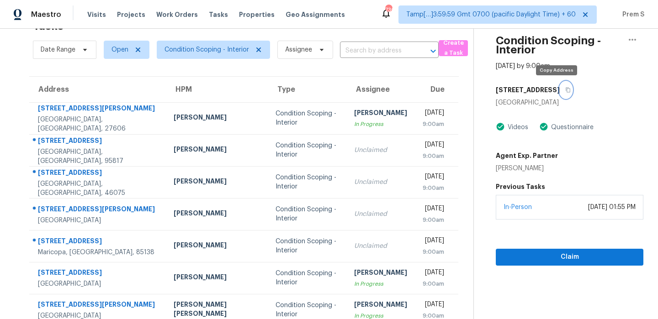
click at [565, 87] on icon "button" at bounding box center [567, 89] width 5 height 5
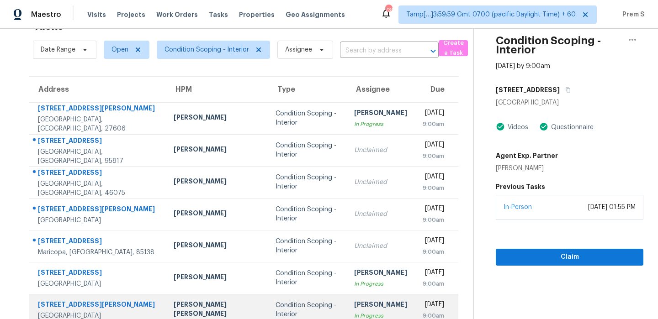
scroll to position [156, 0]
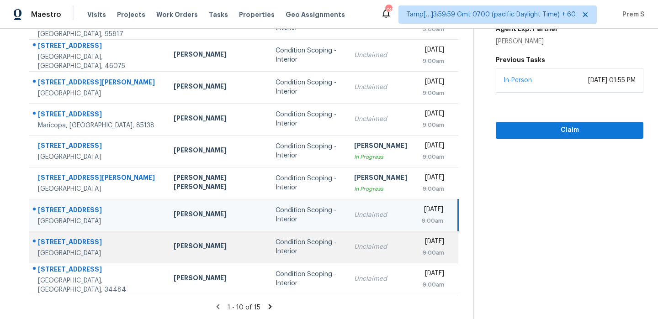
click at [354, 246] on div "Unclaimed" at bounding box center [380, 246] width 53 height 9
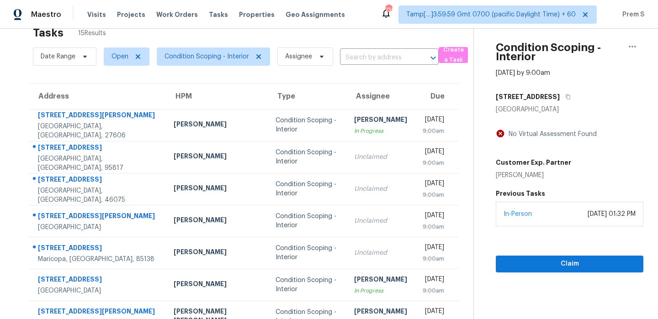
scroll to position [21, 0]
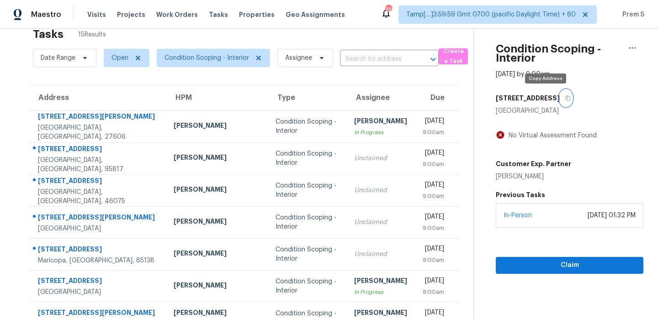
click at [559, 100] on button "button" at bounding box center [565, 98] width 12 height 16
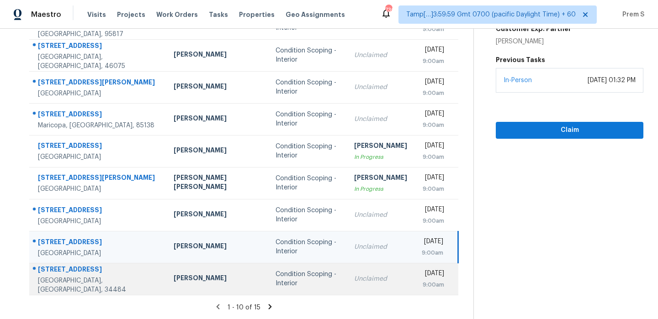
click at [354, 274] on div "Unclaimed" at bounding box center [380, 278] width 53 height 9
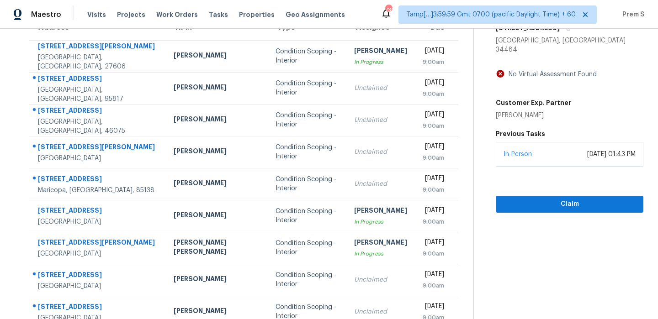
scroll to position [77, 0]
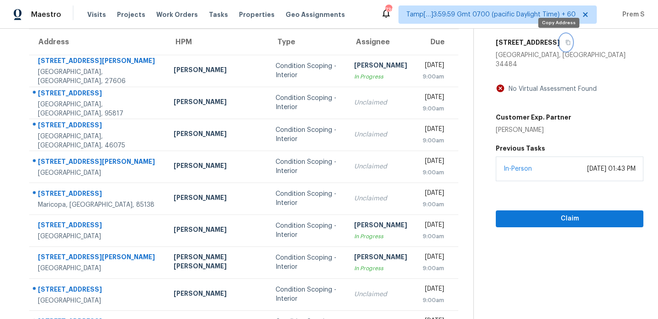
click at [565, 43] on icon "button" at bounding box center [567, 42] width 5 height 5
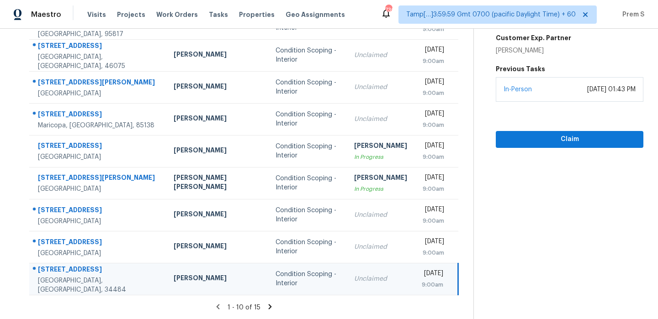
click at [269, 306] on icon at bounding box center [270, 306] width 3 height 5
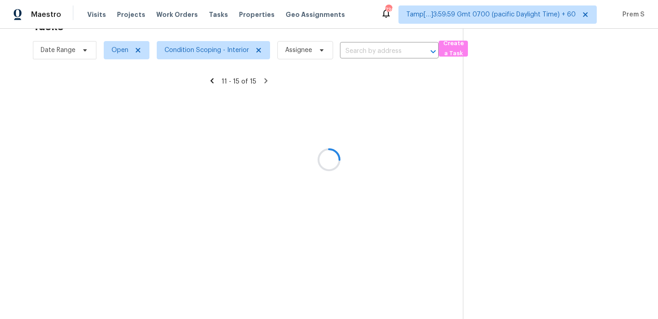
scroll to position [29, 0]
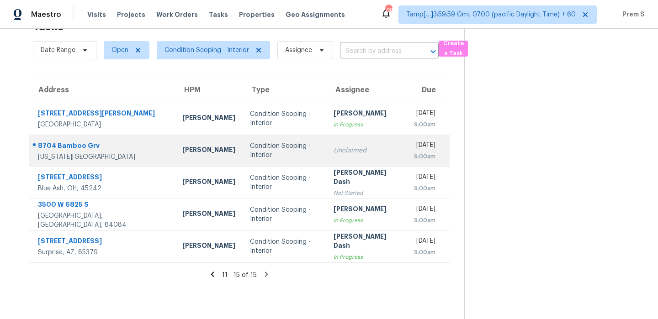
click at [349, 158] on td "Unclaimed" at bounding box center [366, 151] width 80 height 32
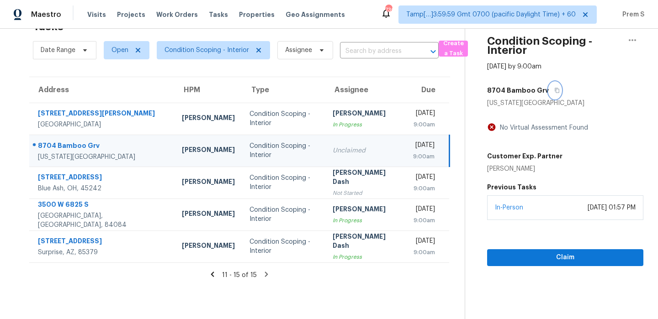
click at [554, 91] on icon "button" at bounding box center [556, 90] width 5 height 5
click at [364, 155] on div "Unclaimed" at bounding box center [365, 150] width 66 height 9
click at [554, 88] on icon "button" at bounding box center [556, 90] width 5 height 5
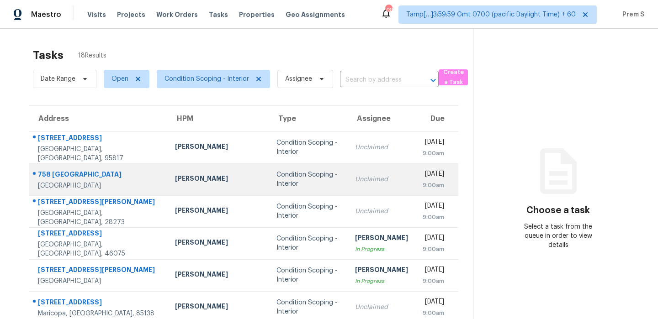
click at [355, 181] on div "Unclaimed" at bounding box center [381, 179] width 53 height 9
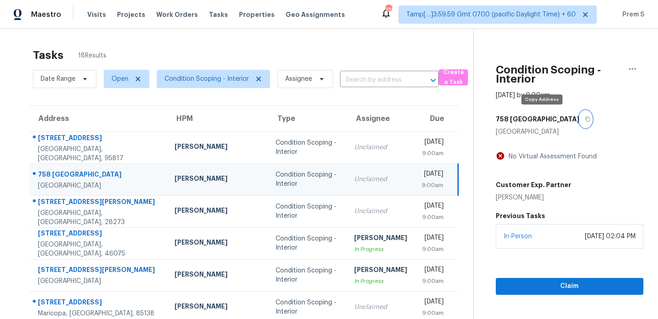
click at [579, 120] on button "button" at bounding box center [585, 119] width 12 height 16
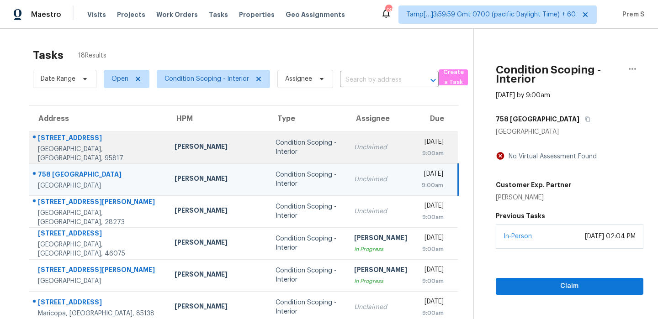
click at [347, 157] on td "Unclaimed" at bounding box center [381, 148] width 68 height 32
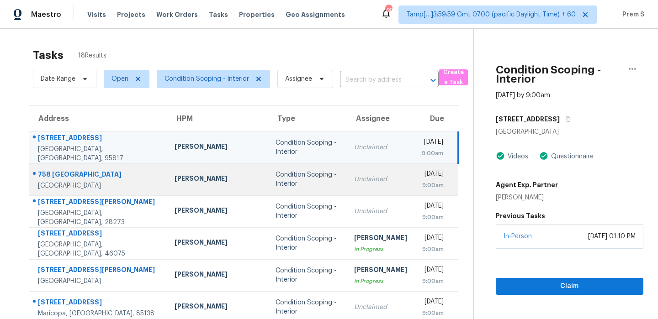
click at [347, 192] on td "Unclaimed" at bounding box center [381, 179] width 68 height 32
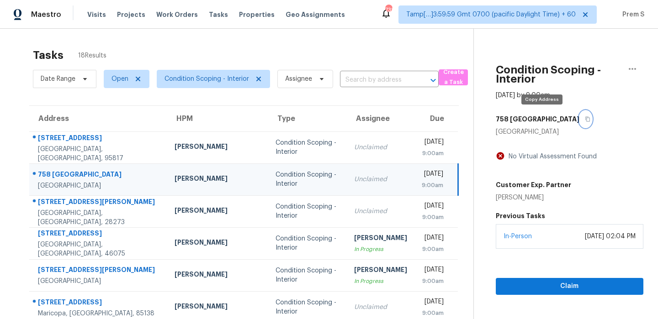
click at [585, 121] on icon "button" at bounding box center [587, 119] width 5 height 5
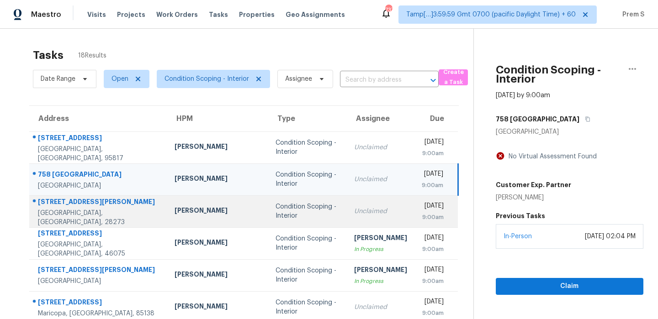
click at [354, 211] on div "Unclaimed" at bounding box center [380, 211] width 53 height 9
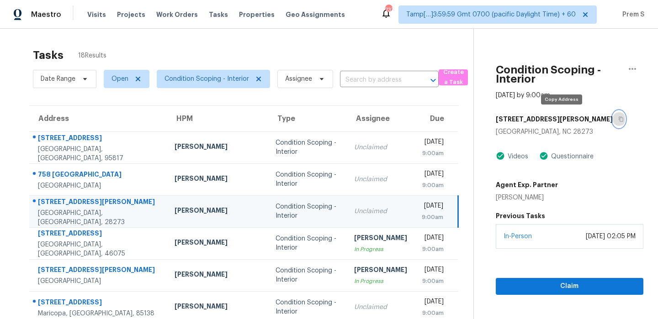
click at [612, 116] on button "button" at bounding box center [618, 119] width 12 height 16
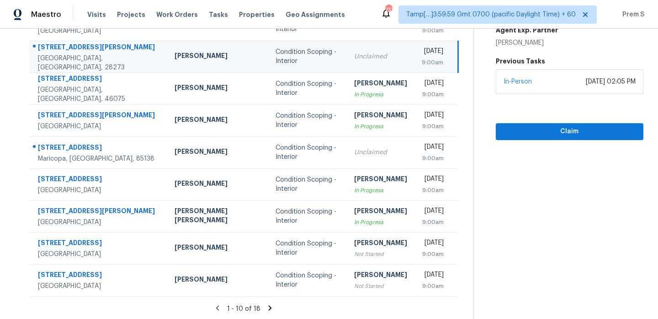
scroll to position [156, 0]
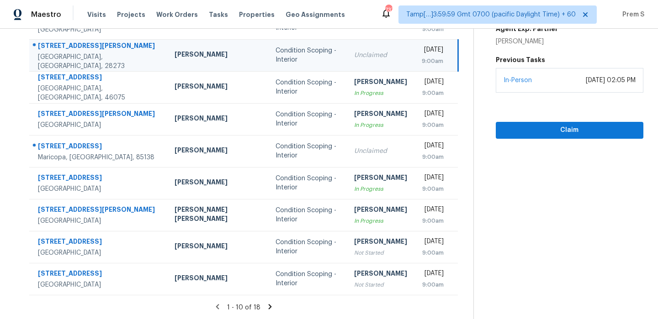
click at [268, 310] on icon at bounding box center [270, 307] width 8 height 8
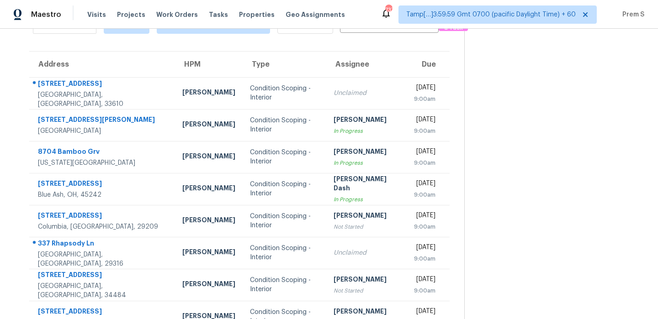
scroll to position [44, 0]
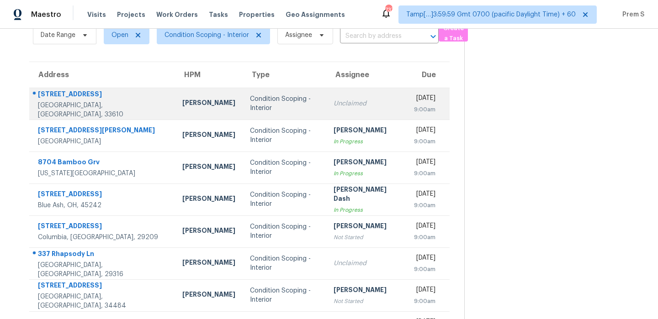
click at [333, 105] on div "Unclaimed" at bounding box center [366, 103] width 66 height 9
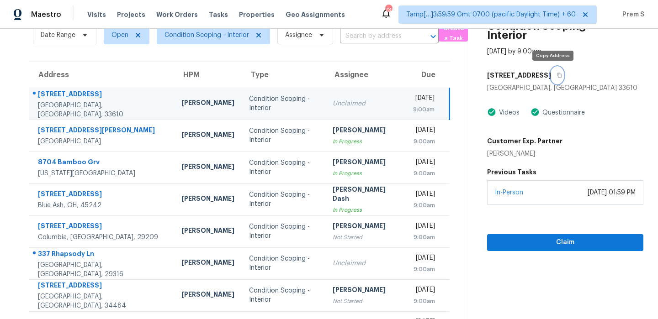
click at [551, 76] on button "button" at bounding box center [557, 75] width 12 height 16
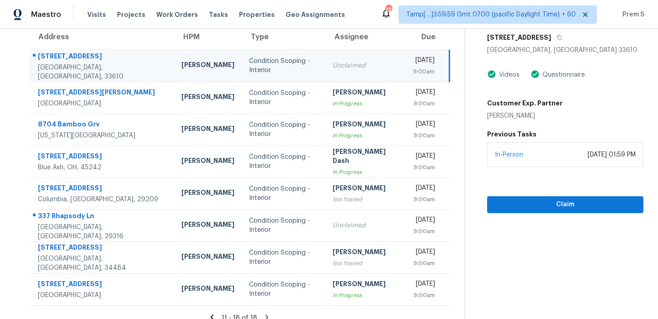
scroll to position [92, 0]
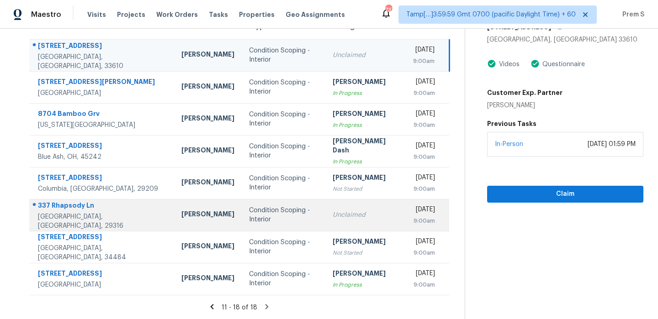
click at [337, 215] on div "Unclaimed" at bounding box center [365, 215] width 66 height 9
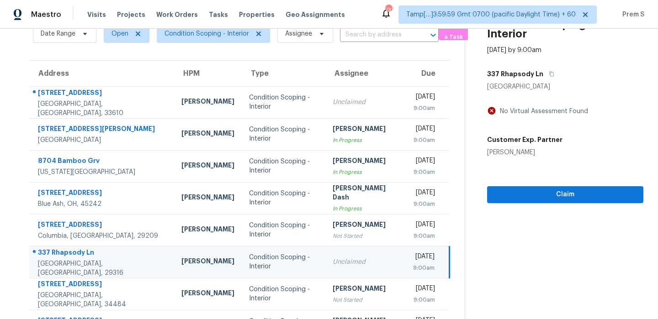
scroll to position [45, 0]
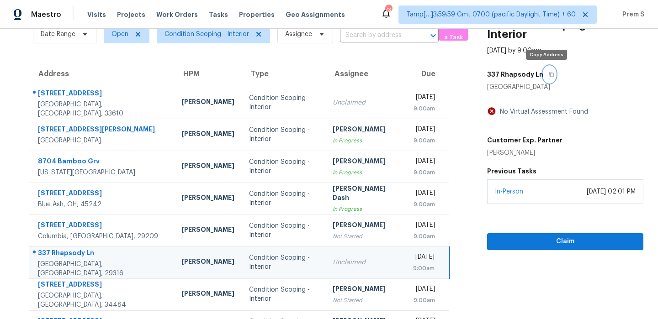
click at [548, 74] on icon "button" at bounding box center [550, 74] width 5 height 5
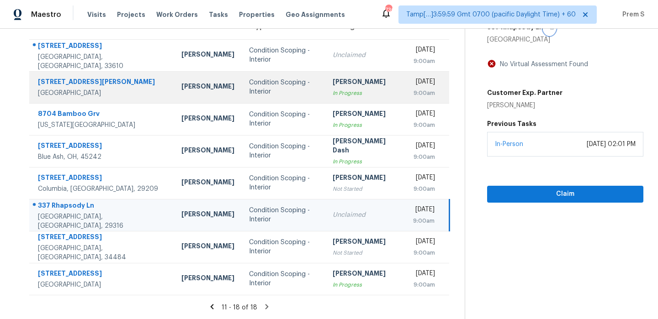
scroll to position [0, 0]
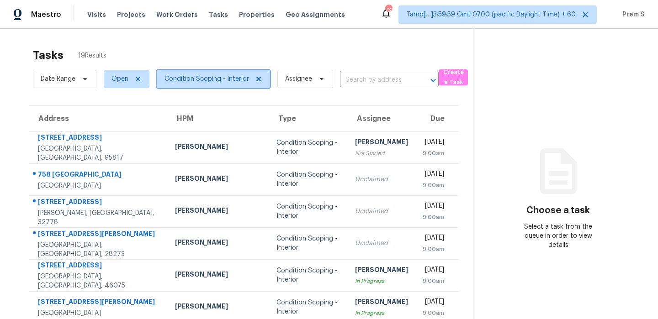
click at [226, 86] on span "Condition Scoping - Interior" at bounding box center [213, 79] width 113 height 18
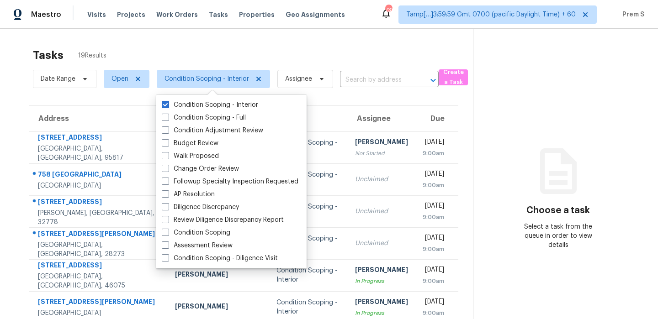
click at [315, 39] on div "Tasks 19 Results Date Range Open Condition Scoping - Interior Assignee ​ Create…" at bounding box center [329, 252] width 658 height 447
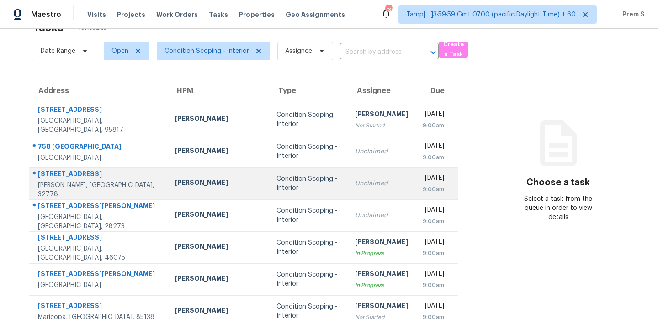
scroll to position [33, 0]
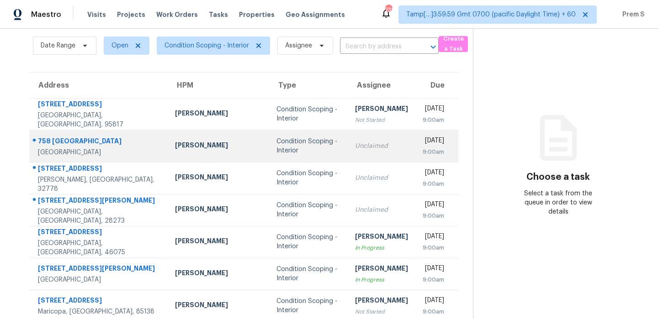
click at [355, 147] on div "Unclaimed" at bounding box center [381, 146] width 53 height 9
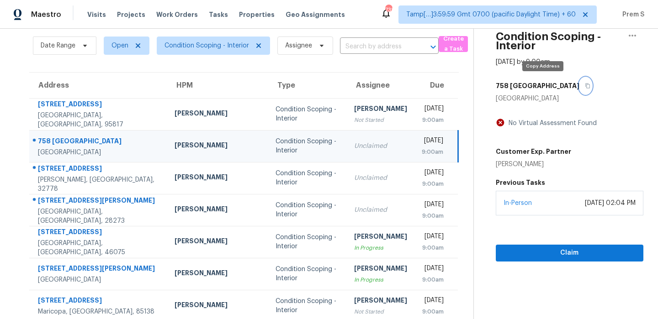
click at [585, 85] on icon "button" at bounding box center [587, 86] width 5 height 5
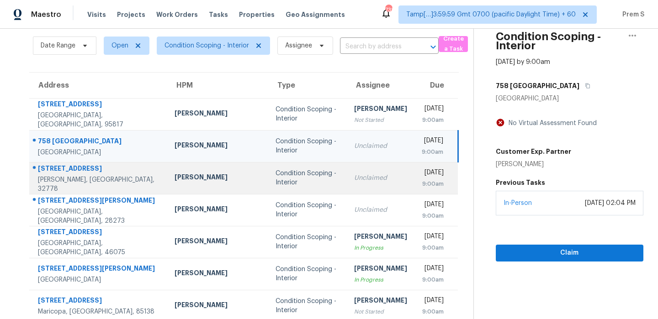
click at [347, 185] on td "Unclaimed" at bounding box center [381, 178] width 68 height 32
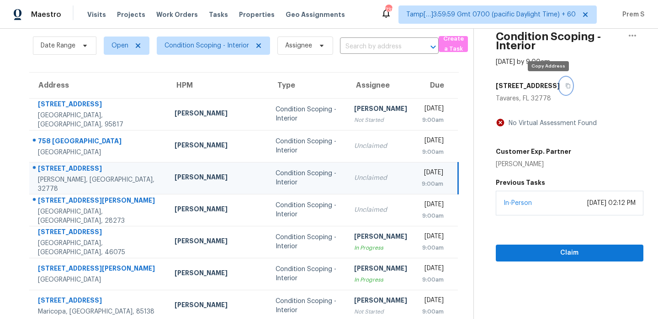
click at [559, 89] on button "button" at bounding box center [565, 86] width 12 height 16
click at [211, 46] on span "Condition Scoping - Interior" at bounding box center [206, 45] width 84 height 9
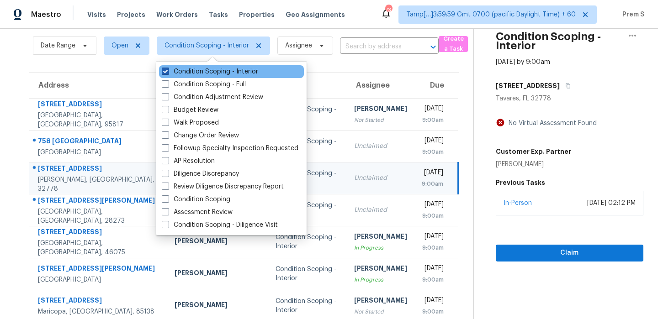
click at [193, 69] on label "Condition Scoping - Interior" at bounding box center [210, 71] width 96 height 9
click at [168, 69] on input "Condition Scoping - Interior" at bounding box center [165, 70] width 6 height 6
checkbox input "false"
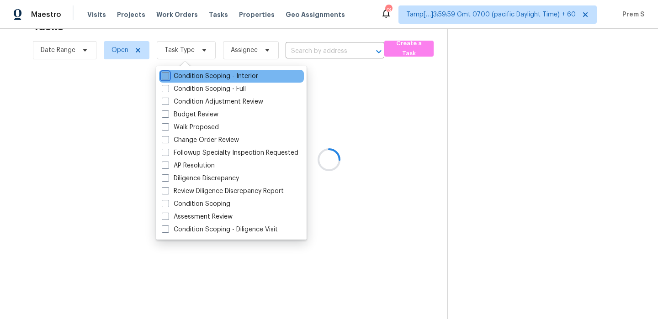
scroll to position [29, 0]
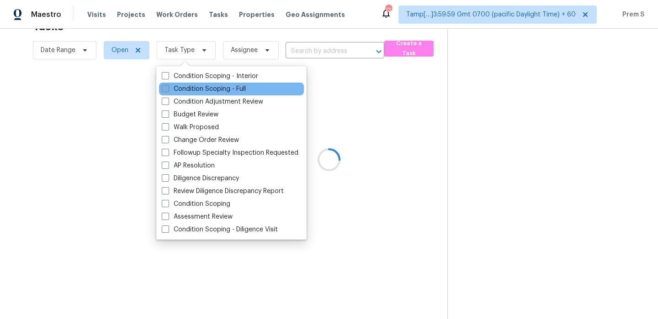
click at [185, 85] on label "Condition Scoping - Full" at bounding box center [204, 88] width 84 height 9
click at [168, 85] on input "Condition Scoping - Full" at bounding box center [165, 87] width 6 height 6
checkbox input "true"
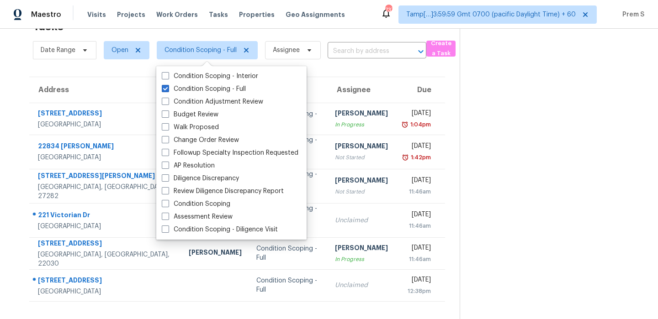
click at [504, 179] on section at bounding box center [551, 159] width 184 height 319
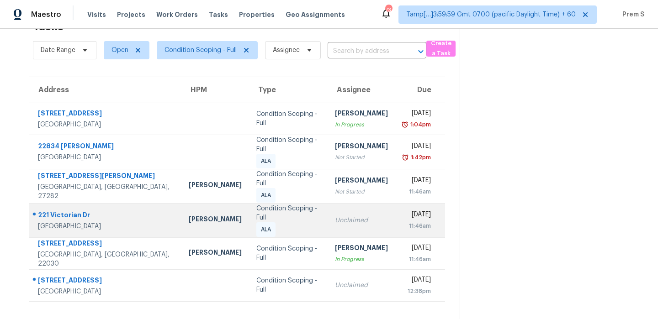
click at [333, 228] on td "Unclaimed" at bounding box center [361, 220] width 68 height 34
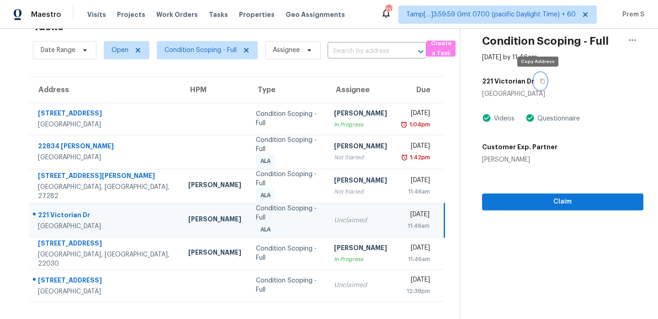
click at [539, 83] on icon "button" at bounding box center [541, 81] width 5 height 5
click at [219, 49] on span "Condition Scoping - Full" at bounding box center [200, 50] width 72 height 9
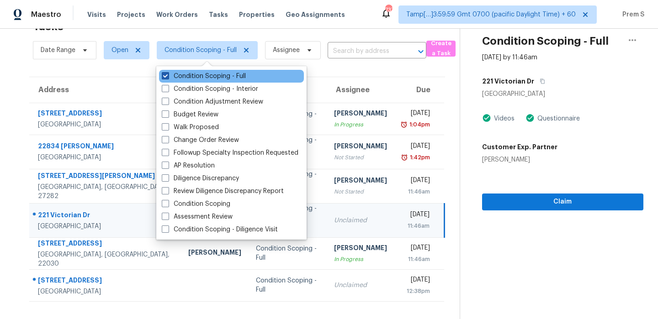
click at [200, 73] on label "Condition Scoping - Full" at bounding box center [204, 76] width 84 height 9
click at [168, 73] on input "Condition Scoping - Full" at bounding box center [165, 75] width 6 height 6
checkbox input "false"
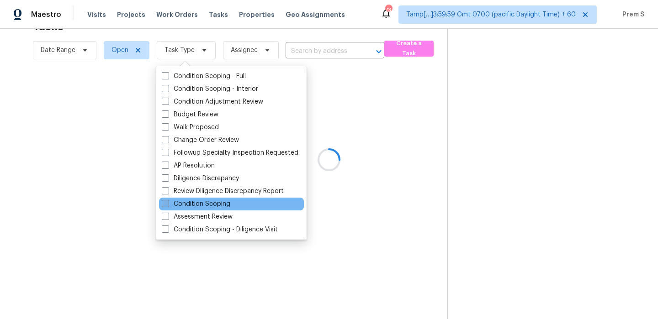
click at [206, 202] on label "Condition Scoping" at bounding box center [196, 204] width 69 height 9
click at [168, 202] on input "Condition Scoping" at bounding box center [165, 203] width 6 height 6
checkbox input "true"
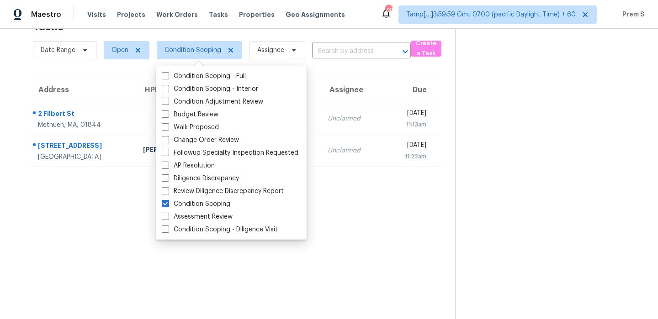
click at [388, 196] on section "Tasks 2 Results Date Range Open Condition Scoping Assignee ​ Create a Task Addr…" at bounding box center [235, 167] width 440 height 305
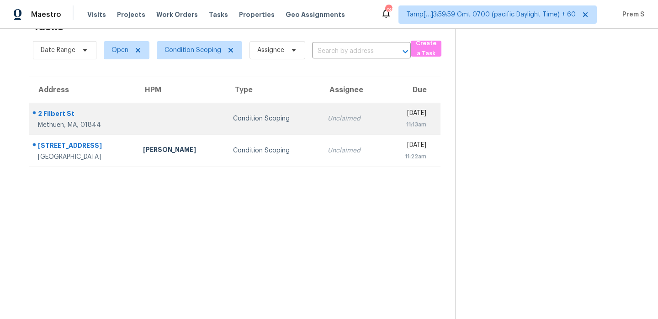
click at [327, 116] on div "Unclaimed" at bounding box center [351, 118] width 48 height 9
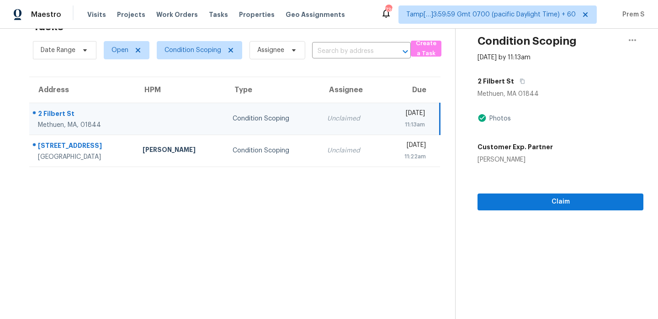
click at [332, 133] on td "Unclaimed" at bounding box center [351, 119] width 63 height 32
click at [521, 82] on button "button" at bounding box center [520, 81] width 12 height 16
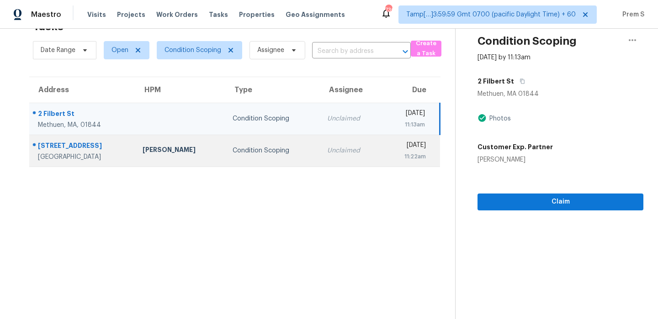
click at [327, 151] on div "Unclaimed" at bounding box center [351, 150] width 48 height 9
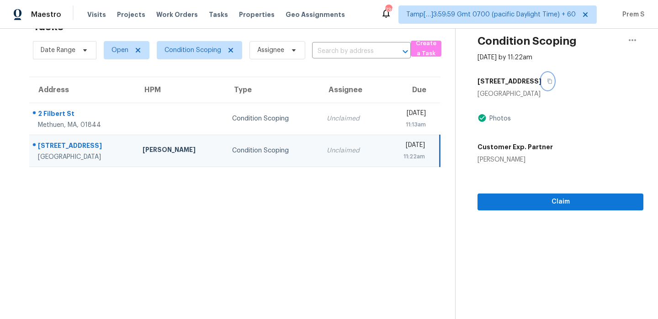
click at [547, 79] on icon "button" at bounding box center [549, 81] width 5 height 5
click at [171, 50] on span "Condition Scoping" at bounding box center [192, 50] width 57 height 9
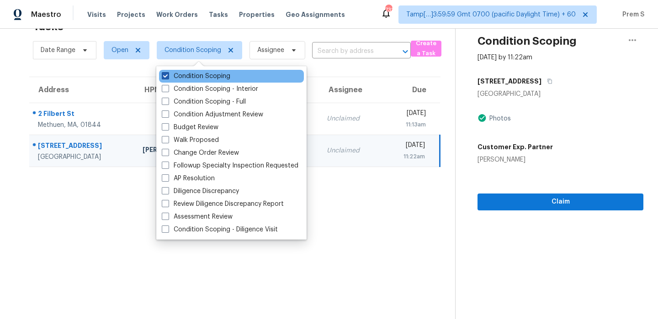
click at [190, 78] on label "Condition Scoping" at bounding box center [196, 76] width 69 height 9
click at [168, 78] on input "Condition Scoping" at bounding box center [165, 75] width 6 height 6
checkbox input "false"
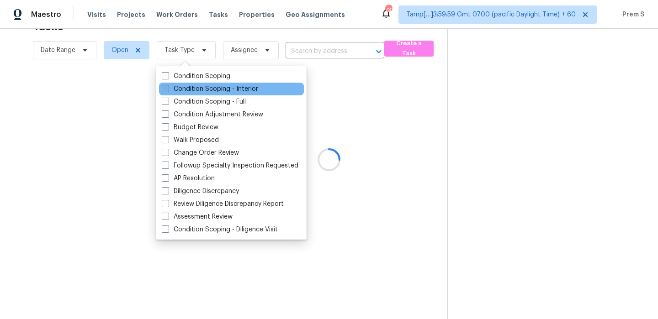
click at [186, 93] on label "Condition Scoping - Interior" at bounding box center [210, 88] width 96 height 9
click at [168, 90] on input "Condition Scoping - Interior" at bounding box center [165, 87] width 6 height 6
checkbox input "true"
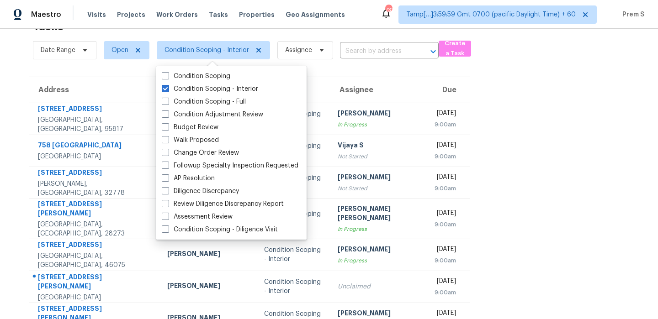
click at [427, 78] on th "Due" at bounding box center [448, 90] width 43 height 26
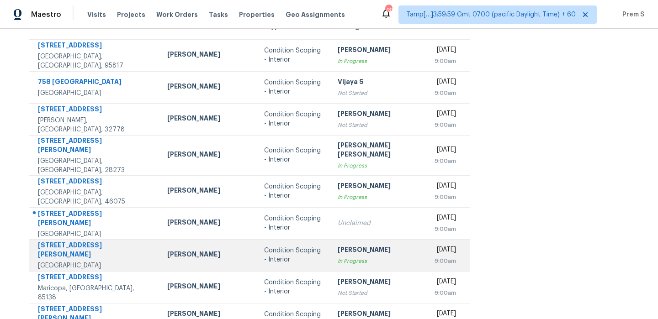
scroll to position [101, 0]
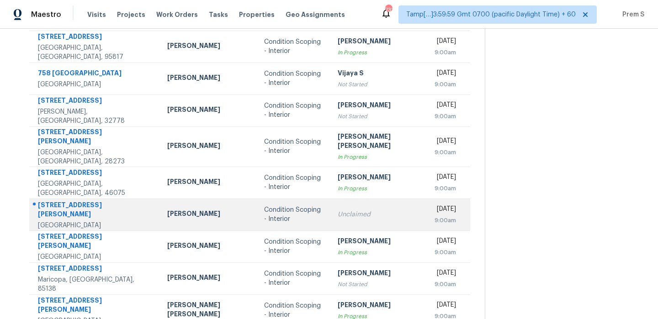
click at [337, 210] on div "Unclaimed" at bounding box center [378, 214] width 82 height 9
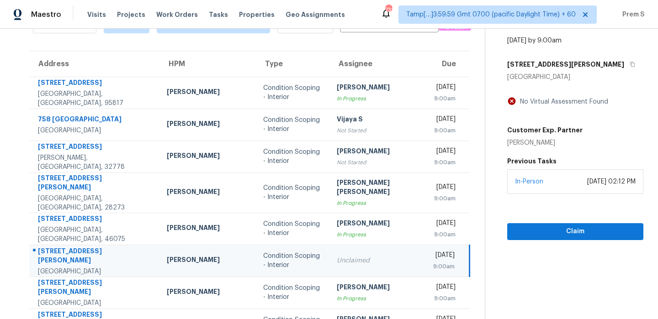
scroll to position [39, 0]
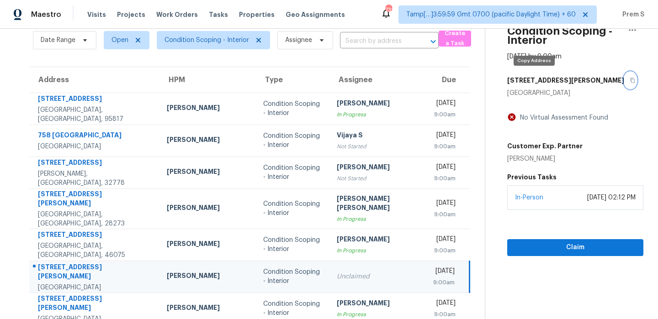
click at [624, 84] on button "button" at bounding box center [630, 80] width 12 height 16
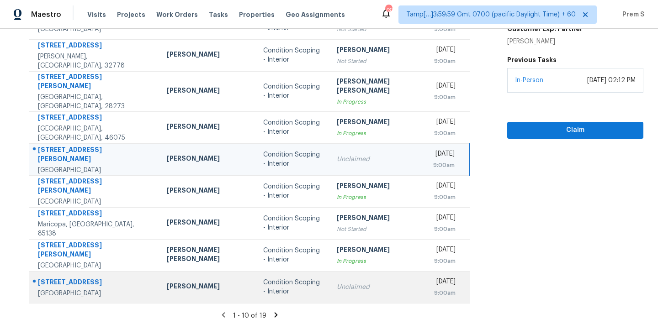
click at [329, 286] on td "Unclaimed" at bounding box center [377, 287] width 96 height 32
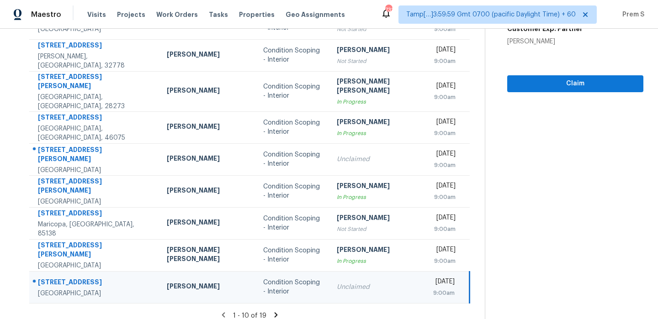
scroll to position [67, 0]
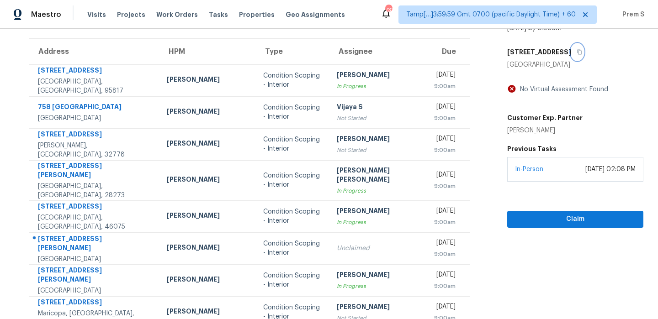
click at [576, 54] on icon "button" at bounding box center [578, 51] width 5 height 5
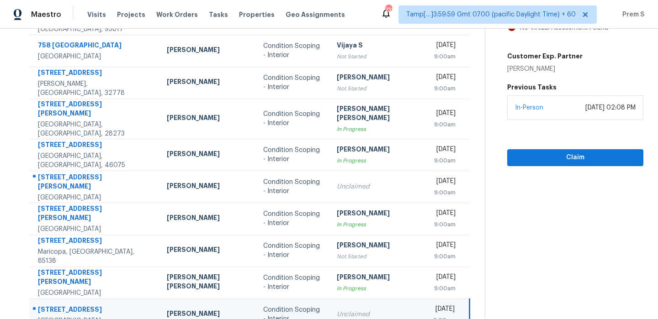
scroll to position [156, 0]
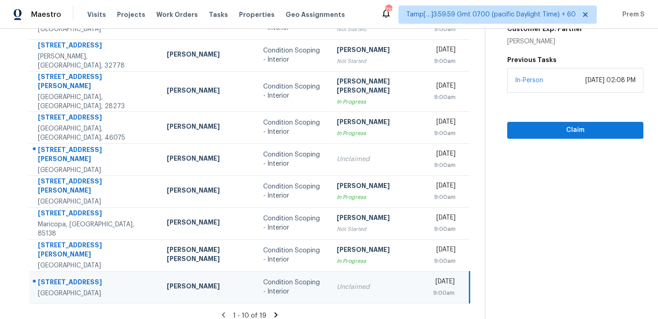
click at [274, 312] on icon at bounding box center [275, 314] width 3 height 5
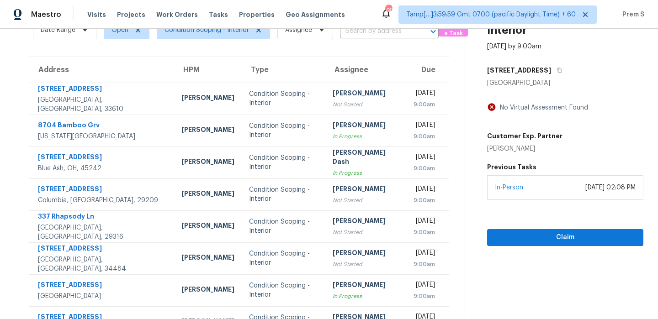
scroll to position [124, 0]
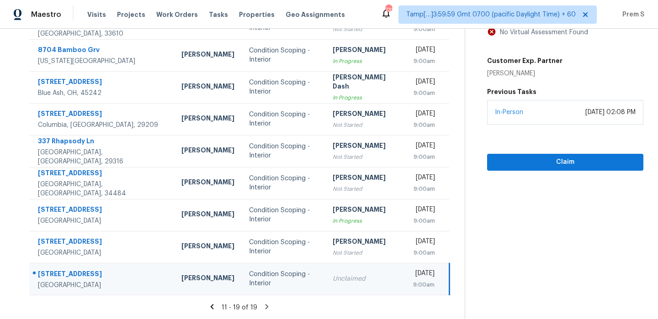
click at [325, 278] on td "Unclaimed" at bounding box center [365, 279] width 80 height 32
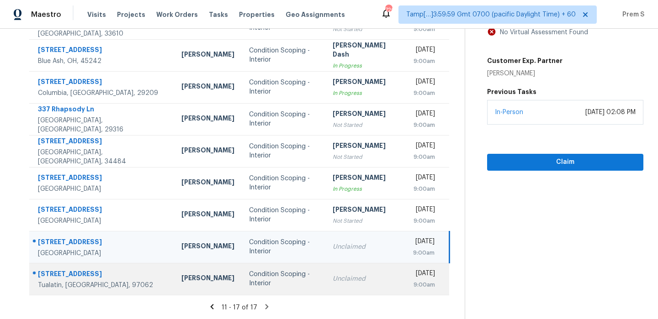
click at [325, 285] on td "Unclaimed" at bounding box center [365, 279] width 80 height 32
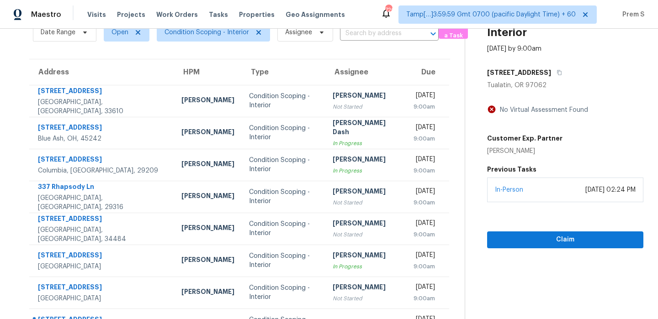
scroll to position [46, 0]
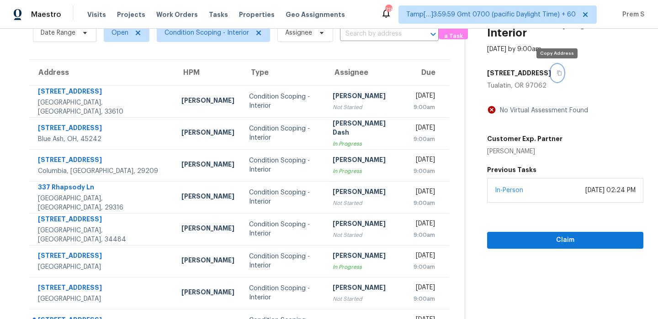
click at [558, 74] on icon "button" at bounding box center [558, 72] width 5 height 5
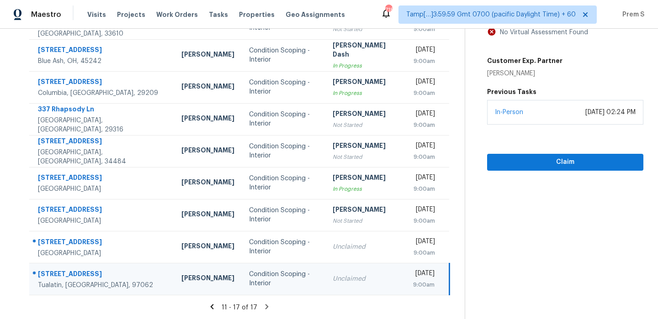
click at [265, 306] on icon at bounding box center [266, 306] width 3 height 5
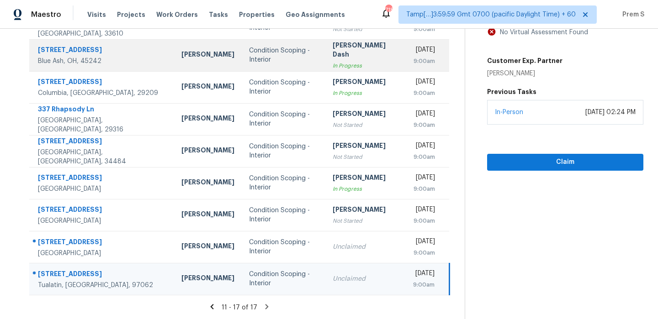
scroll to position [0, 0]
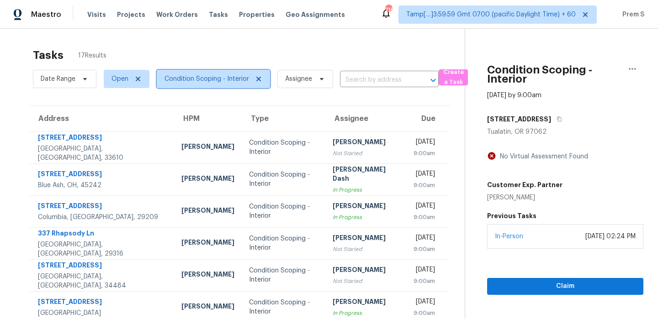
click at [206, 79] on span "Condition Scoping - Interior" at bounding box center [206, 78] width 84 height 9
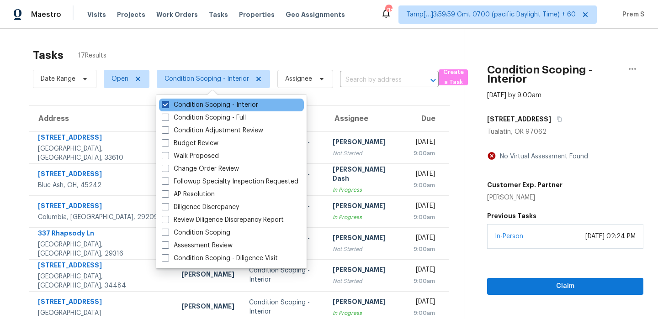
click at [188, 106] on label "Condition Scoping - Interior" at bounding box center [210, 104] width 96 height 9
click at [168, 106] on input "Condition Scoping - Interior" at bounding box center [165, 103] width 6 height 6
checkbox input "false"
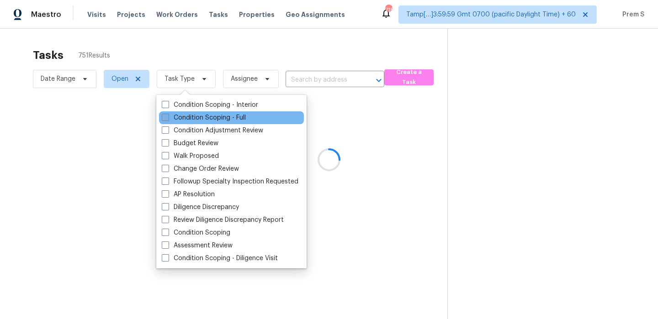
click at [184, 121] on label "Condition Scoping - Full" at bounding box center [204, 117] width 84 height 9
click at [168, 119] on input "Condition Scoping - Full" at bounding box center [165, 116] width 6 height 6
checkbox input "true"
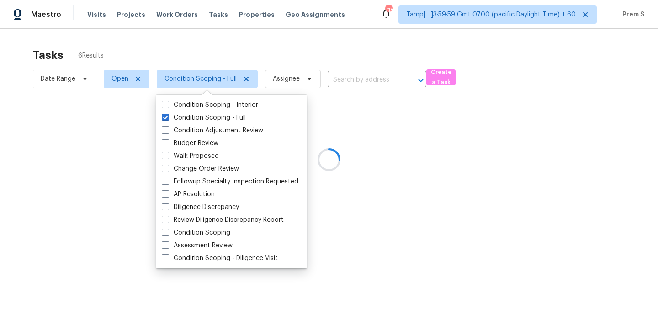
click at [369, 38] on div at bounding box center [329, 159] width 658 height 319
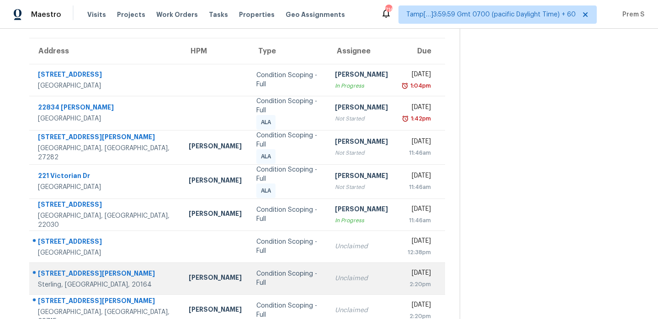
scroll to position [139, 0]
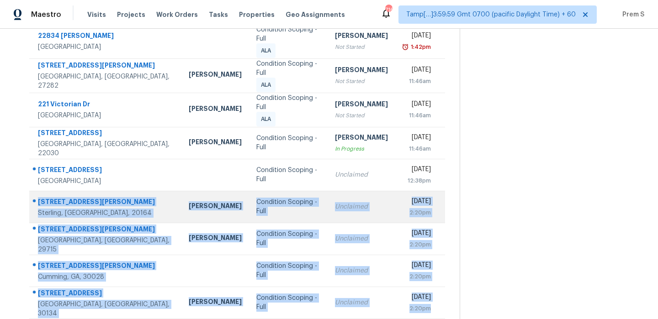
drag, startPoint x: 435, startPoint y: 302, endPoint x: 37, endPoint y: 196, distance: 411.2
click at [37, 196] on tbody "336 Siena Dr Wake Forest, NC, 27587 Condition Scoping - Full Pavithran Omsekar …" at bounding box center [237, 155] width 416 height 327
copy tbody "112 N Kennedy Rd Sterling, VA, 20164 Nicolas Campuzano Condition Scoping - Full…"
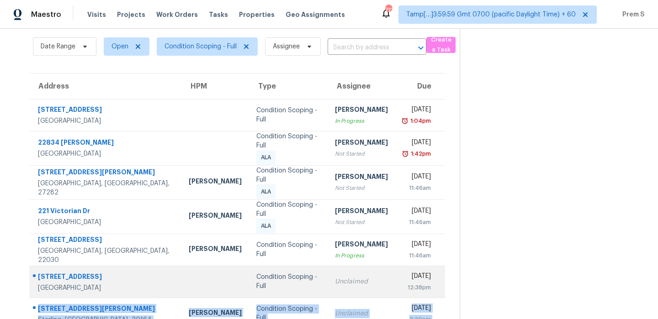
scroll to position [0, 0]
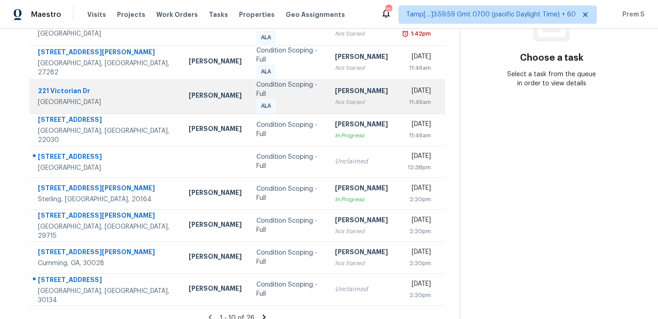
scroll to position [156, 0]
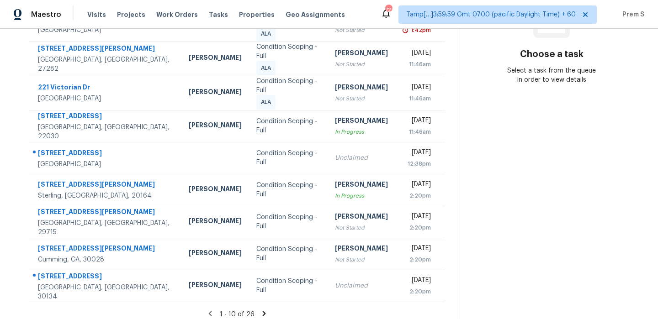
click at [260, 310] on icon at bounding box center [264, 314] width 8 height 8
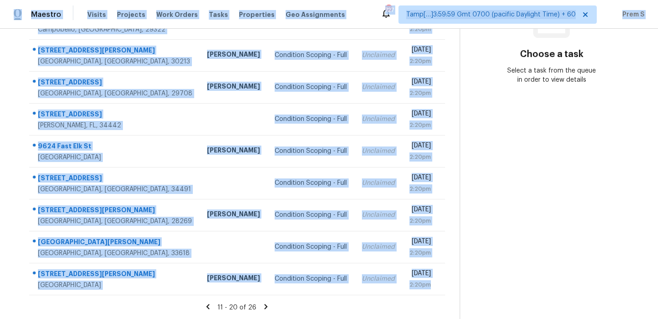
scroll to position [0, 0]
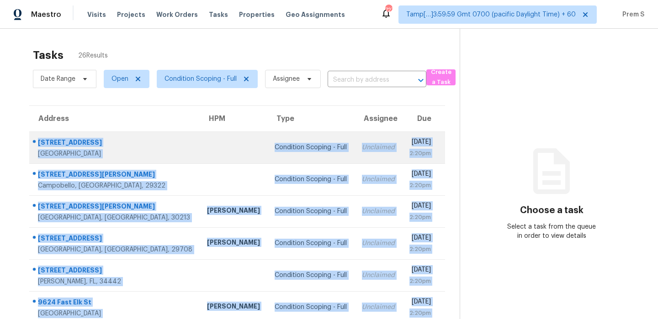
drag, startPoint x: 434, startPoint y: 286, endPoint x: 37, endPoint y: 145, distance: 421.8
click at [37, 145] on tbody "1610 Flowering Dogwood Dr Powder Springs, GA, 30127 Condition Scoping - Full Un…" at bounding box center [237, 292] width 416 height 320
copy tbody "1610 Flowering Dogwood Dr Powder Springs, GA, 30127 Condition Scoping - Full Un…"
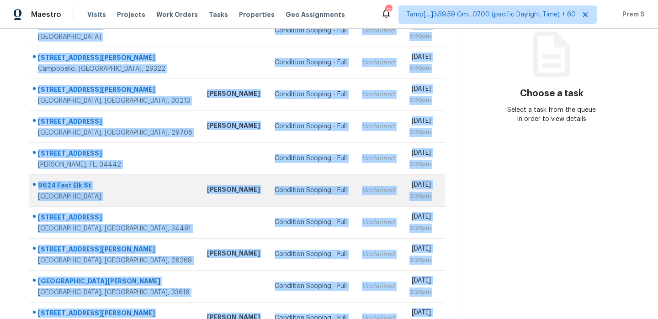
scroll to position [156, 0]
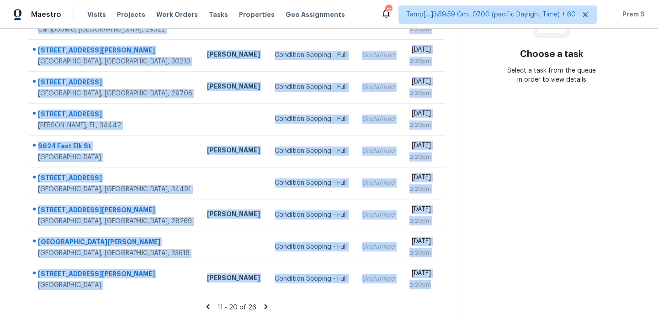
click at [265, 308] on icon at bounding box center [266, 307] width 8 height 8
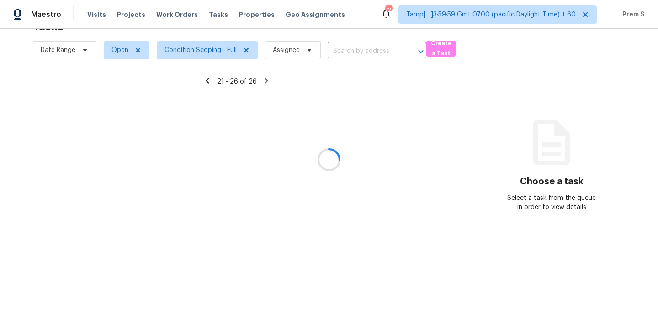
scroll to position [29, 0]
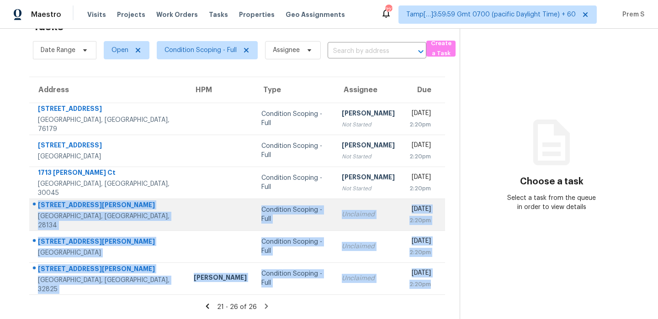
drag, startPoint x: 432, startPoint y: 287, endPoint x: 38, endPoint y: 207, distance: 402.1
click at [38, 207] on tbody "617 Silverbrook Dr Saginaw, TX, 76179 Condition Scoping - Full Vigneshwaran B N…" at bounding box center [237, 199] width 416 height 192
copy tbody "12634 Delman Ln Pineville, NC, 28134 Condition Scoping - Full Unclaimed Tue, Oc…"
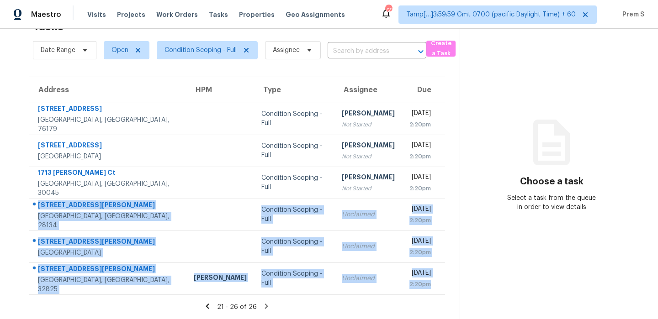
click at [207, 59] on span "Condition Scoping - Full" at bounding box center [203, 50] width 108 height 24
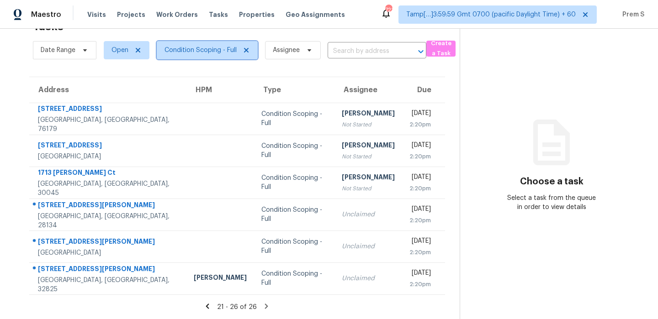
click at [206, 42] on span "Condition Scoping - Full" at bounding box center [207, 50] width 101 height 18
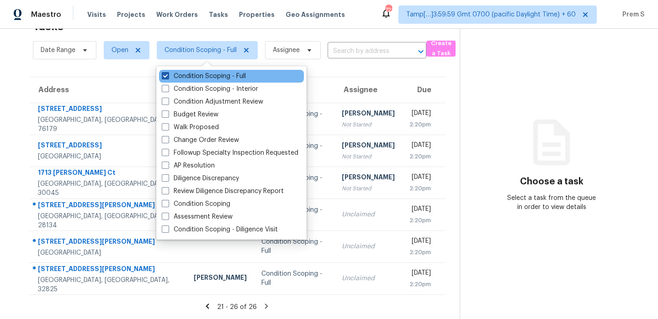
click at [204, 76] on label "Condition Scoping - Full" at bounding box center [204, 76] width 84 height 9
click at [168, 76] on input "Condition Scoping - Full" at bounding box center [165, 75] width 6 height 6
checkbox input "false"
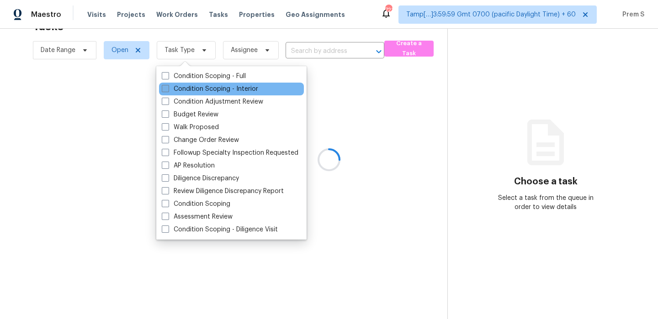
click at [197, 89] on label "Condition Scoping - Interior" at bounding box center [210, 88] width 96 height 9
click at [168, 89] on input "Condition Scoping - Interior" at bounding box center [165, 87] width 6 height 6
checkbox input "true"
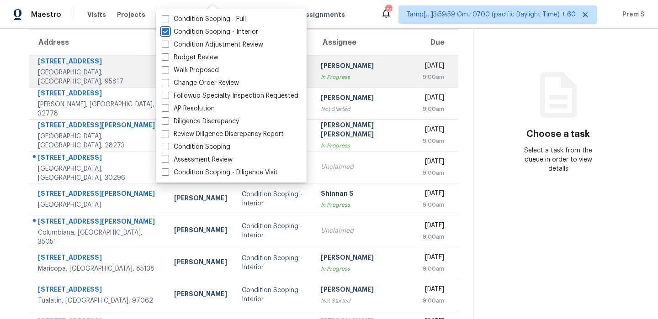
scroll to position [95, 0]
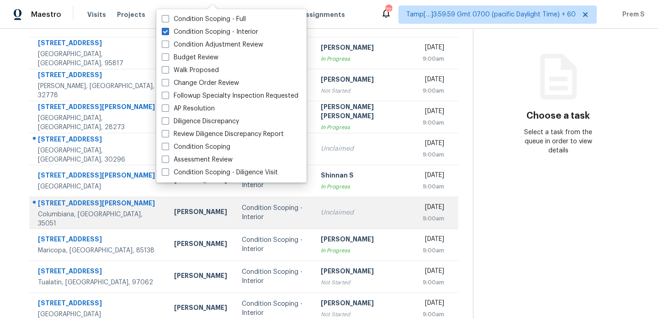
click at [328, 217] on div "Unclaimed" at bounding box center [364, 212] width 87 height 9
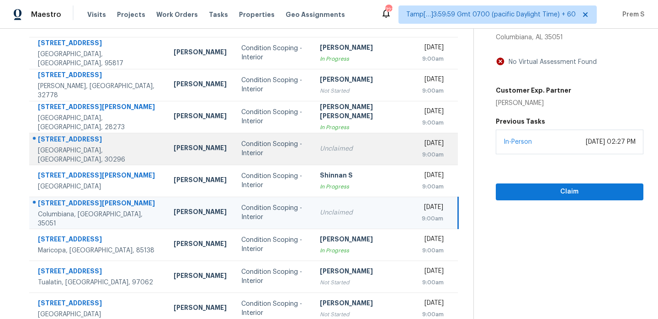
click at [355, 143] on td "Unclaimed" at bounding box center [363, 149] width 102 height 32
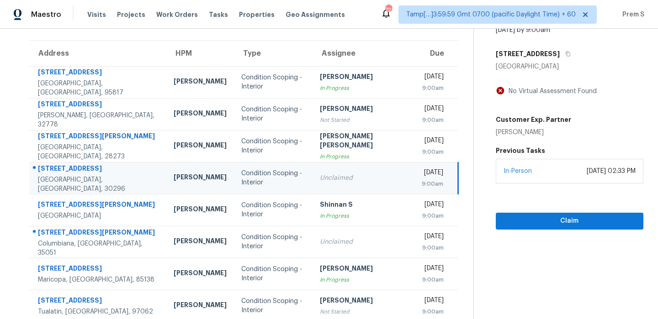
scroll to position [59, 0]
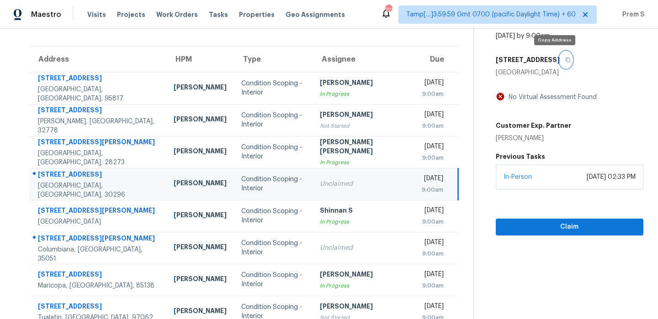
click at [559, 63] on button "button" at bounding box center [565, 60] width 12 height 16
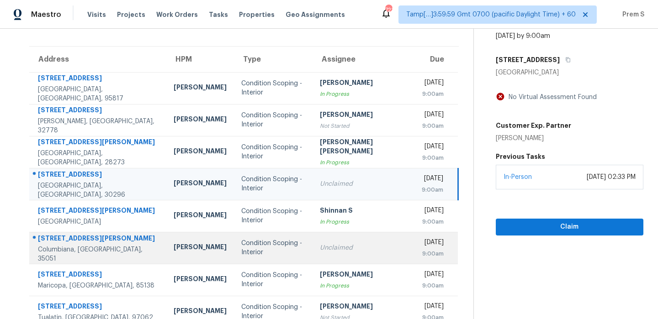
click at [363, 258] on td "Unclaimed" at bounding box center [363, 248] width 102 height 32
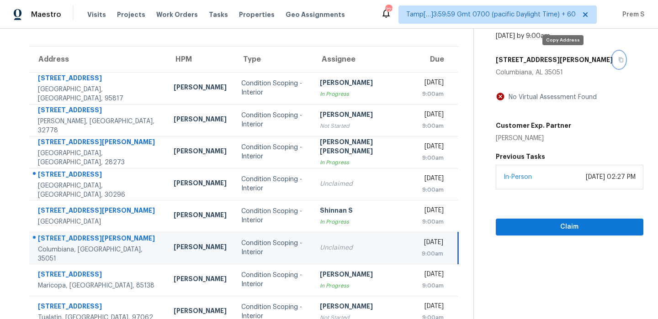
click at [618, 60] on icon "button" at bounding box center [620, 60] width 5 height 5
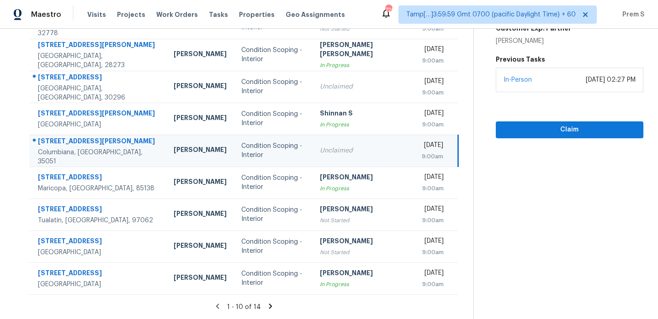
click at [269, 306] on icon at bounding box center [270, 306] width 3 height 5
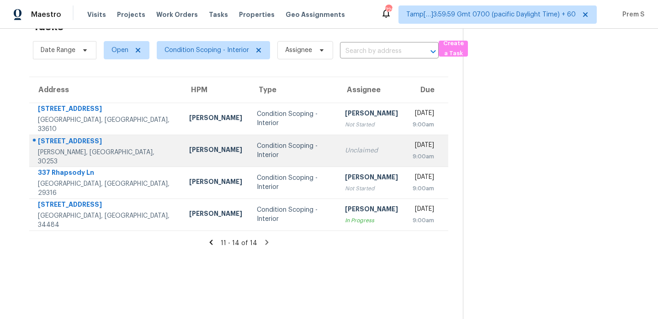
click at [353, 153] on div "Unclaimed" at bounding box center [371, 150] width 53 height 9
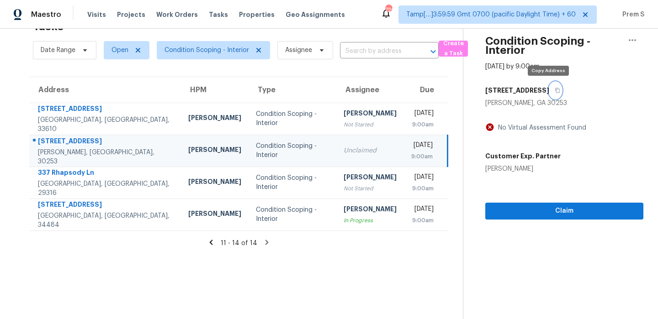
click at [551, 94] on button "button" at bounding box center [555, 90] width 12 height 16
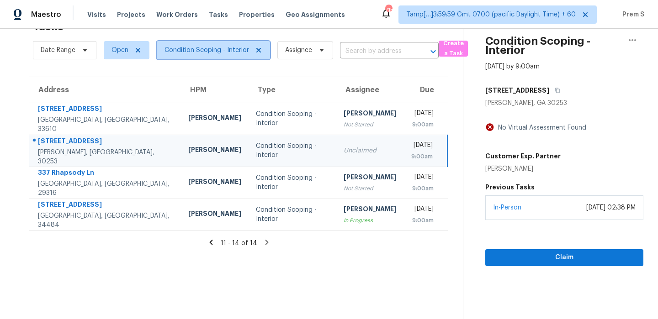
click at [192, 51] on span "Condition Scoping - Interior" at bounding box center [206, 50] width 84 height 9
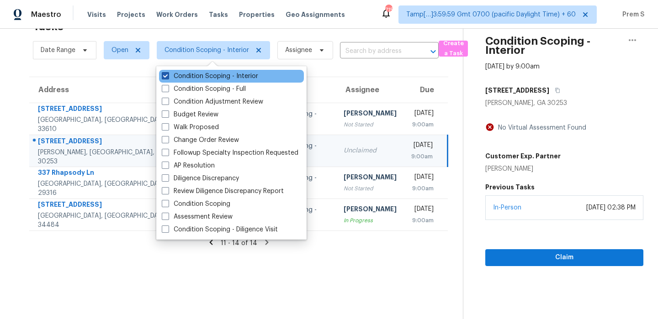
click at [191, 76] on label "Condition Scoping - Interior" at bounding box center [210, 76] width 96 height 9
click at [168, 76] on input "Condition Scoping - Interior" at bounding box center [165, 75] width 6 height 6
checkbox input "false"
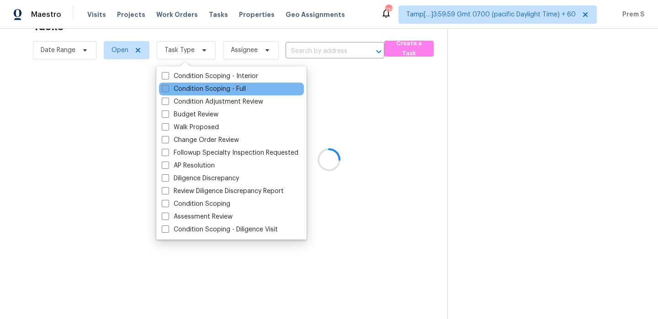
click at [184, 91] on label "Condition Scoping - Full" at bounding box center [204, 88] width 84 height 9
click at [168, 90] on input "Condition Scoping - Full" at bounding box center [165, 87] width 6 height 6
checkbox input "true"
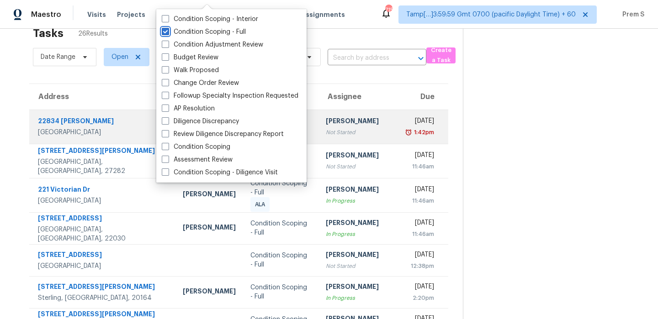
scroll to position [171, 0]
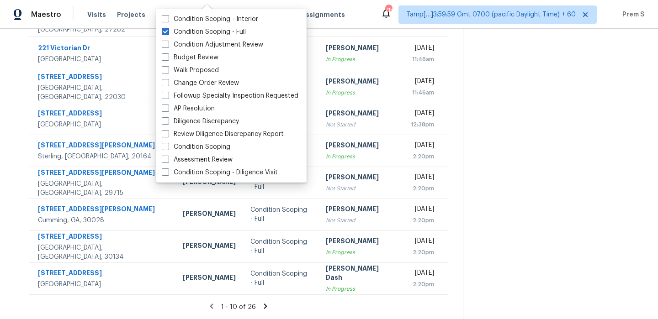
click at [266, 306] on icon at bounding box center [265, 306] width 8 height 8
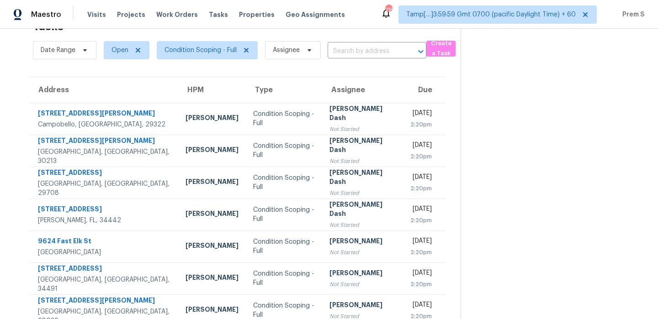
scroll to position [156, 0]
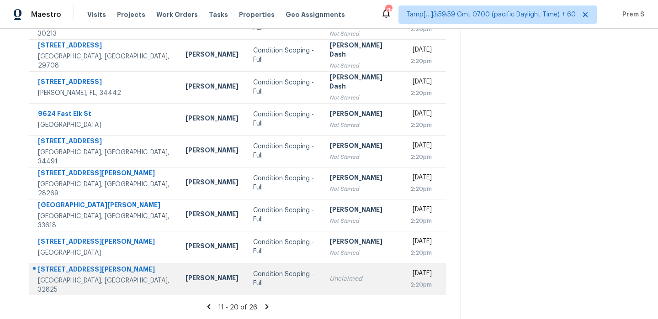
click at [329, 283] on div "Unclaimed" at bounding box center [362, 278] width 66 height 9
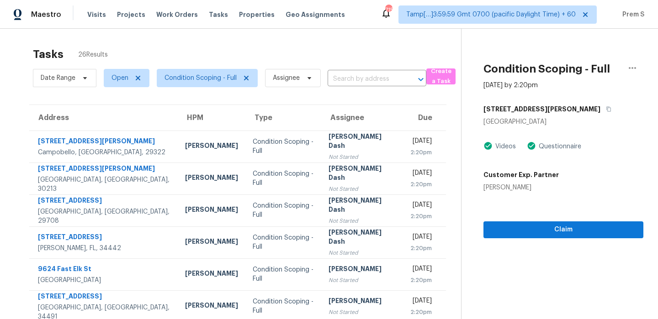
scroll to position [0, 0]
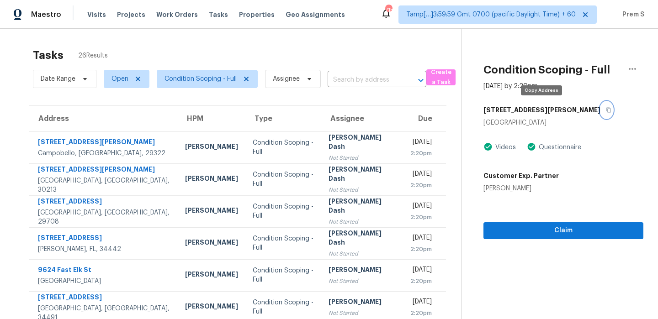
click at [606, 111] on icon "button" at bounding box center [608, 109] width 5 height 5
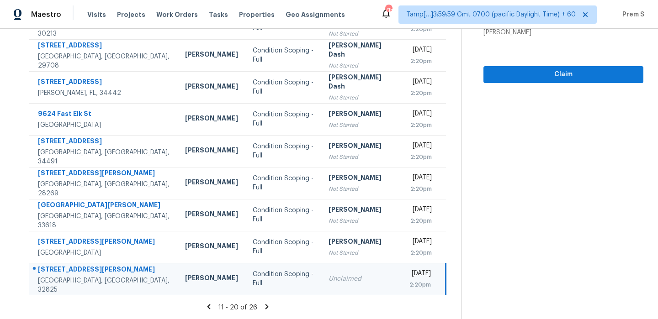
click at [265, 309] on icon at bounding box center [266, 306] width 3 height 5
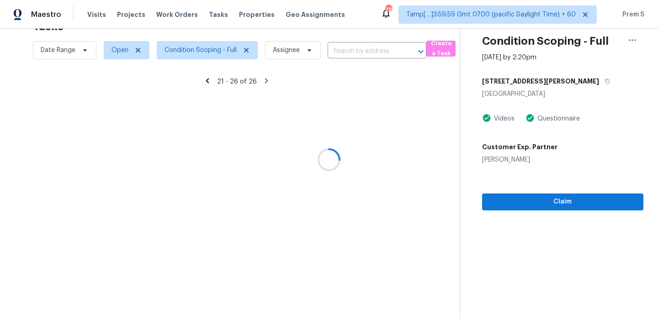
scroll to position [29, 0]
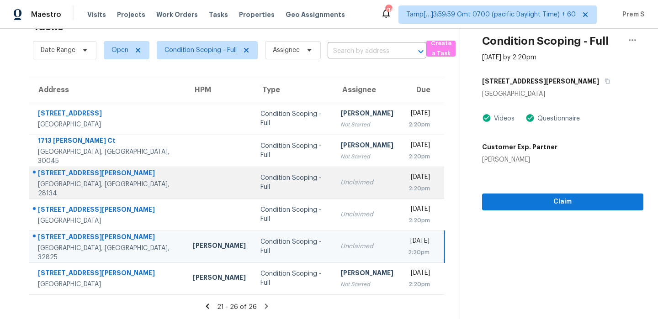
click at [333, 193] on td "Unclaimed" at bounding box center [367, 183] width 68 height 32
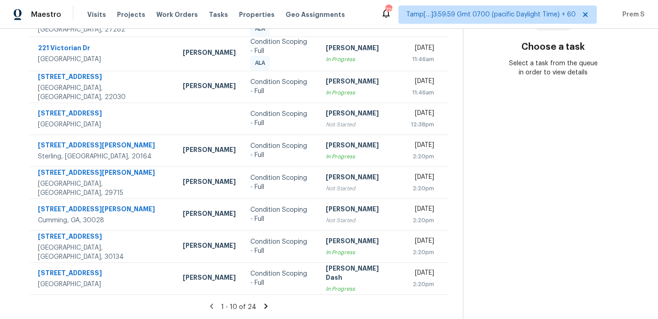
click at [262, 307] on icon at bounding box center [266, 306] width 8 height 8
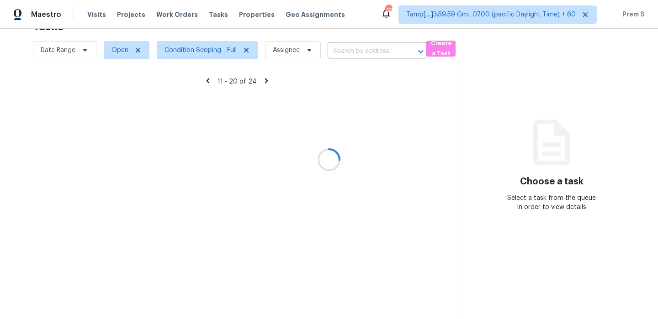
scroll to position [156, 0]
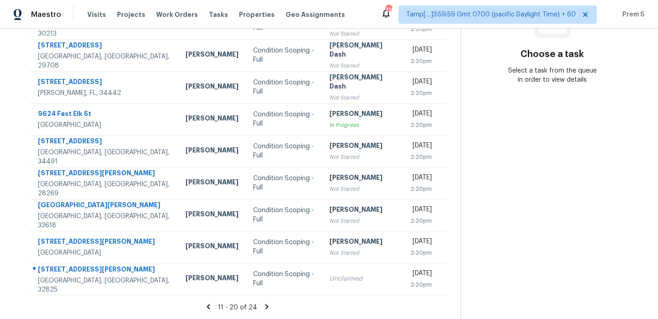
click at [263, 309] on icon at bounding box center [267, 307] width 8 height 8
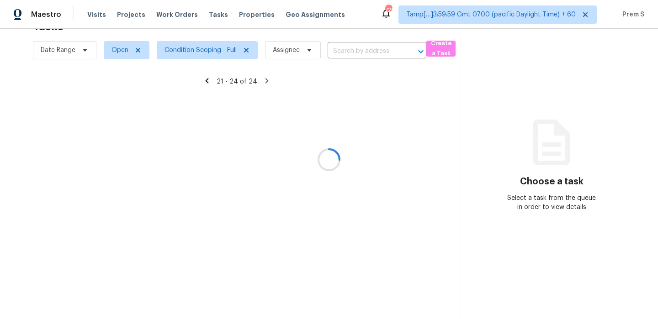
scroll to position [29, 0]
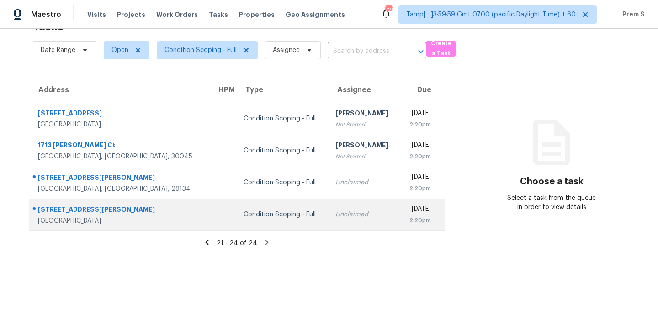
click at [406, 219] on div "2:20pm" at bounding box center [418, 220] width 24 height 9
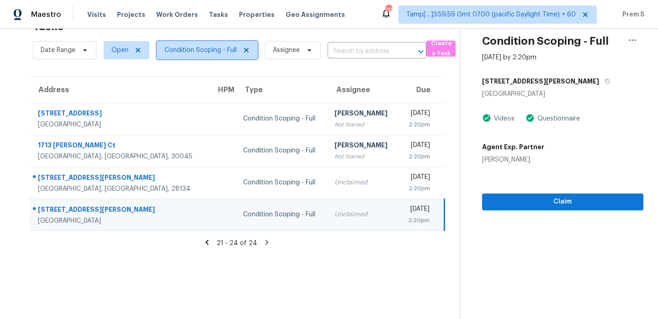
click at [194, 53] on span "Condition Scoping - Full" at bounding box center [200, 50] width 72 height 9
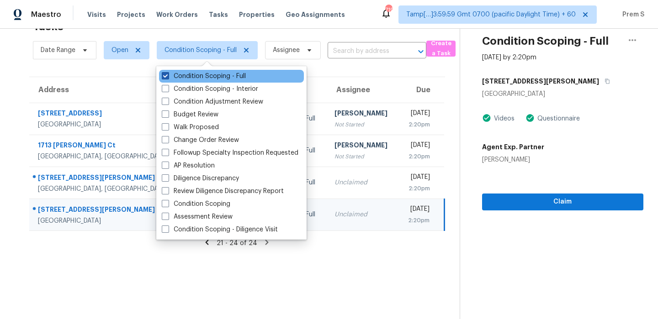
click at [187, 77] on label "Condition Scoping - Full" at bounding box center [204, 76] width 84 height 9
click at [168, 77] on input "Condition Scoping - Full" at bounding box center [165, 75] width 6 height 6
checkbox input "false"
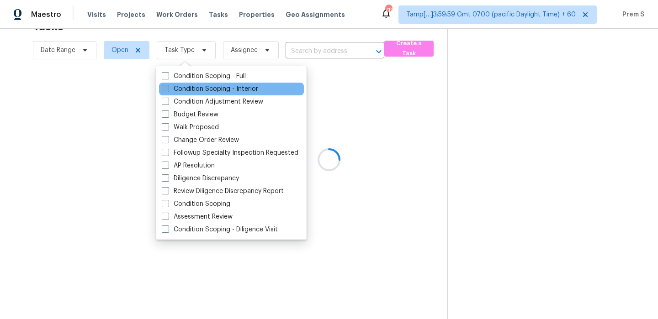
click at [184, 88] on label "Condition Scoping - Interior" at bounding box center [210, 88] width 96 height 9
click at [168, 88] on input "Condition Scoping - Interior" at bounding box center [165, 87] width 6 height 6
checkbox input "true"
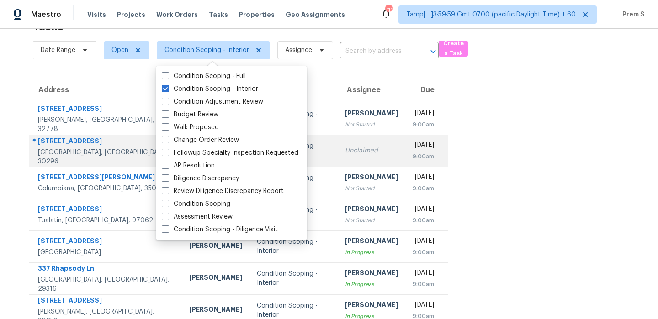
click at [412, 147] on div "[DATE]" at bounding box center [422, 146] width 21 height 11
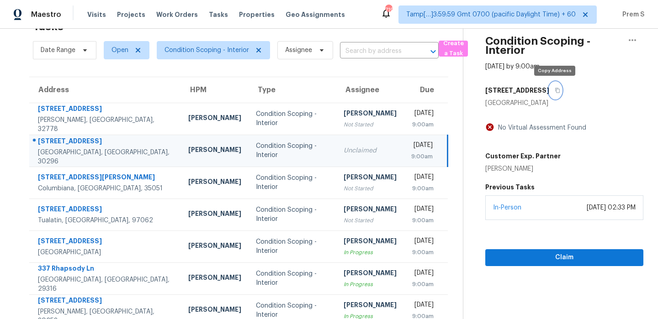
click at [553, 93] on button "button" at bounding box center [555, 90] width 12 height 16
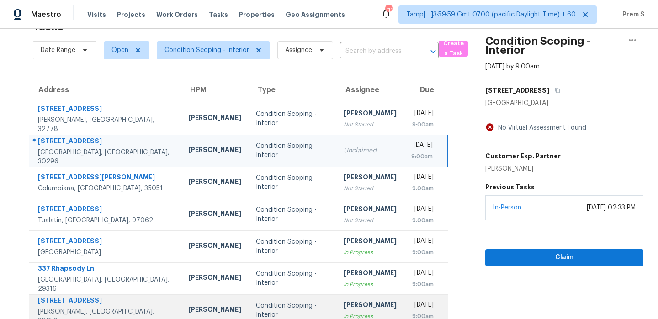
scroll to position [107, 0]
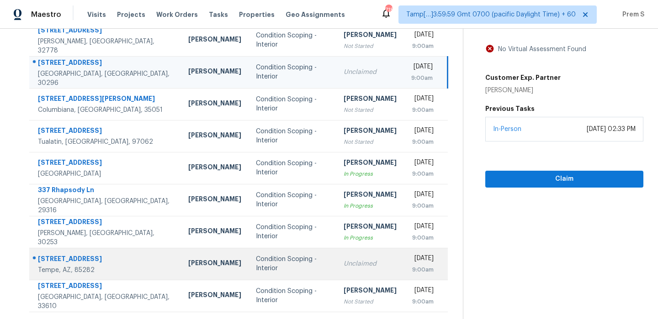
click at [343, 264] on div "Unclaimed" at bounding box center [369, 263] width 53 height 9
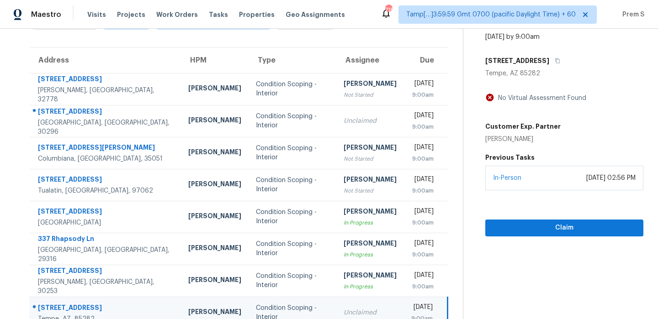
scroll to position [13, 0]
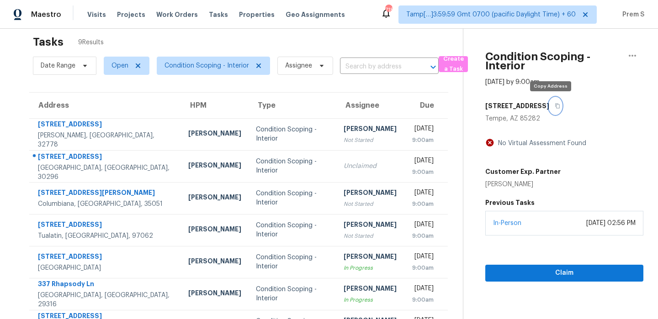
click at [554, 106] on icon "button" at bounding box center [556, 105] width 5 height 5
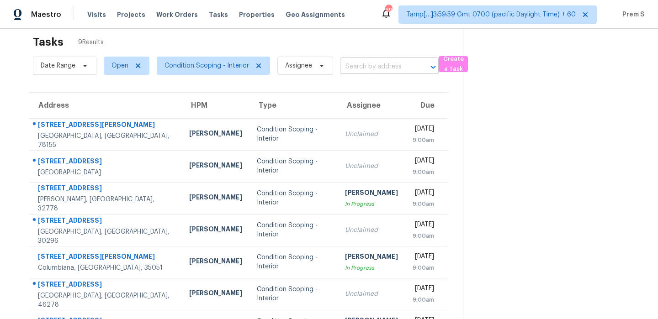
click at [346, 72] on input "text" at bounding box center [376, 67] width 73 height 14
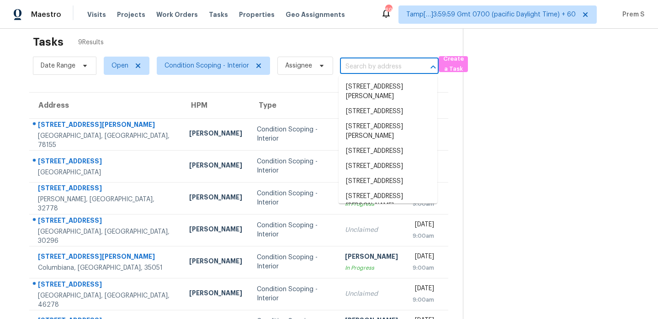
paste input "[STREET_ADDRESS]"
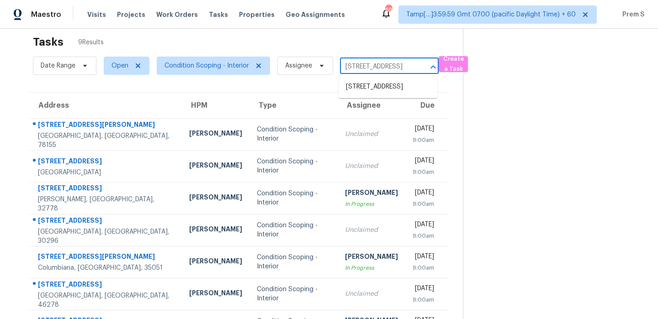
type input "[STREET_ADDRESS]"
click at [258, 65] on icon at bounding box center [258, 65] width 7 height 7
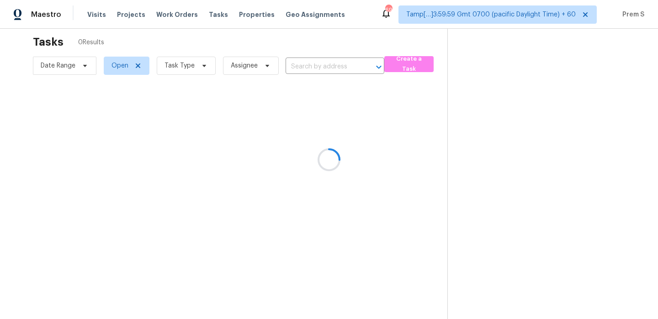
click at [319, 63] on div at bounding box center [329, 159] width 658 height 319
click at [318, 69] on div at bounding box center [329, 159] width 658 height 319
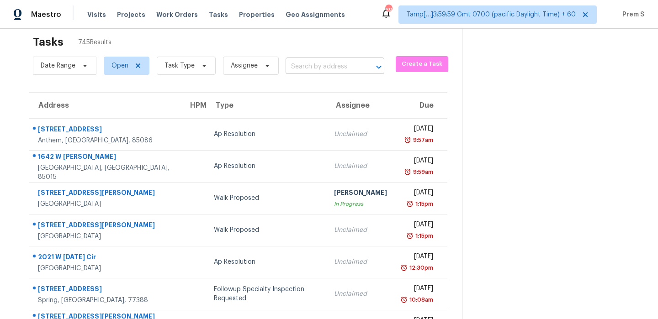
click at [323, 68] on input "text" at bounding box center [321, 67] width 73 height 14
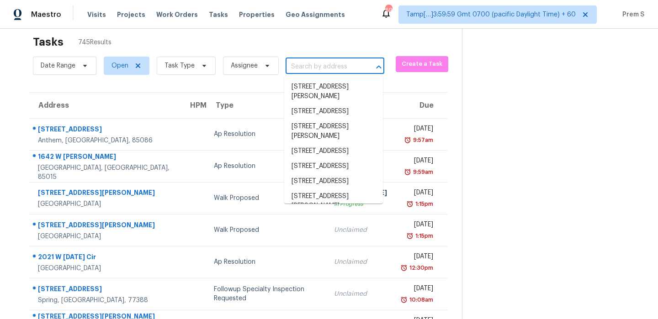
paste input "336 Siena Dr Wake Forest, NC, 27587"
type input "336 Siena Dr Wake Forest, NC, 27587"
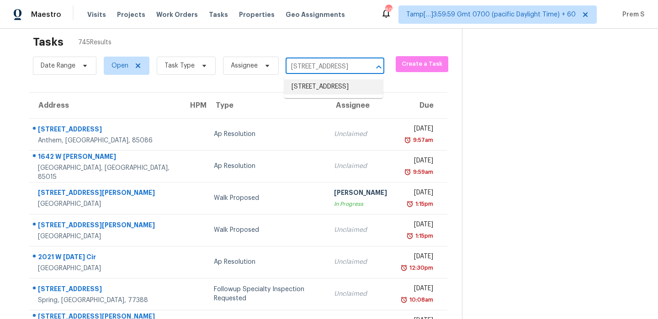
click at [314, 84] on li "336 Siena Dr, Wake Forest, NC 27587" at bounding box center [333, 86] width 99 height 15
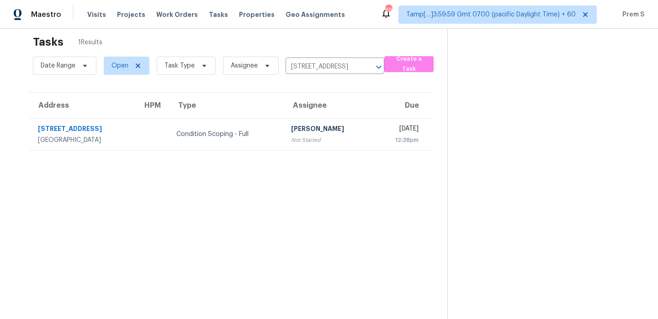
click at [309, 146] on td "Praveenkumar Sundaramurthy Not Started" at bounding box center [329, 134] width 90 height 32
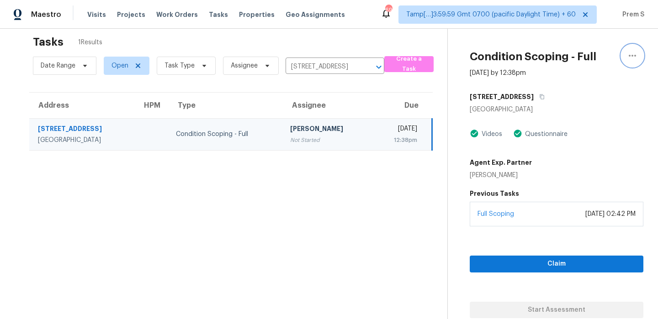
click at [635, 57] on icon "button" at bounding box center [632, 55] width 11 height 11
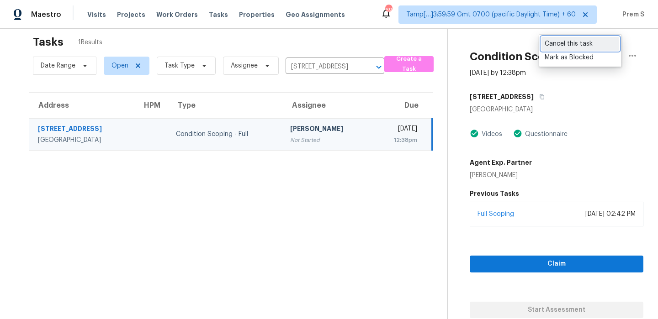
click at [583, 45] on div "Cancel this task" at bounding box center [579, 43] width 71 height 9
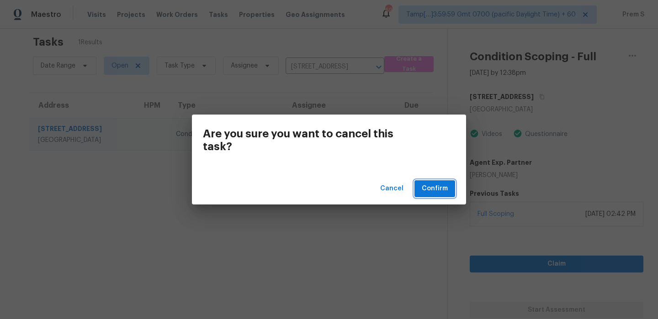
click at [426, 184] on span "Confirm" at bounding box center [435, 188] width 26 height 11
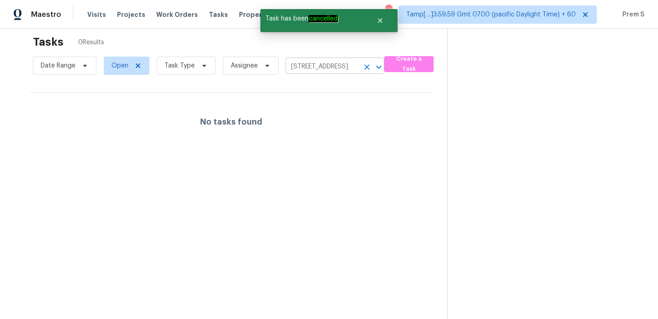
click at [369, 63] on icon "Clear" at bounding box center [366, 67] width 9 height 9
click at [380, 23] on icon "Close" at bounding box center [379, 20] width 7 height 7
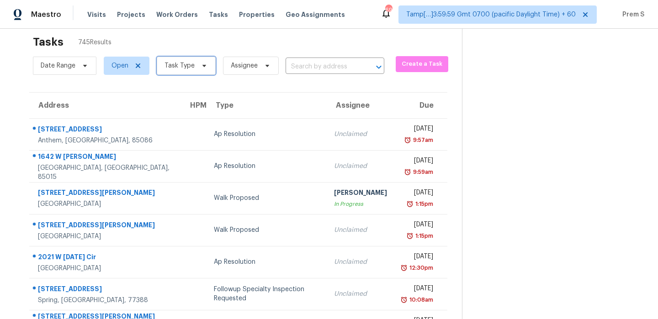
click at [198, 64] on span at bounding box center [203, 65] width 10 height 7
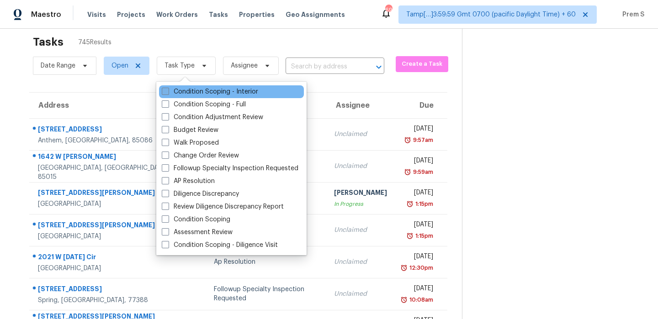
click at [209, 92] on label "Condition Scoping - Interior" at bounding box center [210, 91] width 96 height 9
click at [168, 92] on input "Condition Scoping - Interior" at bounding box center [165, 90] width 6 height 6
checkbox input "true"
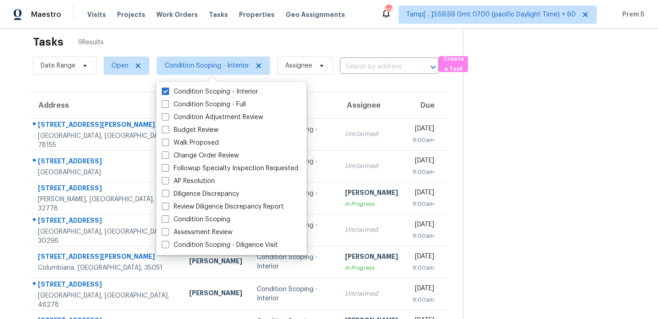
click at [405, 100] on th "Due" at bounding box center [426, 106] width 43 height 26
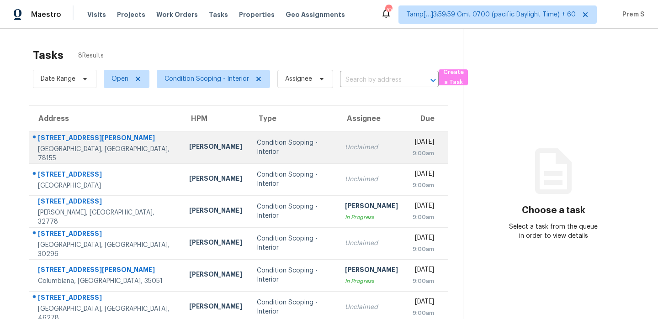
click at [366, 161] on td "Unclaimed" at bounding box center [371, 148] width 68 height 32
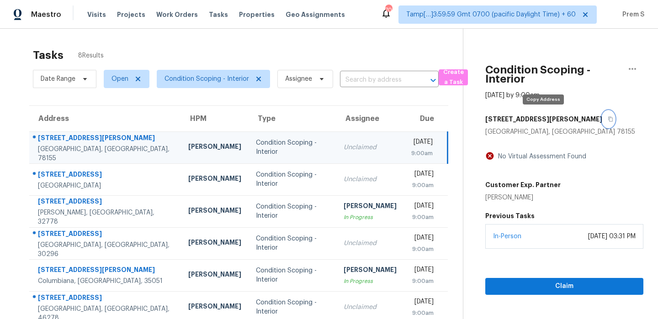
click at [602, 120] on button "button" at bounding box center [608, 119] width 12 height 16
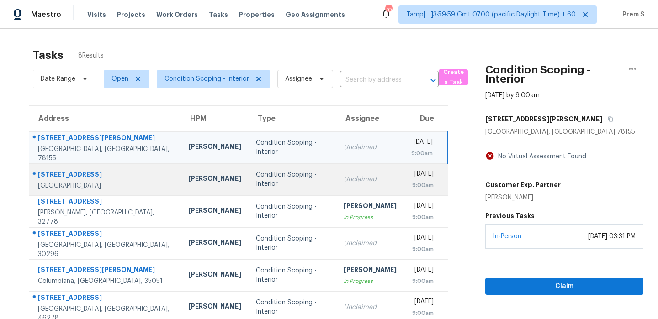
click at [343, 175] on div "Unclaimed" at bounding box center [369, 179] width 53 height 9
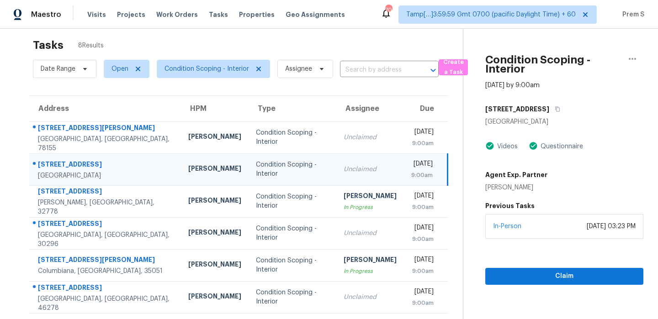
scroll to position [40, 0]
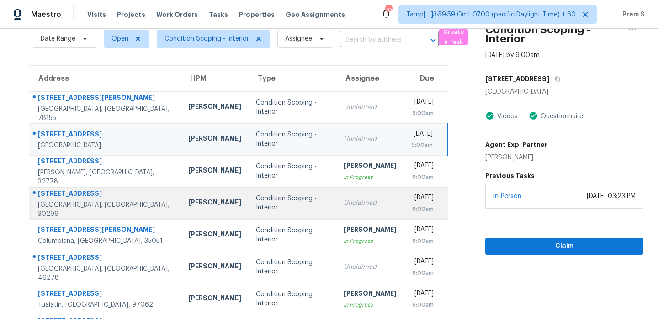
click at [336, 211] on td "Unclaimed" at bounding box center [370, 203] width 68 height 32
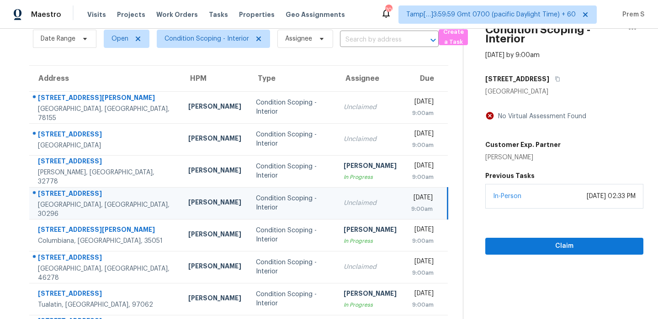
scroll to position [0, 0]
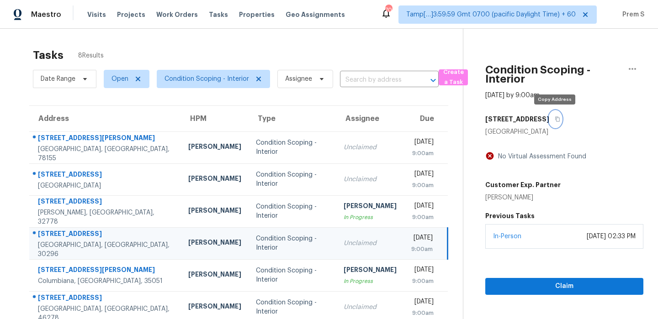
click at [555, 124] on button "button" at bounding box center [555, 119] width 12 height 16
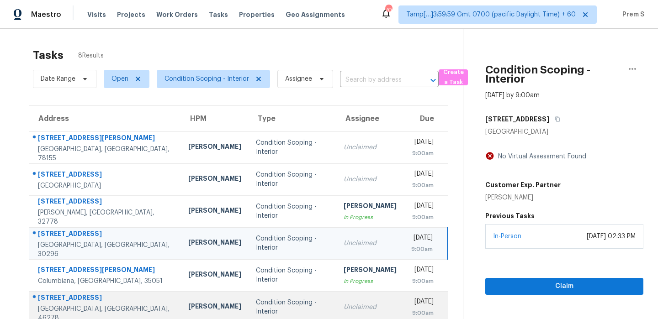
scroll to position [75, 0]
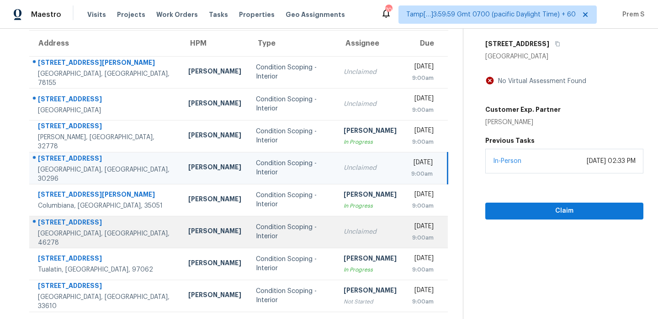
click at [343, 233] on div "Unclaimed" at bounding box center [369, 231] width 53 height 9
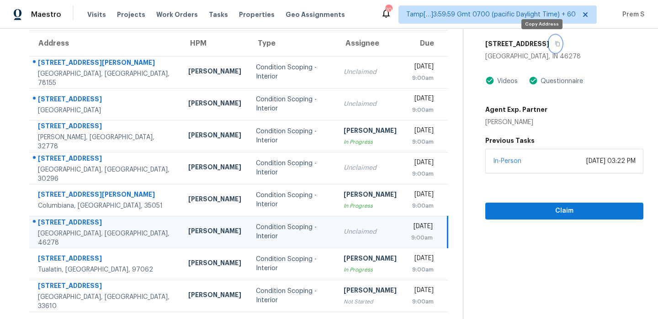
click at [554, 43] on icon "button" at bounding box center [556, 43] width 5 height 5
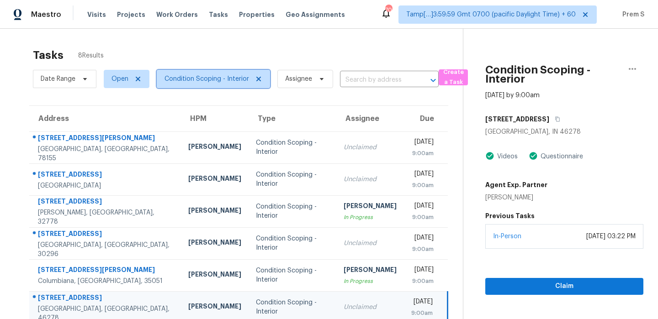
click at [205, 74] on span "Condition Scoping - Interior" at bounding box center [206, 78] width 84 height 9
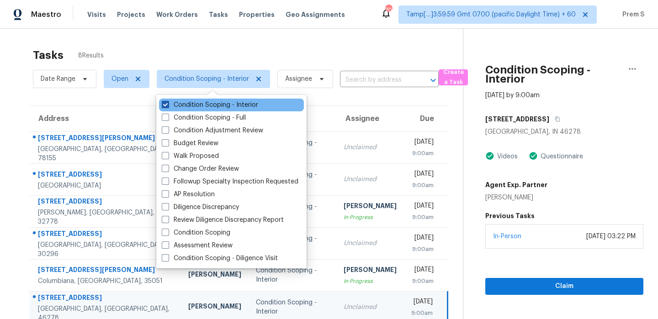
click at [193, 103] on label "Condition Scoping - Interior" at bounding box center [210, 104] width 96 height 9
click at [168, 103] on input "Condition Scoping - Interior" at bounding box center [165, 103] width 6 height 6
checkbox input "false"
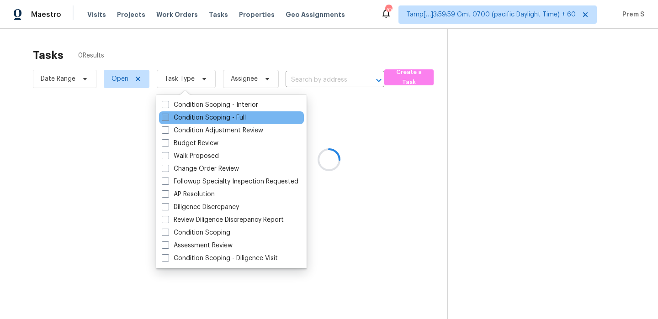
click at [190, 116] on label "Condition Scoping - Full" at bounding box center [204, 117] width 84 height 9
click at [168, 116] on input "Condition Scoping - Full" at bounding box center [165, 116] width 6 height 6
checkbox input "true"
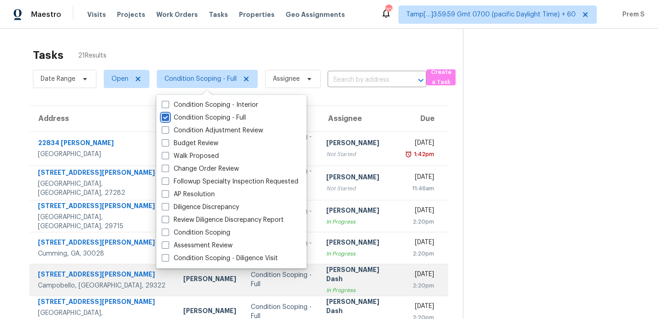
scroll to position [156, 0]
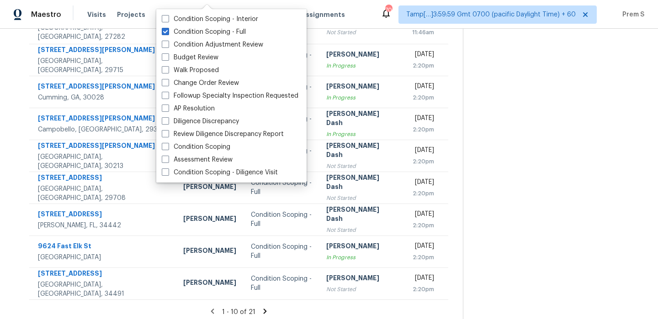
click at [261, 308] on icon at bounding box center [265, 311] width 8 height 8
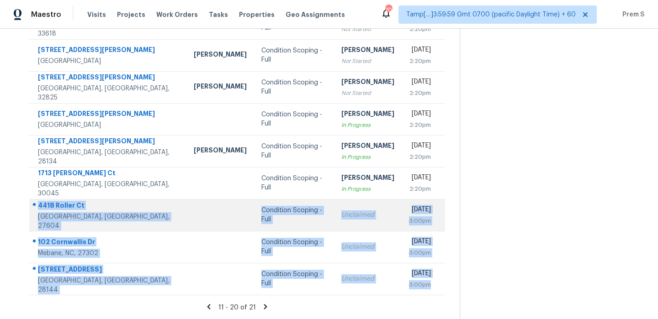
drag, startPoint x: 440, startPoint y: 286, endPoint x: 40, endPoint y: 210, distance: 407.7
click at [40, 210] on tbody "3601 Linden Berry Ln Charlotte, NC, 28269 Dan Baquero Condition Scoping - Full …" at bounding box center [237, 135] width 416 height 320
copy tbody "4418 Roller Ct Raleigh, NC, 27604 Condition Scoping - Full Unclaimed Tue, Oct 1…"
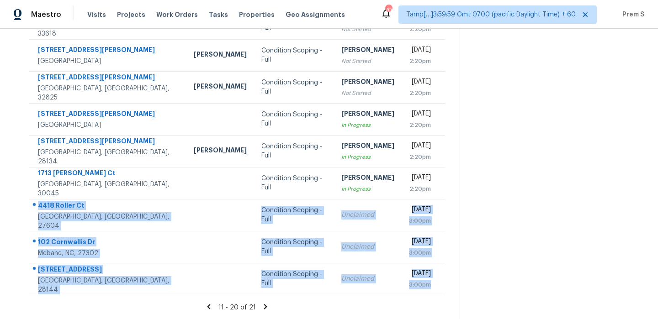
click at [264, 309] on icon at bounding box center [265, 307] width 8 height 8
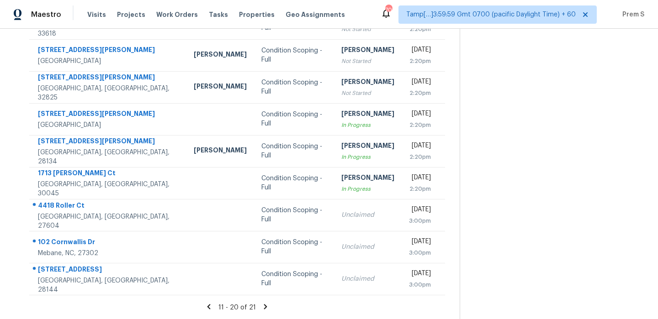
scroll to position [29, 0]
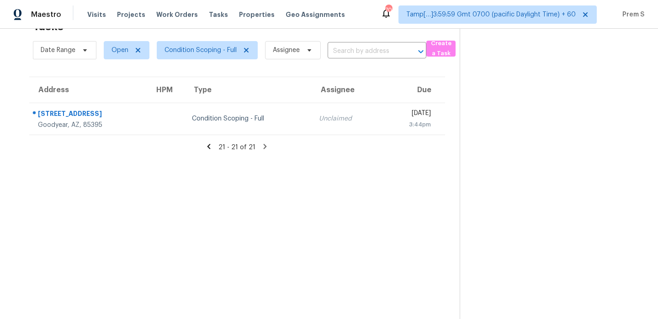
click at [263, 110] on td "Condition Scoping - Full" at bounding box center [247, 119] width 127 height 32
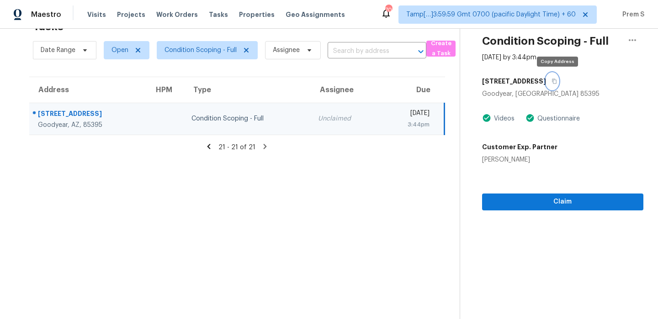
click at [558, 84] on button "button" at bounding box center [552, 81] width 12 height 16
click at [213, 57] on span "Condition Scoping - Full" at bounding box center [207, 50] width 101 height 18
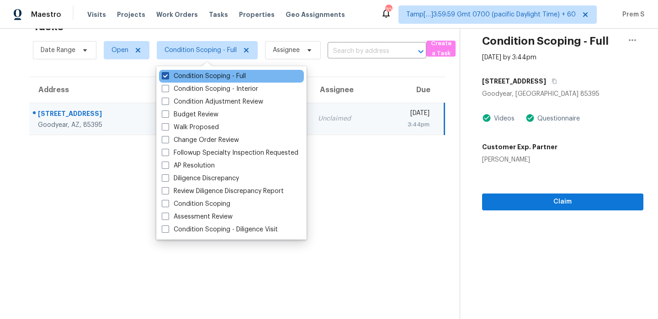
click at [211, 76] on label "Condition Scoping - Full" at bounding box center [204, 76] width 84 height 9
click at [168, 76] on input "Condition Scoping - Full" at bounding box center [165, 75] width 6 height 6
checkbox input "false"
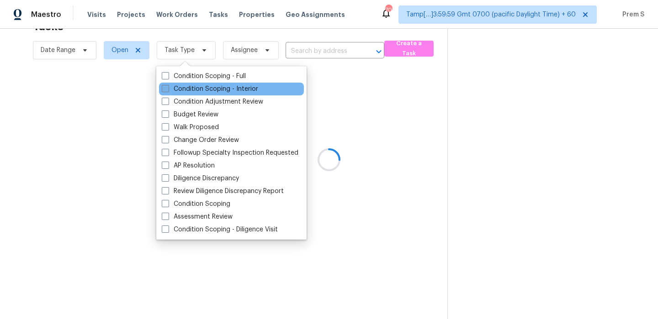
click at [211, 88] on label "Condition Scoping - Interior" at bounding box center [210, 88] width 96 height 9
click at [168, 88] on input "Condition Scoping - Interior" at bounding box center [165, 87] width 6 height 6
checkbox input "true"
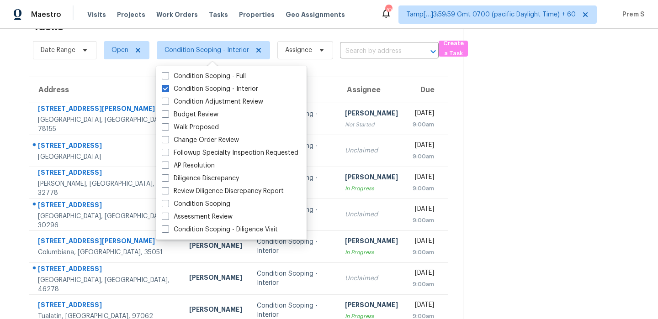
click at [365, 95] on th "Assignee" at bounding box center [371, 90] width 68 height 26
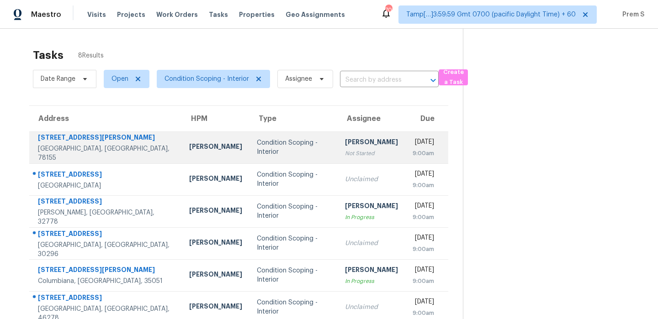
scroll to position [11, 0]
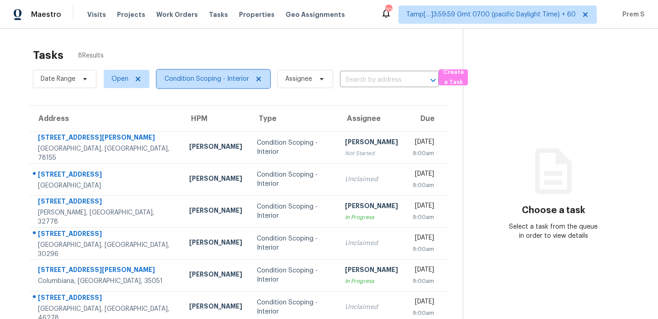
click at [217, 79] on span "Condition Scoping - Interior" at bounding box center [206, 78] width 84 height 9
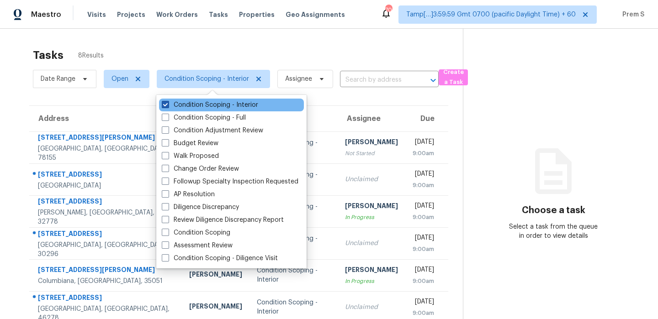
click at [206, 100] on label "Condition Scoping - Interior" at bounding box center [210, 104] width 96 height 9
click at [168, 100] on input "Condition Scoping - Interior" at bounding box center [165, 103] width 6 height 6
checkbox input "false"
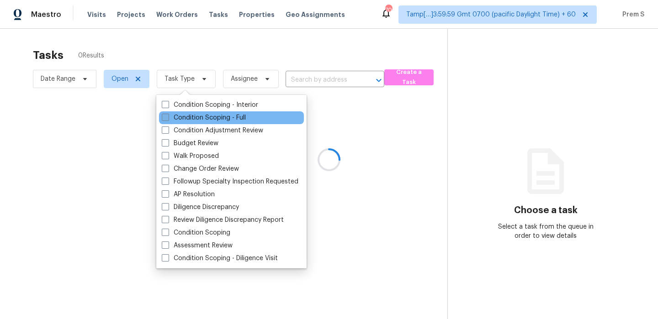
click at [194, 118] on label "Condition Scoping - Full" at bounding box center [204, 117] width 84 height 9
click at [168, 118] on input "Condition Scoping - Full" at bounding box center [165, 116] width 6 height 6
checkbox input "true"
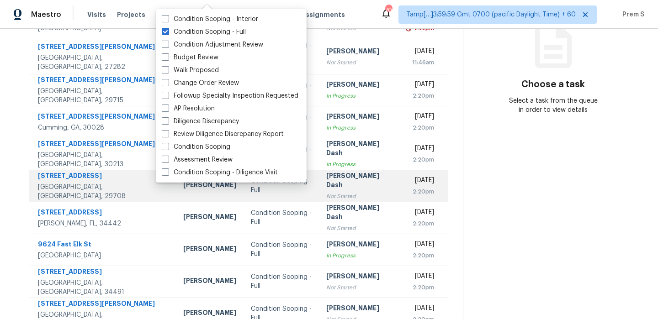
scroll to position [156, 0]
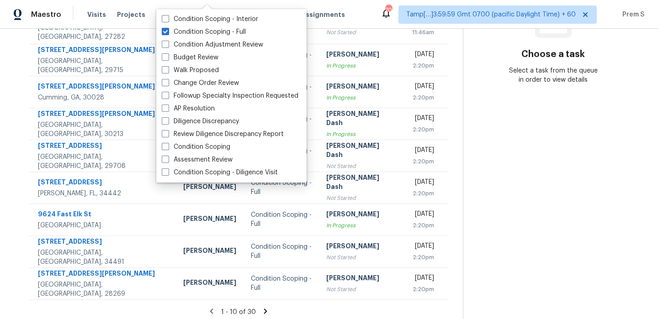
click at [262, 307] on icon at bounding box center [265, 311] width 8 height 8
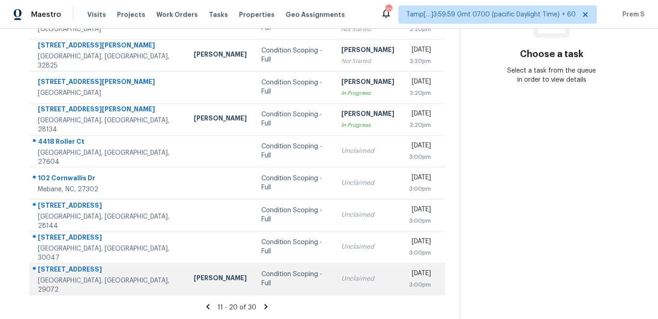
click at [261, 283] on div "Condition Scoping - Full" at bounding box center [293, 279] width 65 height 18
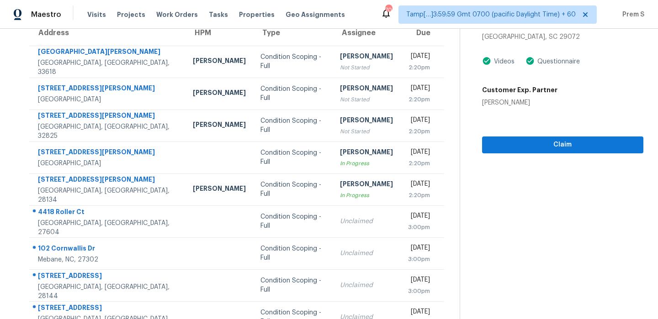
scroll to position [59, 0]
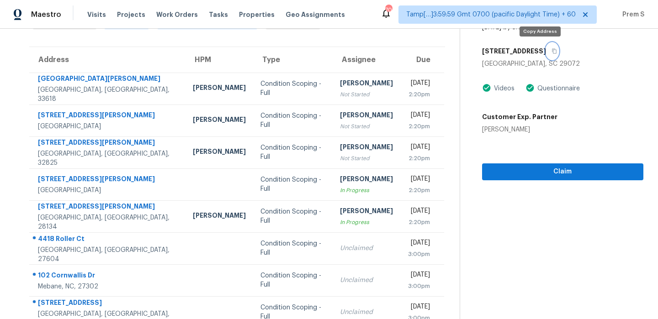
click at [551, 52] on icon "button" at bounding box center [553, 50] width 5 height 5
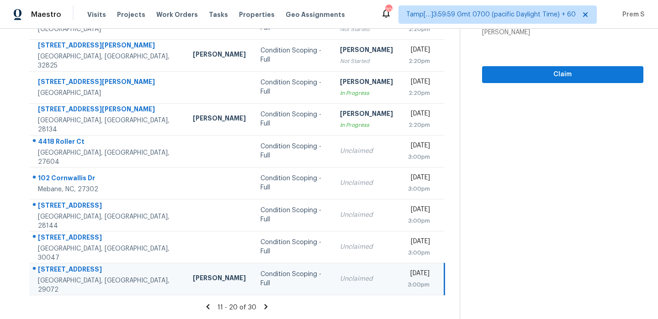
click at [265, 306] on icon at bounding box center [265, 306] width 3 height 5
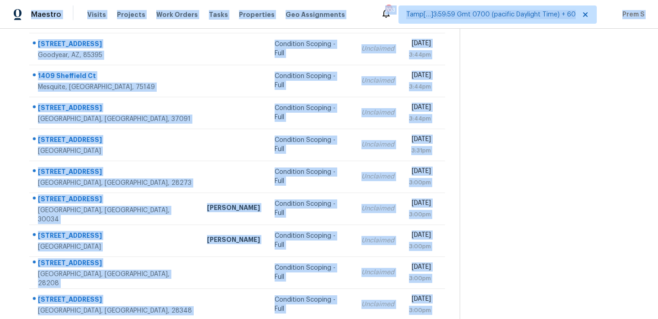
scroll to position [0, 0]
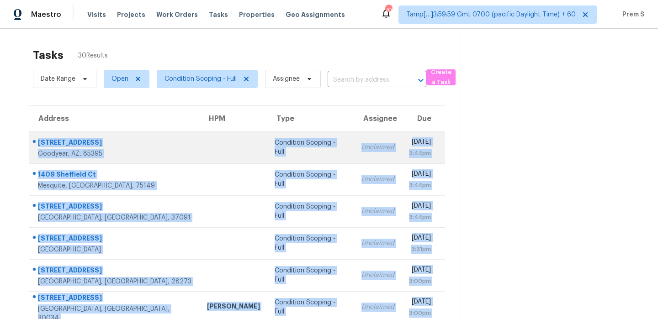
drag, startPoint x: 434, startPoint y: 285, endPoint x: 37, endPoint y: 143, distance: 421.1
click at [37, 143] on tbody "14870 W Encanto Blvd Unit 1035 Goodyear, AZ, 85395 Condition Scoping - Full Unc…" at bounding box center [237, 292] width 416 height 320
copy tbody "14870 W Encanto Blvd Unit 1035 Goodyear, AZ, 85395 Condition Scoping - Full Unc…"
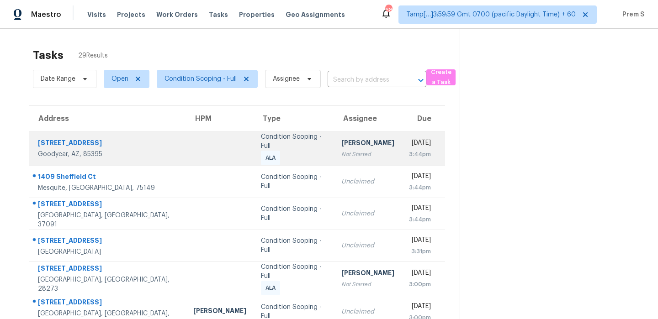
click at [282, 114] on th "Type" at bounding box center [293, 119] width 80 height 26
click at [210, 71] on span "Condition Scoping - Full" at bounding box center [207, 79] width 101 height 18
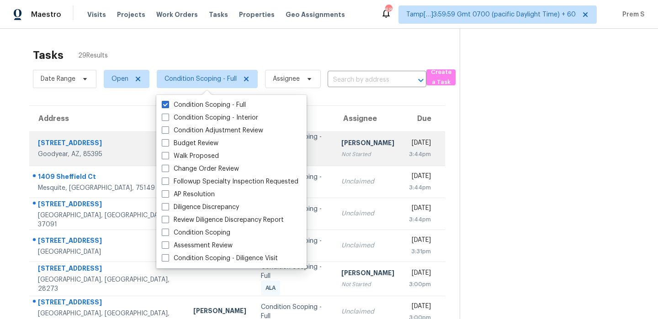
click at [224, 39] on div "Tasks 29 Results Date Range Open Condition Scoping - Full Assignee ​ Create a T…" at bounding box center [329, 255] width 658 height 452
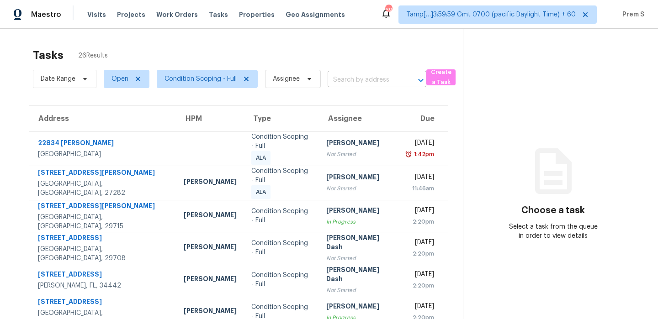
click at [386, 83] on input "text" at bounding box center [363, 80] width 73 height 14
paste input "[STREET_ADDRESS]"
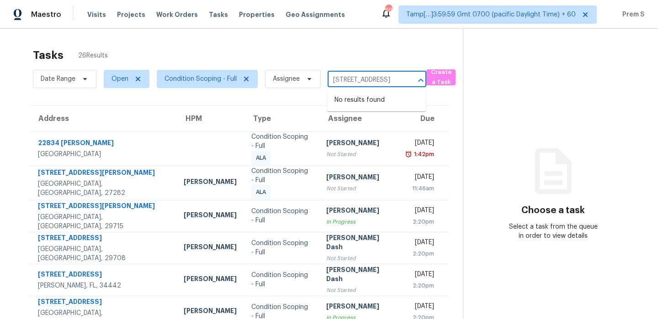
type input "[STREET_ADDRESS]"
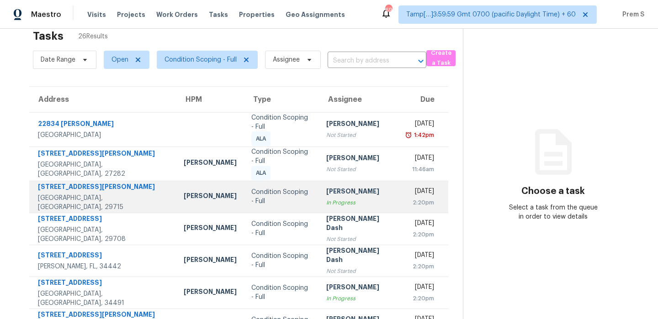
scroll to position [156, 0]
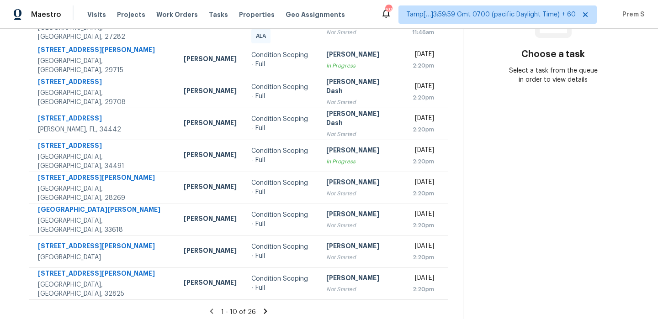
click at [263, 308] on icon at bounding box center [265, 311] width 8 height 8
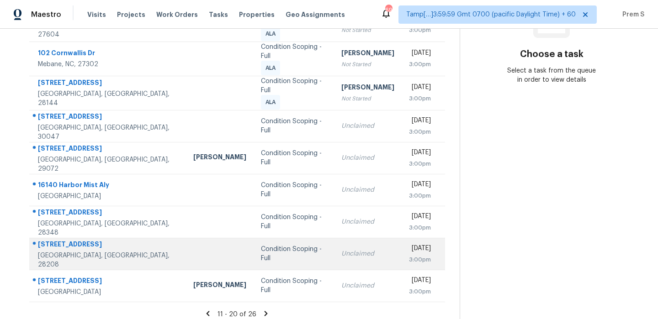
click at [288, 247] on td "Condition Scoping - Full" at bounding box center [293, 254] width 80 height 32
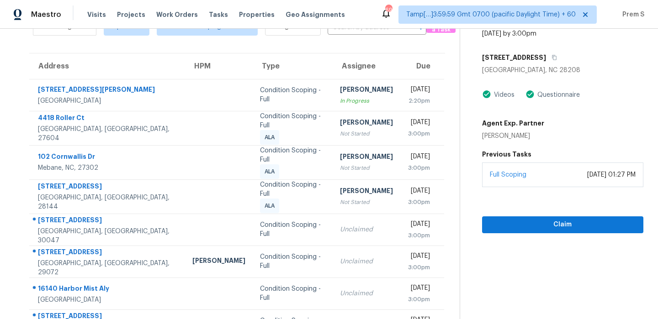
scroll to position [8, 0]
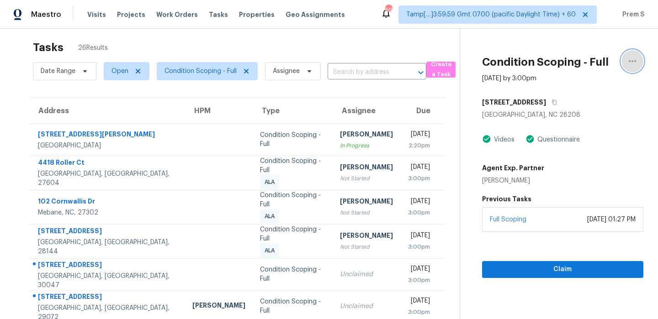
click at [636, 60] on icon "button" at bounding box center [632, 61] width 11 height 11
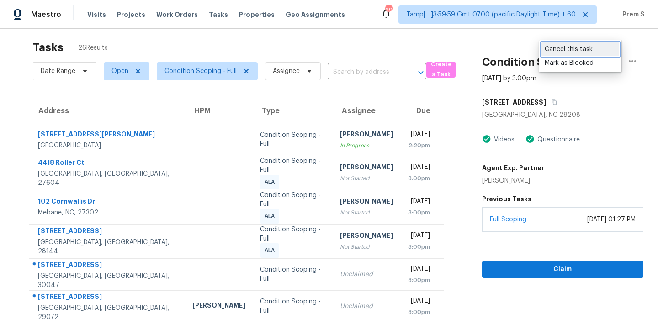
click at [585, 51] on div "Cancel this task" at bounding box center [579, 49] width 71 height 9
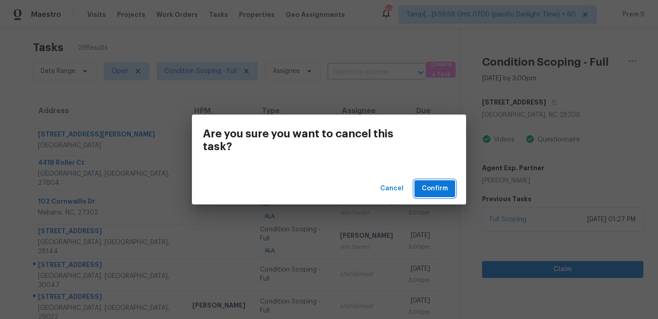
click at [435, 195] on button "Confirm" at bounding box center [434, 188] width 41 height 17
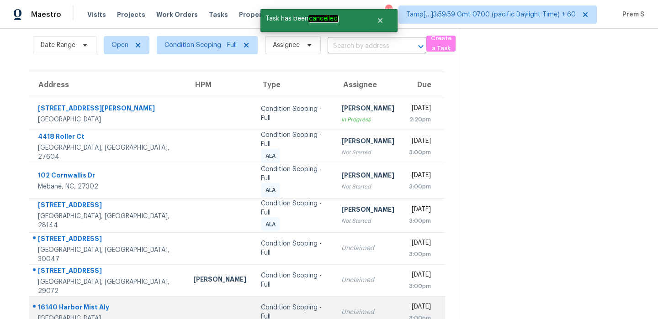
scroll to position [156, 0]
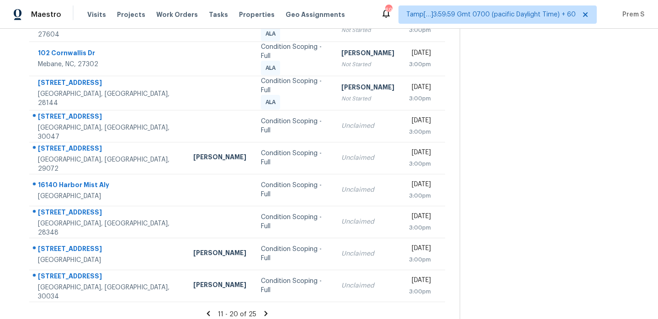
click at [268, 310] on icon at bounding box center [266, 314] width 8 height 8
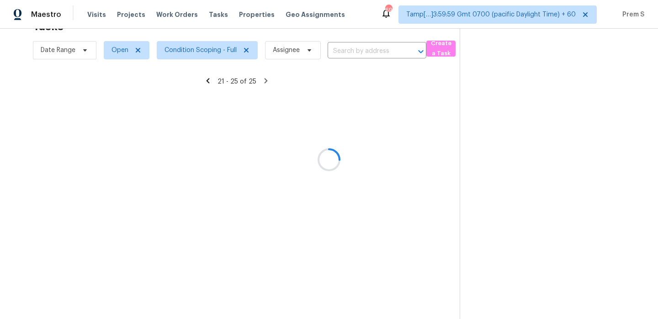
scroll to position [29, 0]
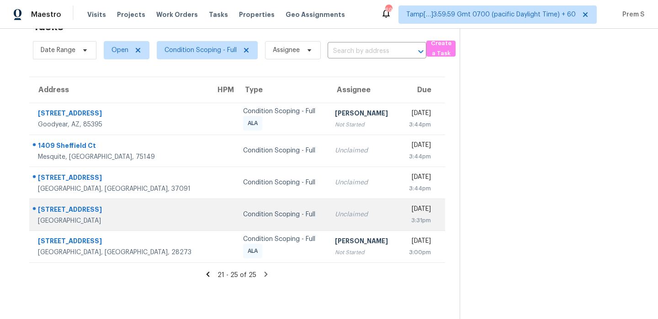
click at [327, 206] on td "Unclaimed" at bounding box center [363, 215] width 72 height 32
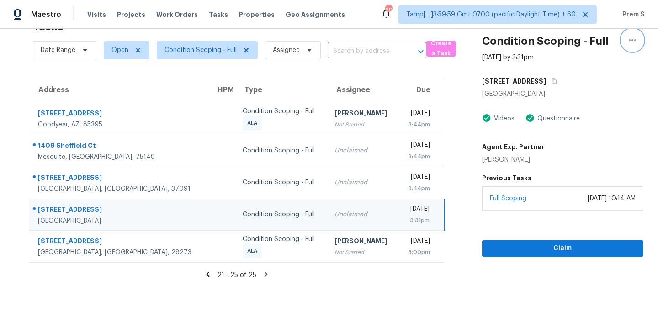
click at [632, 42] on icon "button" at bounding box center [632, 40] width 11 height 11
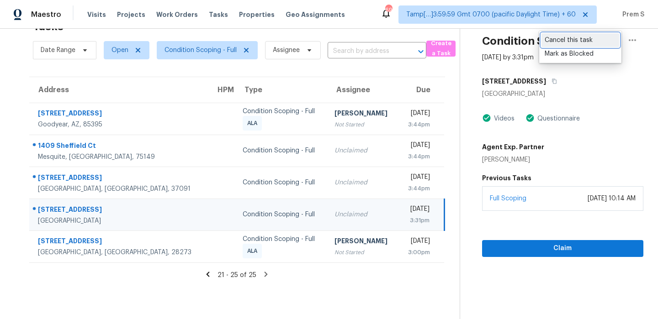
click at [576, 39] on div "Cancel this task" at bounding box center [579, 40] width 71 height 9
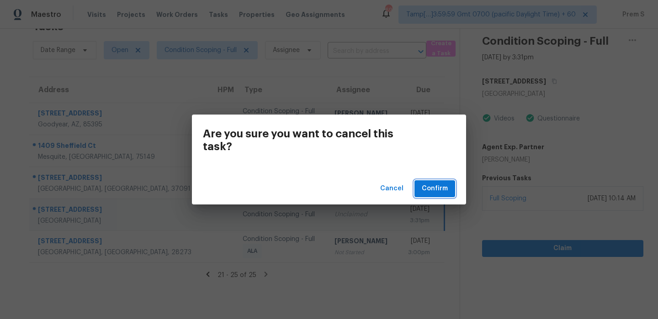
click at [428, 191] on span "Confirm" at bounding box center [435, 188] width 26 height 11
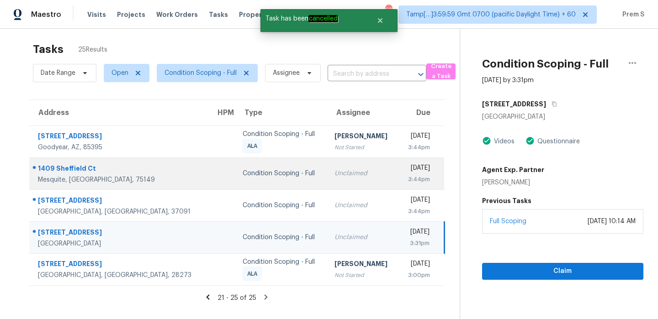
scroll to position [0, 0]
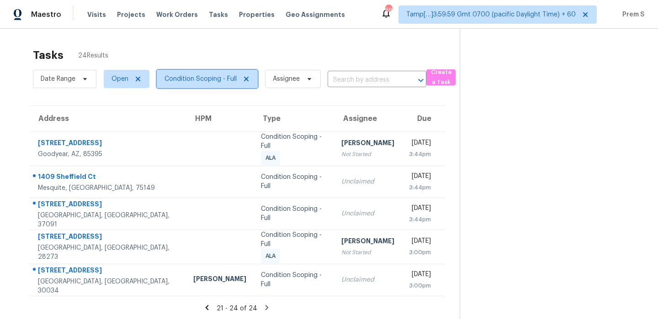
click at [227, 75] on span "Condition Scoping - Full" at bounding box center [200, 78] width 72 height 9
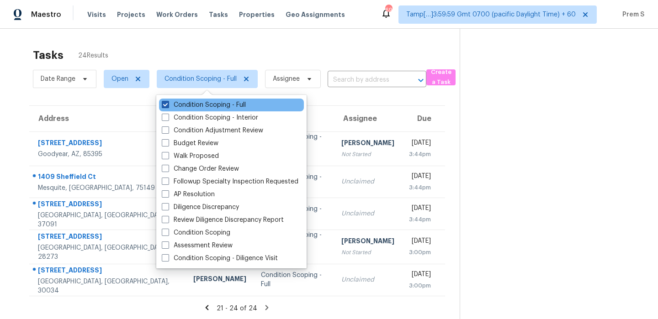
click at [215, 106] on label "Condition Scoping - Full" at bounding box center [204, 104] width 84 height 9
click at [168, 106] on input "Condition Scoping - Full" at bounding box center [165, 103] width 6 height 6
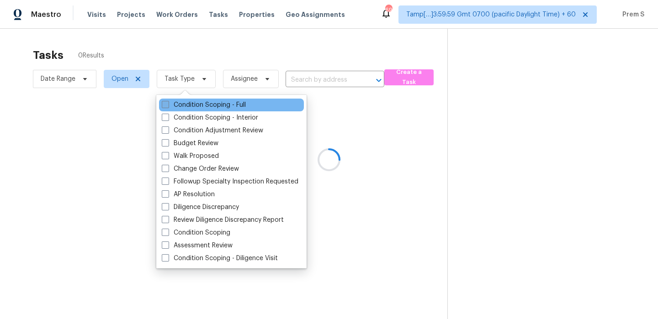
click at [215, 106] on label "Condition Scoping - Full" at bounding box center [204, 104] width 84 height 9
click at [168, 106] on input "Condition Scoping - Full" at bounding box center [165, 103] width 6 height 6
checkbox input "true"
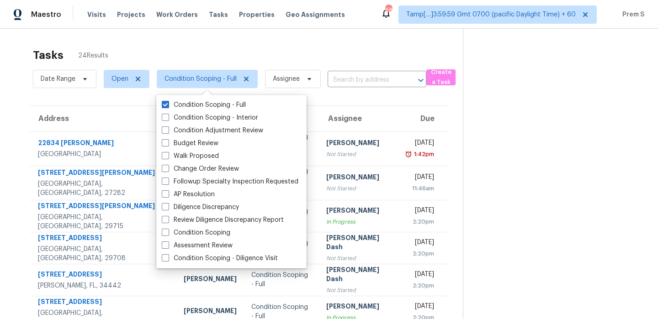
click at [335, 108] on th "Assignee" at bounding box center [359, 119] width 80 height 26
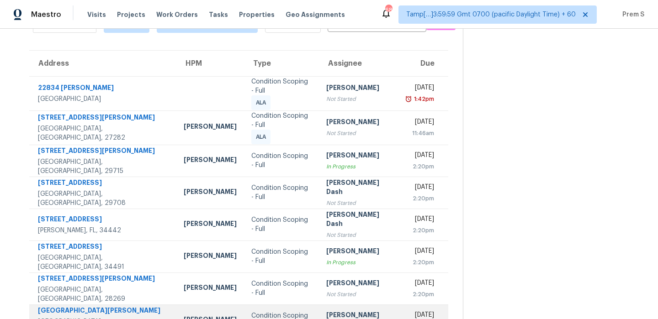
scroll to position [156, 0]
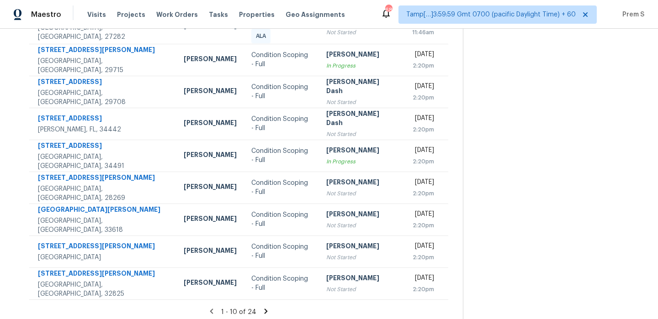
click at [264, 309] on icon at bounding box center [265, 311] width 3 height 5
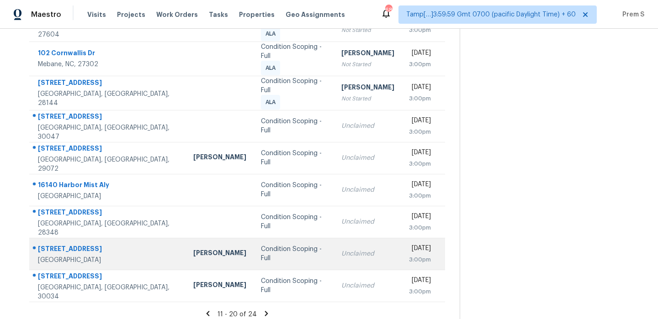
click at [341, 249] on div "Unclaimed" at bounding box center [367, 253] width 53 height 9
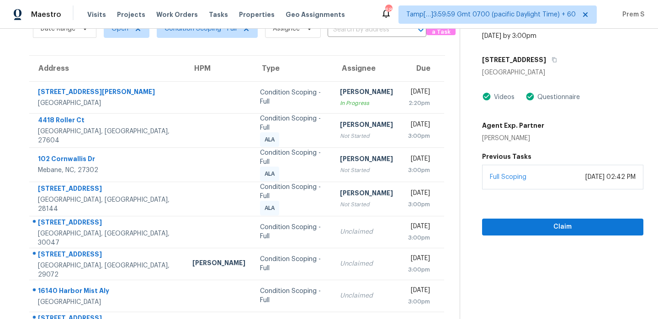
scroll to position [24, 0]
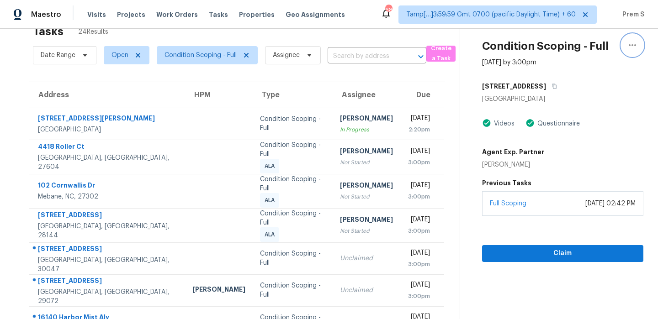
click at [635, 42] on icon "button" at bounding box center [632, 45] width 11 height 11
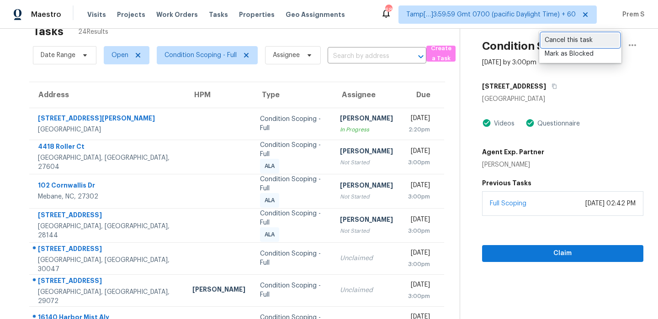
click at [575, 40] on div "Cancel this task" at bounding box center [579, 40] width 71 height 9
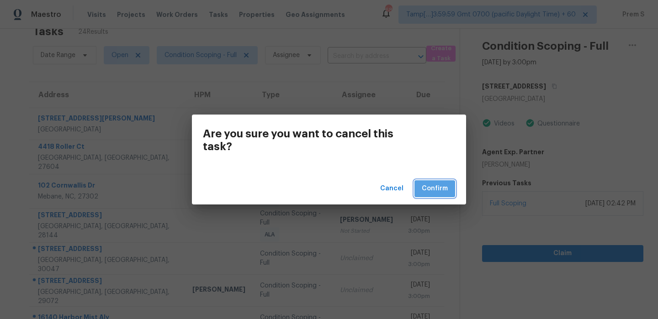
click at [427, 188] on span "Confirm" at bounding box center [435, 188] width 26 height 11
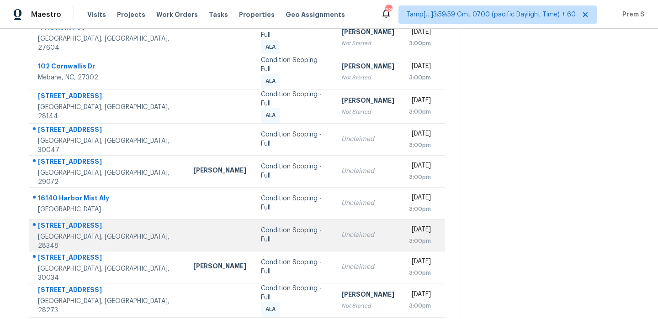
scroll to position [156, 0]
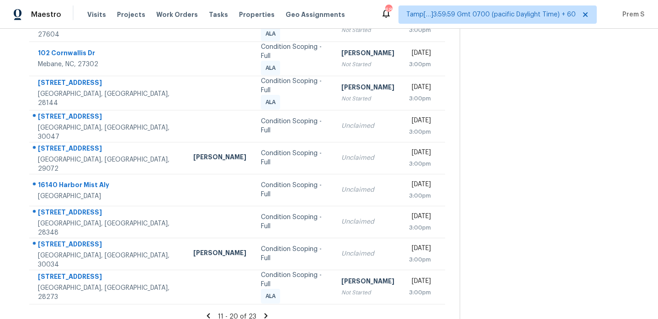
click at [264, 313] on icon at bounding box center [265, 315] width 3 height 5
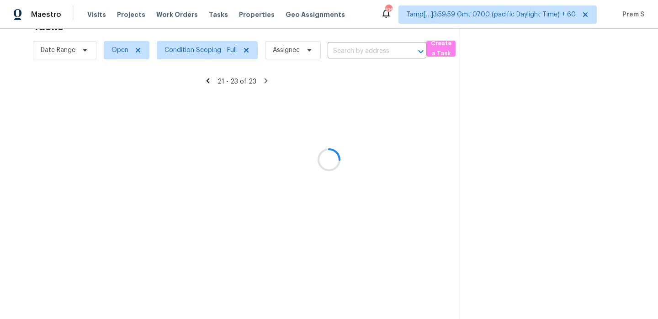
scroll to position [29, 0]
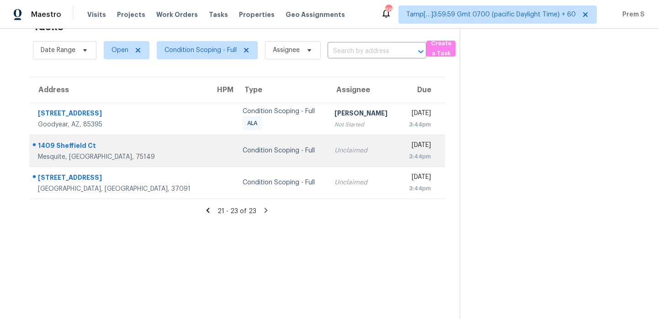
click at [285, 157] on td "Condition Scoping - Full" at bounding box center [281, 151] width 92 height 32
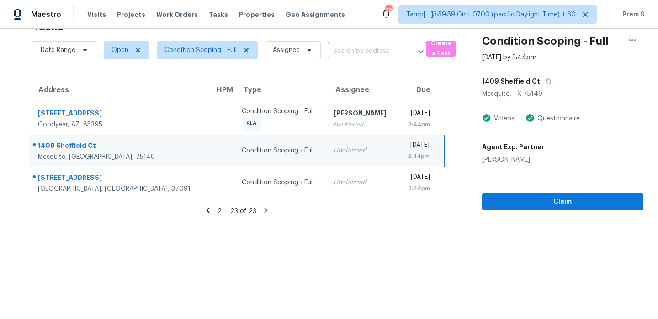
click at [405, 157] on div "3:44pm" at bounding box center [417, 156] width 25 height 9
click at [545, 82] on icon "button" at bounding box center [547, 81] width 5 height 5
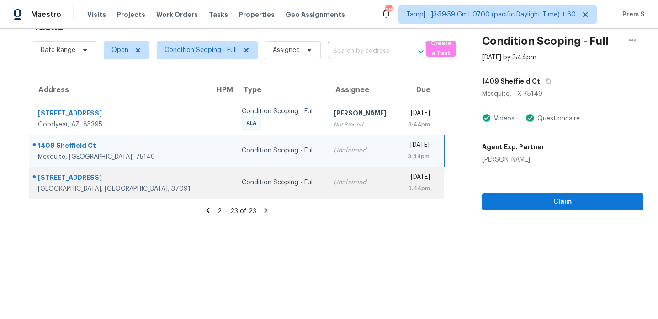
click at [333, 178] on div "Unclaimed" at bounding box center [361, 182] width 57 height 9
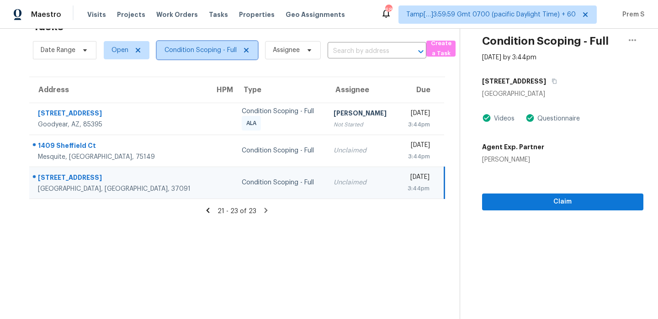
click at [222, 54] on span "Condition Scoping - Full" at bounding box center [200, 50] width 72 height 9
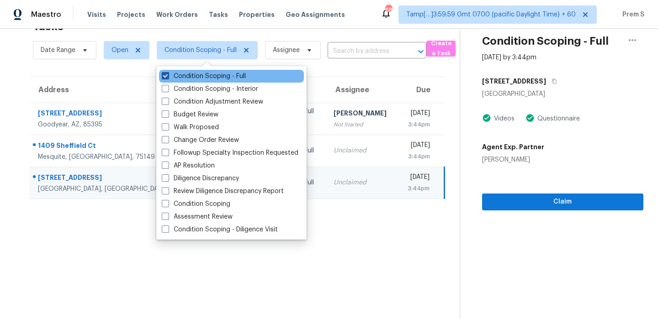
click at [206, 76] on label "Condition Scoping - Full" at bounding box center [204, 76] width 84 height 9
click at [168, 76] on input "Condition Scoping - Full" at bounding box center [165, 75] width 6 height 6
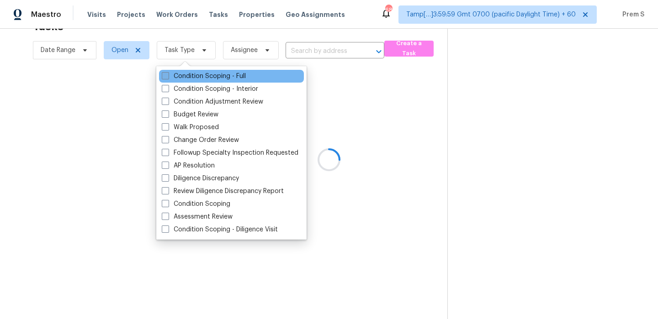
click at [206, 76] on label "Condition Scoping - Full" at bounding box center [204, 76] width 84 height 9
click at [168, 76] on input "Condition Scoping - Full" at bounding box center [165, 75] width 6 height 6
checkbox input "true"
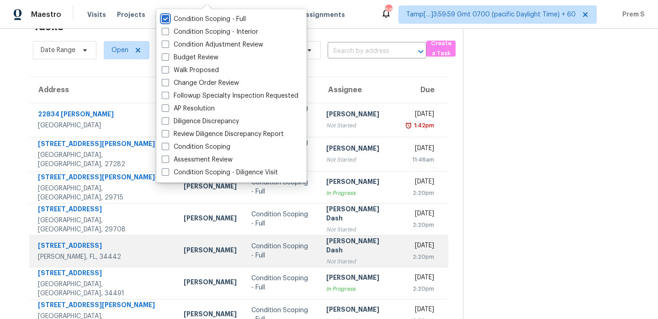
scroll to position [156, 0]
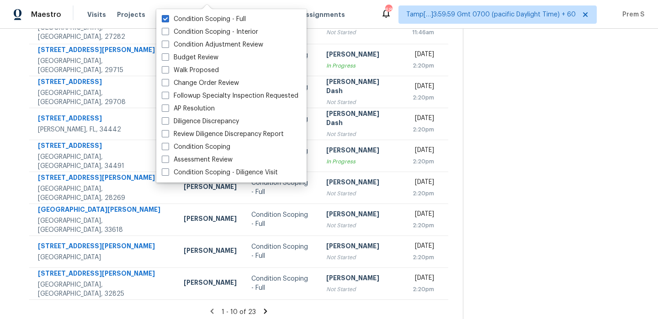
click at [264, 309] on icon at bounding box center [265, 311] width 3 height 5
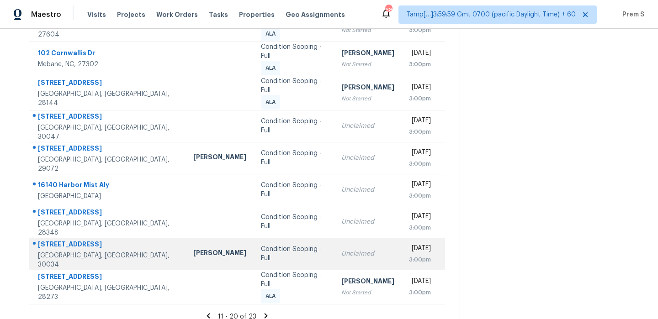
click at [341, 249] on div "Unclaimed" at bounding box center [367, 253] width 53 height 9
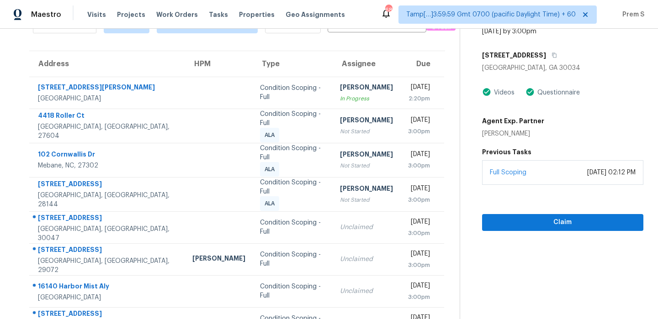
scroll to position [6, 0]
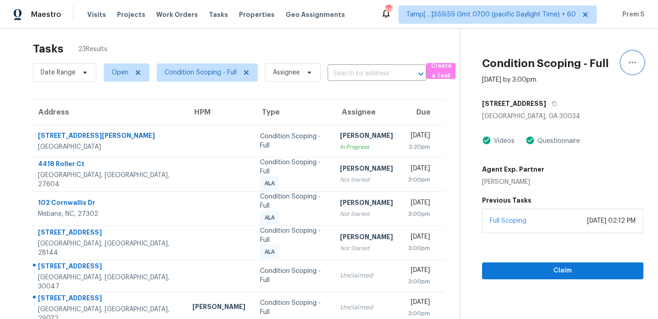
click at [627, 60] on icon "button" at bounding box center [632, 62] width 11 height 11
click at [564, 65] on div "Mark as Blocked" at bounding box center [579, 64] width 71 height 9
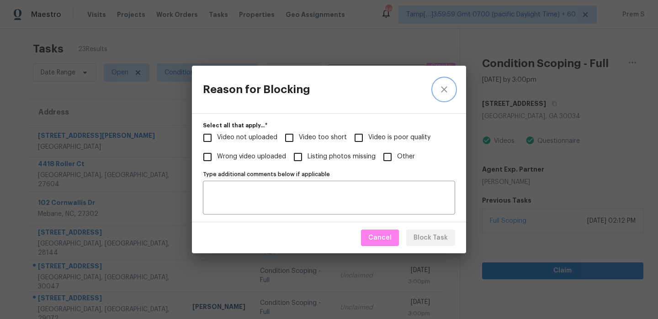
click at [442, 89] on icon "close" at bounding box center [443, 89] width 11 height 11
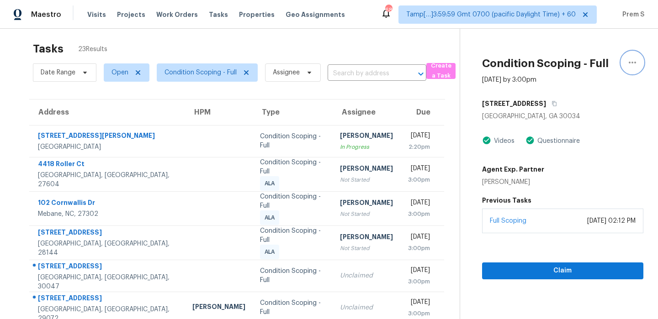
click at [637, 58] on icon "button" at bounding box center [632, 62] width 11 height 11
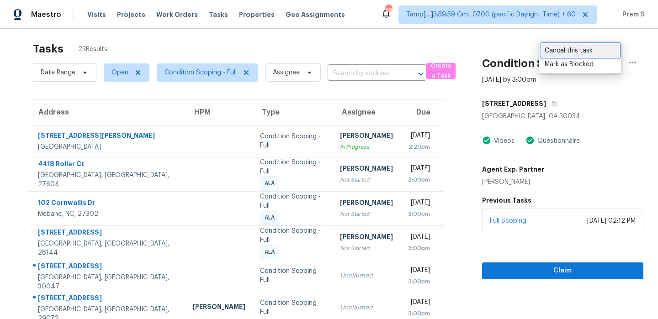
click at [588, 53] on div "Cancel this task" at bounding box center [579, 50] width 71 height 9
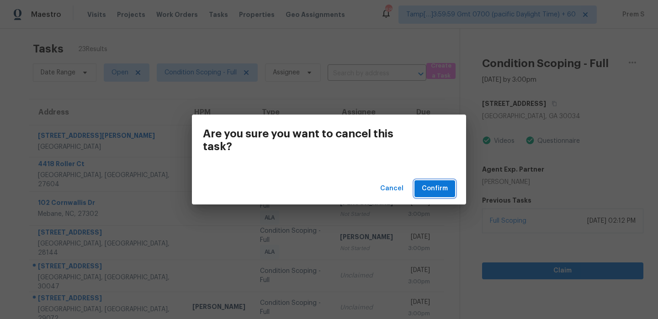
click at [428, 185] on span "Confirm" at bounding box center [435, 188] width 26 height 11
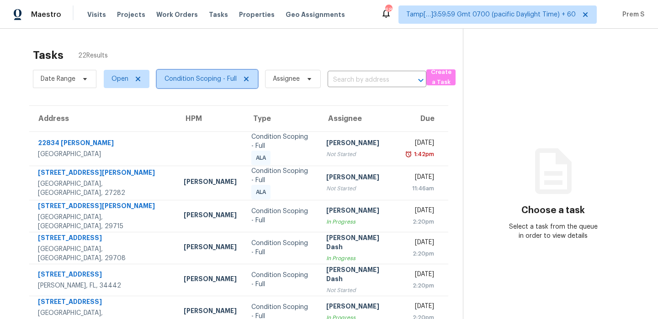
click at [180, 74] on span "Condition Scoping - Full" at bounding box center [200, 78] width 72 height 9
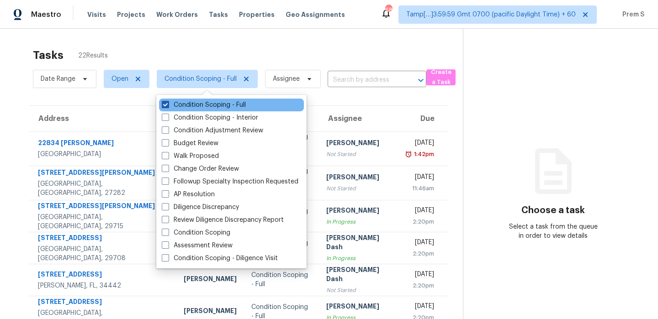
click at [179, 104] on label "Condition Scoping - Full" at bounding box center [204, 104] width 84 height 9
click at [168, 104] on input "Condition Scoping - Full" at bounding box center [165, 103] width 6 height 6
checkbox input "false"
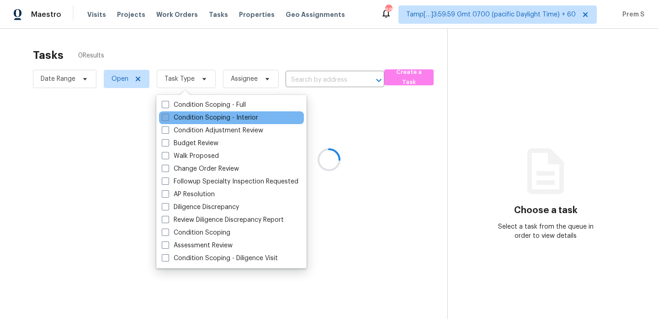
click at [175, 118] on label "Condition Scoping - Interior" at bounding box center [210, 117] width 96 height 9
click at [168, 118] on input "Condition Scoping - Interior" at bounding box center [165, 116] width 6 height 6
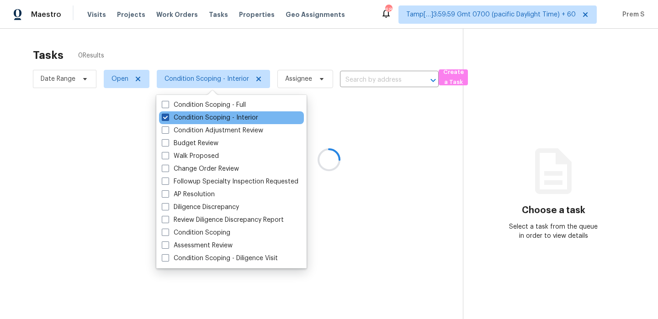
click at [204, 121] on label "Condition Scoping - Interior" at bounding box center [210, 117] width 96 height 9
click at [168, 119] on input "Condition Scoping - Interior" at bounding box center [165, 116] width 6 height 6
checkbox input "false"
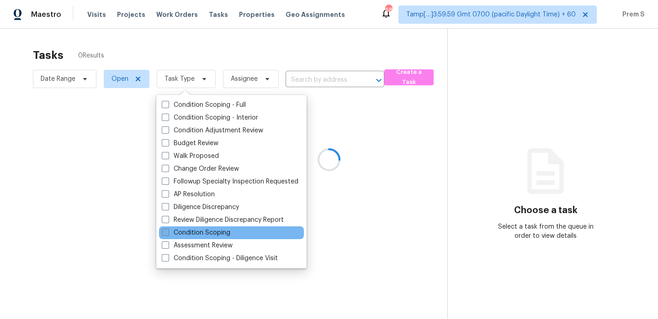
click at [186, 232] on label "Condition Scoping" at bounding box center [196, 232] width 69 height 9
click at [168, 232] on input "Condition Scoping" at bounding box center [165, 231] width 6 height 6
checkbox input "true"
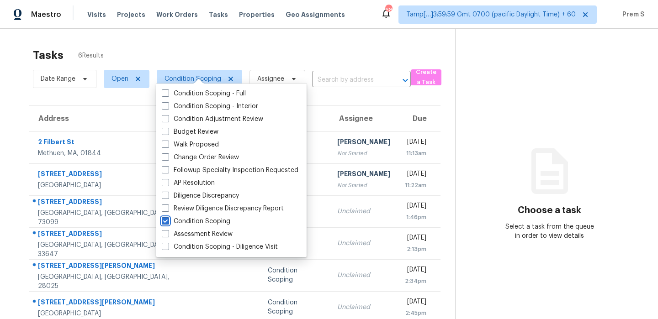
scroll to position [29, 0]
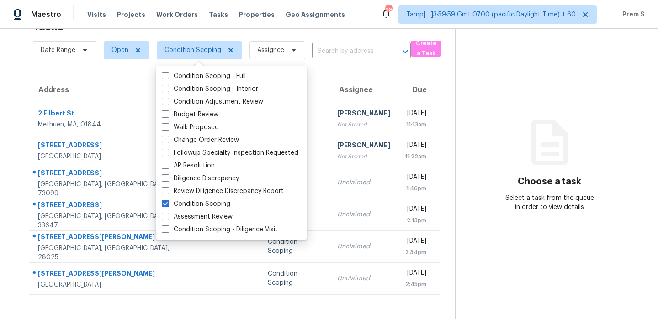
click at [458, 183] on div "Choose a task Select a task from the queue in order to view details" at bounding box center [549, 174] width 188 height 75
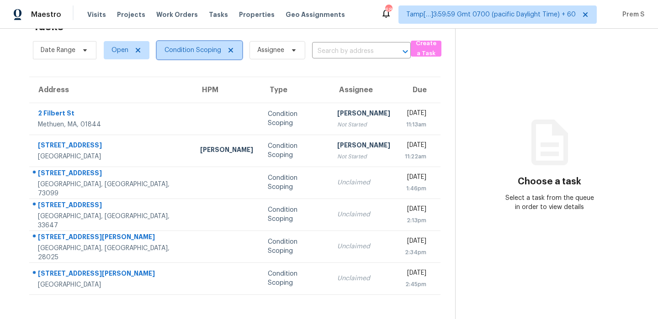
click at [202, 49] on span "Condition Scoping" at bounding box center [192, 50] width 57 height 9
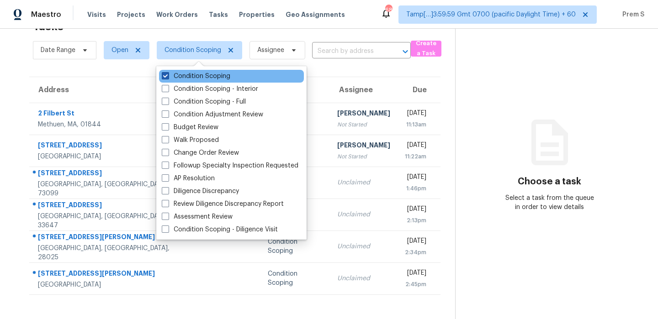
click at [194, 77] on label "Condition Scoping" at bounding box center [196, 76] width 69 height 9
click at [168, 77] on input "Condition Scoping" at bounding box center [165, 75] width 6 height 6
checkbox input "false"
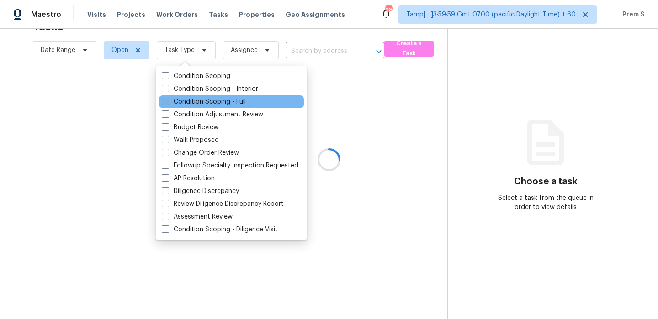
click at [201, 103] on label "Condition Scoping - Full" at bounding box center [204, 101] width 84 height 9
click at [168, 103] on input "Condition Scoping - Full" at bounding box center [165, 100] width 6 height 6
checkbox input "true"
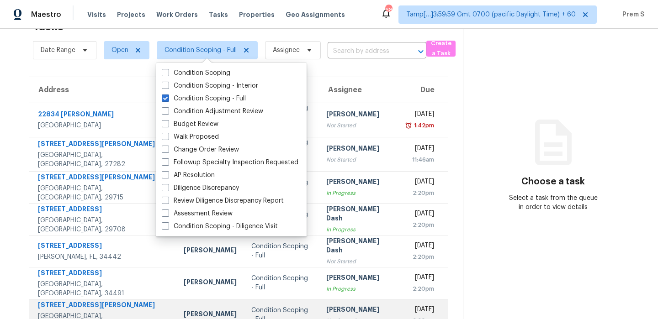
scroll to position [156, 0]
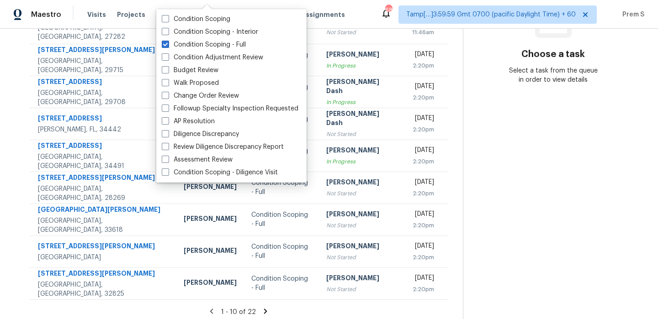
click at [264, 309] on icon at bounding box center [265, 311] width 3 height 5
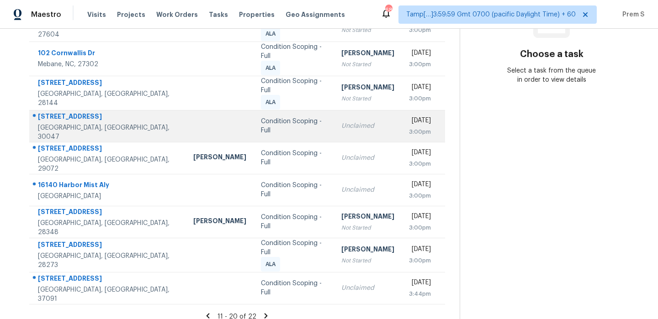
click at [334, 116] on td "Unclaimed" at bounding box center [368, 126] width 68 height 32
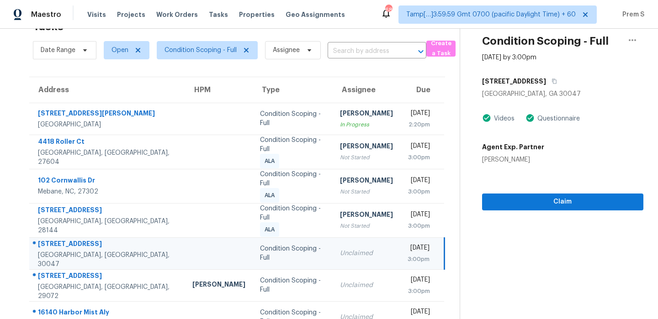
scroll to position [28, 0]
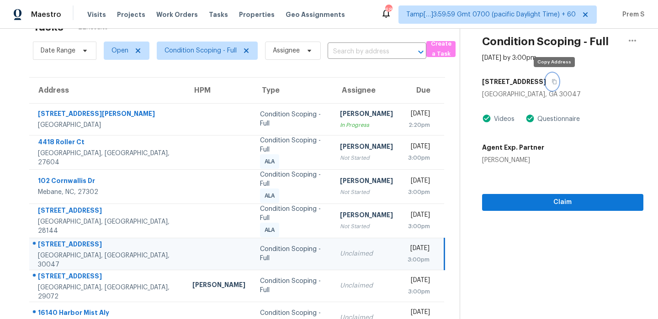
click at [556, 82] on icon "button" at bounding box center [553, 81] width 5 height 5
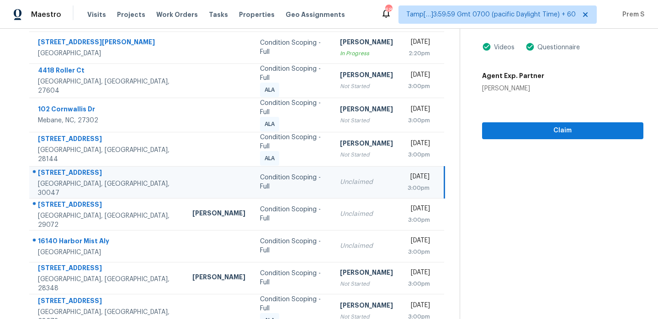
scroll to position [118, 0]
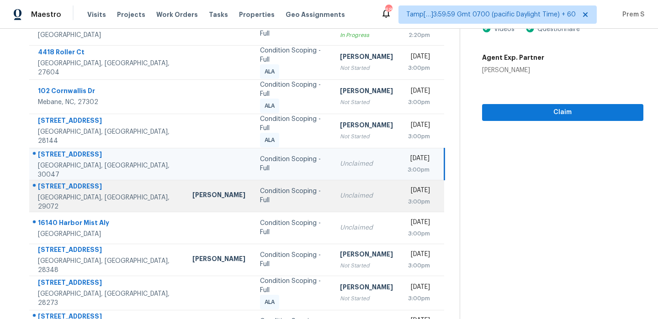
click at [340, 192] on div "Unclaimed" at bounding box center [366, 195] width 53 height 9
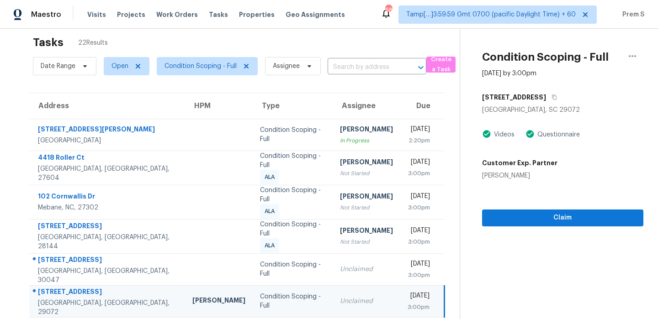
scroll to position [13, 0]
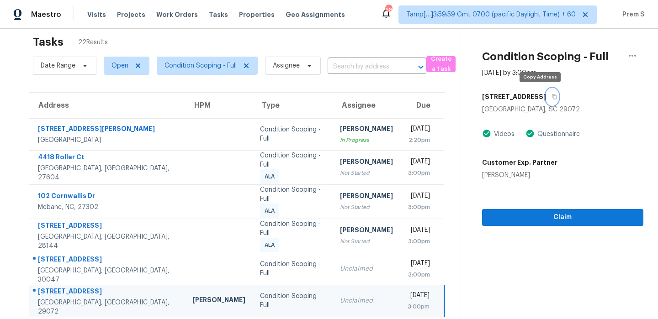
click at [551, 95] on icon "button" at bounding box center [553, 96] width 5 height 5
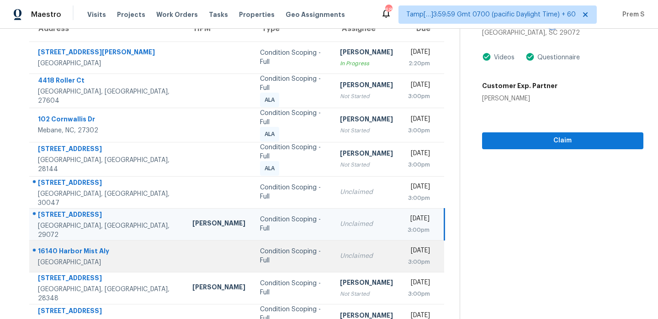
scroll to position [156, 0]
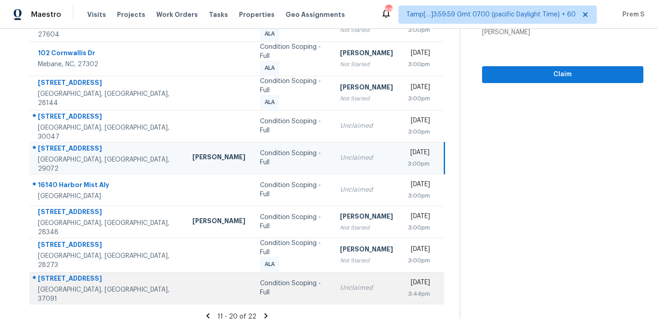
click at [332, 283] on td "Unclaimed" at bounding box center [366, 288] width 68 height 32
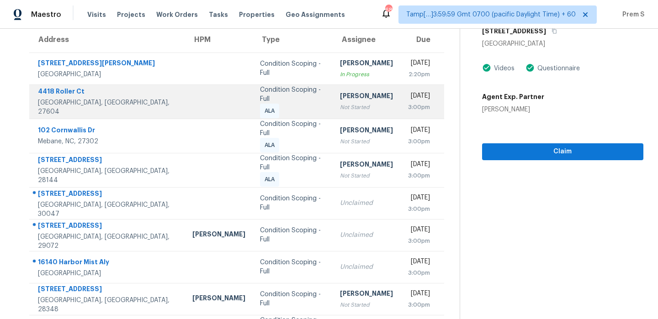
scroll to position [0, 0]
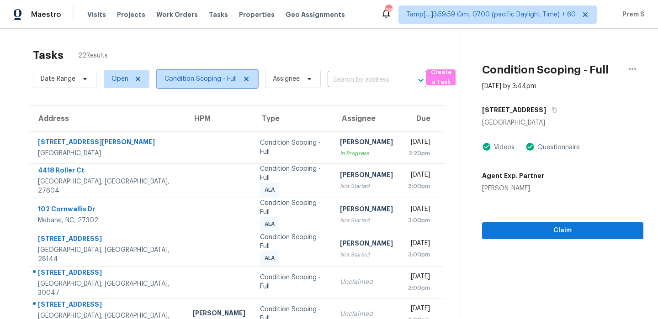
click at [216, 80] on span "Condition Scoping - Full" at bounding box center [200, 78] width 72 height 9
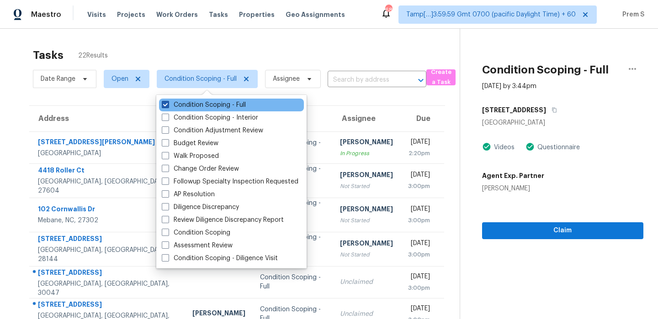
click at [199, 101] on label "Condition Scoping - Full" at bounding box center [204, 104] width 84 height 9
click at [168, 101] on input "Condition Scoping - Full" at bounding box center [165, 103] width 6 height 6
checkbox input "false"
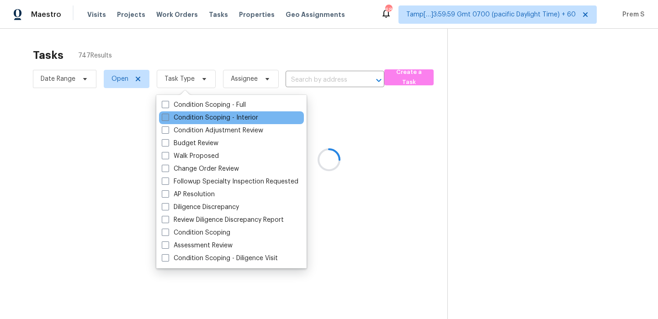
click at [211, 120] on label "Condition Scoping - Interior" at bounding box center [210, 117] width 96 height 9
click at [168, 119] on input "Condition Scoping - Interior" at bounding box center [165, 116] width 6 height 6
checkbox input "true"
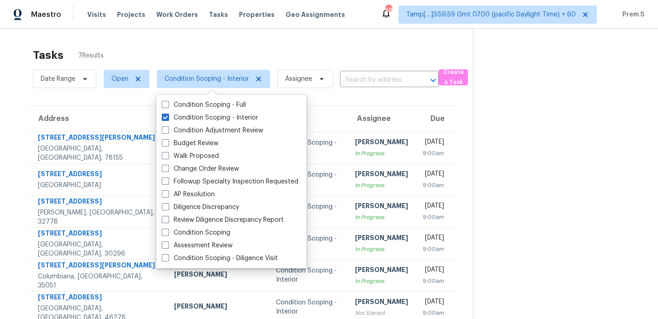
click at [415, 116] on th "Due" at bounding box center [436, 119] width 43 height 26
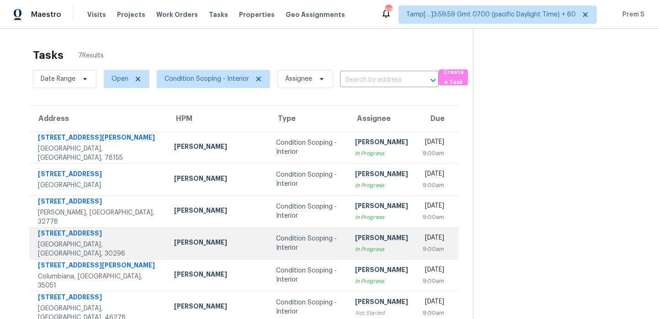
scroll to position [52, 0]
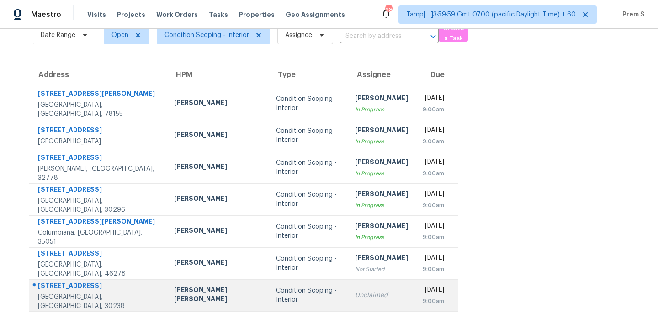
click at [276, 293] on div "Condition Scoping - Interior" at bounding box center [308, 295] width 64 height 18
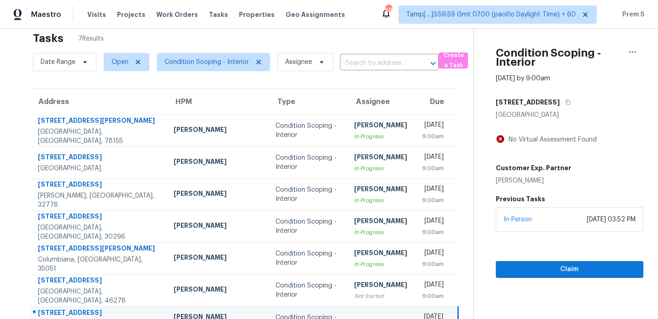
scroll to position [15, 0]
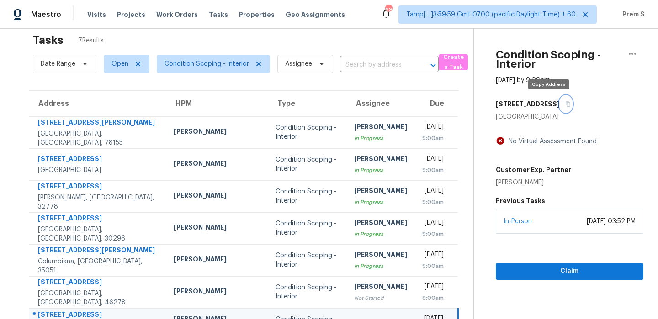
click at [559, 107] on button "button" at bounding box center [565, 104] width 12 height 16
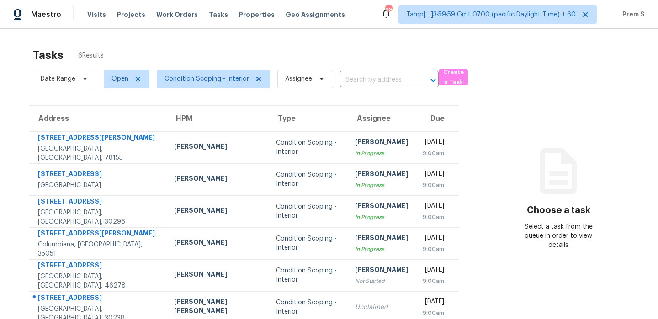
click at [300, 38] on div "Tasks 6 Results Date Range Open Condition Scoping - Interior Assignee ​ Create …" at bounding box center [329, 188] width 658 height 319
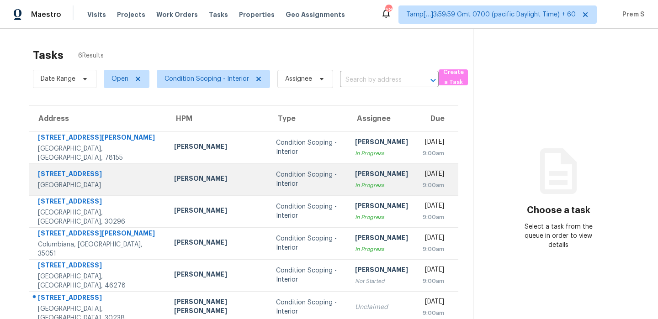
scroll to position [29, 0]
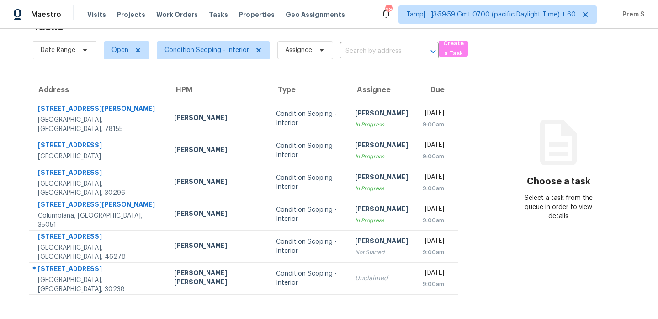
click at [473, 219] on section "Choose a task Select a task from the queue in order to view details" at bounding box center [558, 159] width 170 height 319
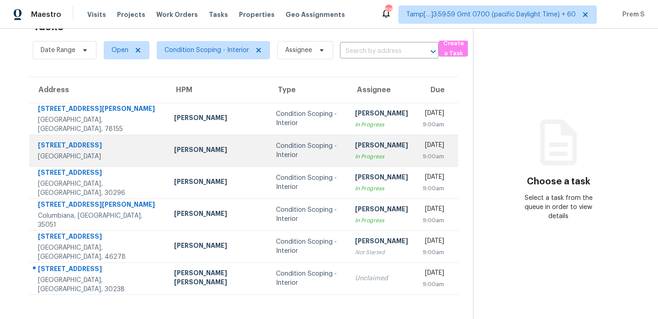
scroll to position [0, 0]
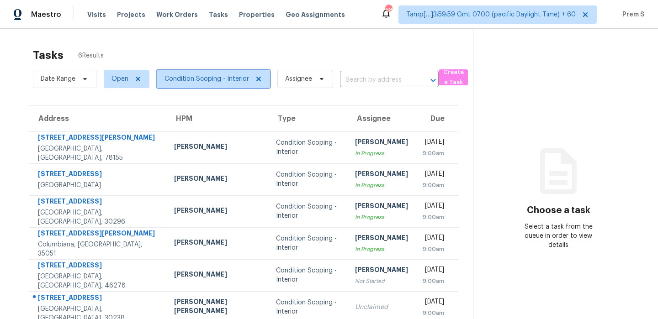
click at [228, 81] on span "Condition Scoping - Interior" at bounding box center [206, 78] width 84 height 9
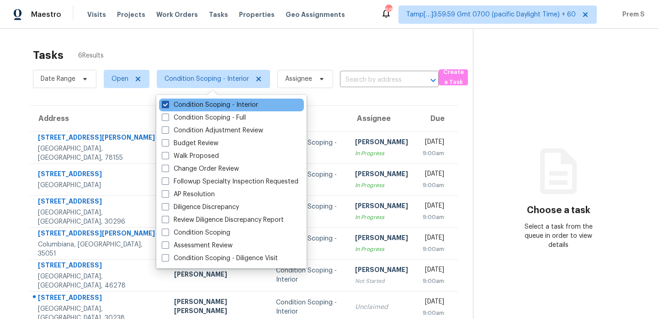
click at [227, 109] on label "Condition Scoping - Interior" at bounding box center [210, 104] width 96 height 9
click at [168, 106] on input "Condition Scoping - Interior" at bounding box center [165, 103] width 6 height 6
checkbox input "false"
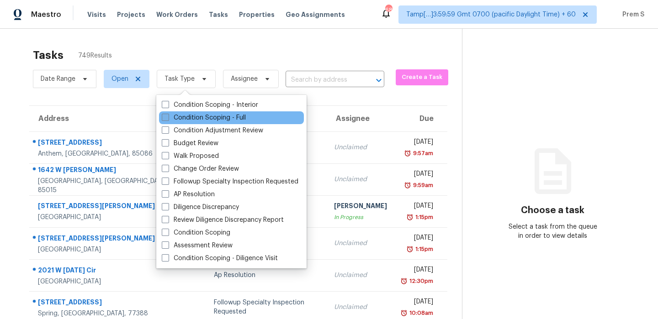
click at [209, 116] on label "Condition Scoping - Full" at bounding box center [204, 117] width 84 height 9
click at [168, 116] on input "Condition Scoping - Full" at bounding box center [165, 116] width 6 height 6
checkbox input "true"
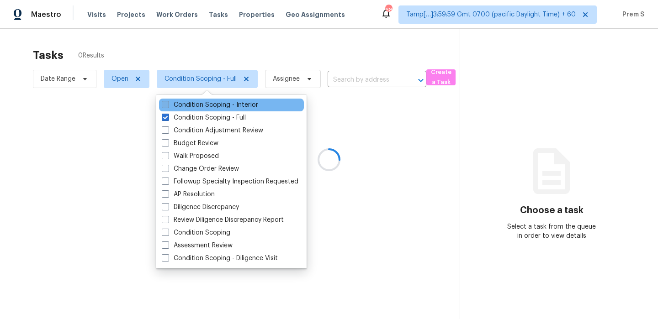
click at [226, 102] on label "Condition Scoping - Interior" at bounding box center [210, 104] width 96 height 9
click at [168, 102] on input "Condition Scoping - Interior" at bounding box center [165, 103] width 6 height 6
checkbox input "true"
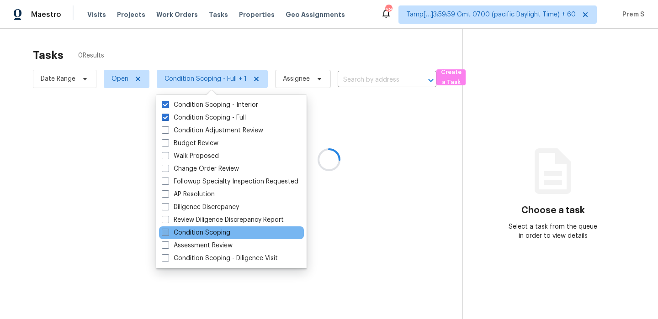
click at [207, 229] on label "Condition Scoping" at bounding box center [196, 232] width 69 height 9
click at [168, 229] on input "Condition Scoping" at bounding box center [165, 231] width 6 height 6
checkbox input "true"
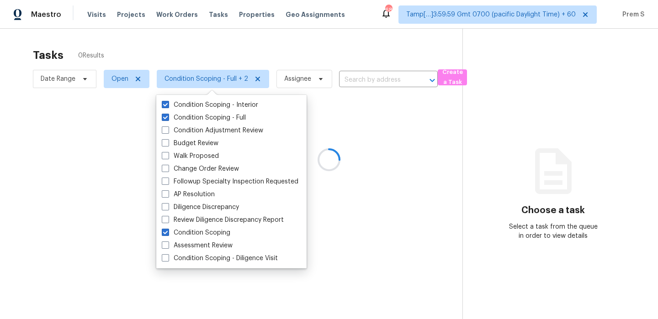
click at [214, 50] on div at bounding box center [329, 159] width 658 height 319
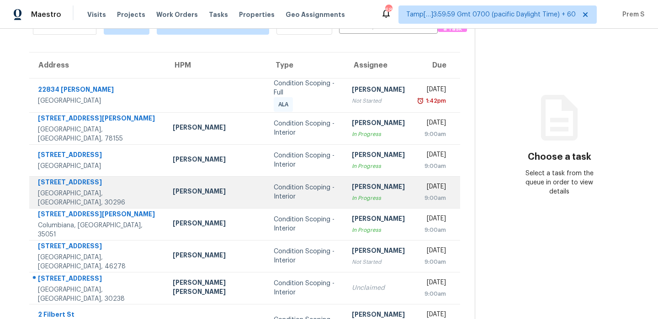
scroll to position [157, 0]
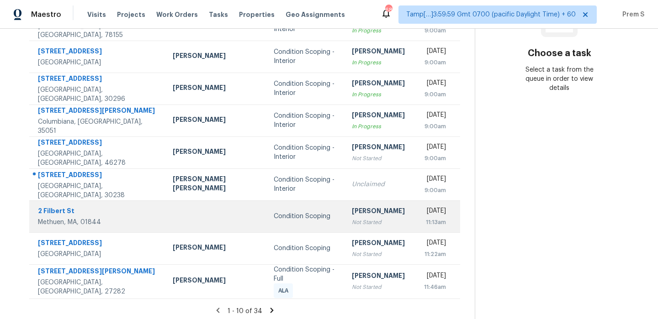
click at [352, 225] on div "Not Started" at bounding box center [378, 222] width 53 height 9
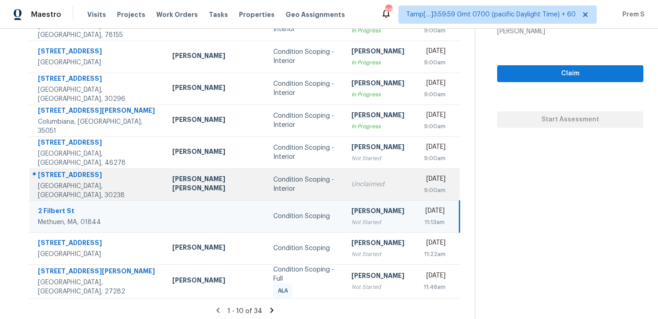
click at [344, 179] on td "Unclaimed" at bounding box center [378, 185] width 68 height 32
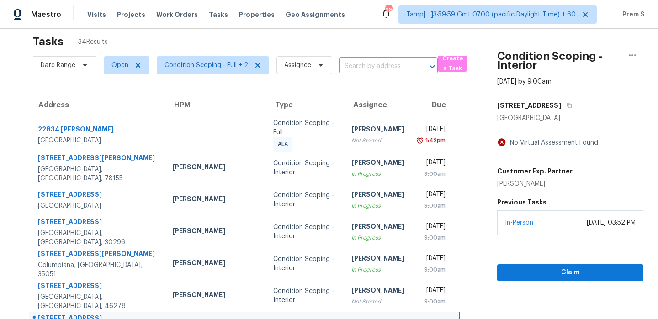
scroll to position [19, 0]
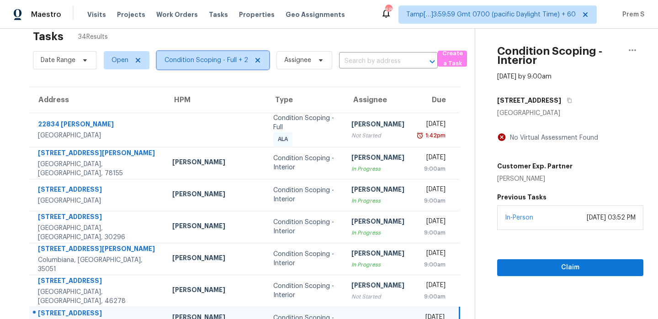
click at [227, 67] on span "Condition Scoping - Full + 2" at bounding box center [213, 60] width 112 height 18
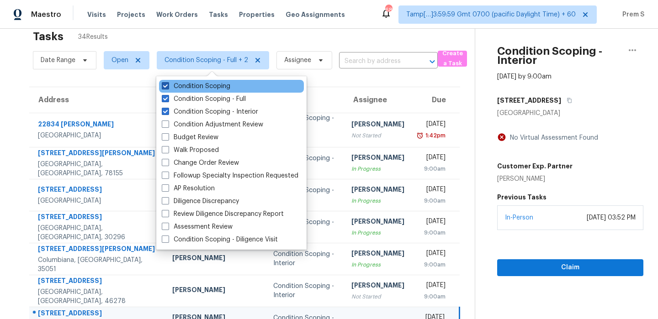
click at [208, 87] on label "Condition Scoping" at bounding box center [196, 86] width 69 height 9
click at [168, 87] on input "Condition Scoping" at bounding box center [165, 85] width 6 height 6
checkbox input "false"
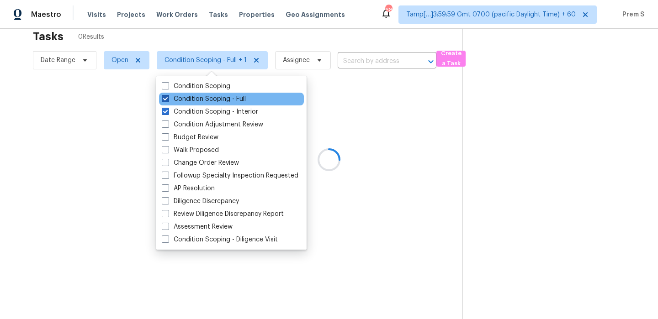
click at [205, 95] on label "Condition Scoping - Full" at bounding box center [204, 99] width 84 height 9
click at [168, 95] on input "Condition Scoping - Full" at bounding box center [165, 98] width 6 height 6
checkbox input "false"
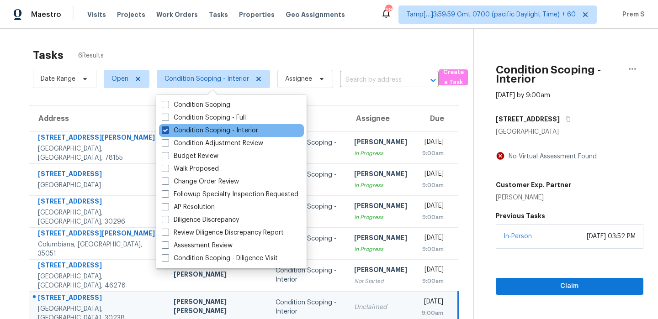
click at [173, 127] on label "Condition Scoping - Interior" at bounding box center [210, 130] width 96 height 9
click at [168, 127] on input "Condition Scoping - Interior" at bounding box center [165, 129] width 6 height 6
checkbox input "false"
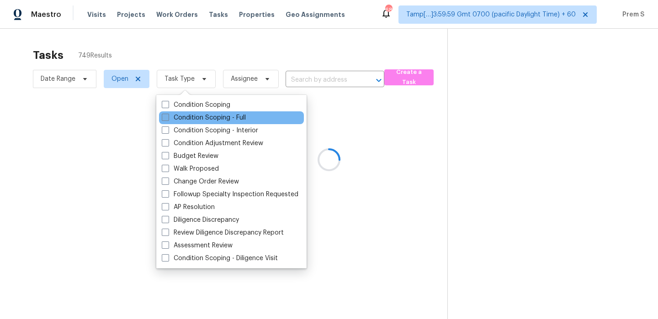
click at [181, 121] on label "Condition Scoping - Full" at bounding box center [204, 117] width 84 height 9
click at [168, 119] on input "Condition Scoping - Full" at bounding box center [165, 116] width 6 height 6
checkbox input "true"
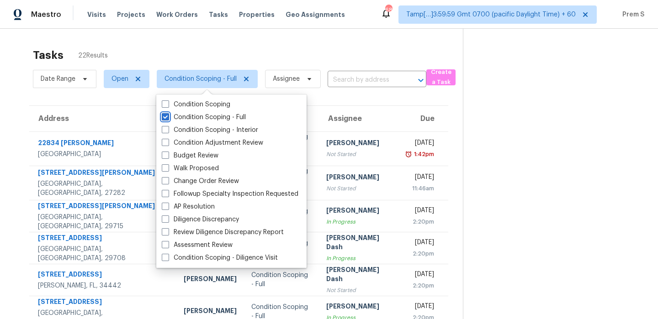
scroll to position [156, 0]
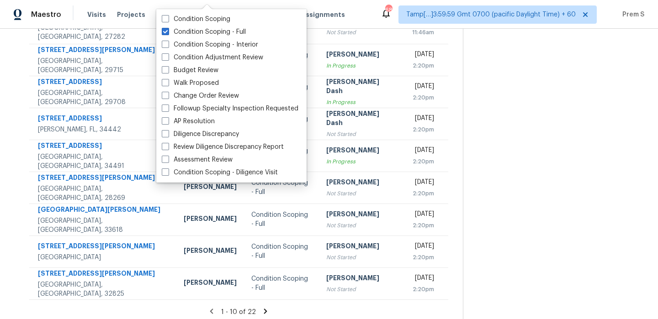
click at [261, 307] on icon at bounding box center [265, 311] width 8 height 8
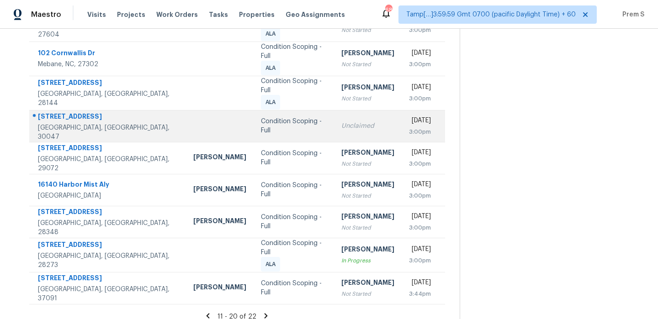
click at [334, 137] on td "Unclaimed" at bounding box center [368, 126] width 68 height 32
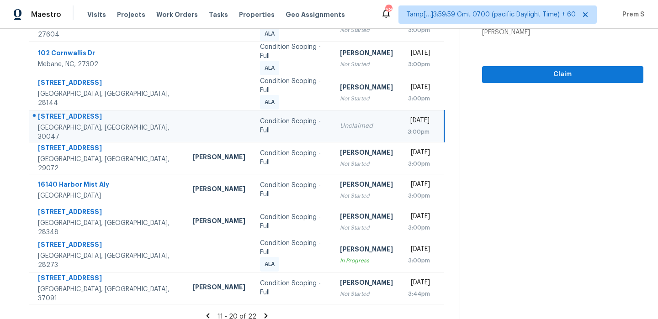
scroll to position [165, 0]
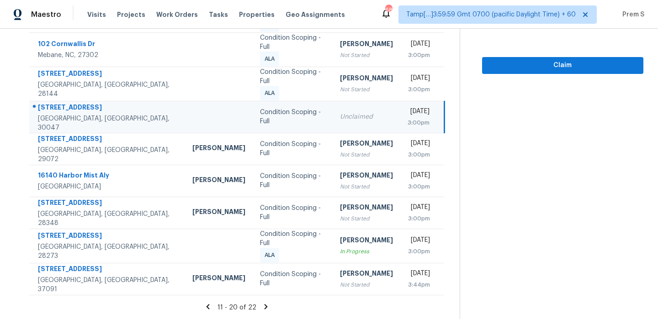
click at [266, 306] on icon at bounding box center [266, 307] width 8 height 8
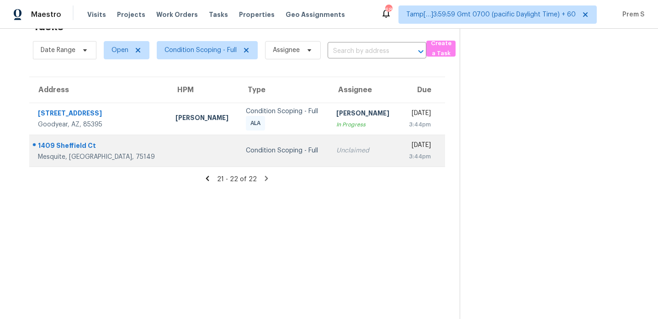
click at [407, 148] on div "[DATE]" at bounding box center [419, 146] width 24 height 11
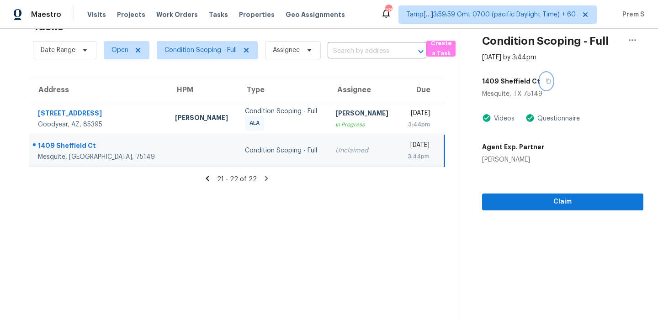
click at [546, 82] on icon "button" at bounding box center [548, 81] width 5 height 5
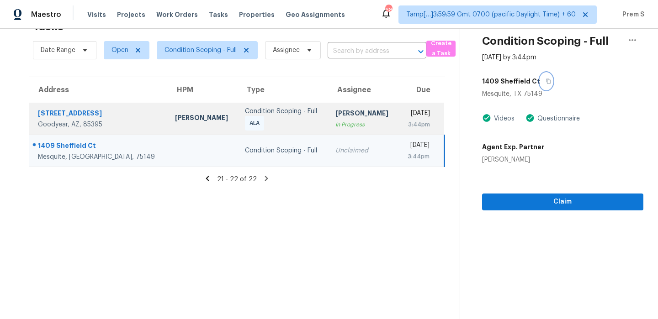
scroll to position [0, 0]
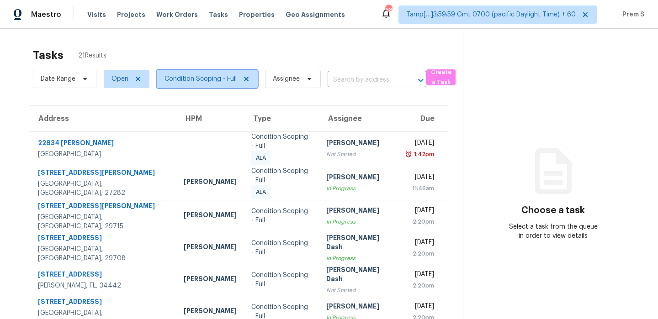
click at [212, 80] on span "Condition Scoping - Full" at bounding box center [200, 78] width 72 height 9
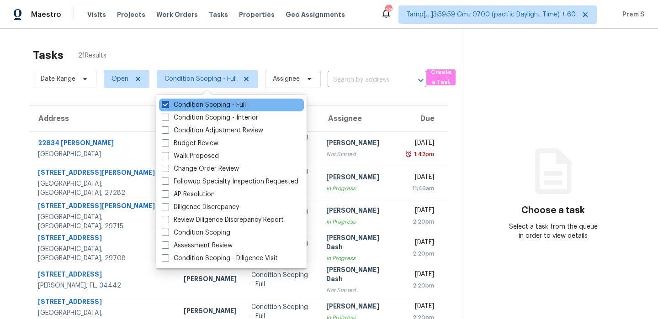
click at [204, 106] on label "Condition Scoping - Full" at bounding box center [204, 104] width 84 height 9
click at [168, 106] on input "Condition Scoping - Full" at bounding box center [165, 103] width 6 height 6
checkbox input "false"
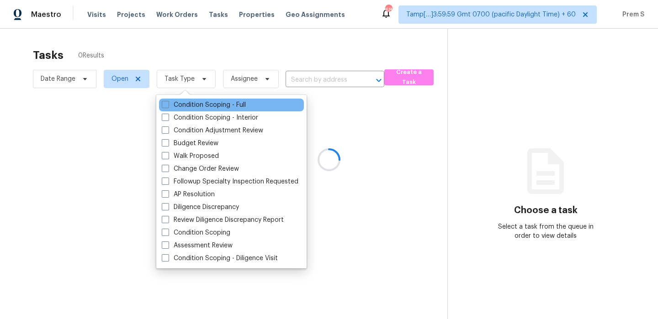
click at [201, 111] on div "Condition Scoping - Full" at bounding box center [231, 105] width 145 height 13
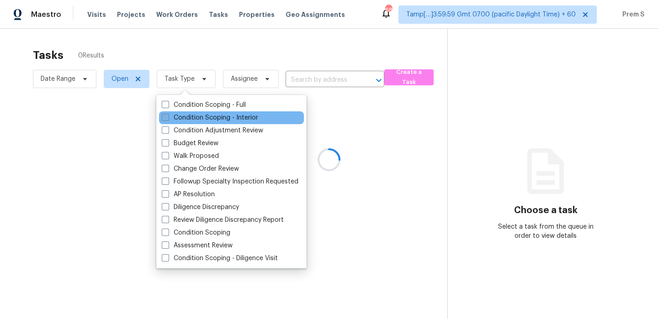
click at [201, 115] on label "Condition Scoping - Interior" at bounding box center [210, 117] width 96 height 9
click at [168, 115] on input "Condition Scoping - Interior" at bounding box center [165, 116] width 6 height 6
checkbox input "true"
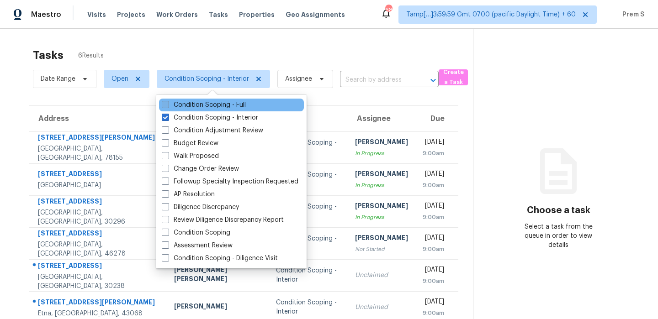
click at [238, 105] on label "Condition Scoping - Full" at bounding box center [204, 104] width 84 height 9
click at [168, 105] on input "Condition Scoping - Full" at bounding box center [165, 103] width 6 height 6
checkbox input "true"
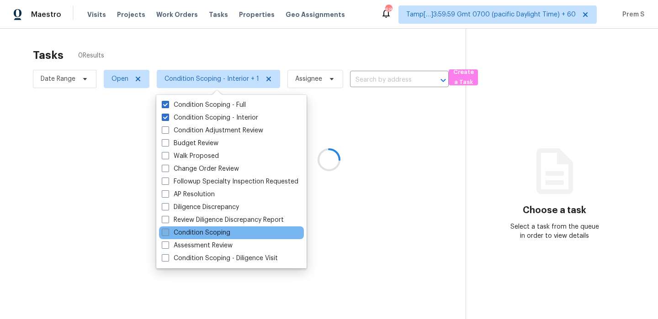
click at [200, 232] on label "Condition Scoping" at bounding box center [196, 232] width 69 height 9
click at [168, 232] on input "Condition Scoping" at bounding box center [165, 231] width 6 height 6
checkbox input "true"
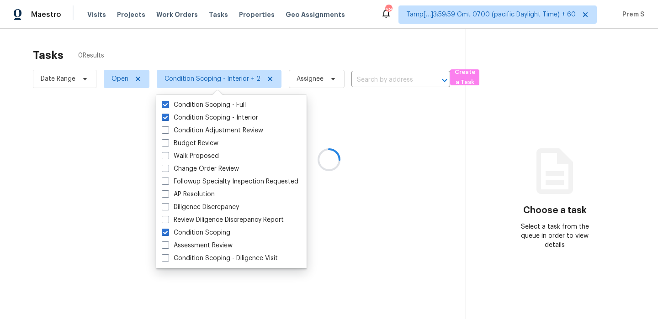
click at [192, 61] on div at bounding box center [329, 159] width 658 height 319
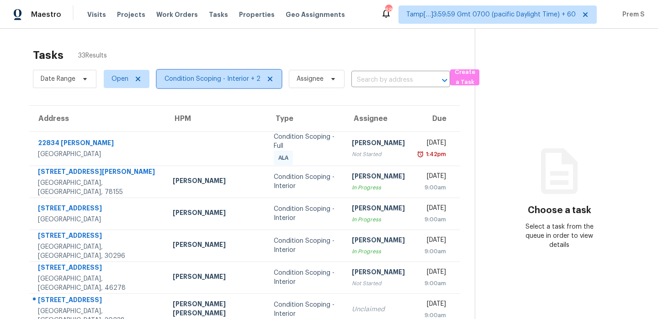
click at [182, 77] on span "Condition Scoping - Interior + 2" at bounding box center [212, 78] width 96 height 9
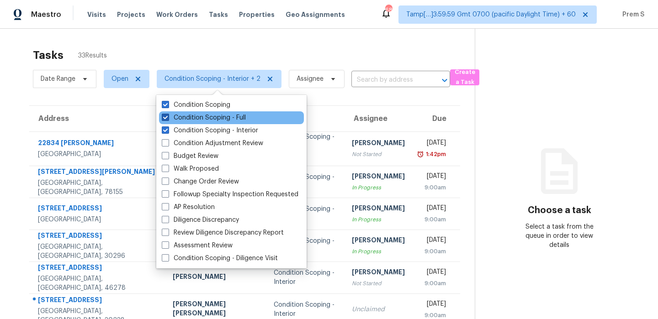
click at [207, 118] on label "Condition Scoping - Full" at bounding box center [204, 117] width 84 height 9
click at [168, 118] on input "Condition Scoping - Full" at bounding box center [165, 116] width 6 height 6
checkbox input "false"
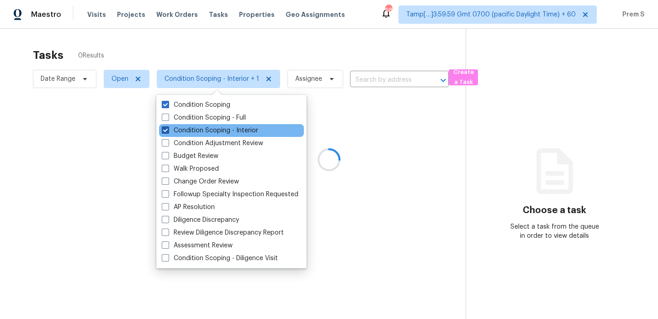
click at [204, 126] on label "Condition Scoping - Interior" at bounding box center [210, 130] width 96 height 9
click at [168, 126] on input "Condition Scoping - Interior" at bounding box center [165, 129] width 6 height 6
checkbox input "false"
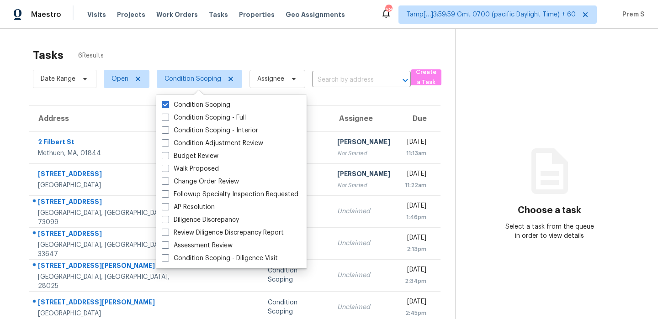
click at [362, 104] on section "Tasks 6 Results Date Range Open Condition Scoping Assignee ​ Create a Task Addr…" at bounding box center [235, 195] width 440 height 305
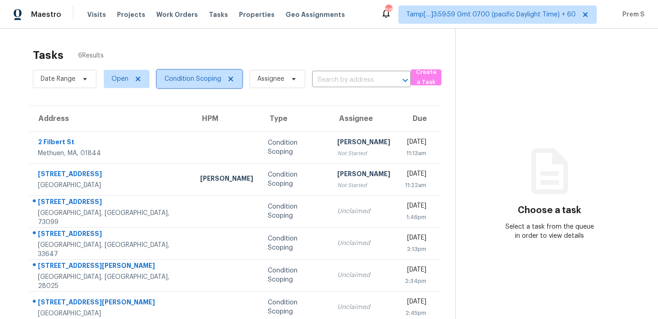
click at [191, 79] on span "Condition Scoping" at bounding box center [192, 78] width 57 height 9
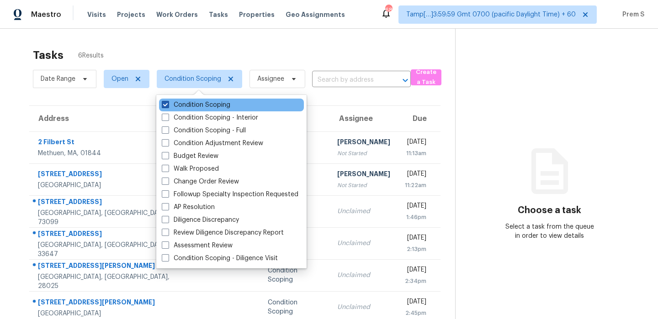
click at [190, 106] on label "Condition Scoping" at bounding box center [196, 104] width 69 height 9
click at [168, 106] on input "Condition Scoping" at bounding box center [165, 103] width 6 height 6
checkbox input "false"
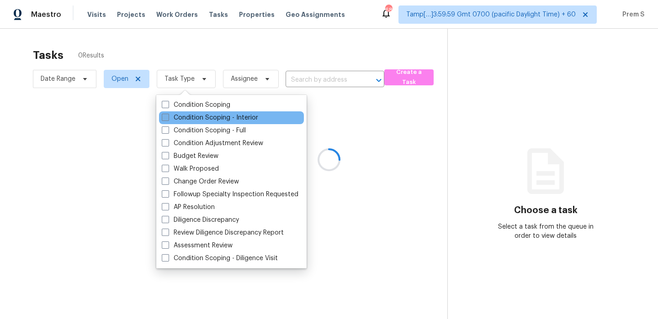
click at [186, 114] on label "Condition Scoping - Interior" at bounding box center [210, 117] width 96 height 9
click at [168, 114] on input "Condition Scoping - Interior" at bounding box center [165, 116] width 6 height 6
checkbox input "true"
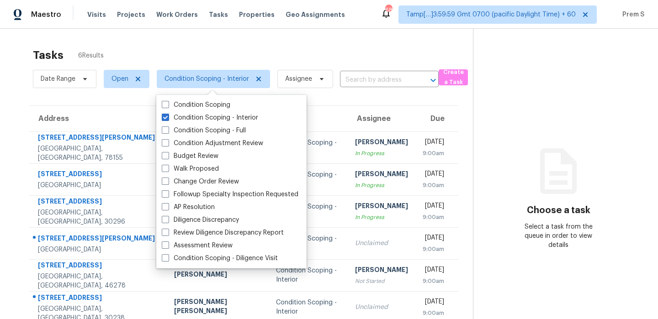
click at [415, 114] on th "Due" at bounding box center [436, 119] width 43 height 26
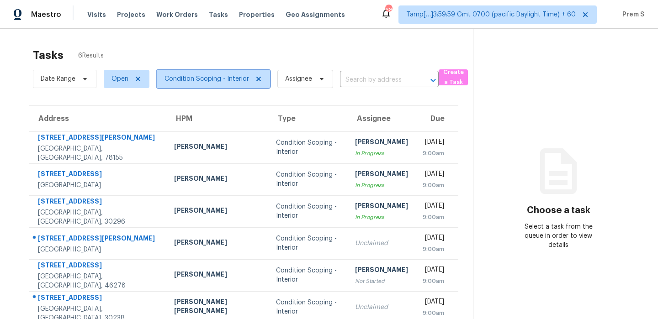
click at [226, 81] on span "Condition Scoping - Interior" at bounding box center [206, 78] width 84 height 9
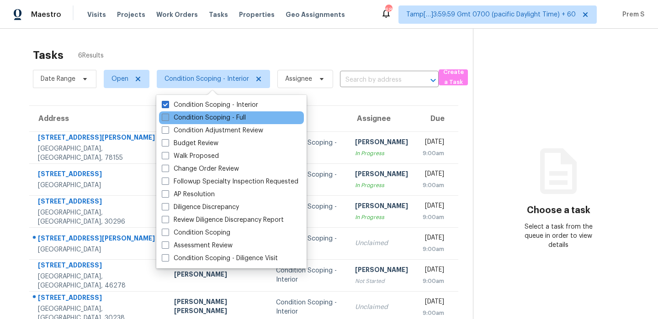
click at [222, 116] on label "Condition Scoping - Full" at bounding box center [204, 117] width 84 height 9
click at [168, 116] on input "Condition Scoping - Full" at bounding box center [165, 116] width 6 height 6
checkbox input "true"
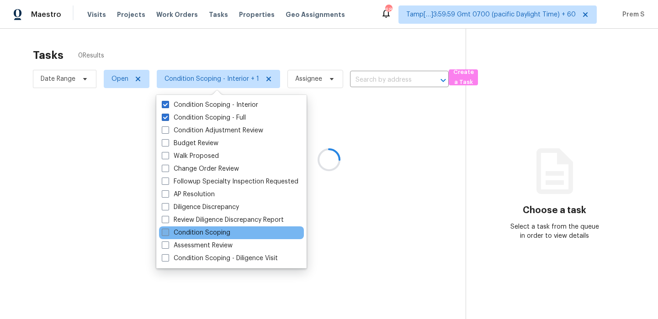
click at [211, 231] on label "Condition Scoping" at bounding box center [196, 232] width 69 height 9
click at [168, 231] on input "Condition Scoping" at bounding box center [165, 231] width 6 height 6
checkbox input "true"
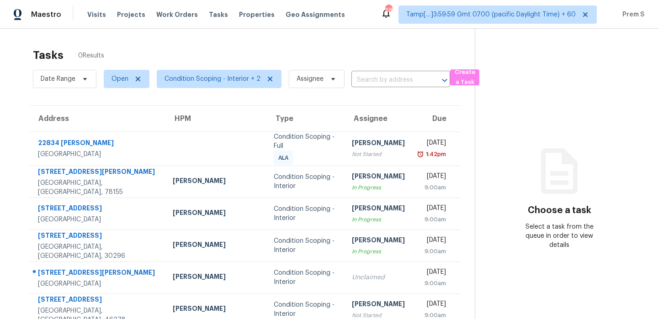
click at [200, 49] on div "Tasks 0 Results" at bounding box center [254, 55] width 442 height 24
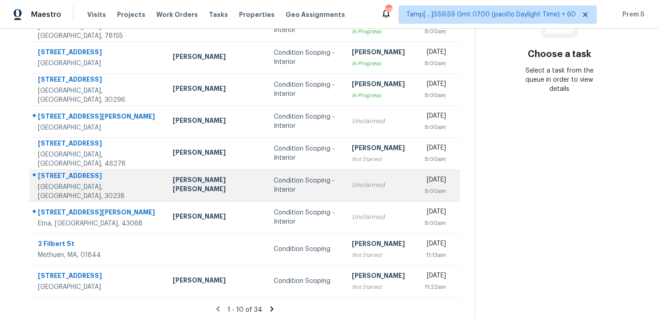
scroll to position [158, 0]
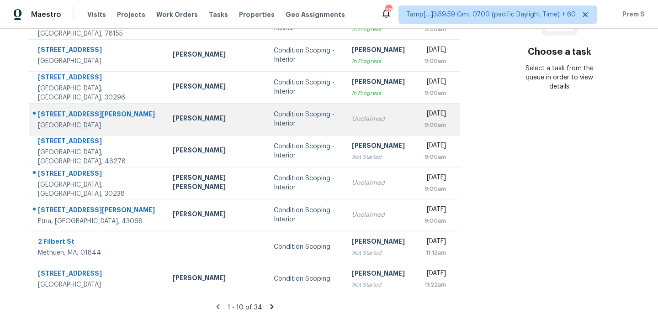
click at [344, 113] on td "Unclaimed" at bounding box center [378, 119] width 68 height 32
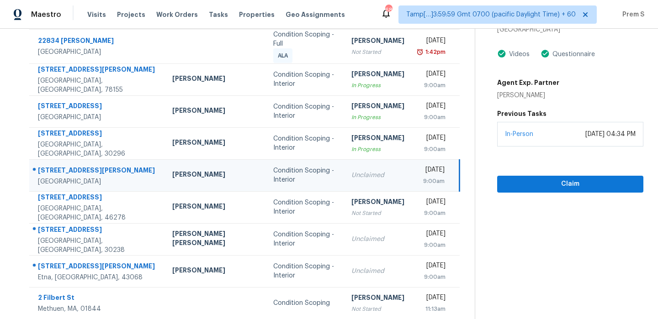
scroll to position [53, 0]
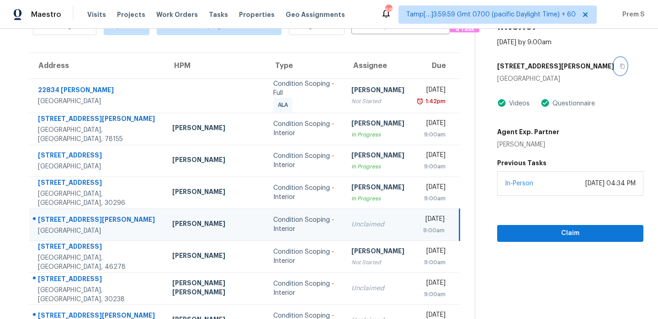
click at [620, 65] on icon "button" at bounding box center [622, 66] width 5 height 5
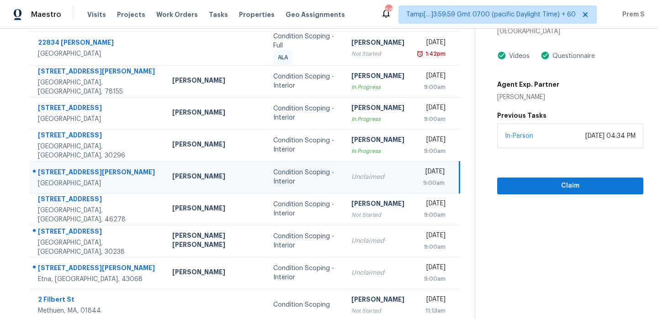
scroll to position [54, 0]
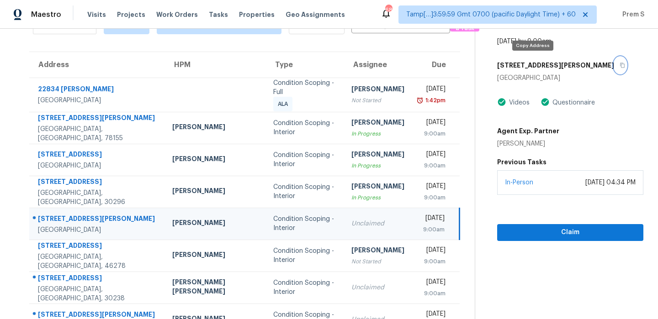
click at [614, 61] on button "button" at bounding box center [620, 65] width 12 height 16
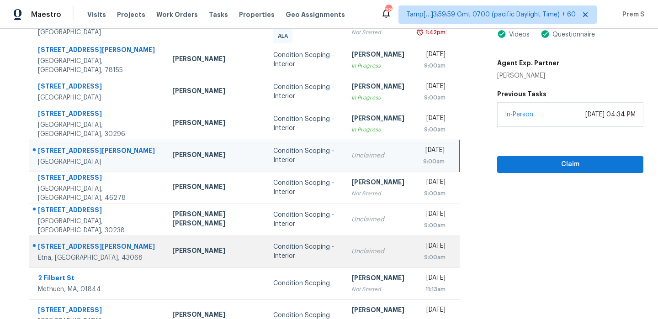
scroll to position [158, 0]
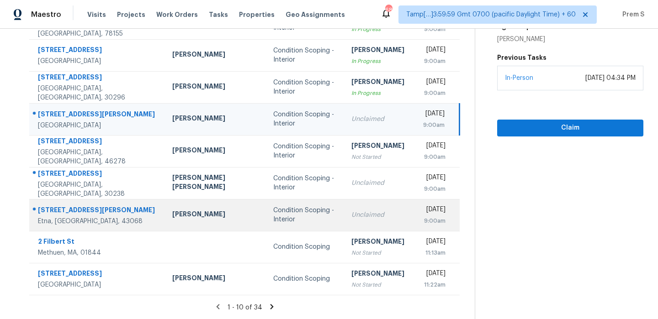
click at [351, 218] on div "Unclaimed" at bounding box center [377, 215] width 53 height 9
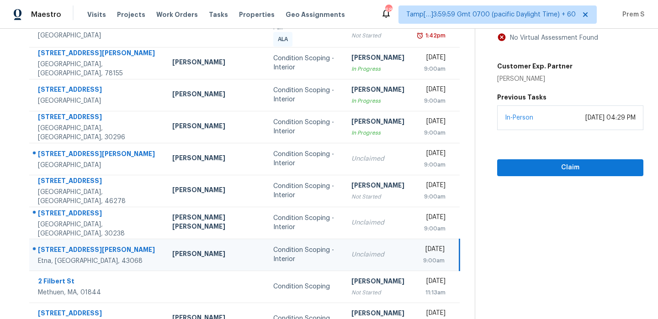
scroll to position [73, 0]
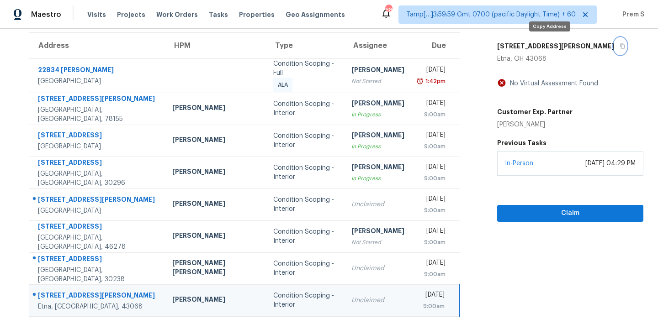
click at [619, 47] on icon "button" at bounding box center [621, 45] width 5 height 5
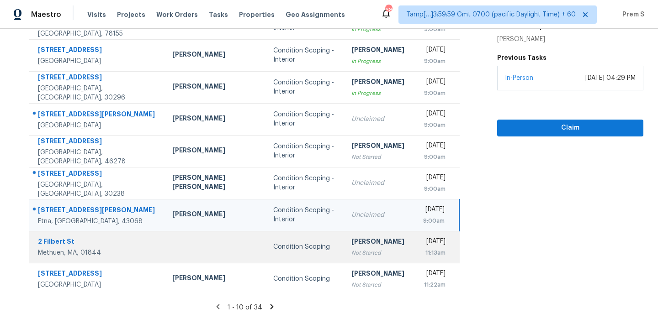
scroll to position [0, 0]
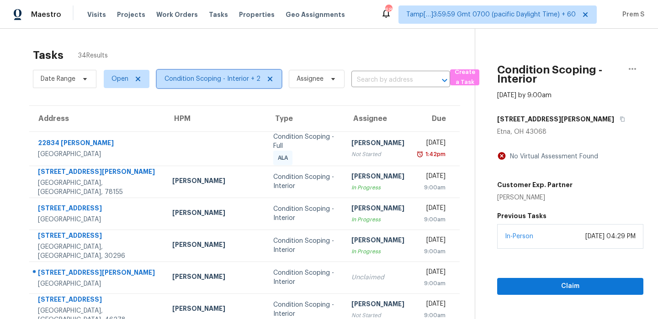
click at [225, 78] on span "Condition Scoping - Interior + 2" at bounding box center [212, 78] width 96 height 9
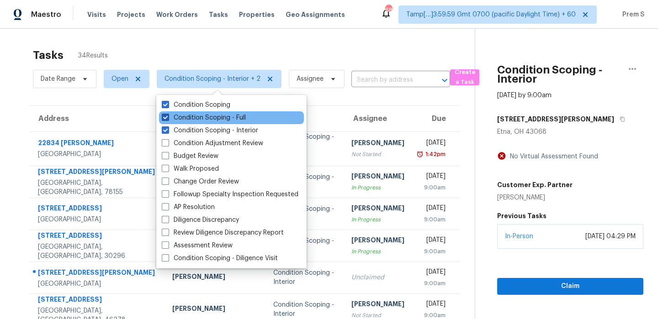
click at [226, 119] on label "Condition Scoping - Full" at bounding box center [204, 117] width 84 height 9
click at [168, 119] on input "Condition Scoping - Full" at bounding box center [165, 116] width 6 height 6
checkbox input "false"
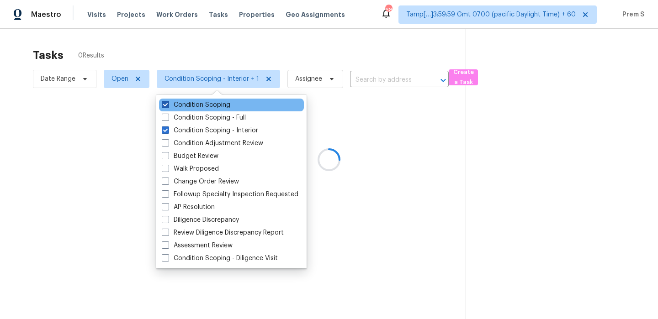
click at [226, 108] on label "Condition Scoping" at bounding box center [196, 104] width 69 height 9
click at [168, 106] on input "Condition Scoping" at bounding box center [165, 103] width 6 height 6
checkbox input "false"
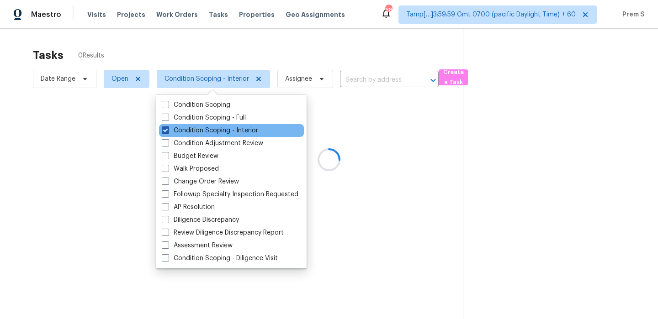
click at [224, 130] on label "Condition Scoping - Interior" at bounding box center [210, 130] width 96 height 9
click at [168, 130] on input "Condition Scoping - Interior" at bounding box center [165, 129] width 6 height 6
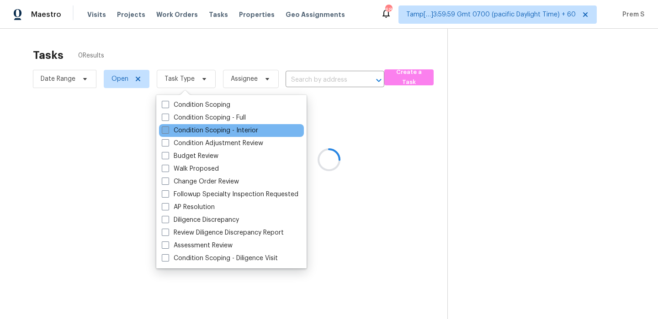
click at [224, 130] on label "Condition Scoping - Interior" at bounding box center [210, 130] width 96 height 9
click at [168, 130] on input "Condition Scoping - Interior" at bounding box center [165, 129] width 6 height 6
checkbox input "true"
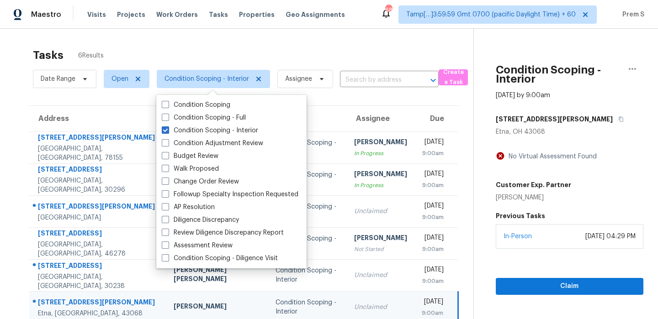
click at [521, 264] on div "Claim" at bounding box center [569, 272] width 148 height 46
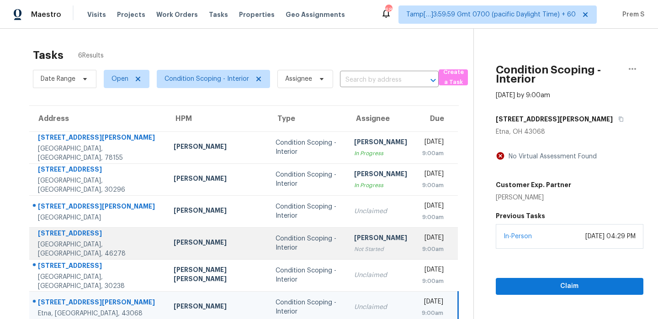
scroll to position [29, 0]
